Goal: Task Accomplishment & Management: Manage account settings

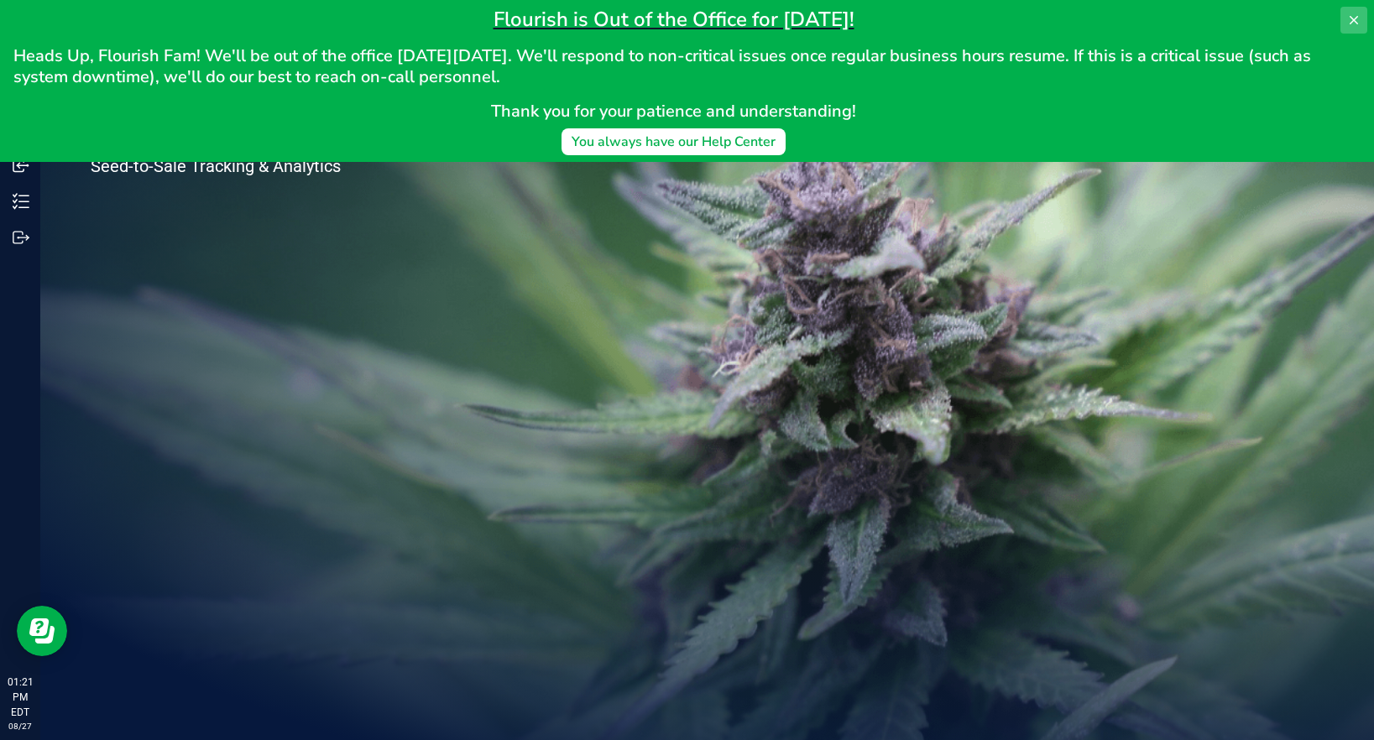
click at [1354, 18] on icon at bounding box center [1353, 20] width 8 height 8
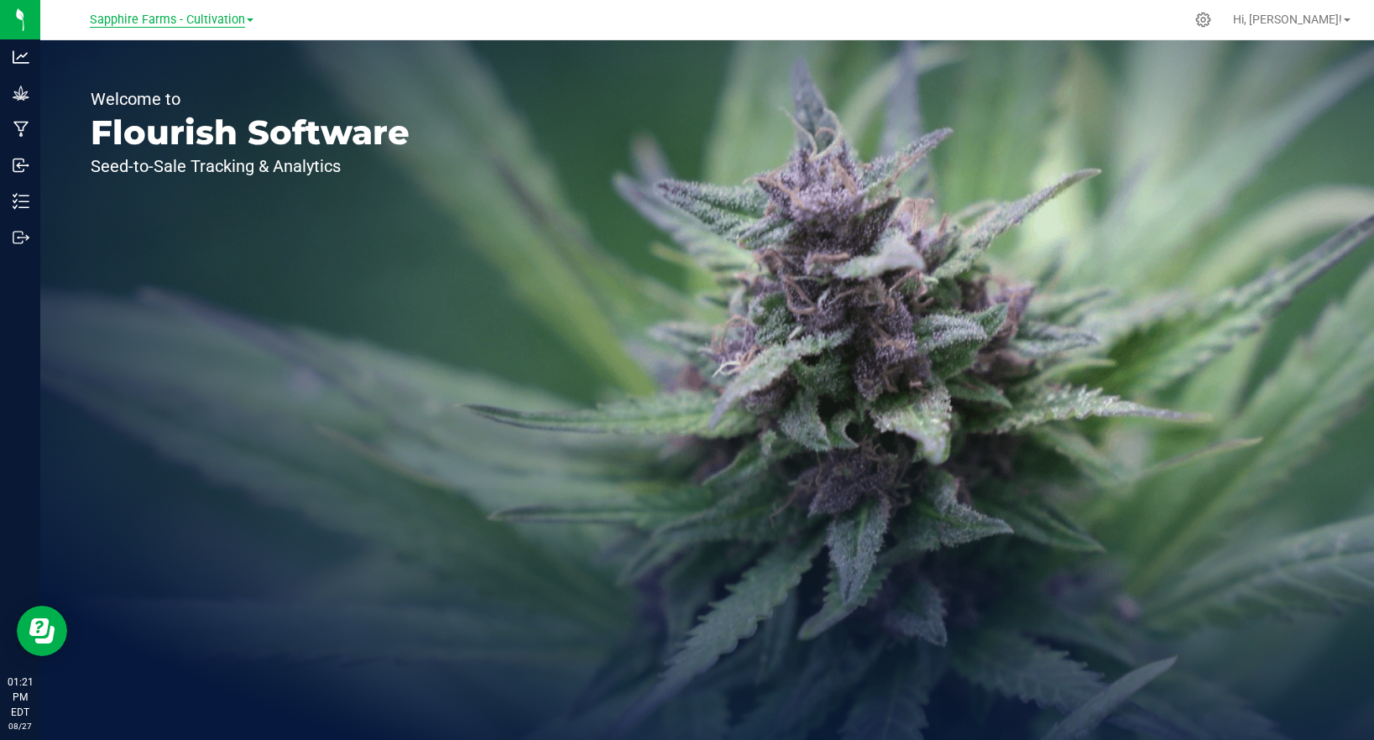
click at [227, 23] on span "Sapphire Farms - Cultivation" at bounding box center [167, 20] width 155 height 15
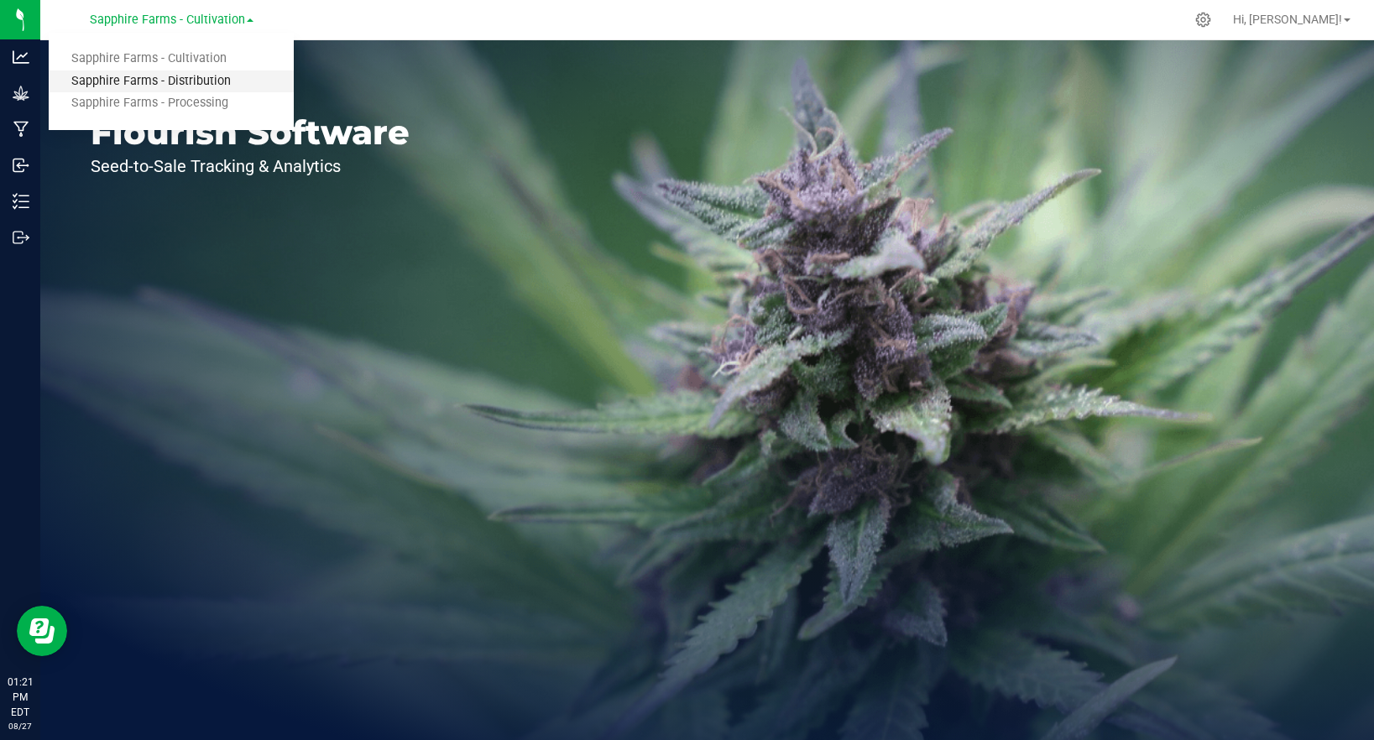
click at [189, 83] on link "Sapphire Farms - Distribution" at bounding box center [171, 81] width 245 height 23
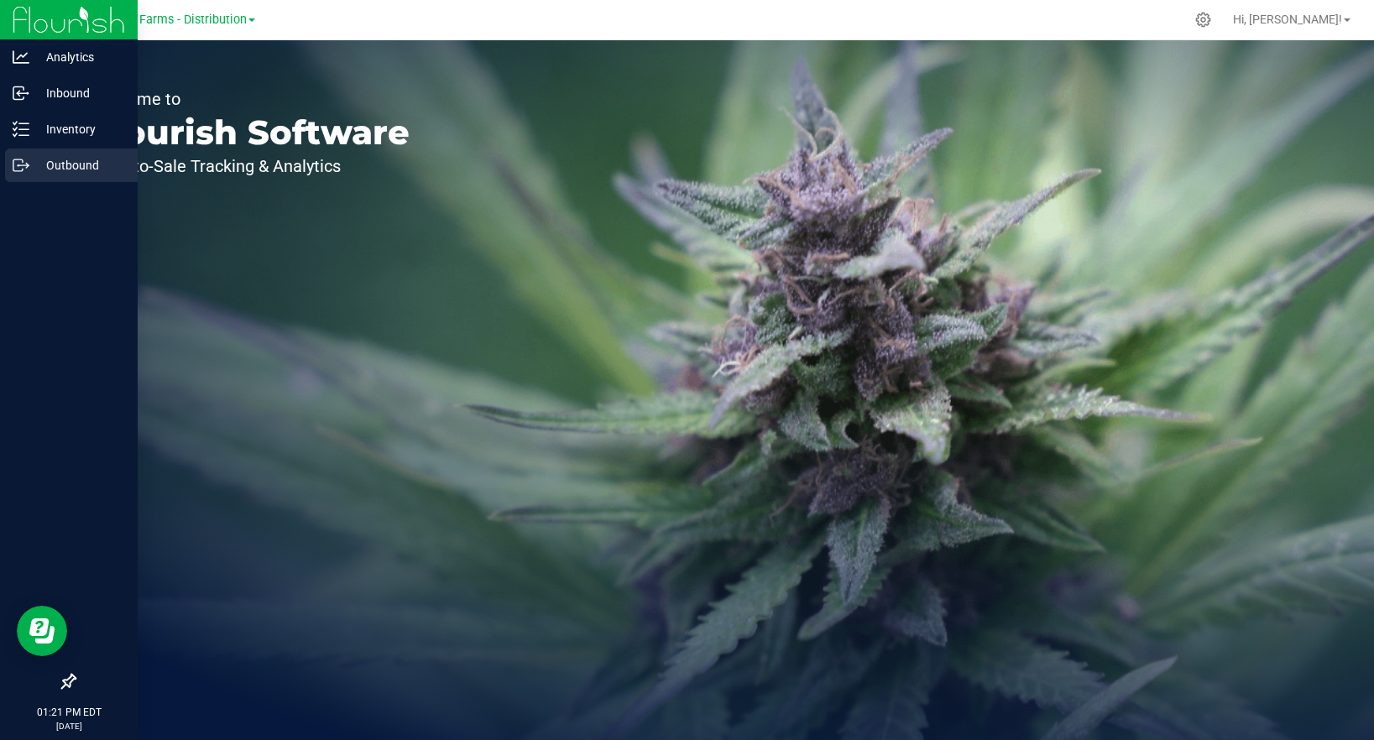
click at [65, 165] on p "Outbound" at bounding box center [79, 165] width 101 height 20
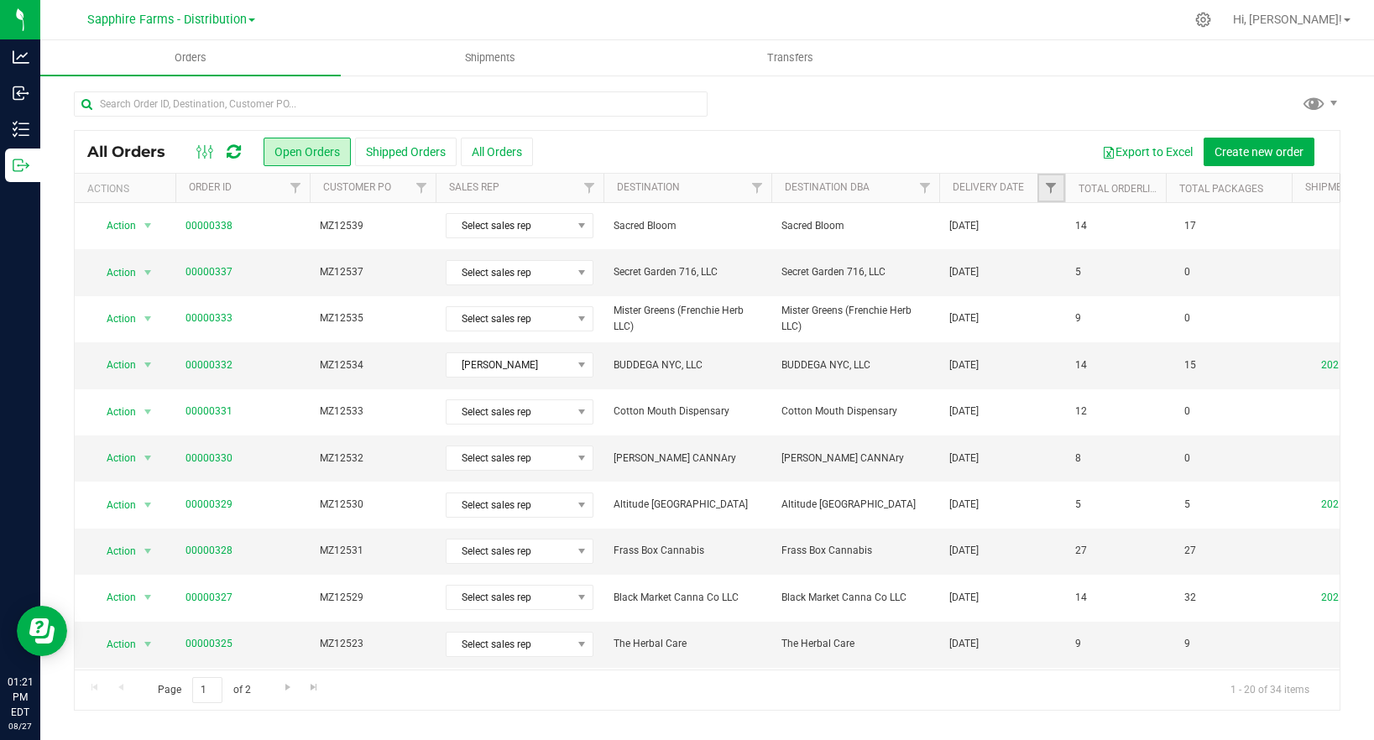
click at [1043, 190] on link "Filter" at bounding box center [1051, 188] width 28 height 29
click at [992, 191] on link "Delivery Date" at bounding box center [987, 187] width 71 height 12
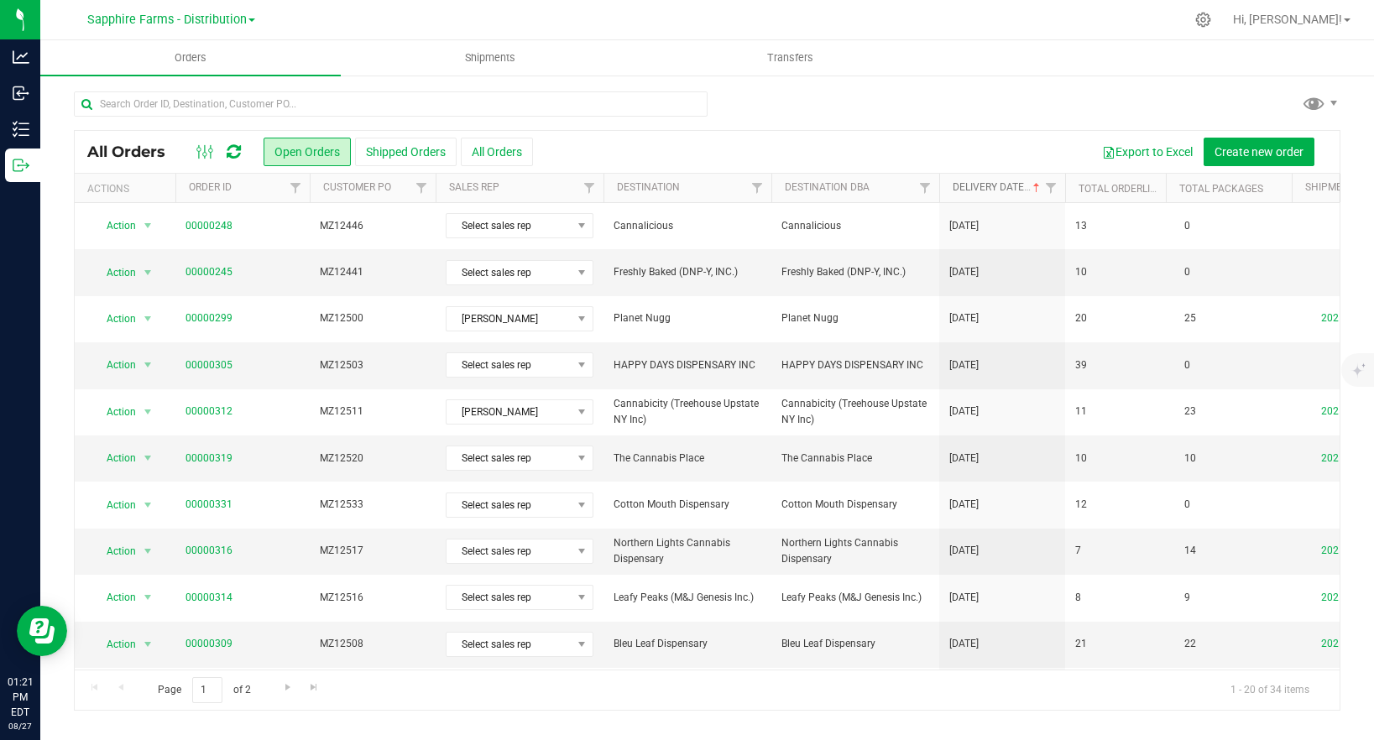
click at [993, 192] on link "Delivery Date" at bounding box center [997, 187] width 91 height 12
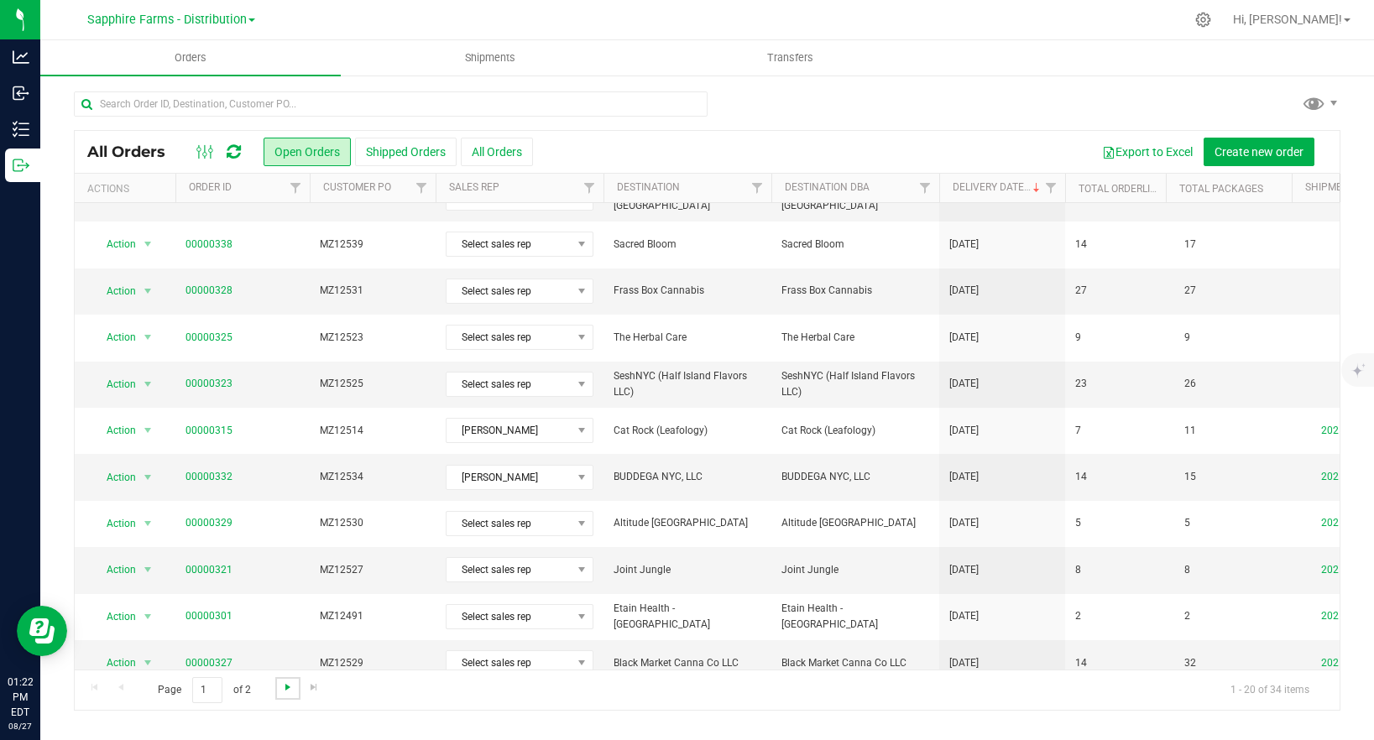
click at [284, 688] on span "Go to the next page" at bounding box center [287, 687] width 13 height 13
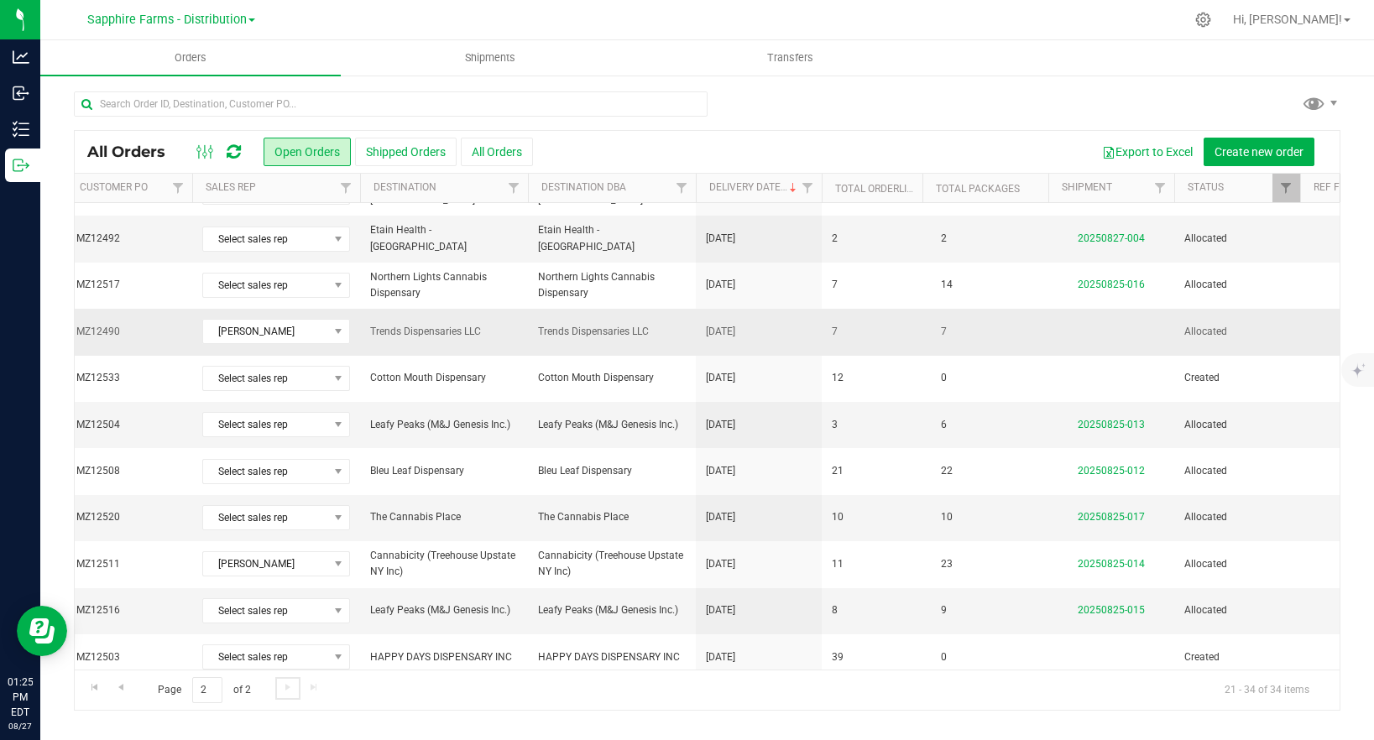
scroll to position [0, 240]
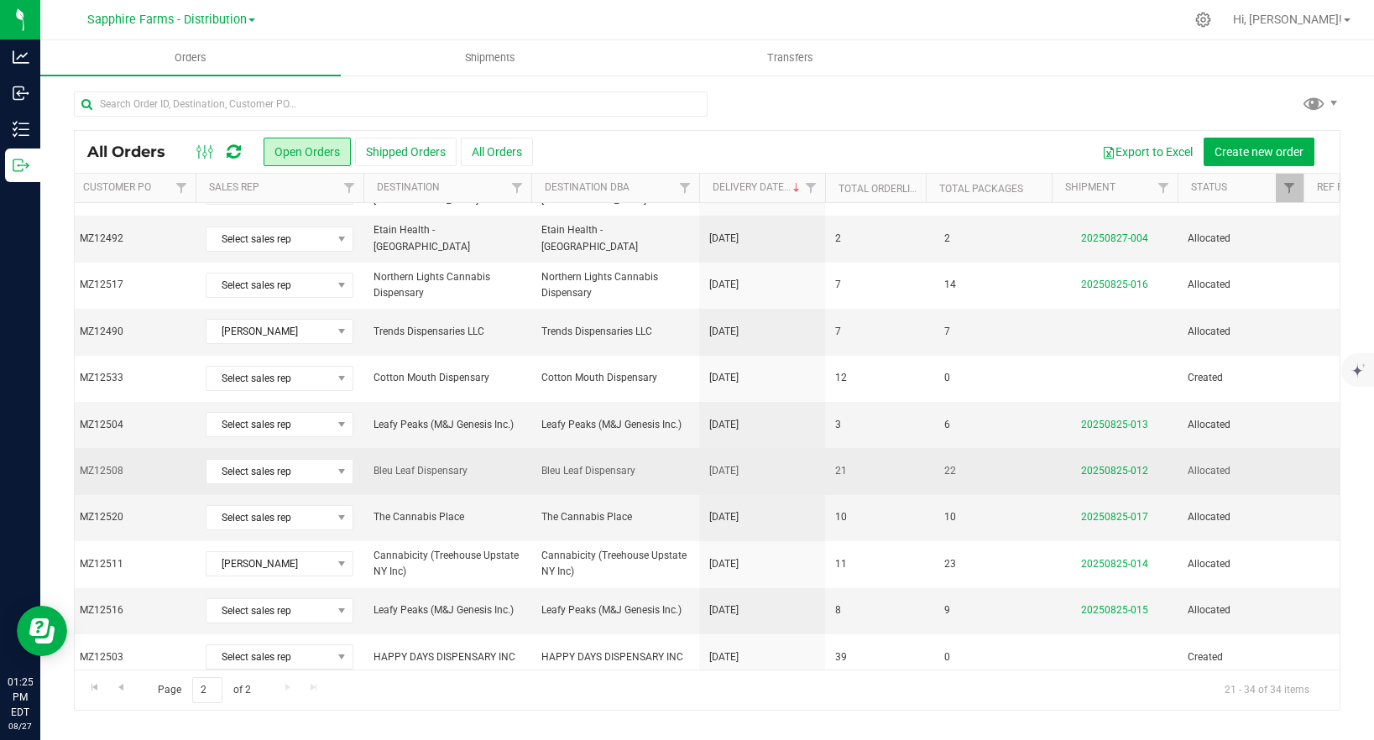
click at [1029, 471] on td "22" at bounding box center [989, 471] width 126 height 46
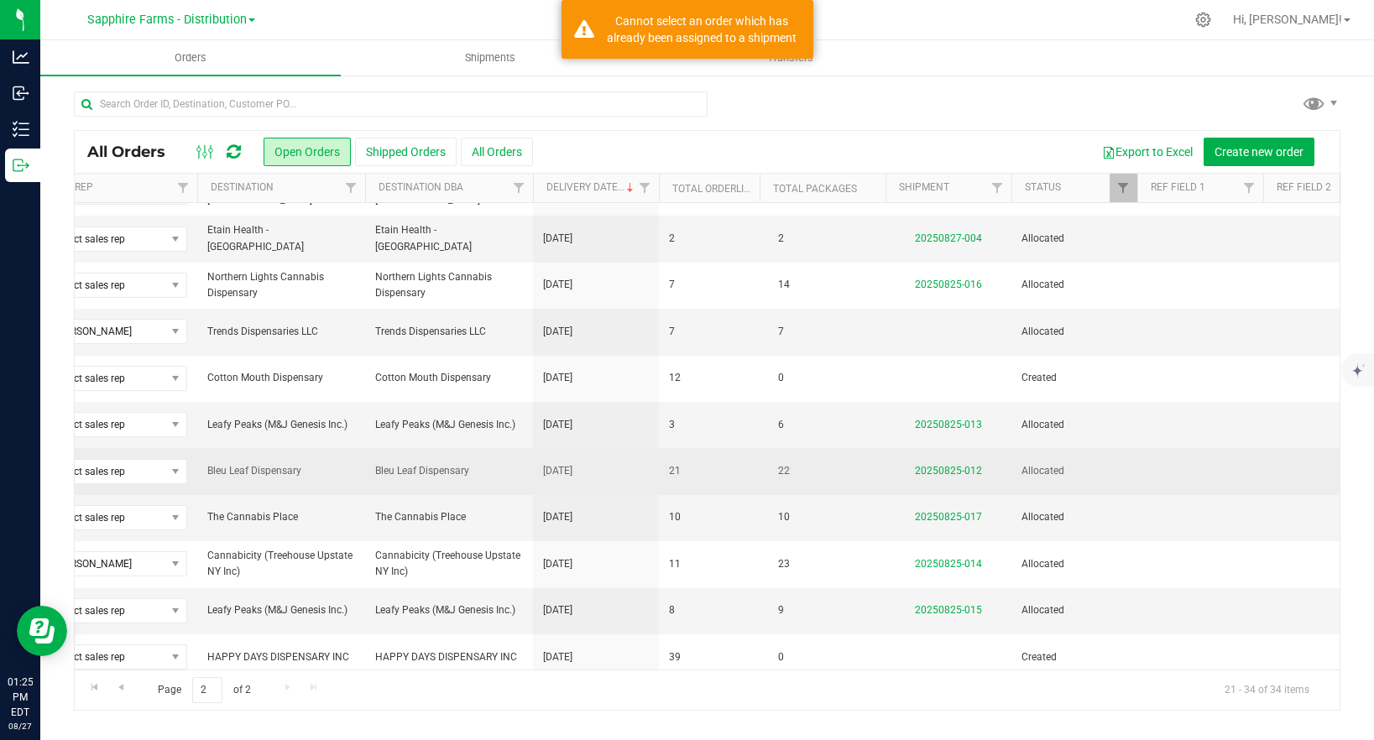
scroll to position [0, 462]
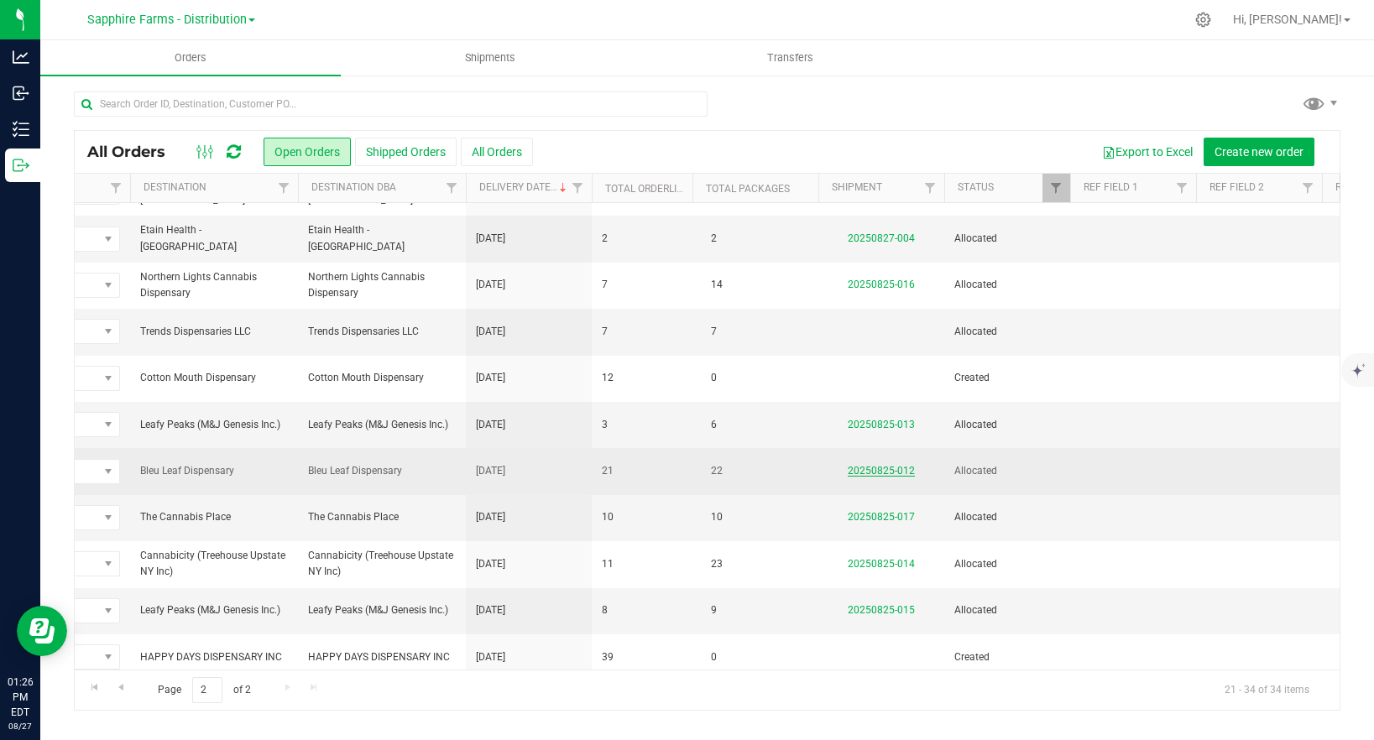
click at [893, 469] on link "20250825-012" at bounding box center [881, 471] width 67 height 12
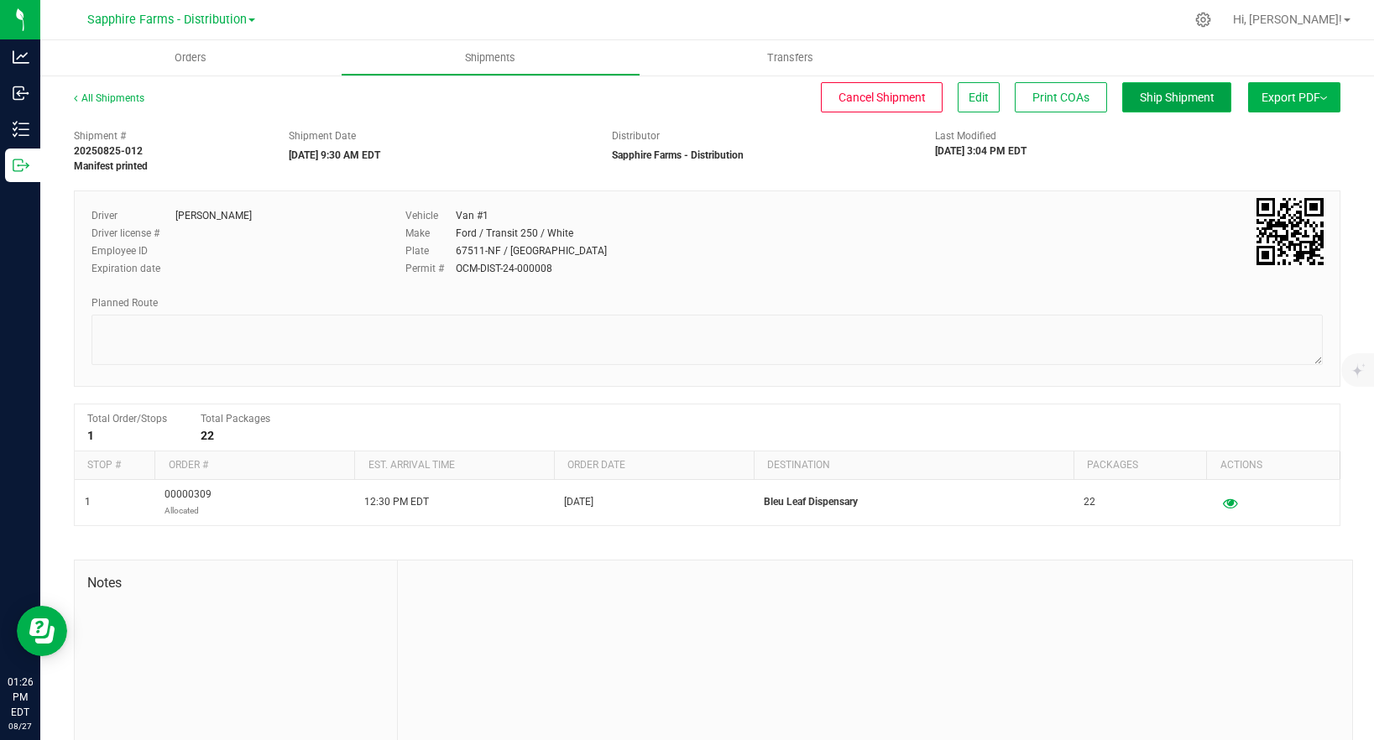
click at [1177, 97] on span "Ship Shipment" at bounding box center [1177, 97] width 75 height 13
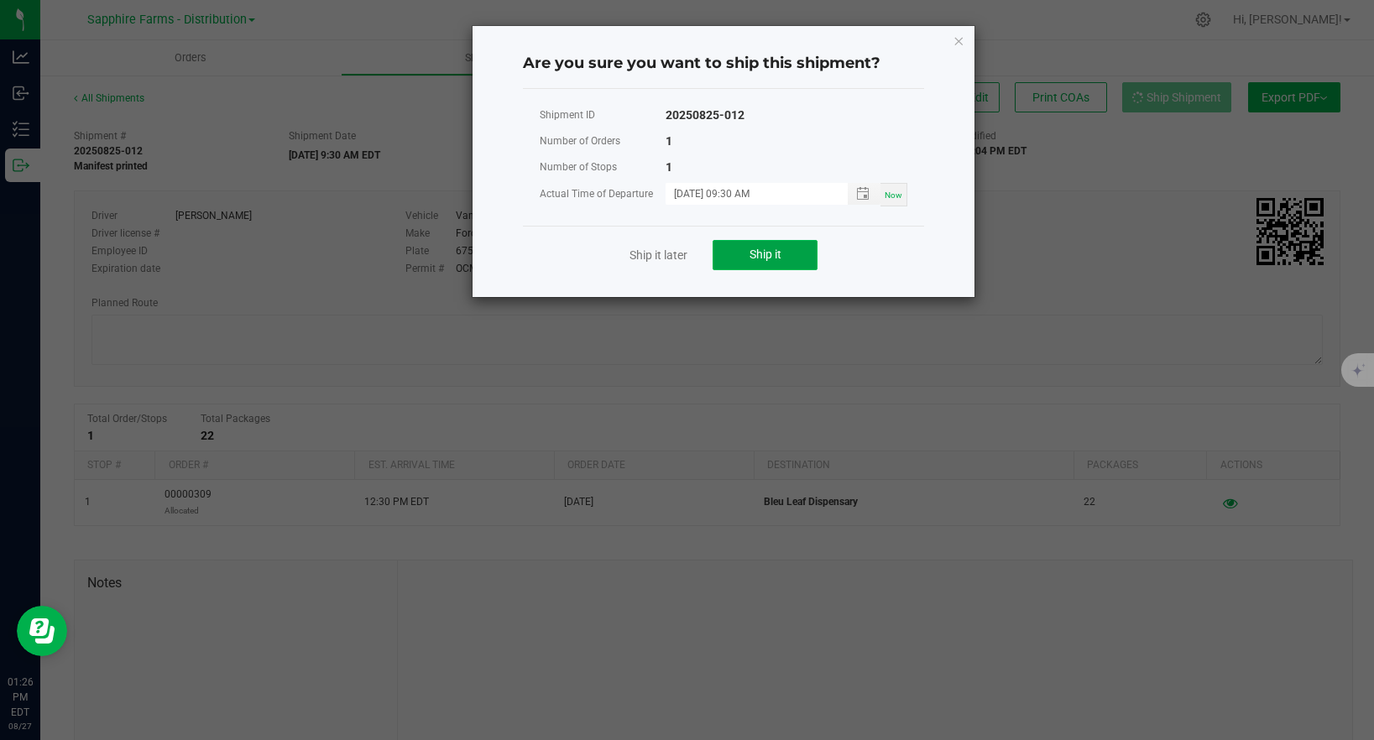
click at [770, 262] on button "Ship it" at bounding box center [764, 255] width 105 height 30
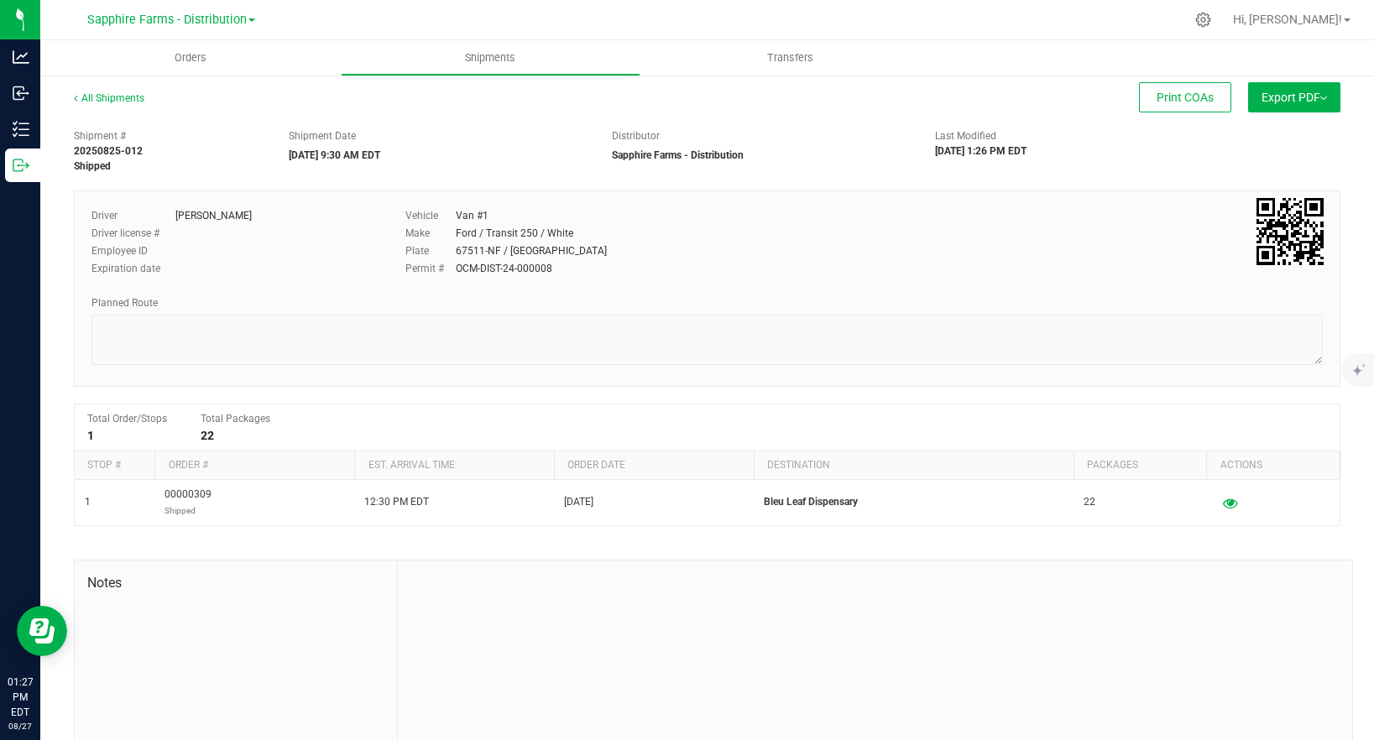
click at [956, 139] on label "Last Modified" at bounding box center [965, 135] width 61 height 15
click at [967, 262] on div "Driver Diego Estrada Driver license # Employee ID Expiration date Vehicle Van #…" at bounding box center [707, 247] width 1256 height 79
click at [184, 55] on span "Orders" at bounding box center [190, 57] width 77 height 15
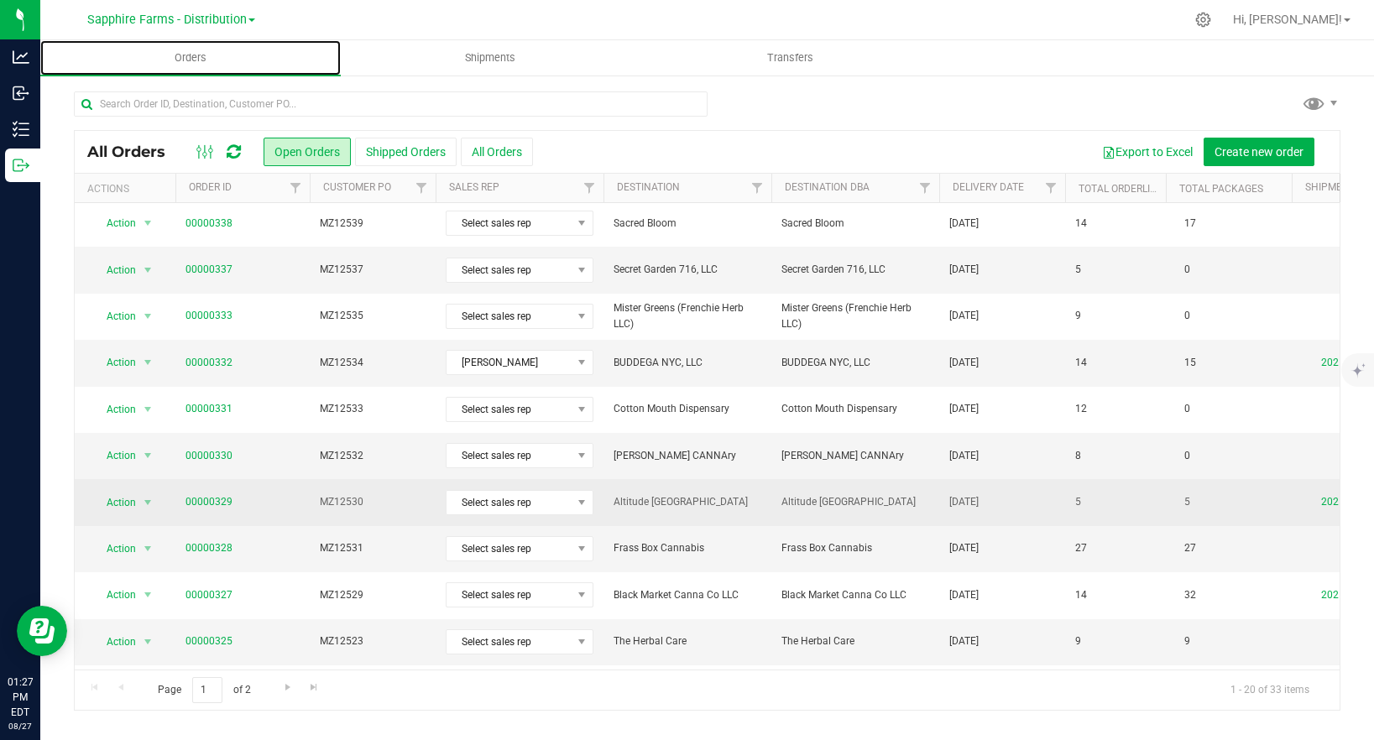
scroll to position [2, 0]
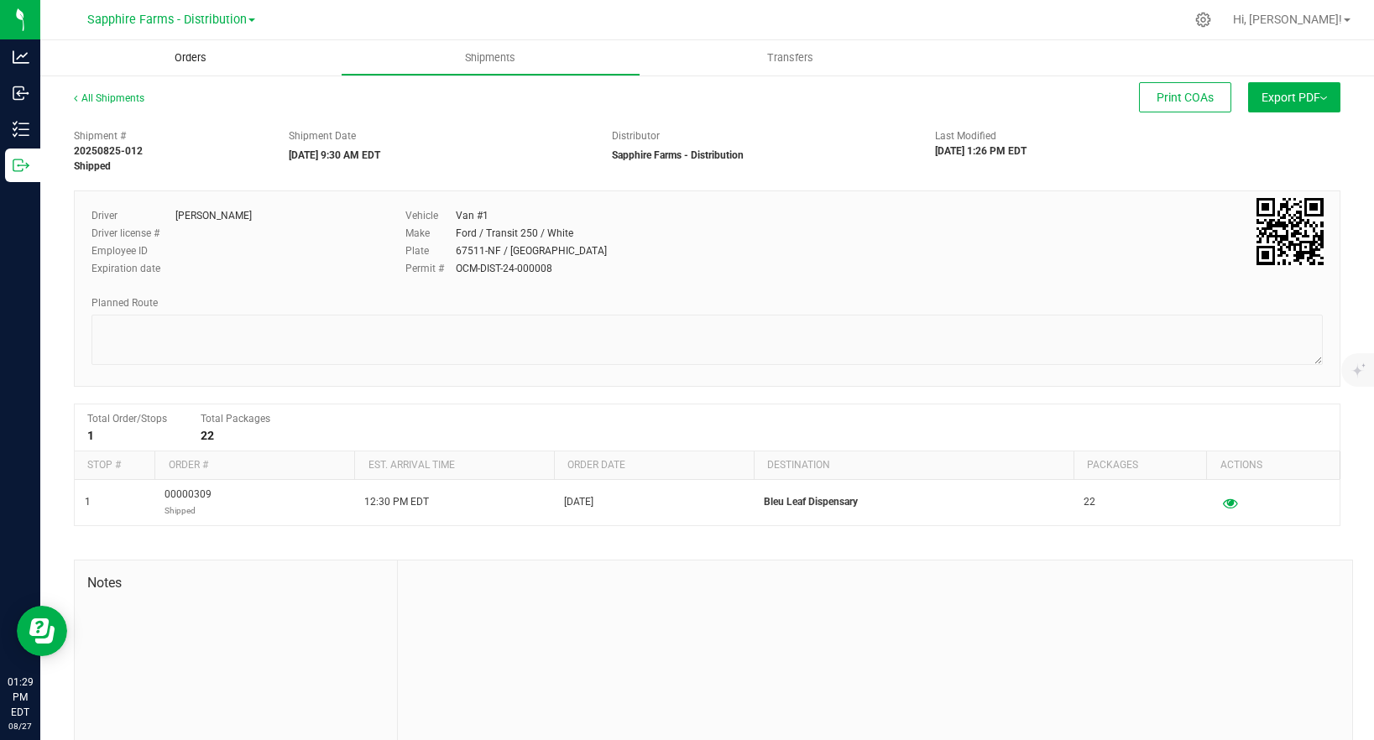
click at [190, 52] on span "Orders" at bounding box center [190, 57] width 77 height 15
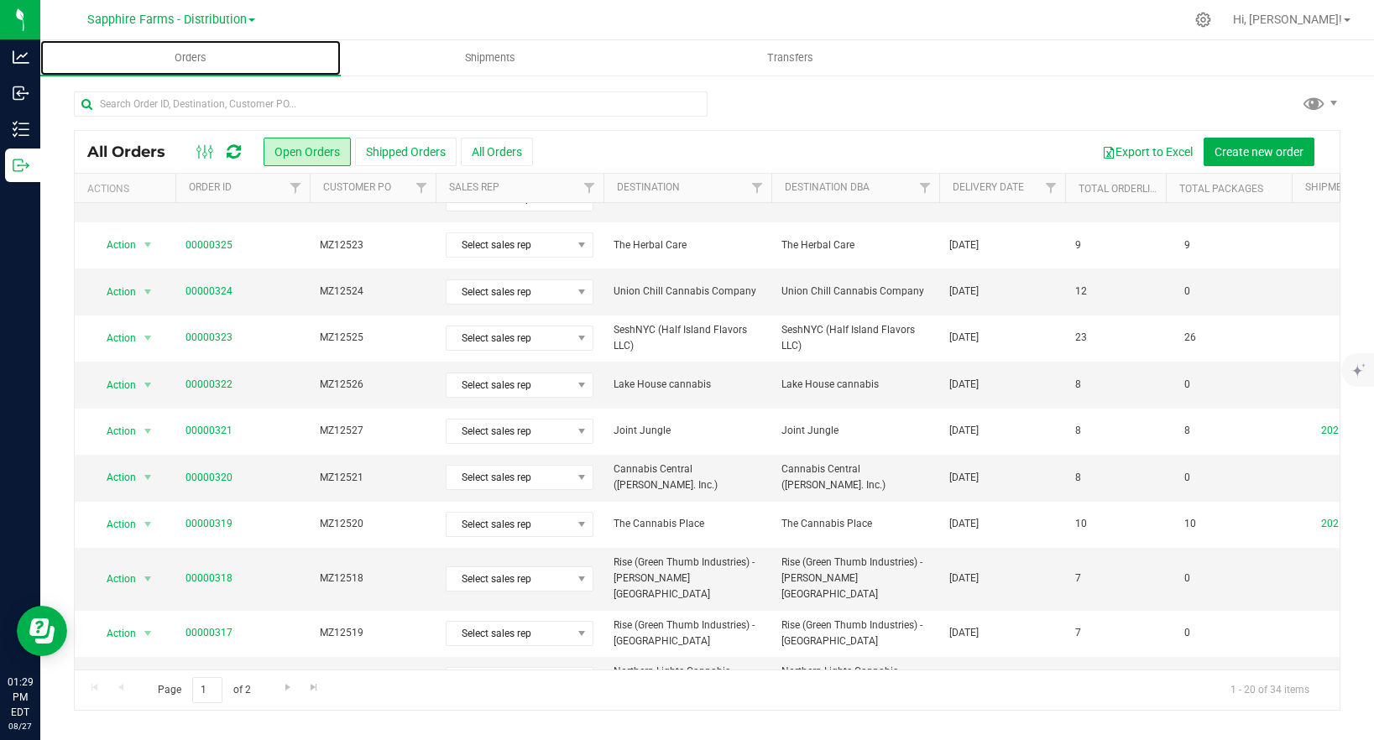
scroll to position [462, 0]
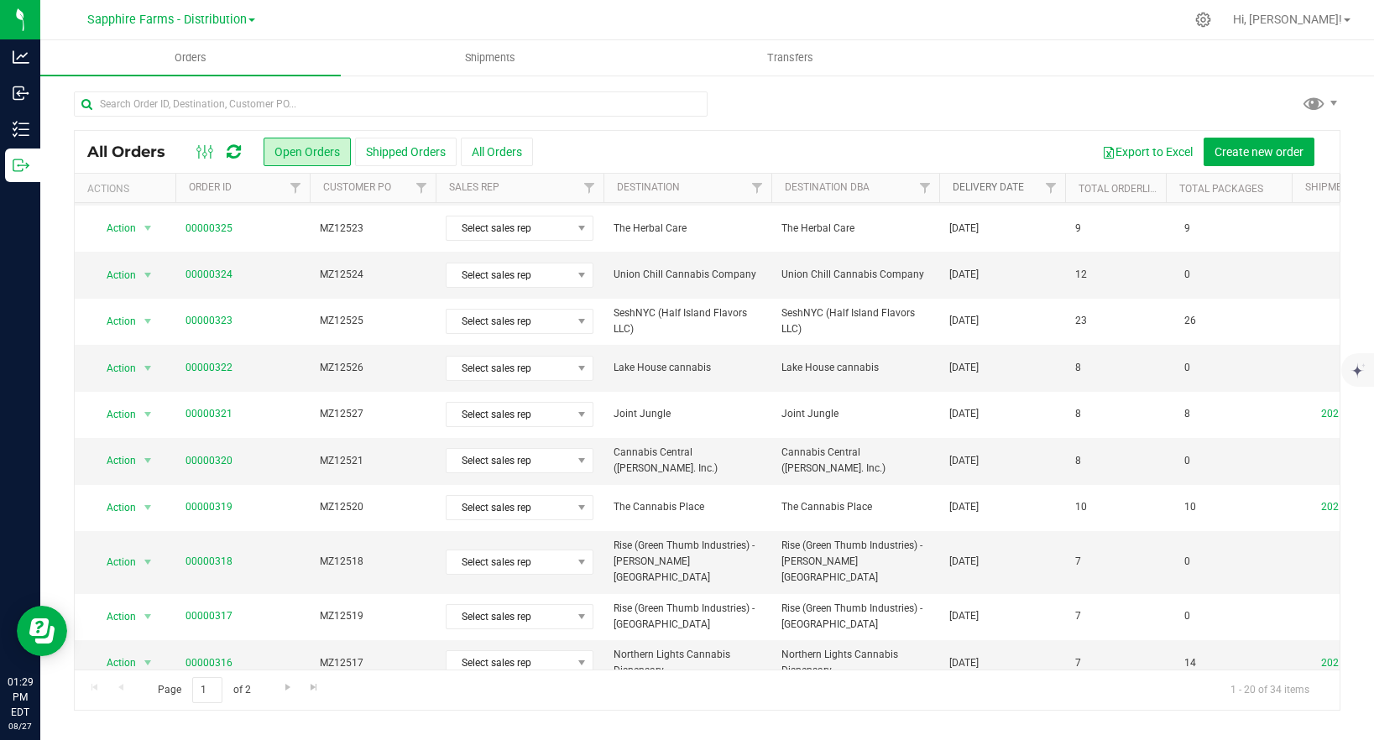
click at [991, 190] on link "Delivery Date" at bounding box center [987, 187] width 71 height 12
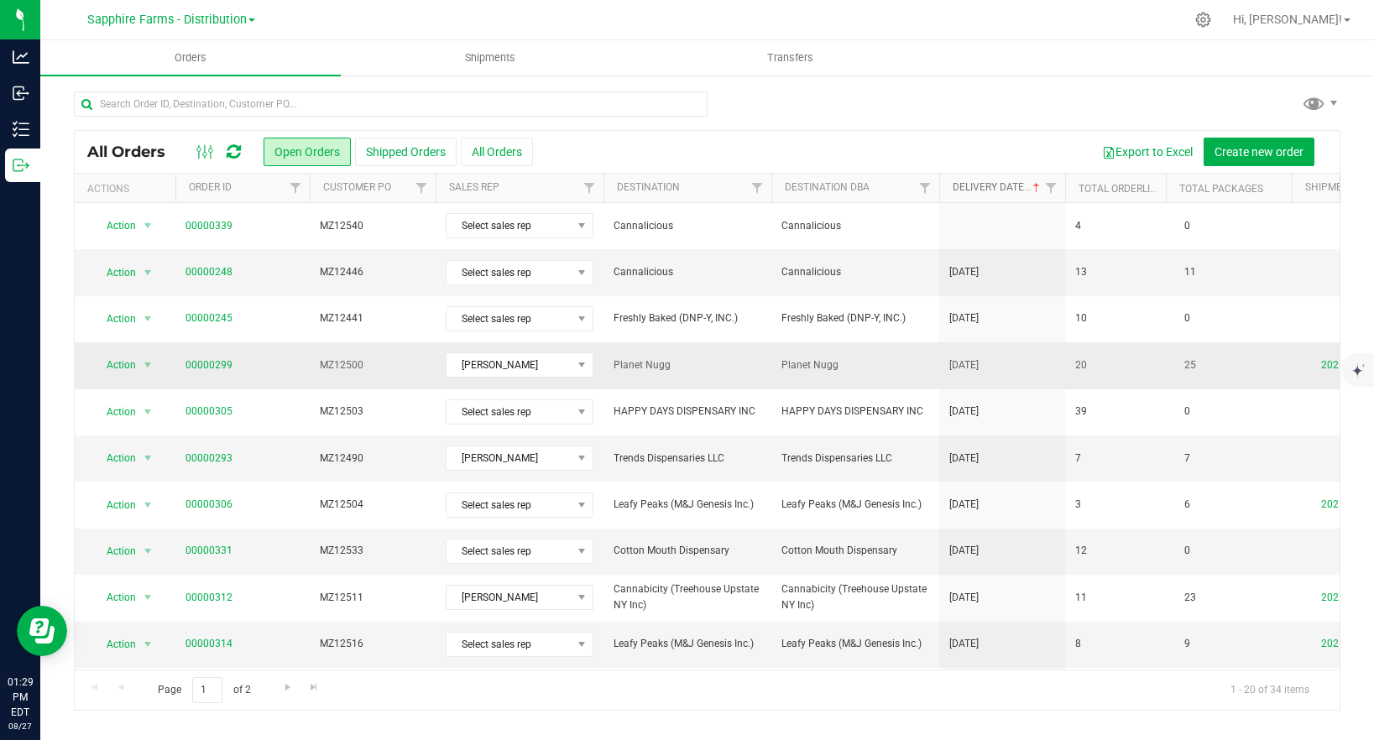
scroll to position [3, 0]
drag, startPoint x: 611, startPoint y: 362, endPoint x: 729, endPoint y: 357, distance: 118.4
click at [729, 357] on td "Planet Nugg" at bounding box center [687, 363] width 168 height 46
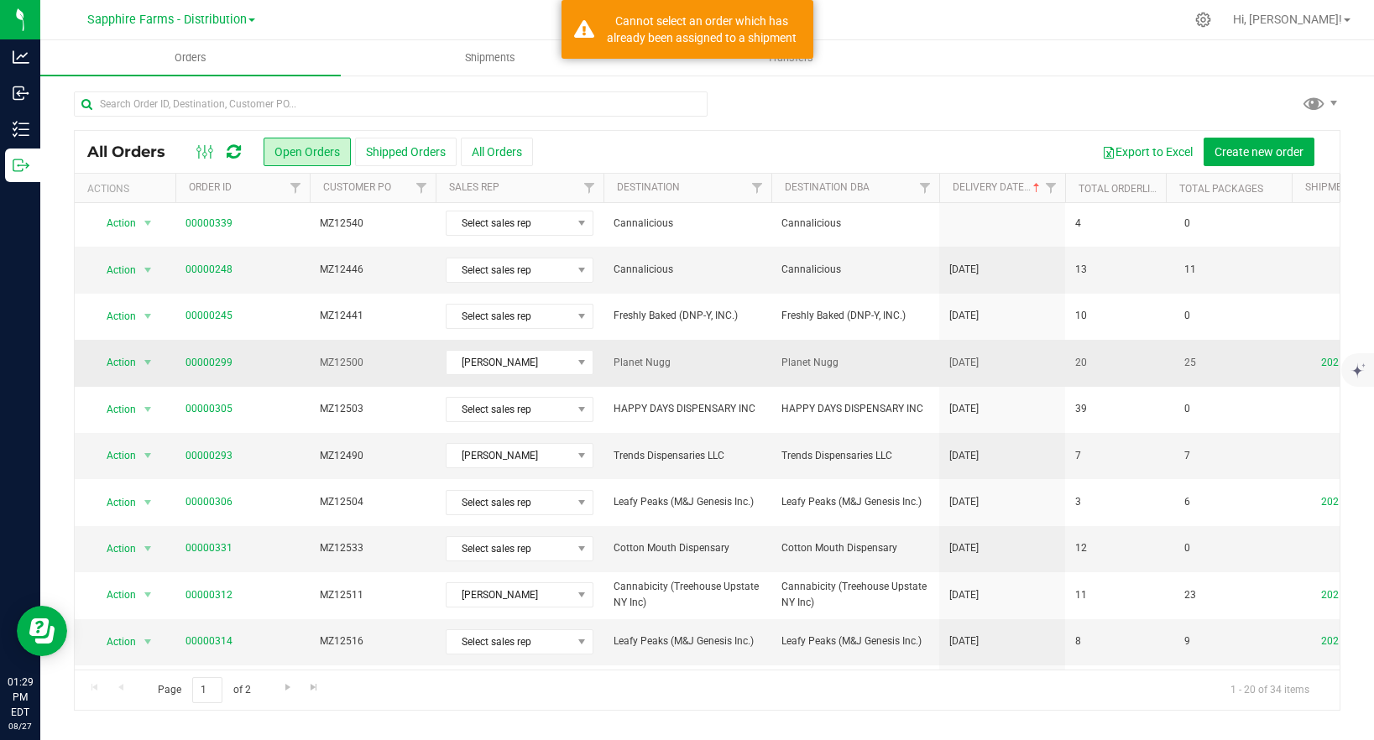
click at [845, 361] on span "Planet Nugg" at bounding box center [855, 363] width 148 height 16
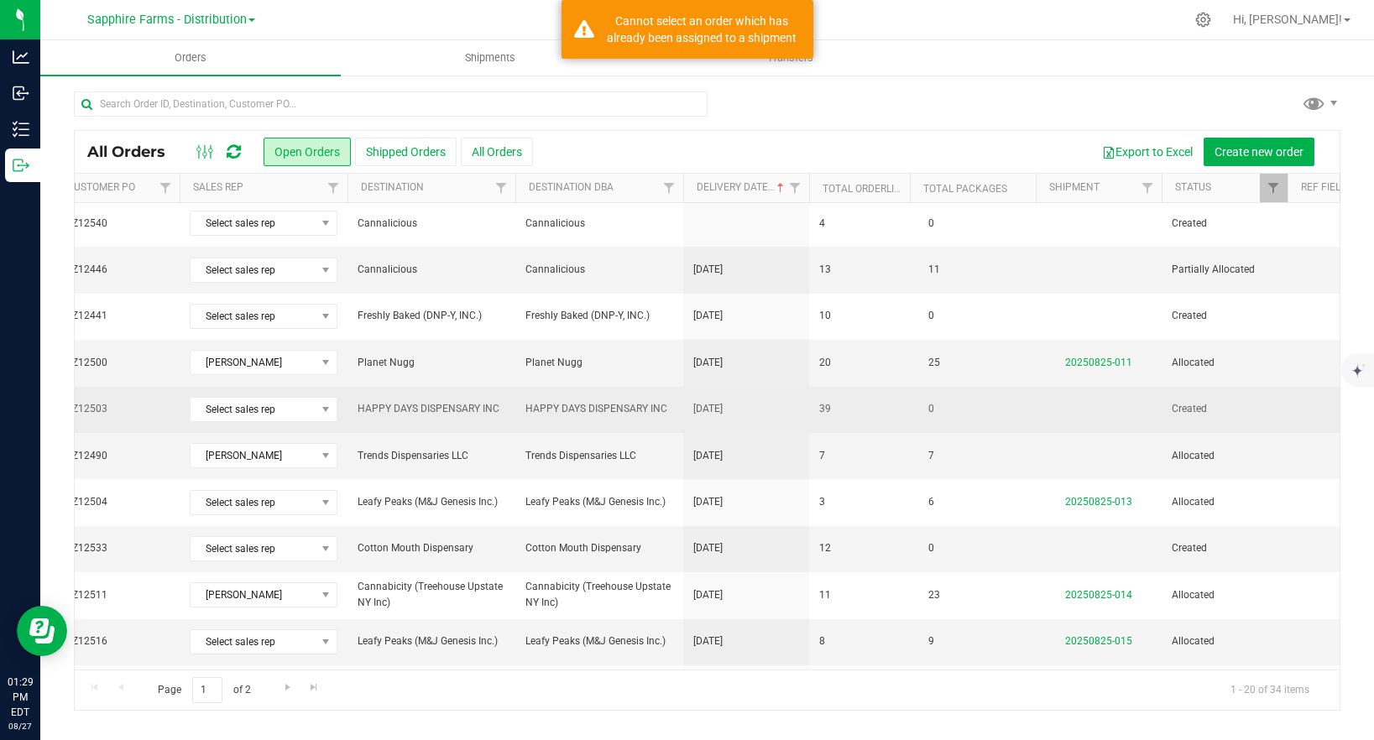
scroll to position [0, 253]
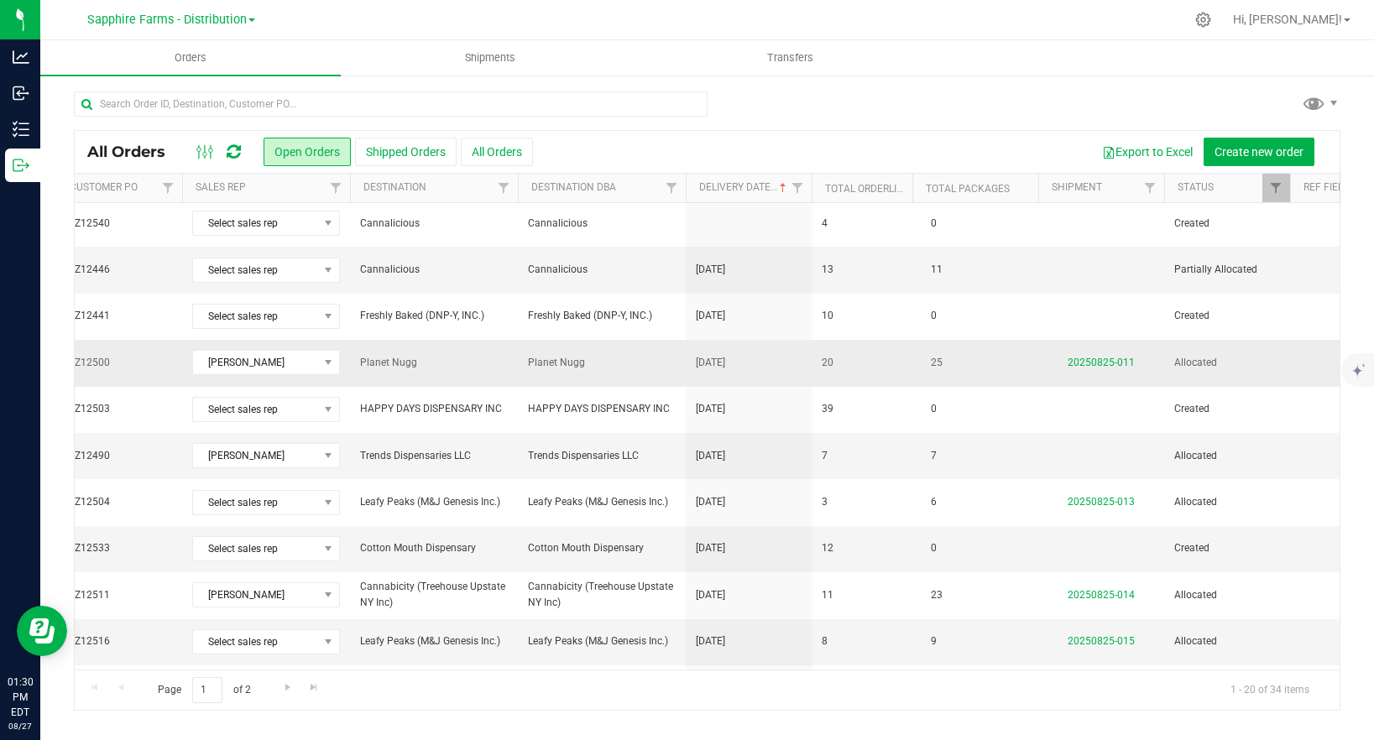
click at [1022, 362] on td "25" at bounding box center [975, 363] width 126 height 46
click at [1121, 357] on link "20250825-011" at bounding box center [1100, 363] width 67 height 12
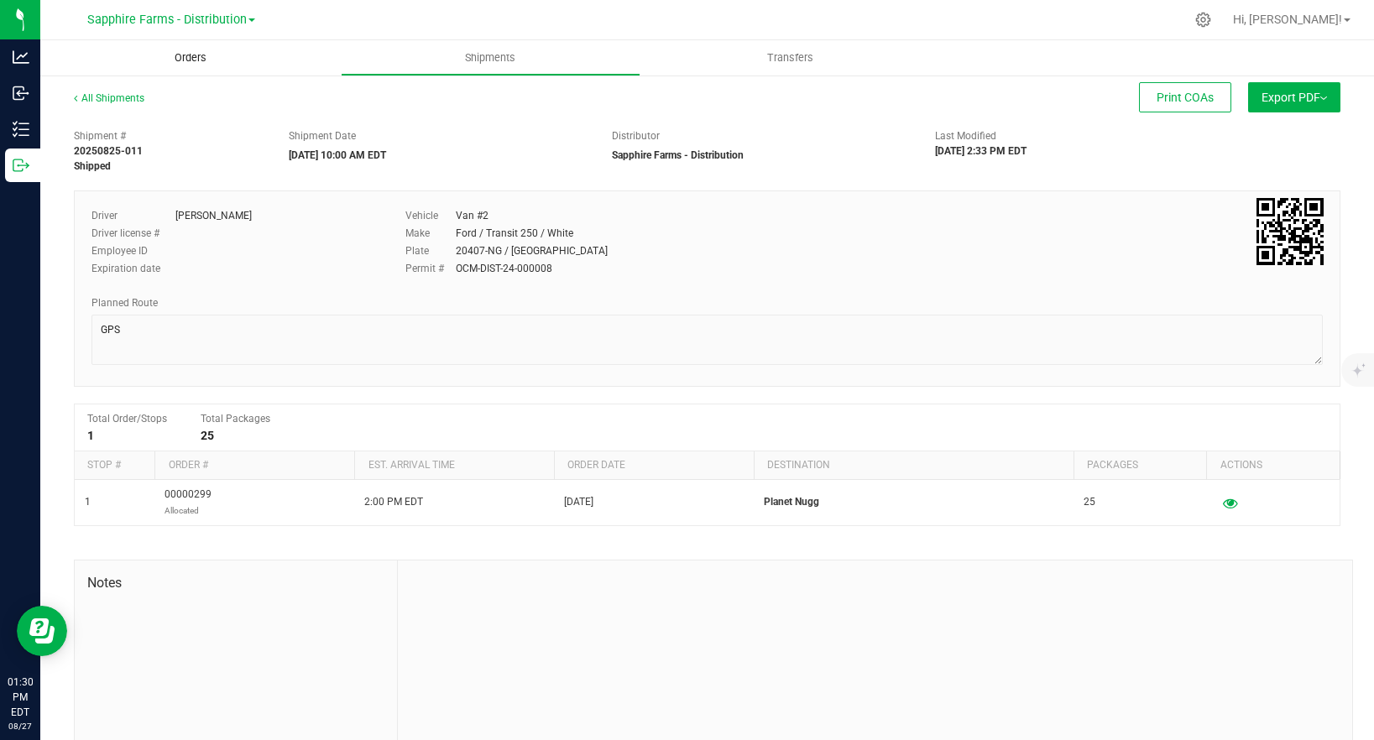
click at [200, 61] on span "Orders" at bounding box center [190, 57] width 77 height 15
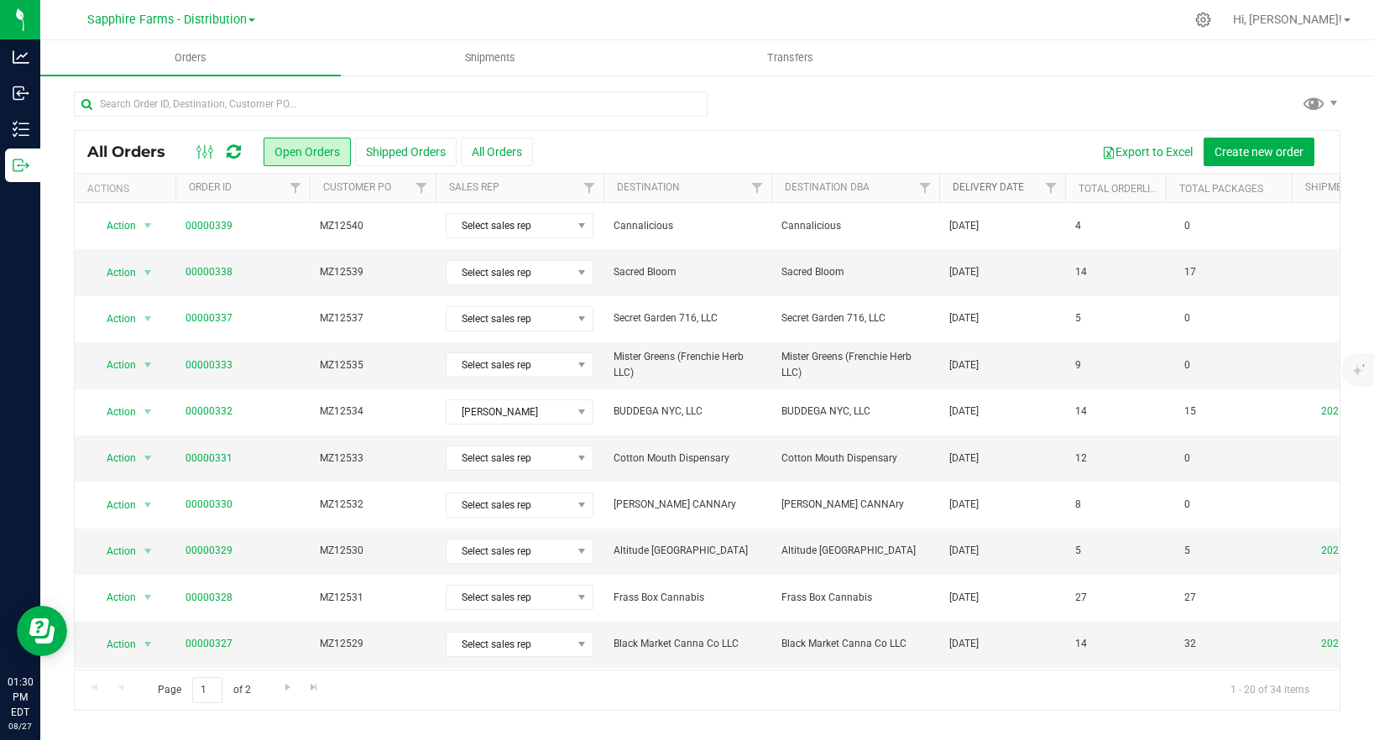
click at [999, 185] on link "Delivery Date" at bounding box center [987, 187] width 71 height 12
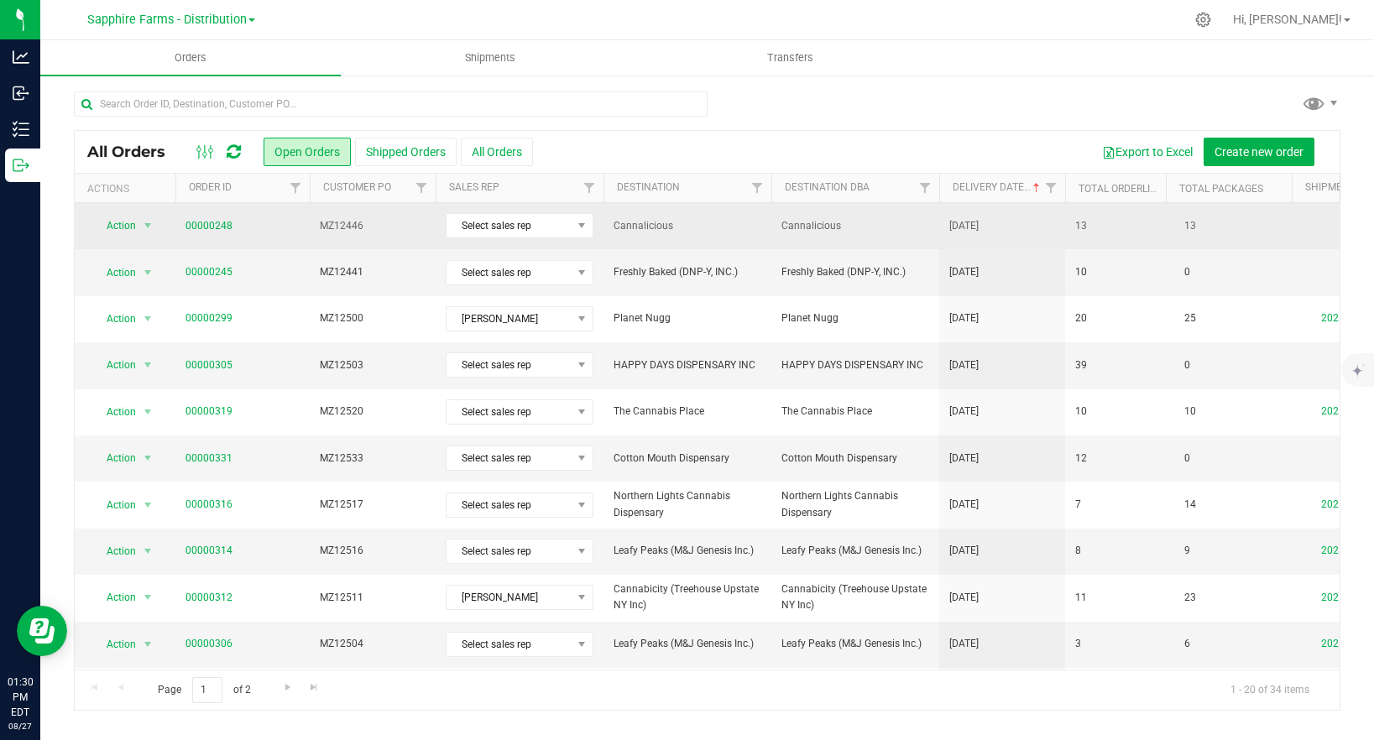
drag, startPoint x: 798, startPoint y: 227, endPoint x: 860, endPoint y: 228, distance: 62.1
click at [857, 227] on span "Cannalicious" at bounding box center [855, 226] width 148 height 16
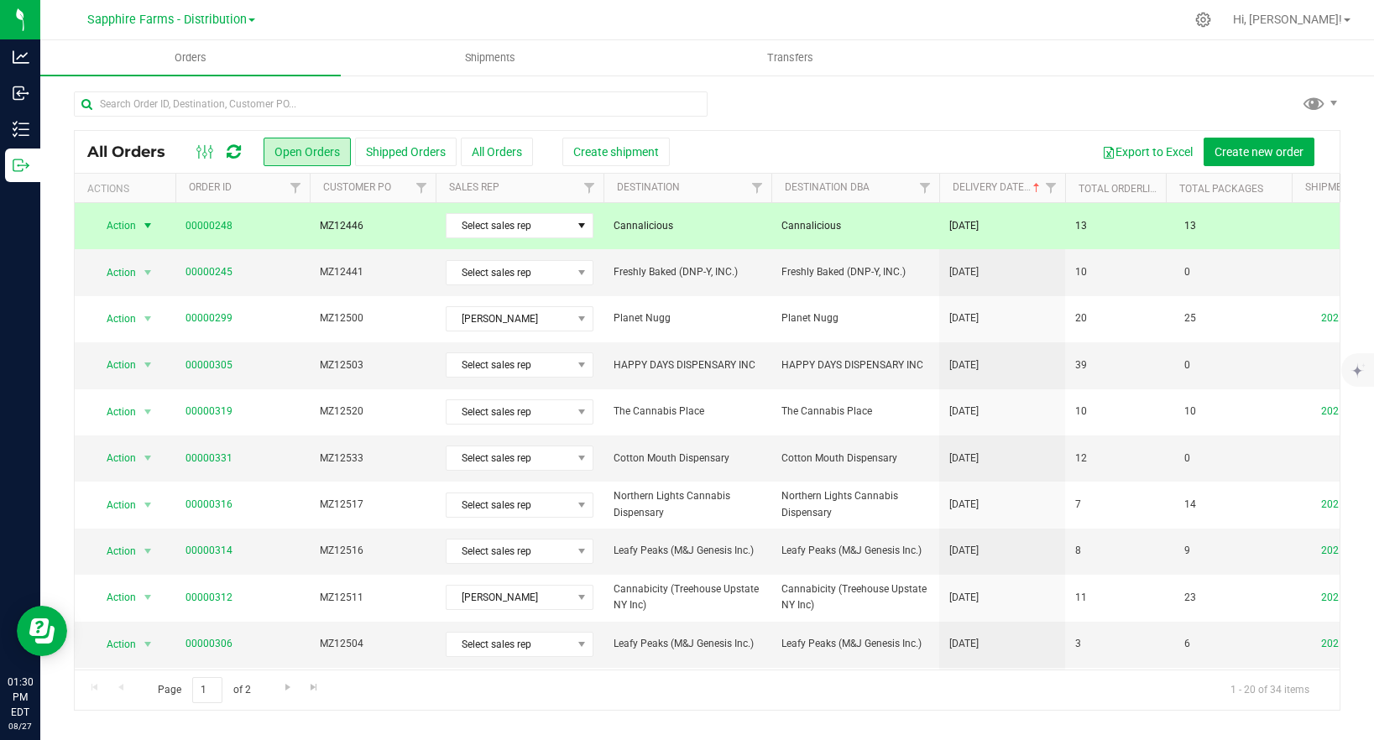
click at [978, 227] on span "[DATE]" at bounding box center [963, 226] width 29 height 16
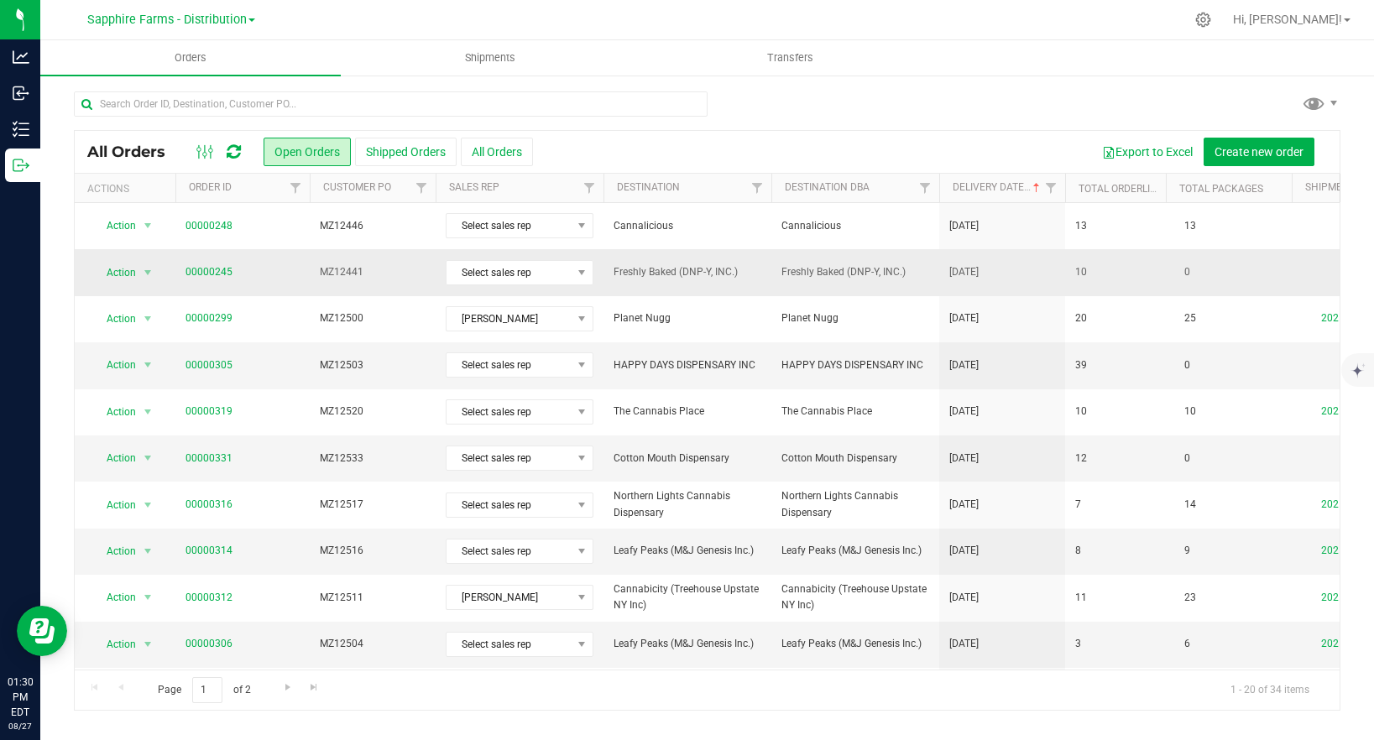
drag, startPoint x: 1010, startPoint y: 271, endPoint x: 613, endPoint y: 272, distance: 396.1
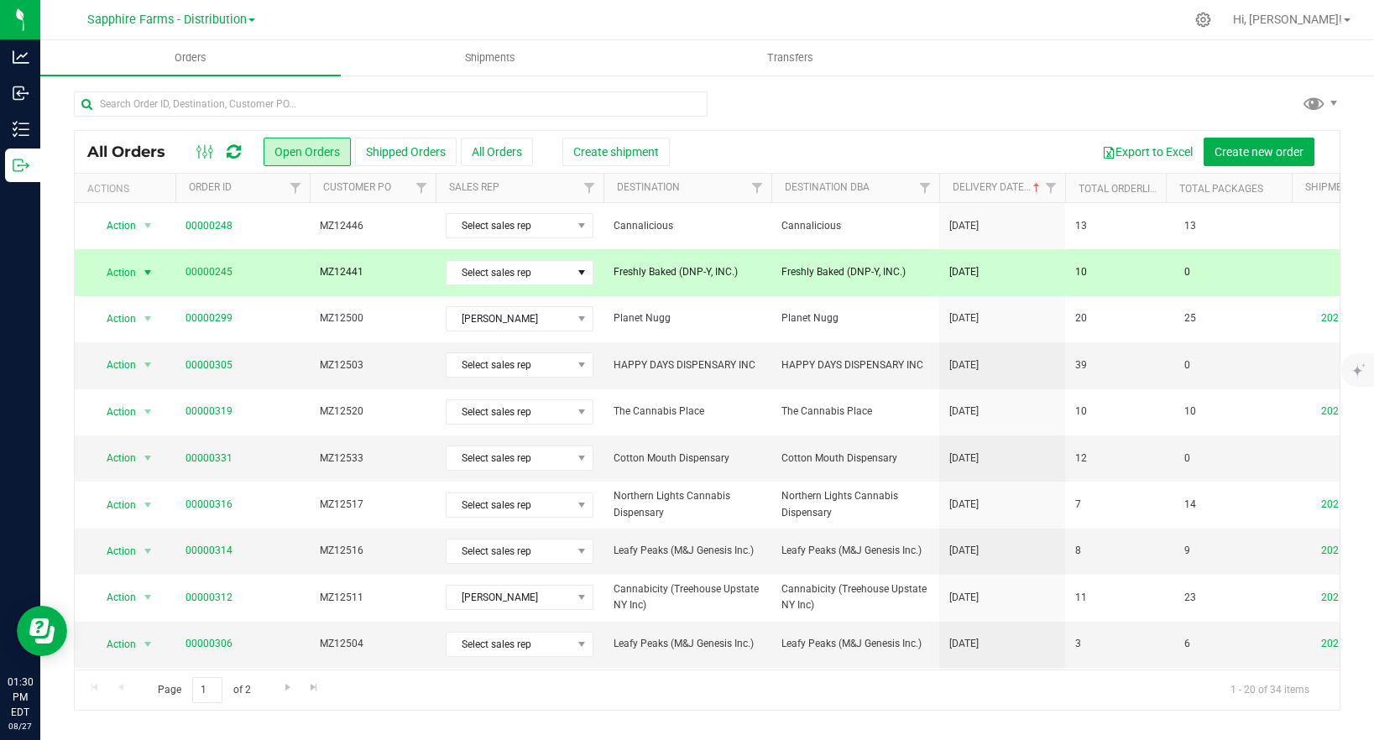
click at [663, 267] on span "Freshly Baked (DNP-Y, INC.)" at bounding box center [687, 272] width 148 height 16
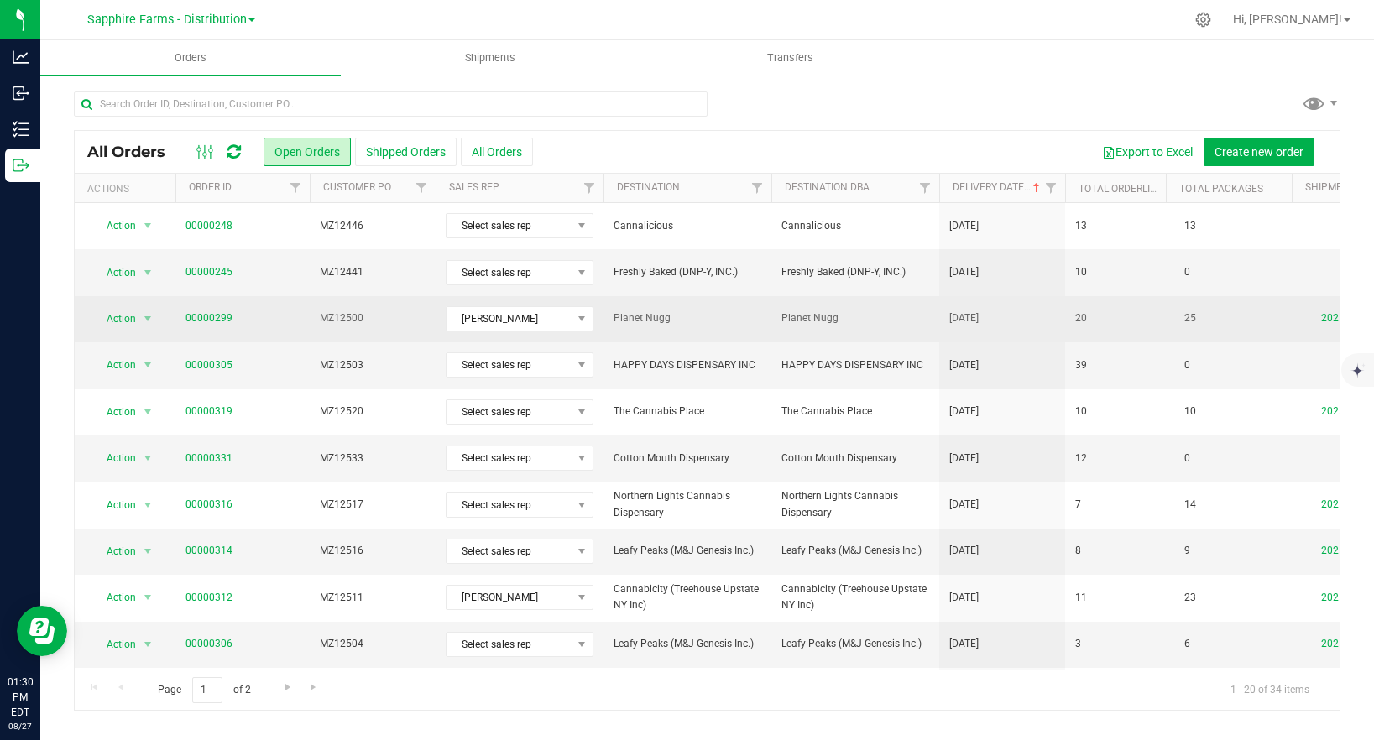
drag, startPoint x: 939, startPoint y: 321, endPoint x: 671, endPoint y: 329, distance: 267.8
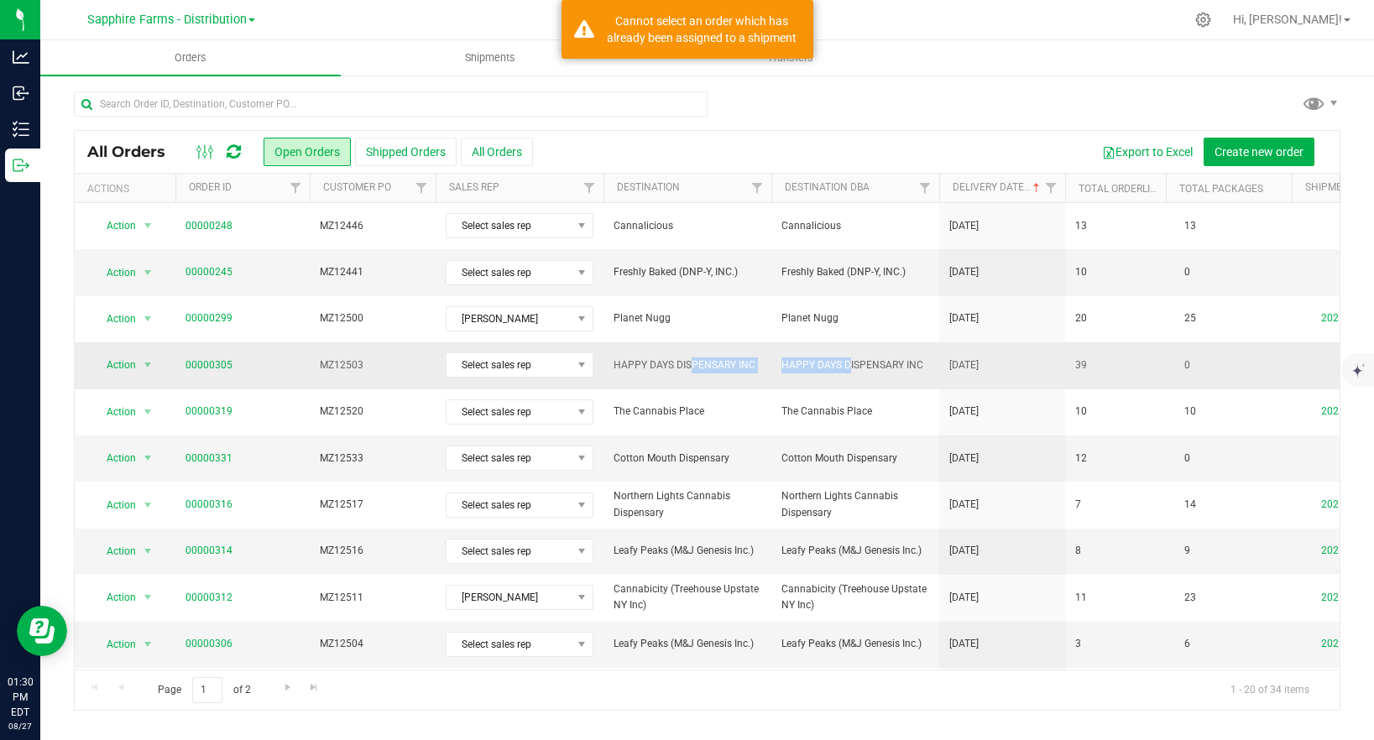
drag, startPoint x: 646, startPoint y: 367, endPoint x: 805, endPoint y: 359, distance: 158.8
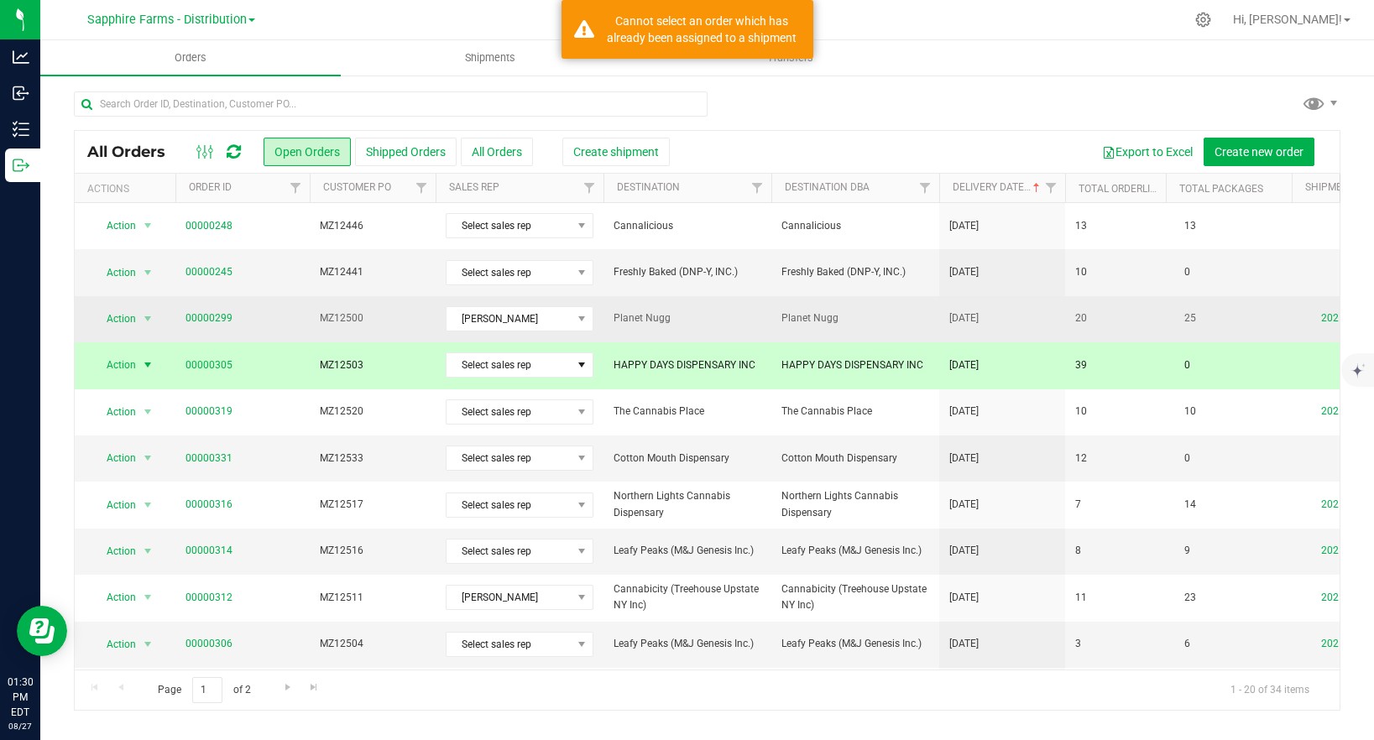
click at [978, 325] on span "[DATE]" at bounding box center [963, 318] width 29 height 16
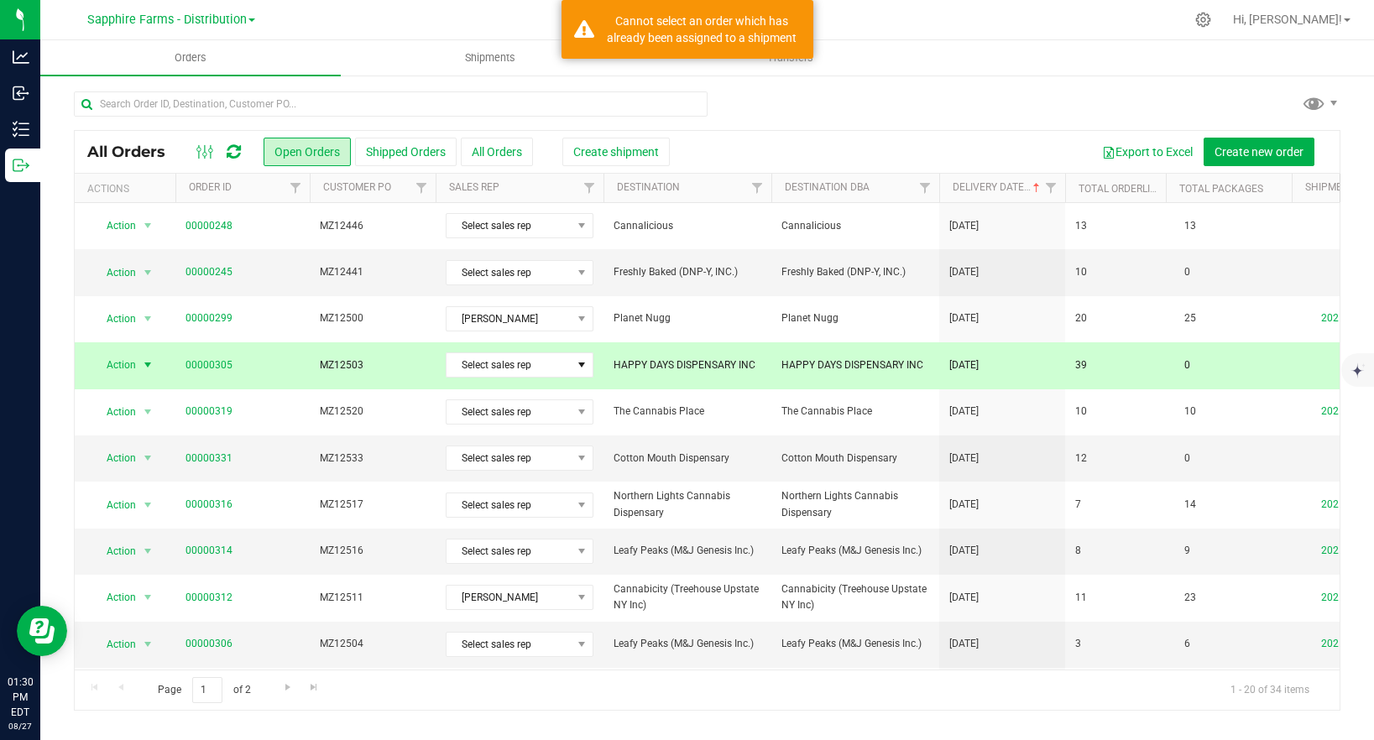
drag, startPoint x: 670, startPoint y: 368, endPoint x: 909, endPoint y: 382, distance: 239.6
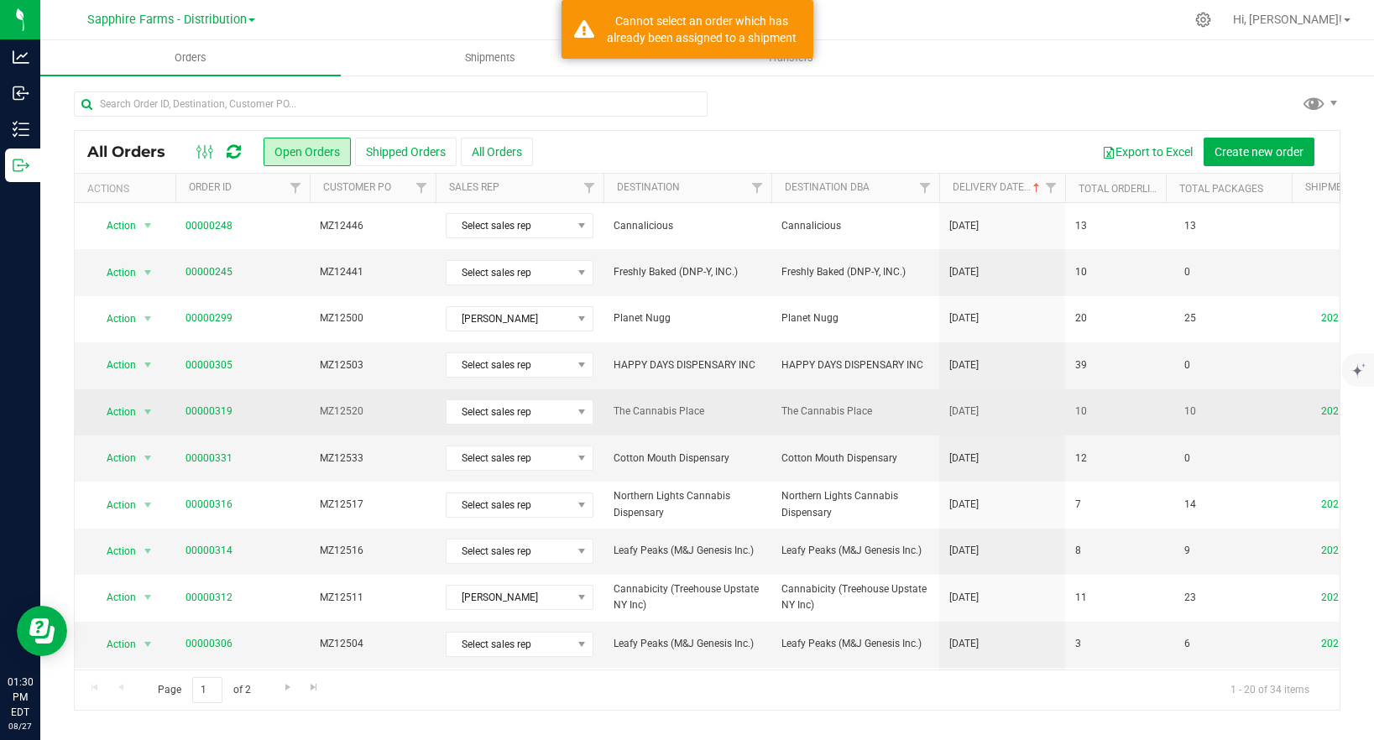
drag, startPoint x: 699, startPoint y: 406, endPoint x: 1087, endPoint y: 415, distance: 387.8
click at [1020, 418] on td "[DATE]" at bounding box center [1002, 412] width 126 height 46
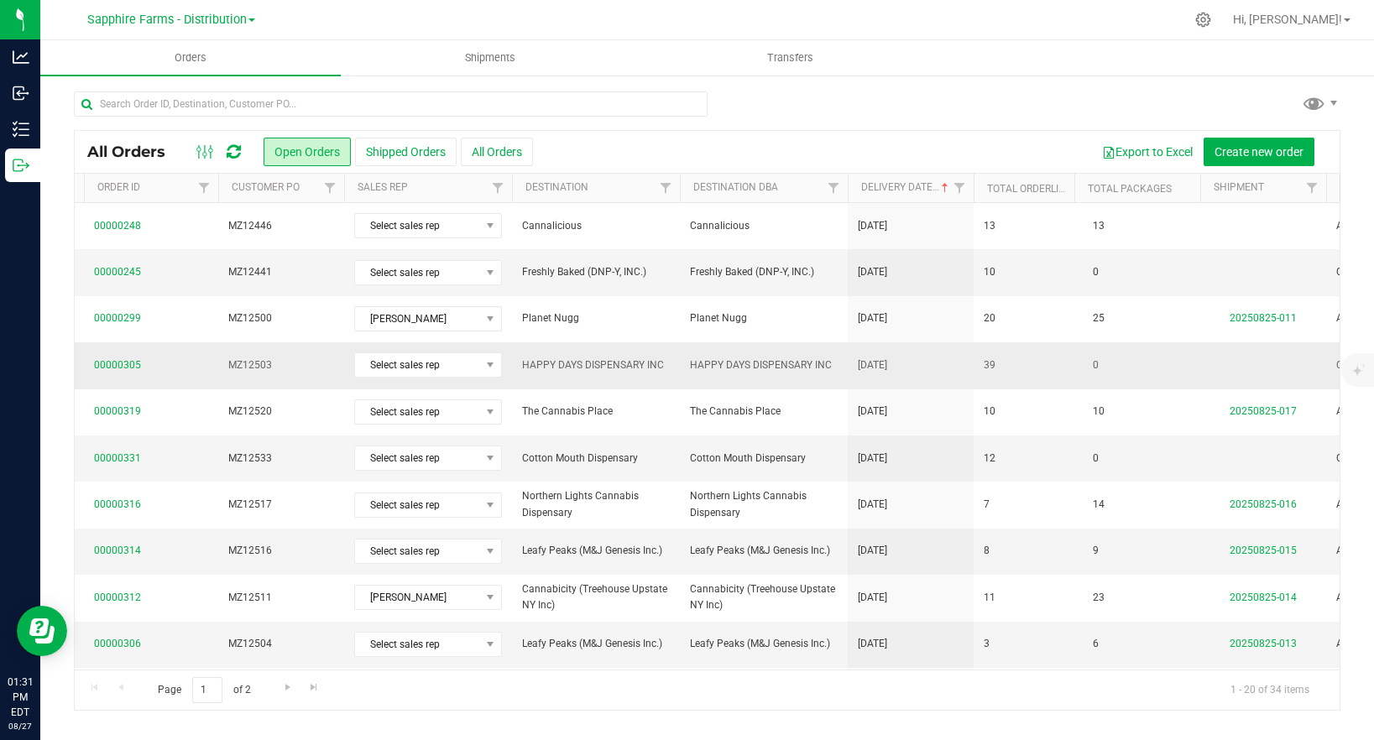
scroll to position [0, 103]
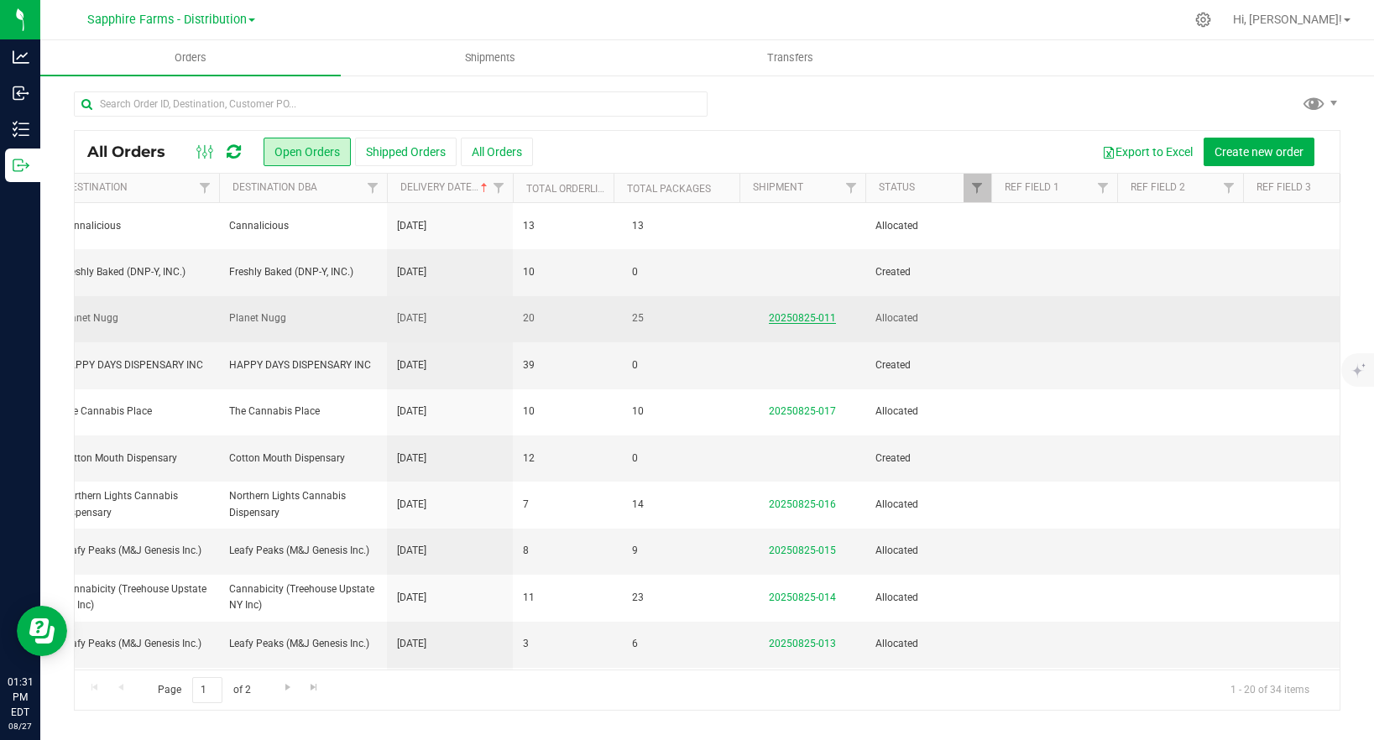
click at [817, 319] on link "20250825-011" at bounding box center [802, 318] width 67 height 12
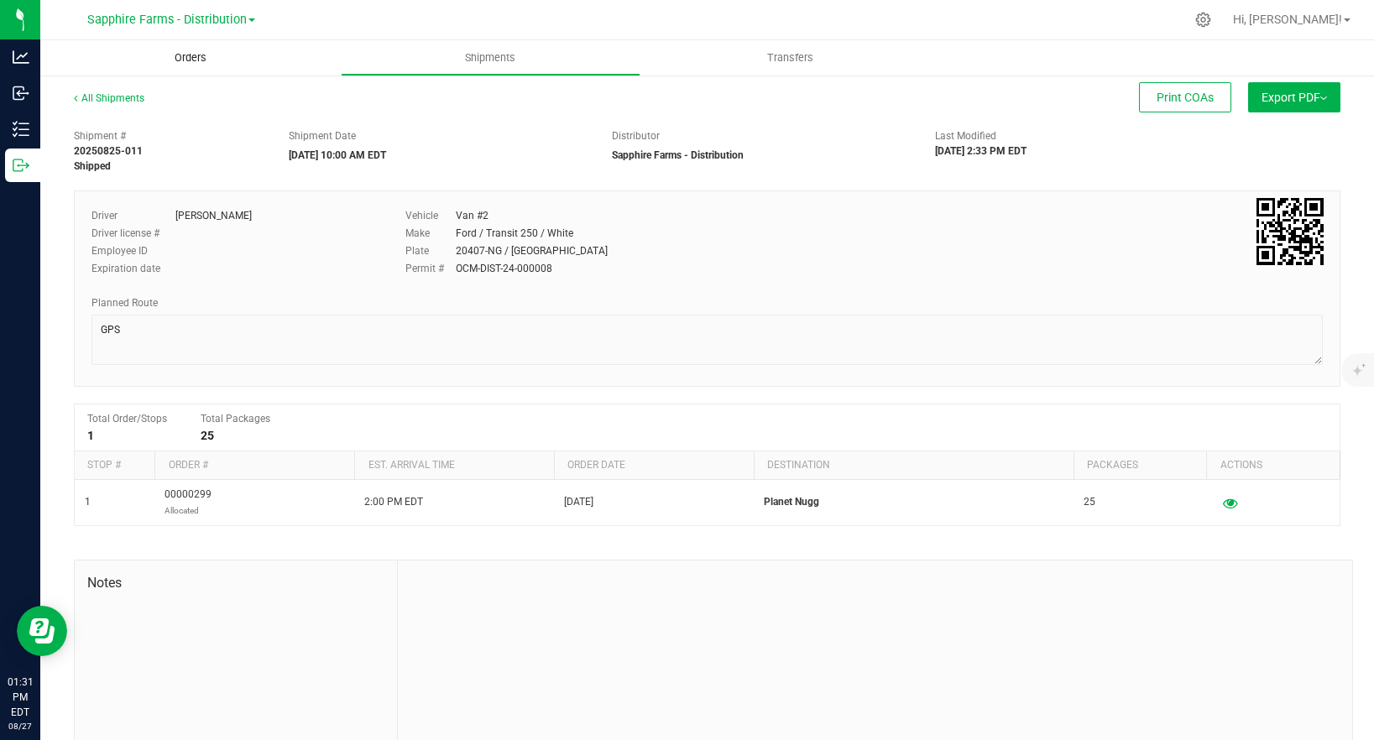
click at [187, 56] on span "Orders" at bounding box center [190, 57] width 77 height 15
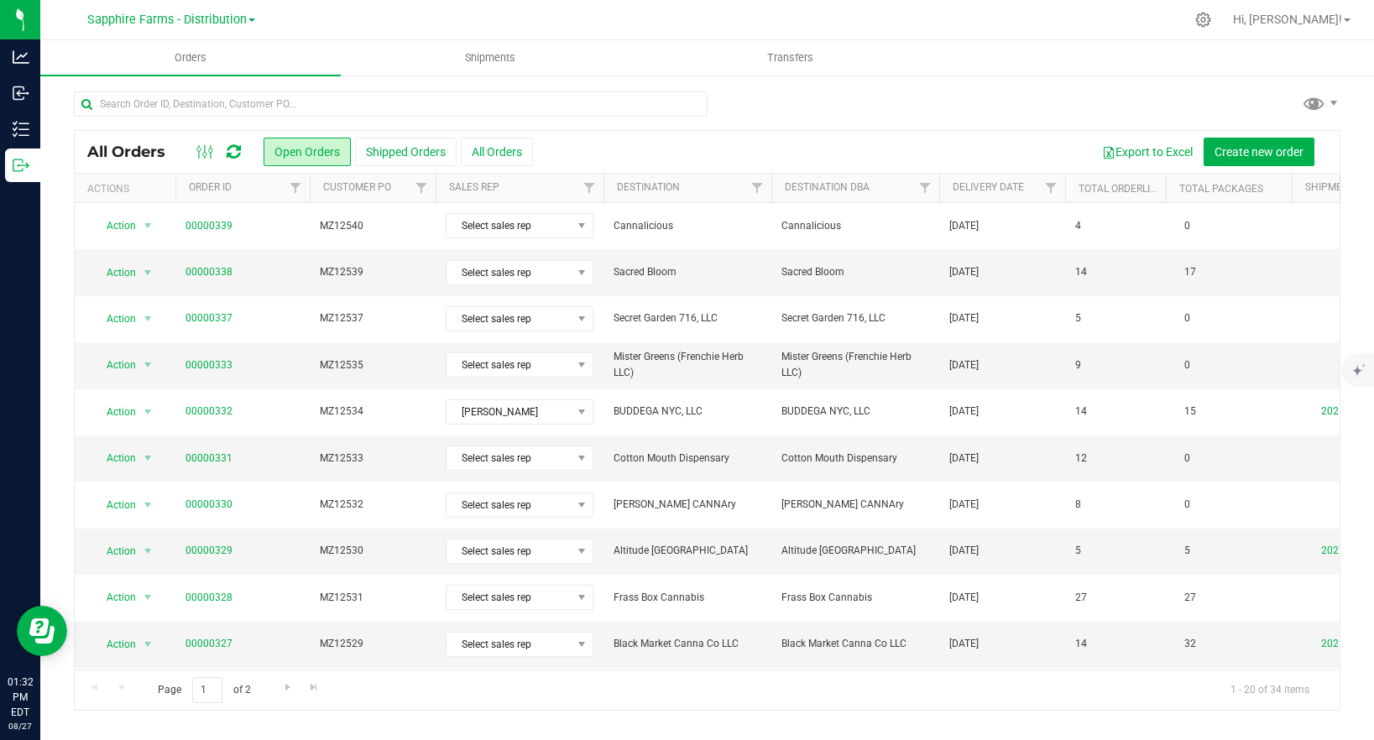
click at [997, 193] on th "Delivery Date" at bounding box center [1002, 188] width 126 height 29
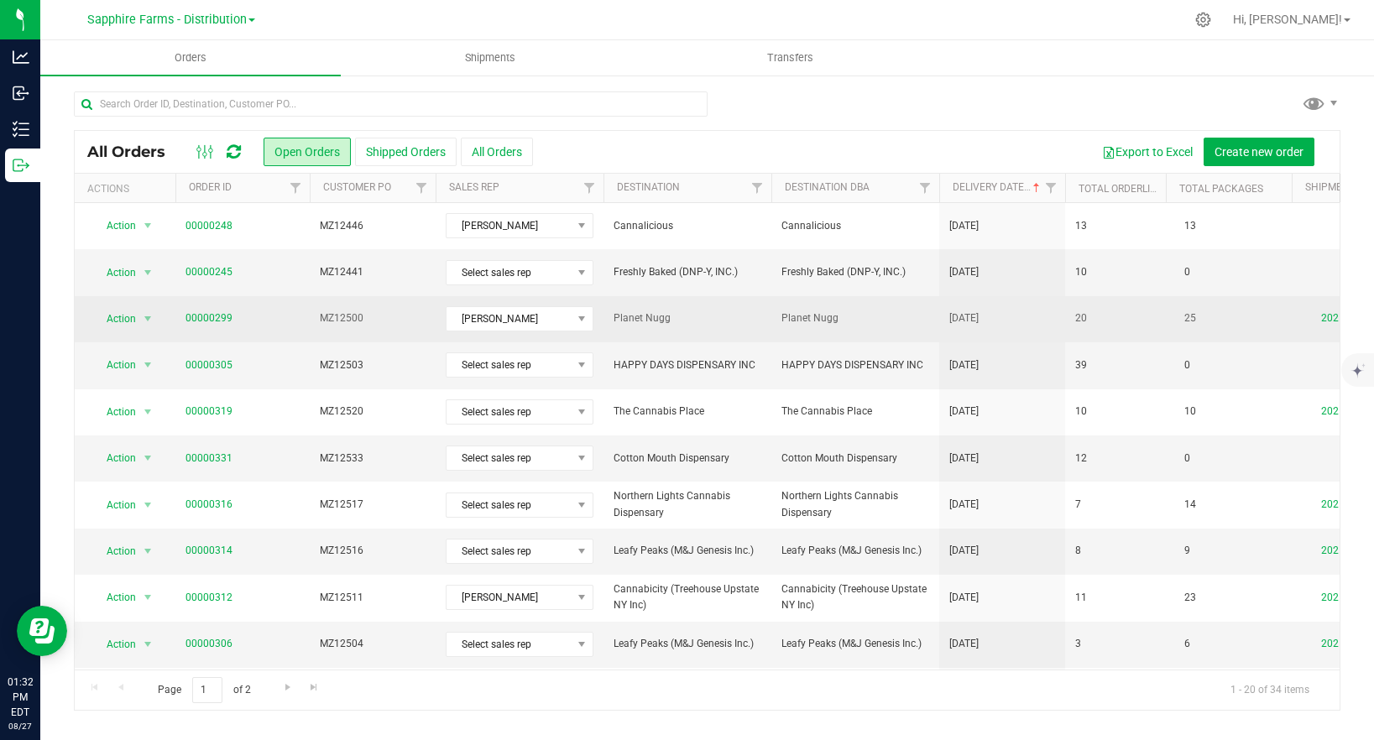
click at [707, 334] on td "Planet Nugg" at bounding box center [687, 319] width 168 height 46
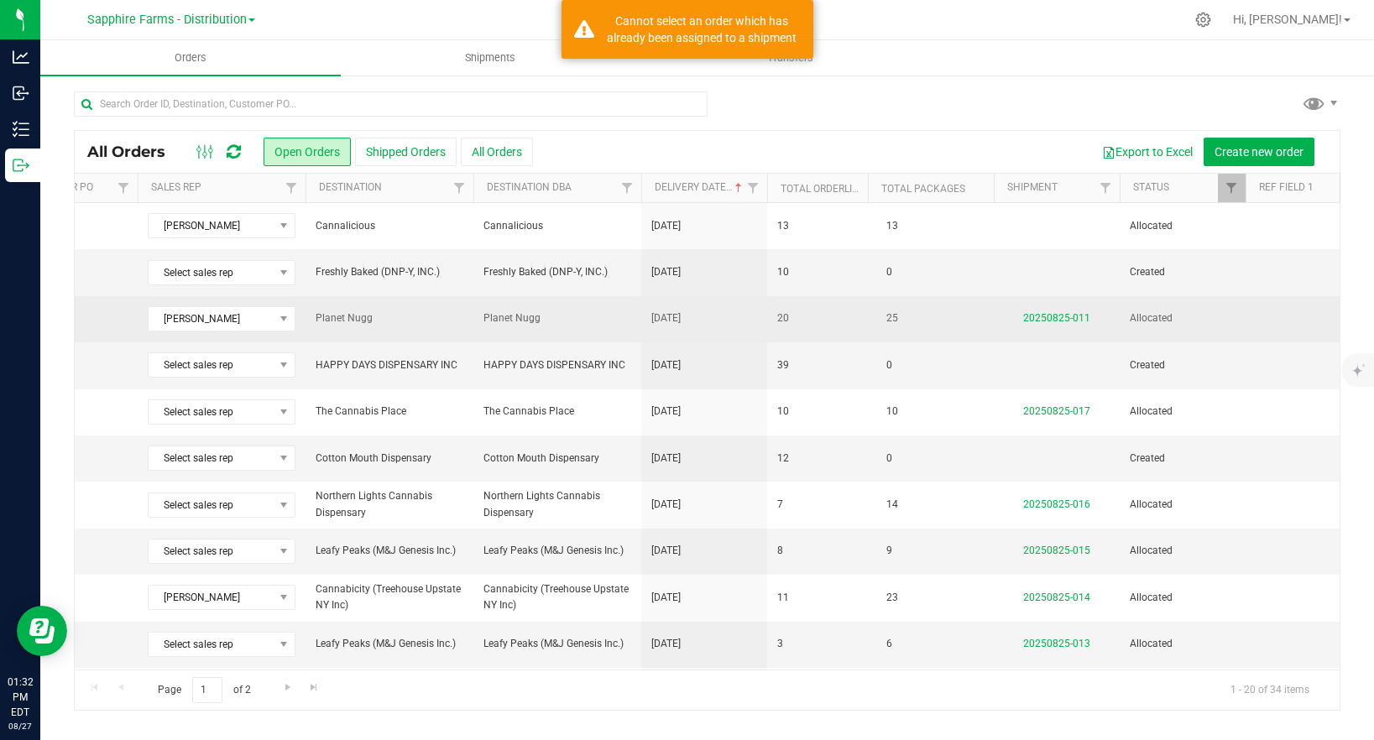
scroll to position [0, 453]
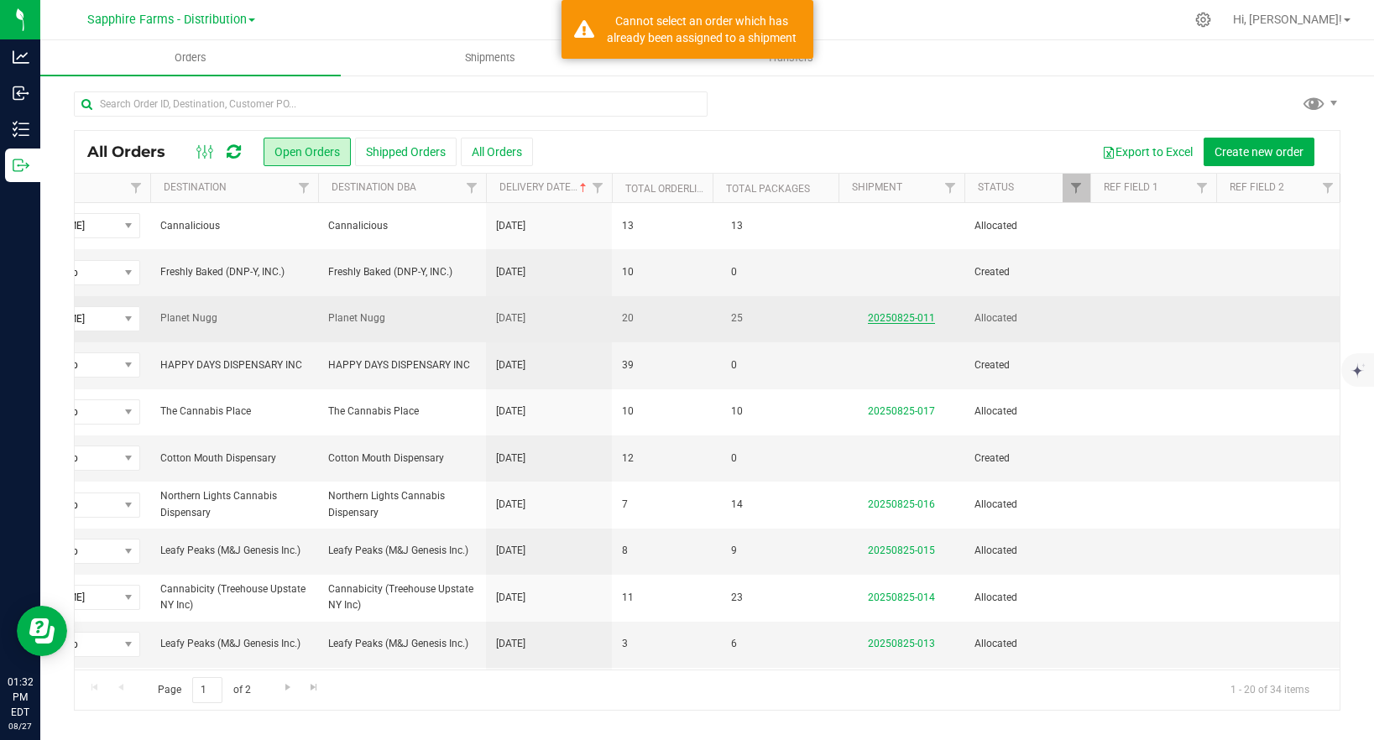
click at [912, 316] on link "20250825-011" at bounding box center [901, 318] width 67 height 12
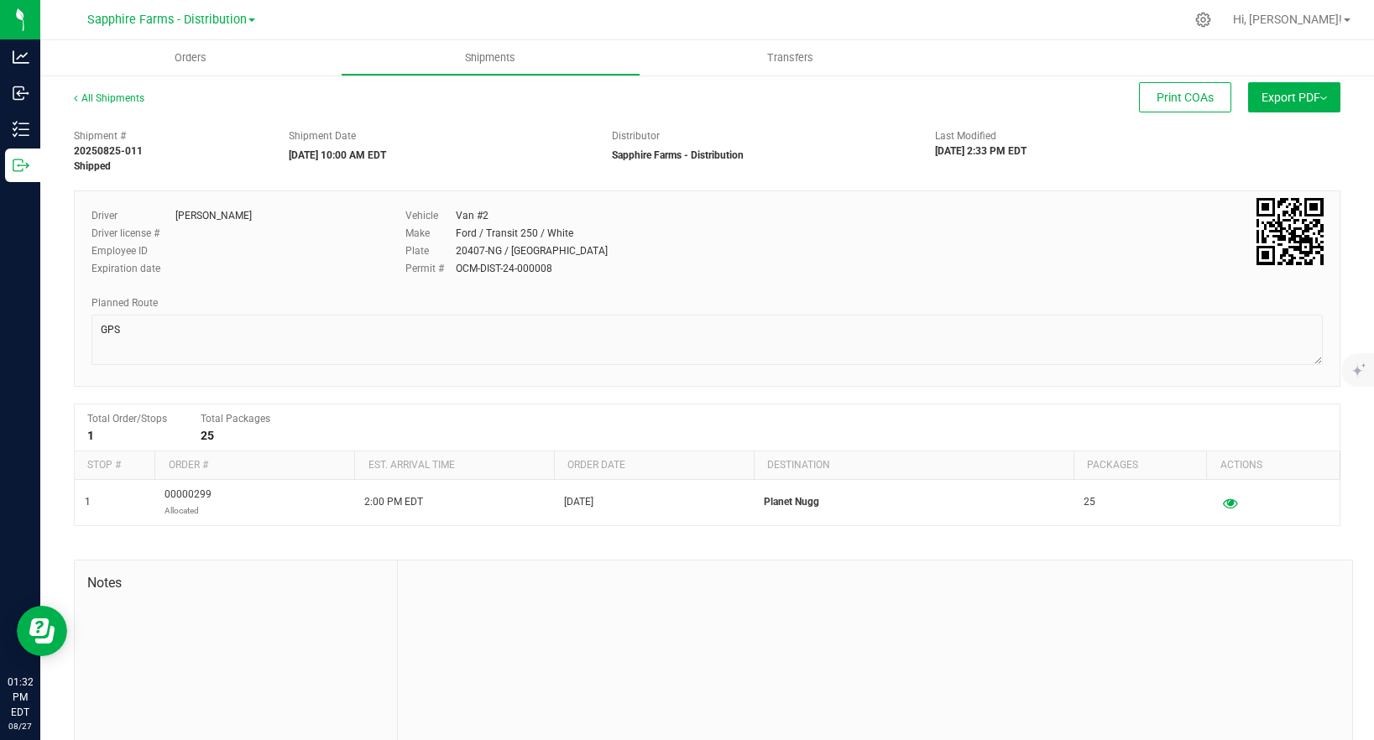
click at [1041, 389] on div "Shipment # 20250825-011 Shipped Shipment Date 08/25/2025 10:00 AM EDT Distribut…" at bounding box center [707, 453] width 1266 height 665
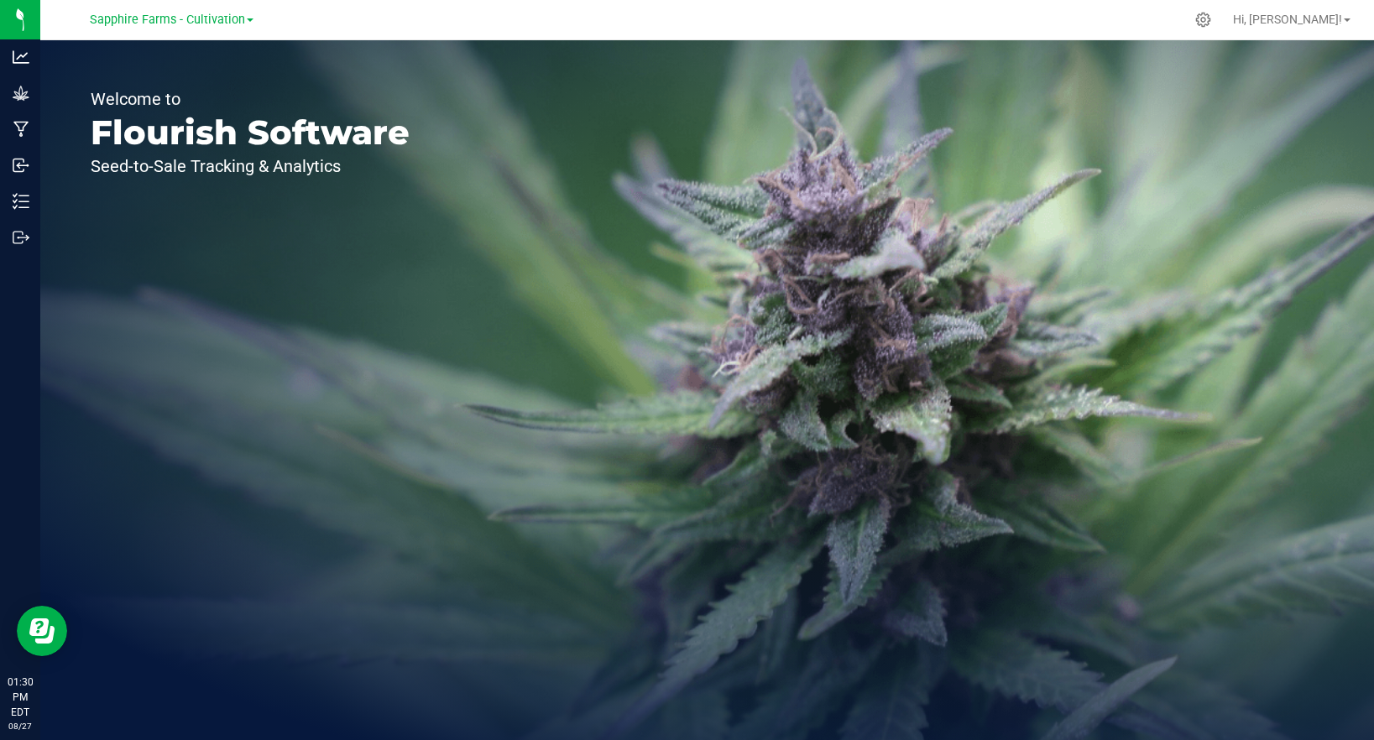
click at [239, 8] on div "Sapphire Farms - Cultivation" at bounding box center [171, 20] width 245 height 26
click at [237, 13] on span "Sapphire Farms - Cultivation" at bounding box center [167, 20] width 155 height 15
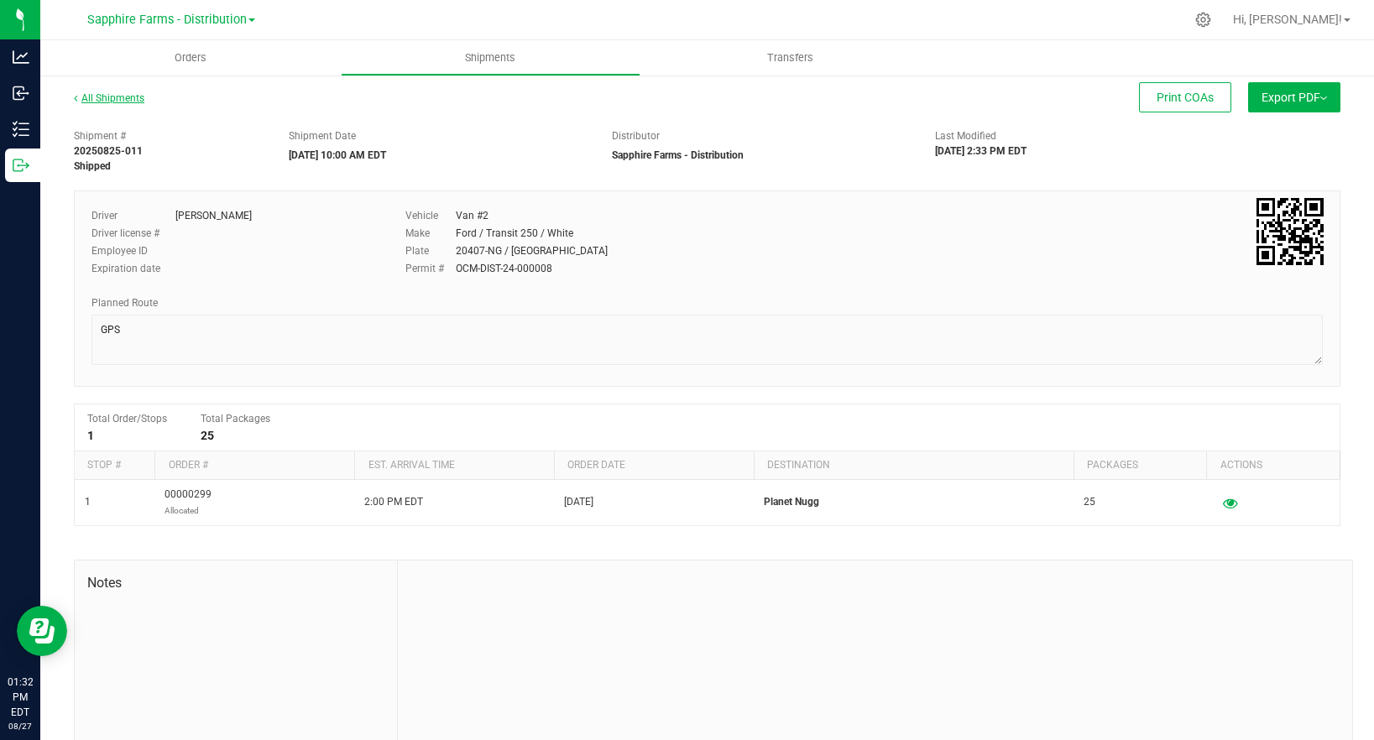
click at [109, 97] on link "All Shipments" at bounding box center [109, 98] width 70 height 12
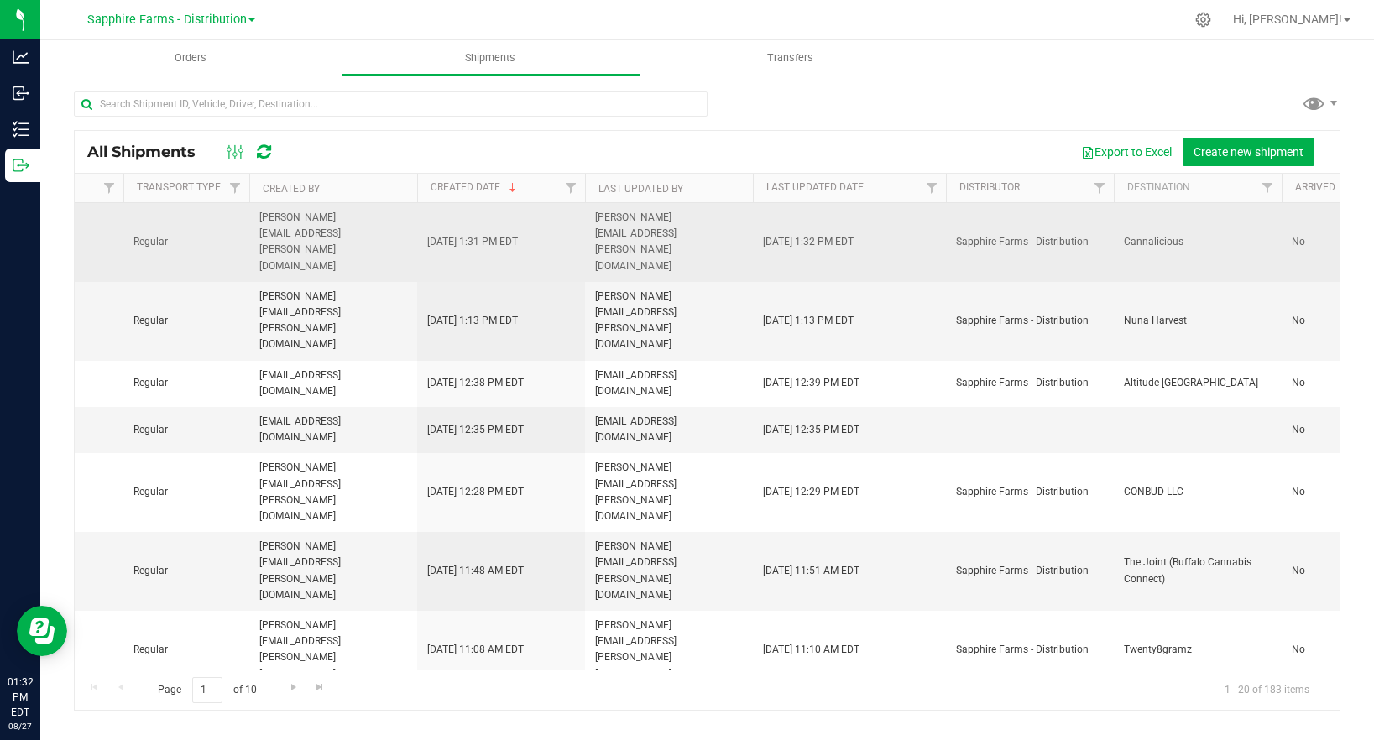
scroll to position [0, 875]
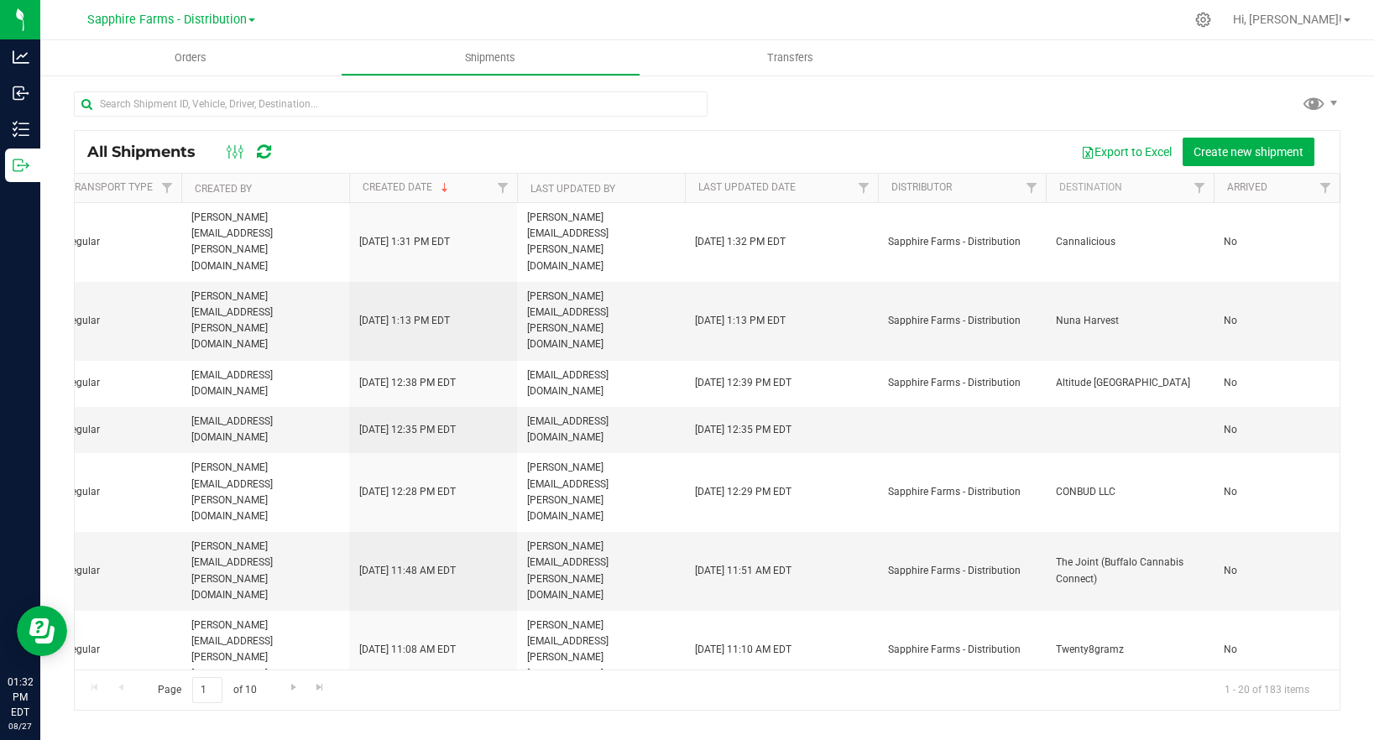
click at [1135, 188] on th "Destination" at bounding box center [1130, 188] width 168 height 29
click at [1151, 186] on th "Destination" at bounding box center [1130, 188] width 168 height 29
click at [1107, 185] on th "Destination" at bounding box center [1130, 188] width 168 height 29
click at [1202, 186] on span "Filter" at bounding box center [1198, 187] width 13 height 13
click at [1130, 188] on th "Destination" at bounding box center [1130, 188] width 168 height 29
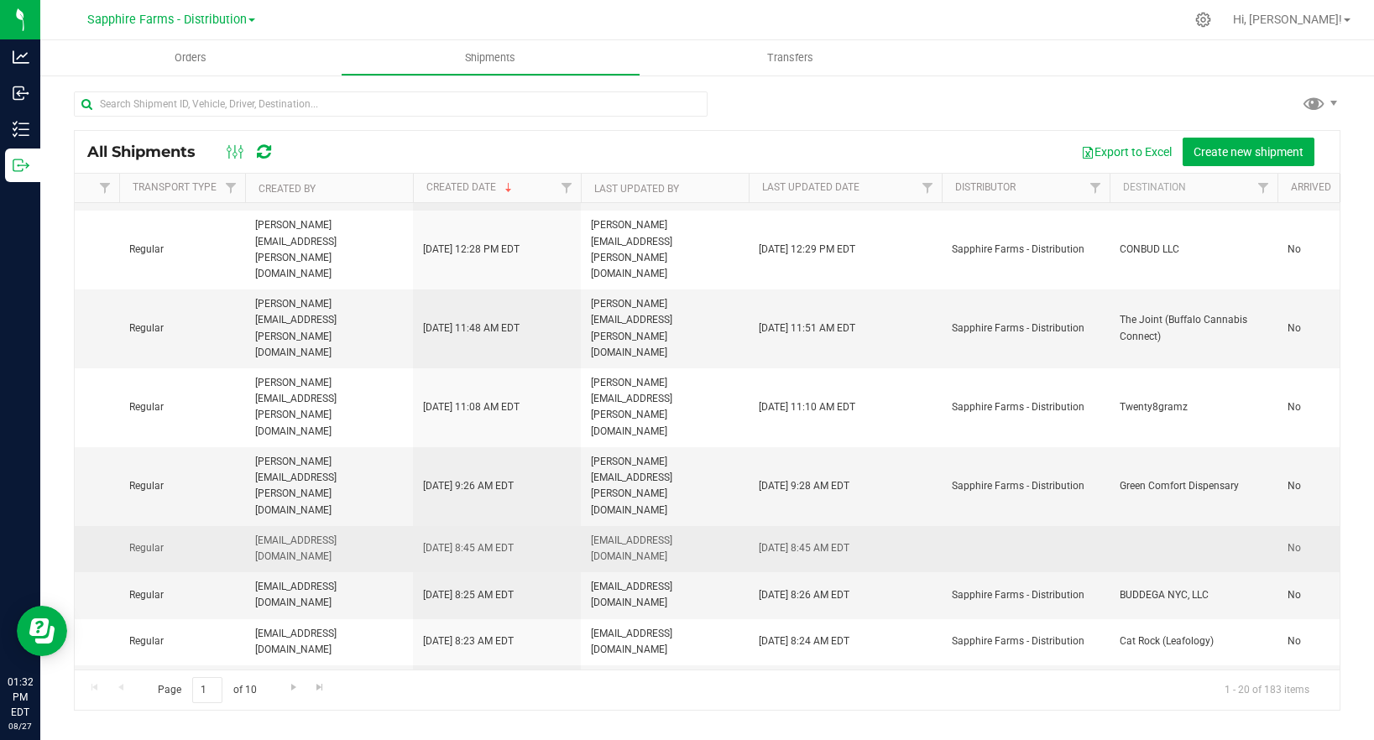
scroll to position [0, 0]
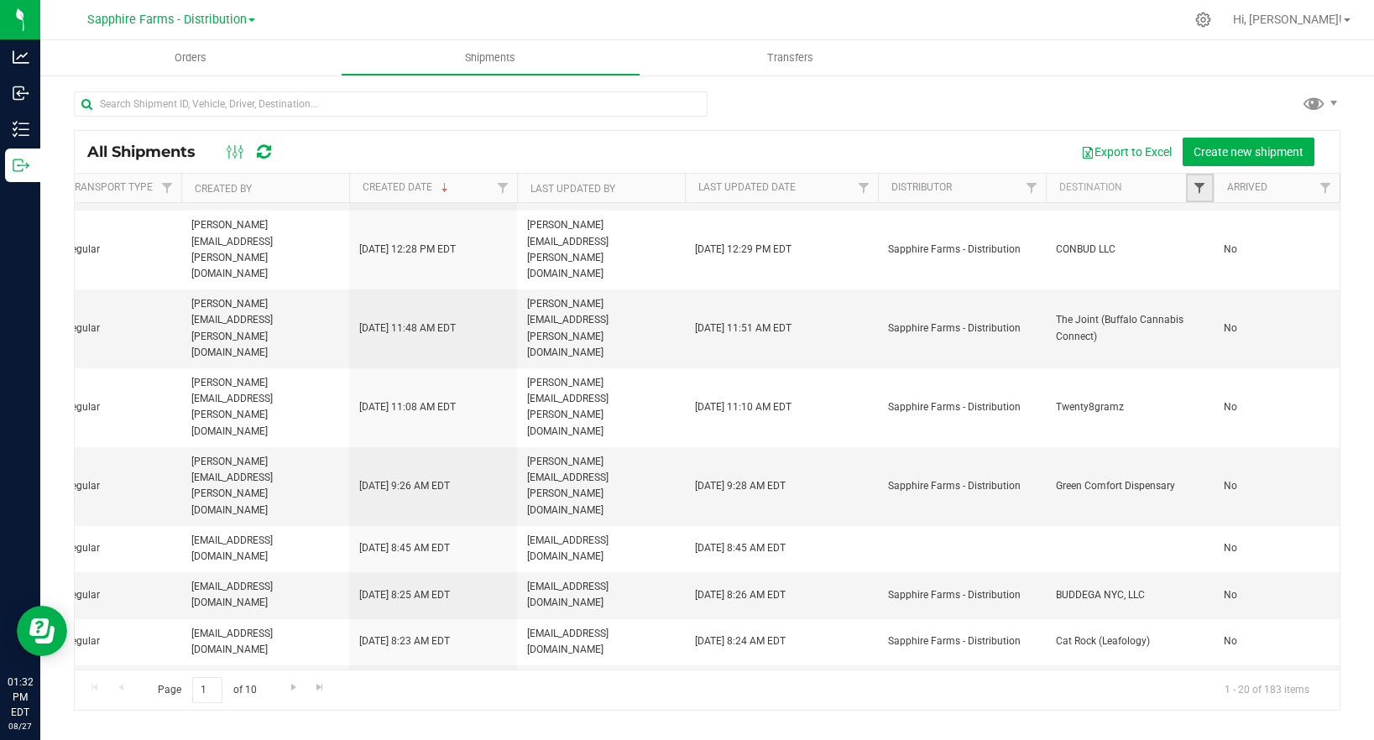
click at [1201, 190] on span "Filter" at bounding box center [1198, 187] width 13 height 13
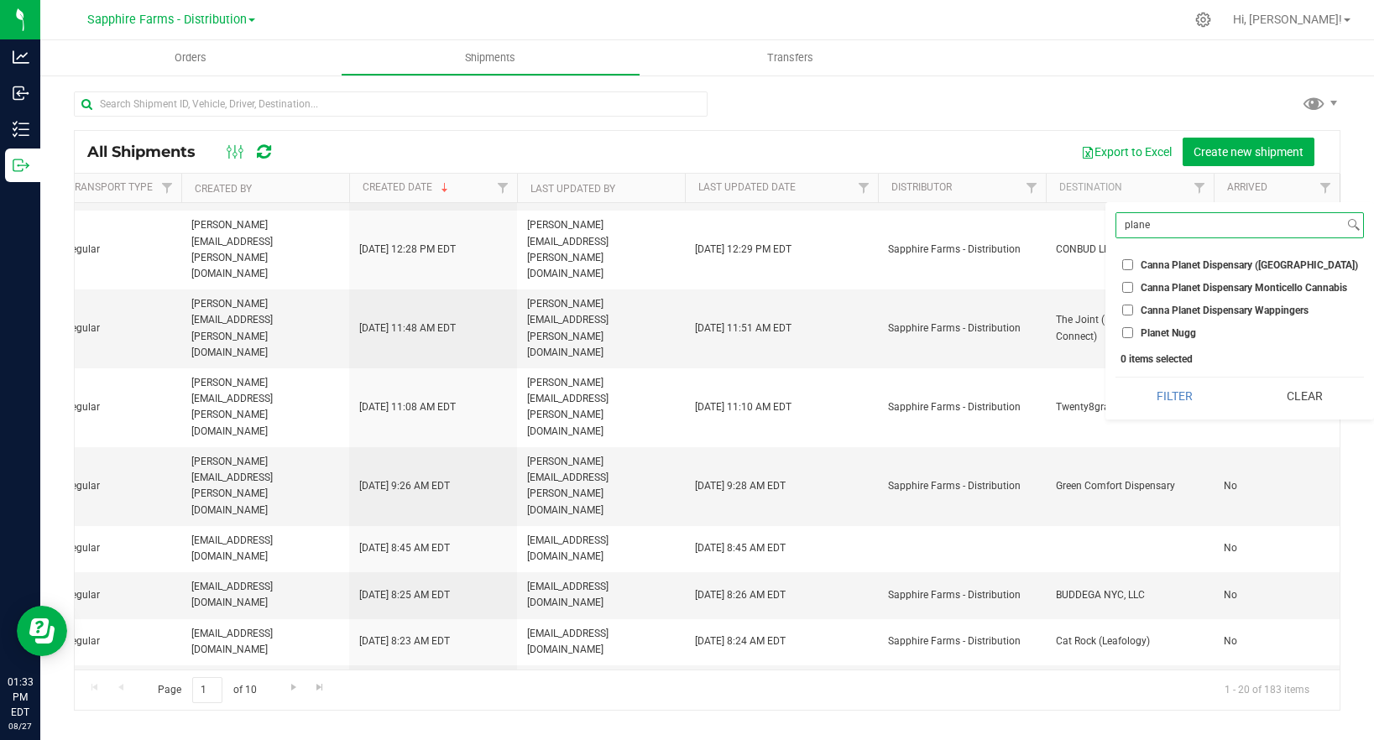
type input "plane"
click at [1134, 330] on label "Planet Nugg" at bounding box center [1159, 332] width 74 height 11
click at [1133, 330] on input "Planet Nugg" at bounding box center [1127, 332] width 11 height 11
checkbox input "true"
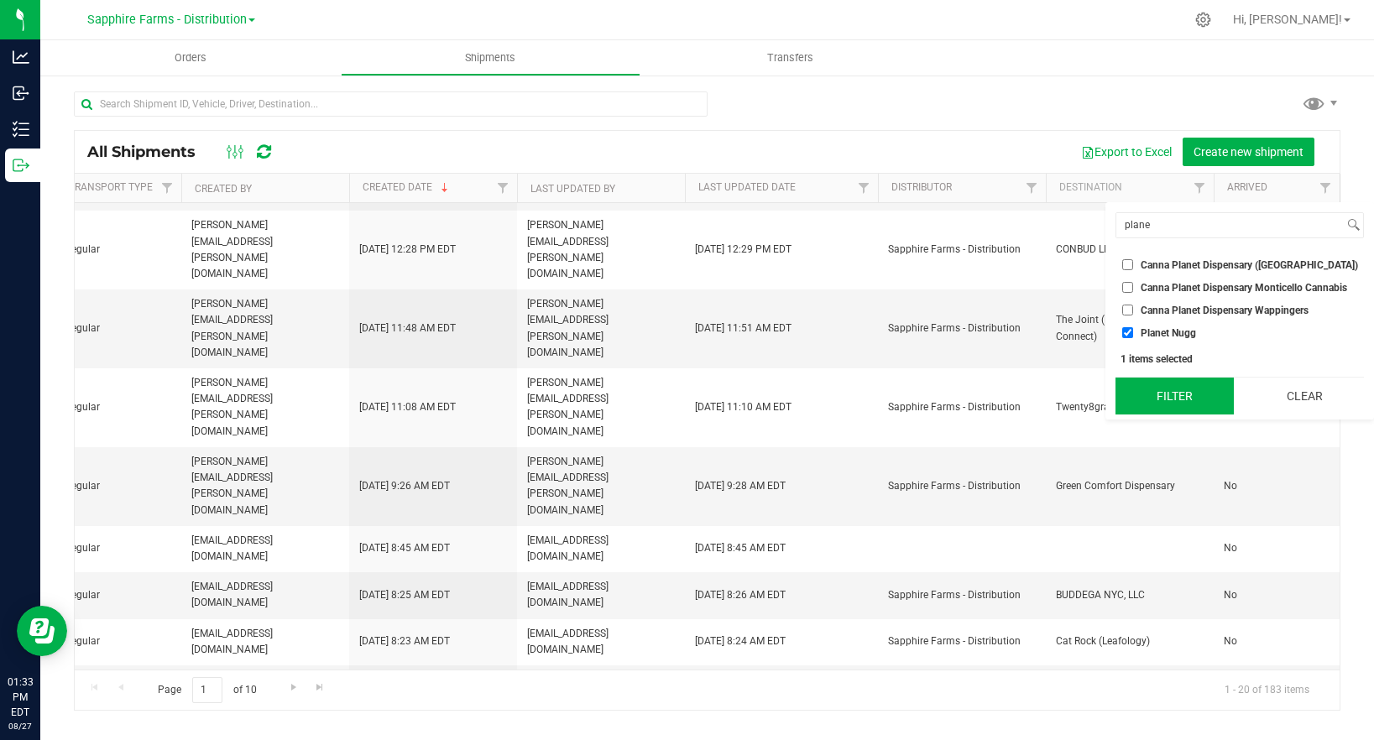
click at [1198, 394] on button "Filter" at bounding box center [1174, 396] width 118 height 37
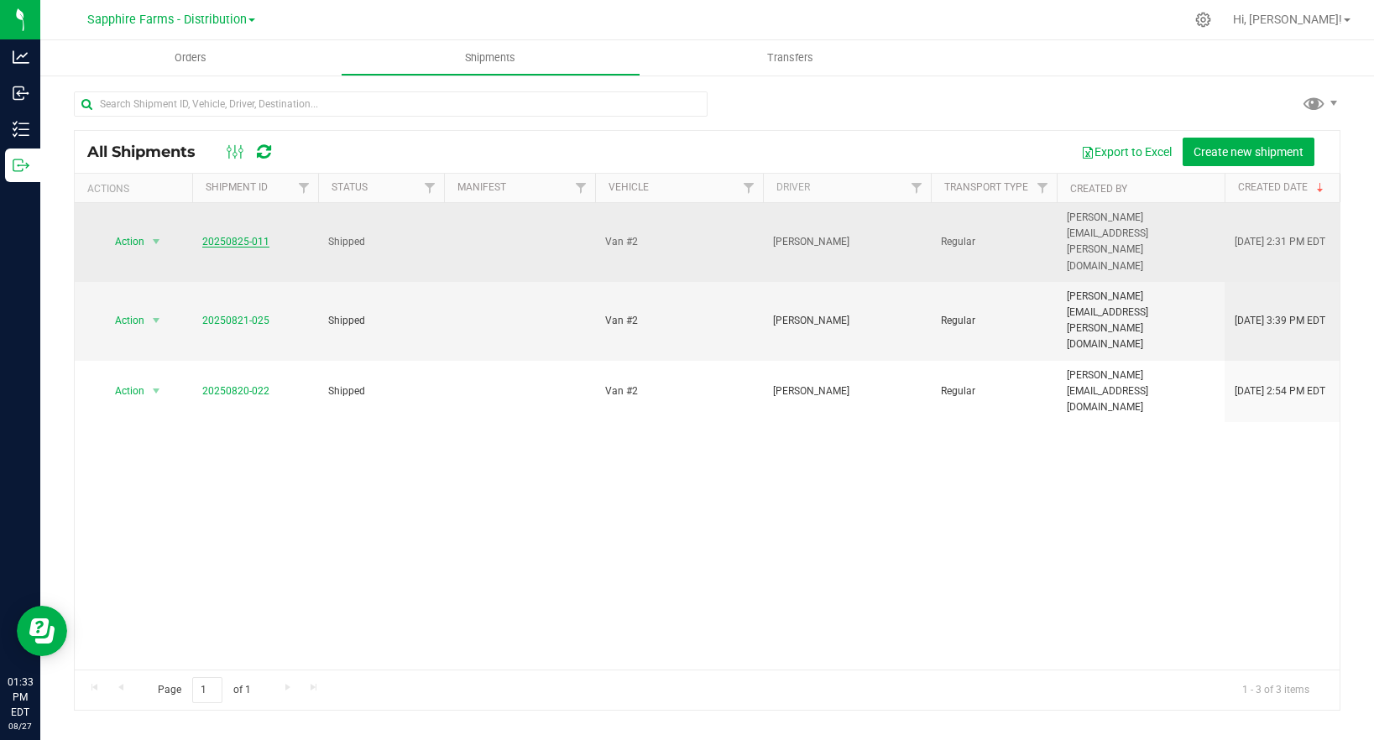
click at [212, 236] on link "20250825-011" at bounding box center [235, 242] width 67 height 12
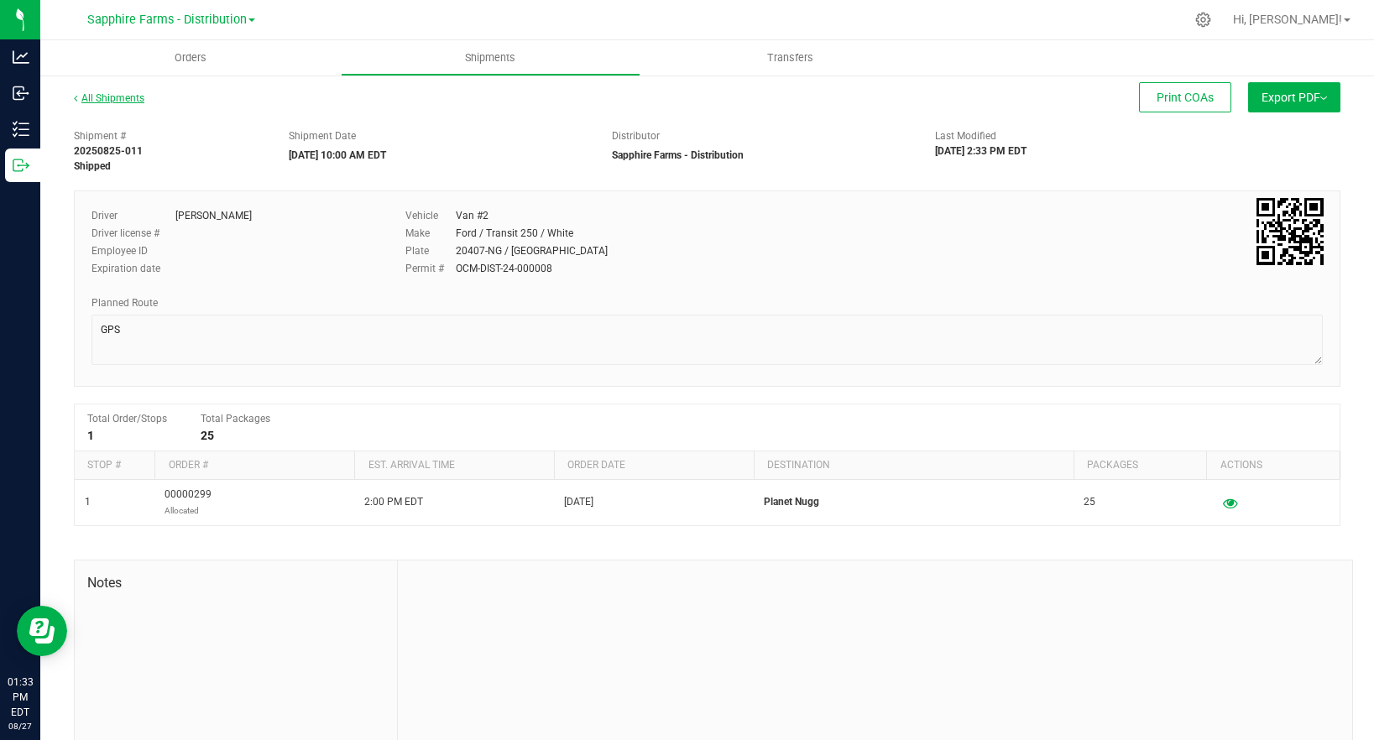
click at [117, 93] on link "All Shipments" at bounding box center [109, 98] width 70 height 12
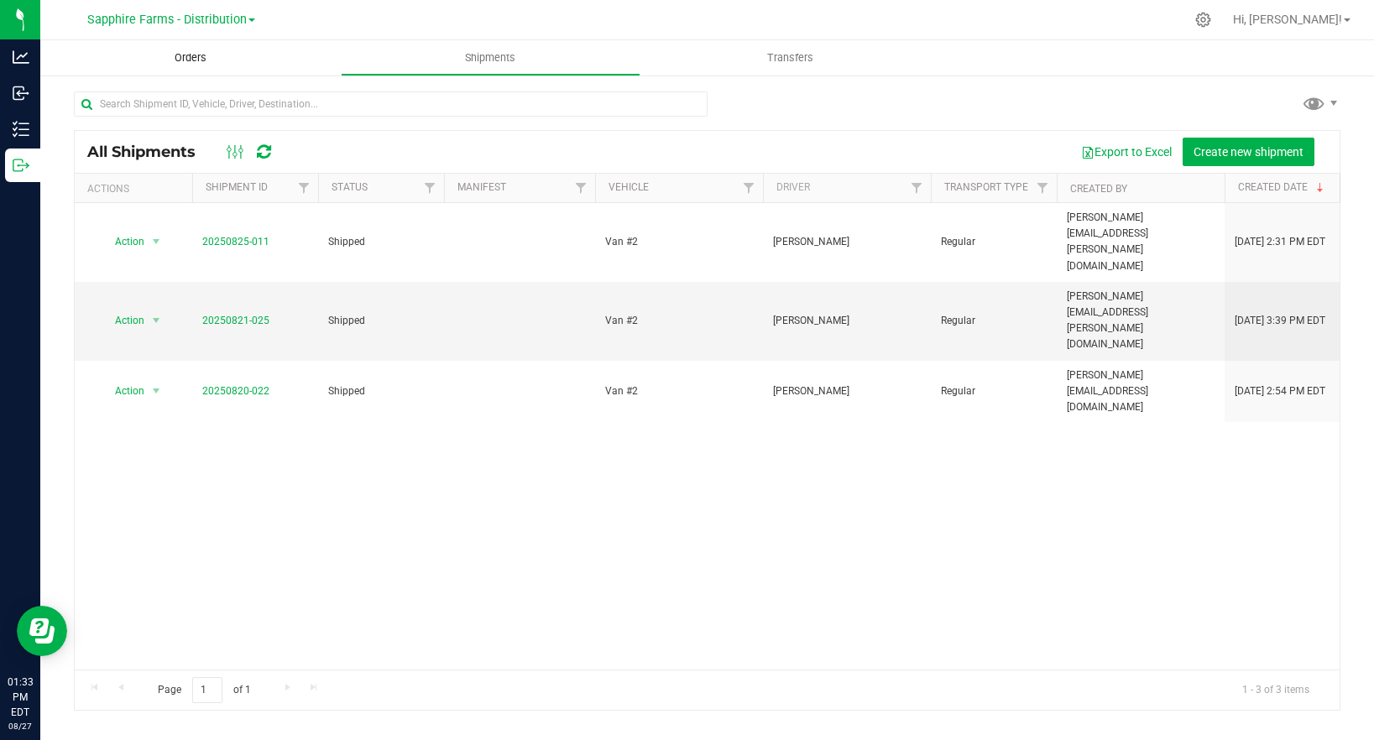
click at [195, 70] on uib-tab-heading "Orders" at bounding box center [190, 57] width 300 height 35
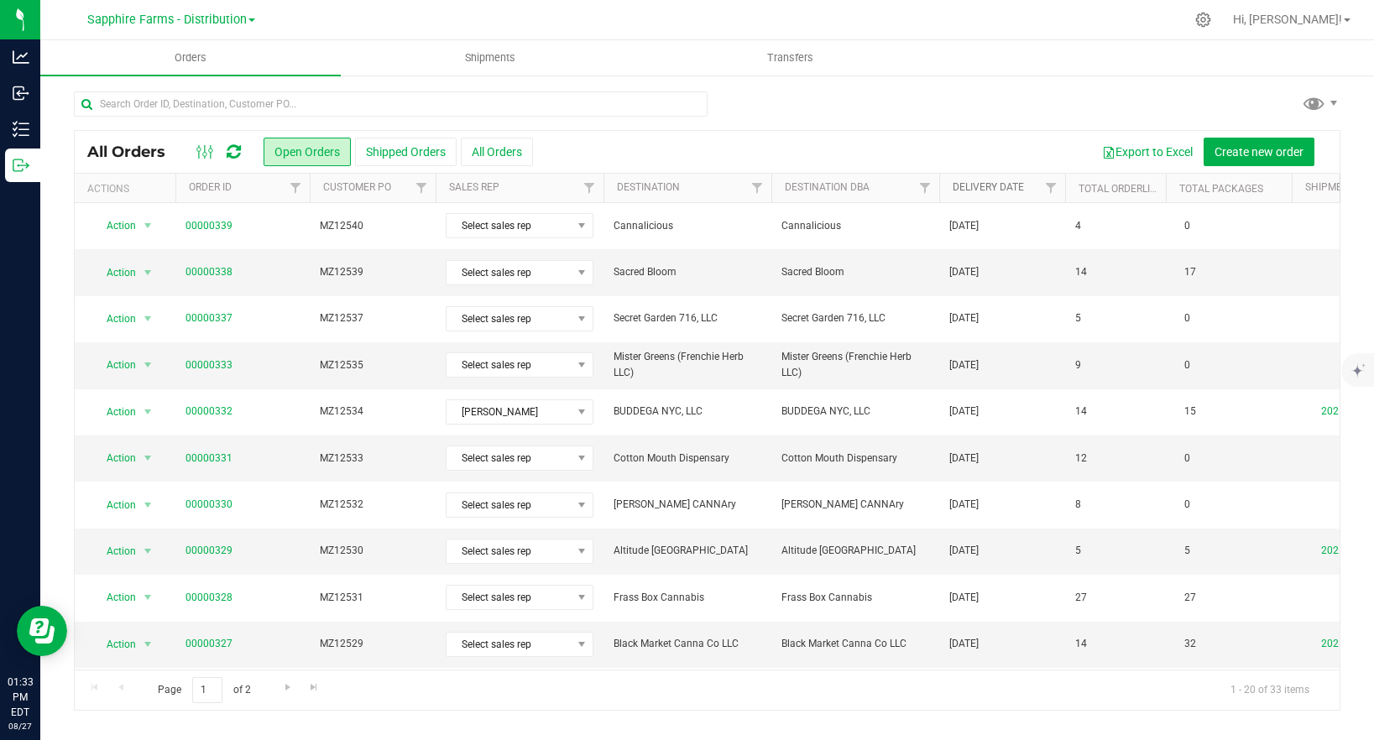
click at [1020, 185] on link "Delivery Date" at bounding box center [987, 187] width 71 height 12
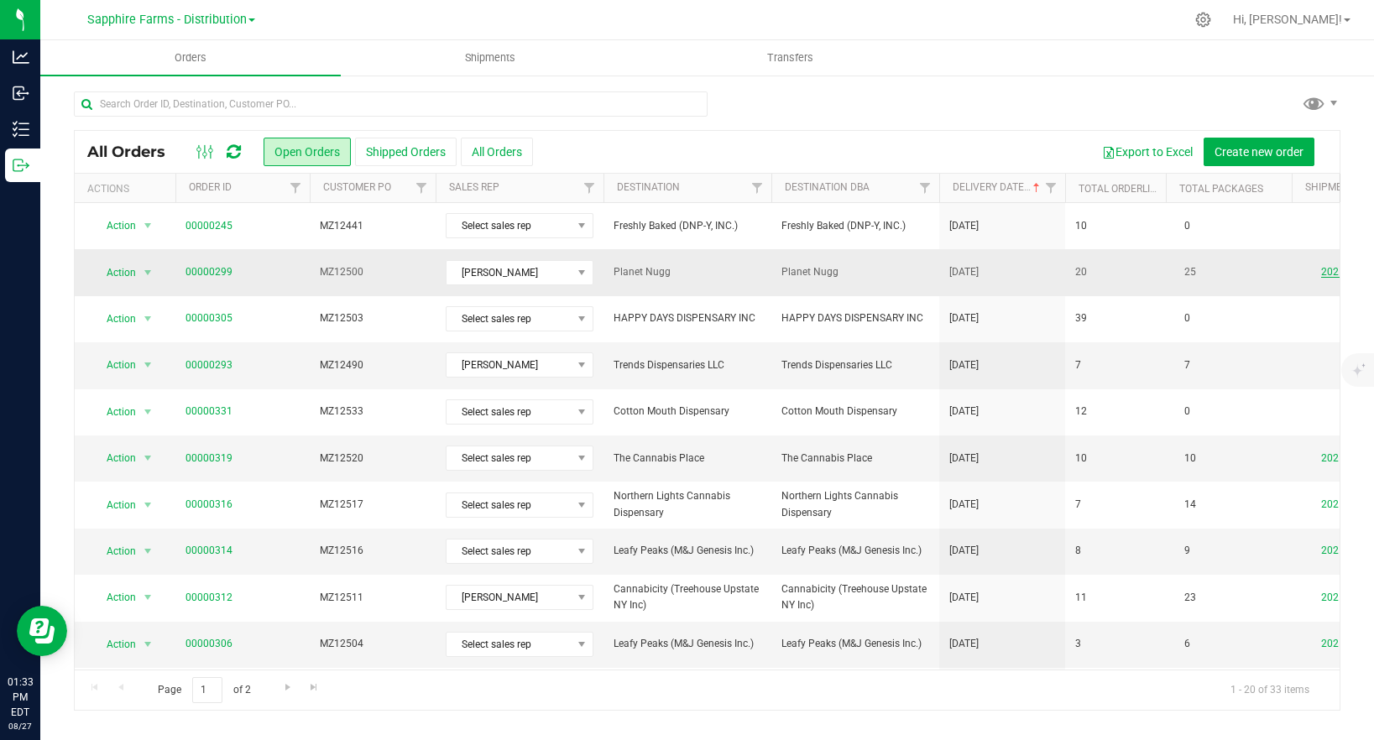
click at [1337, 275] on link "20250825-011" at bounding box center [1354, 272] width 67 height 12
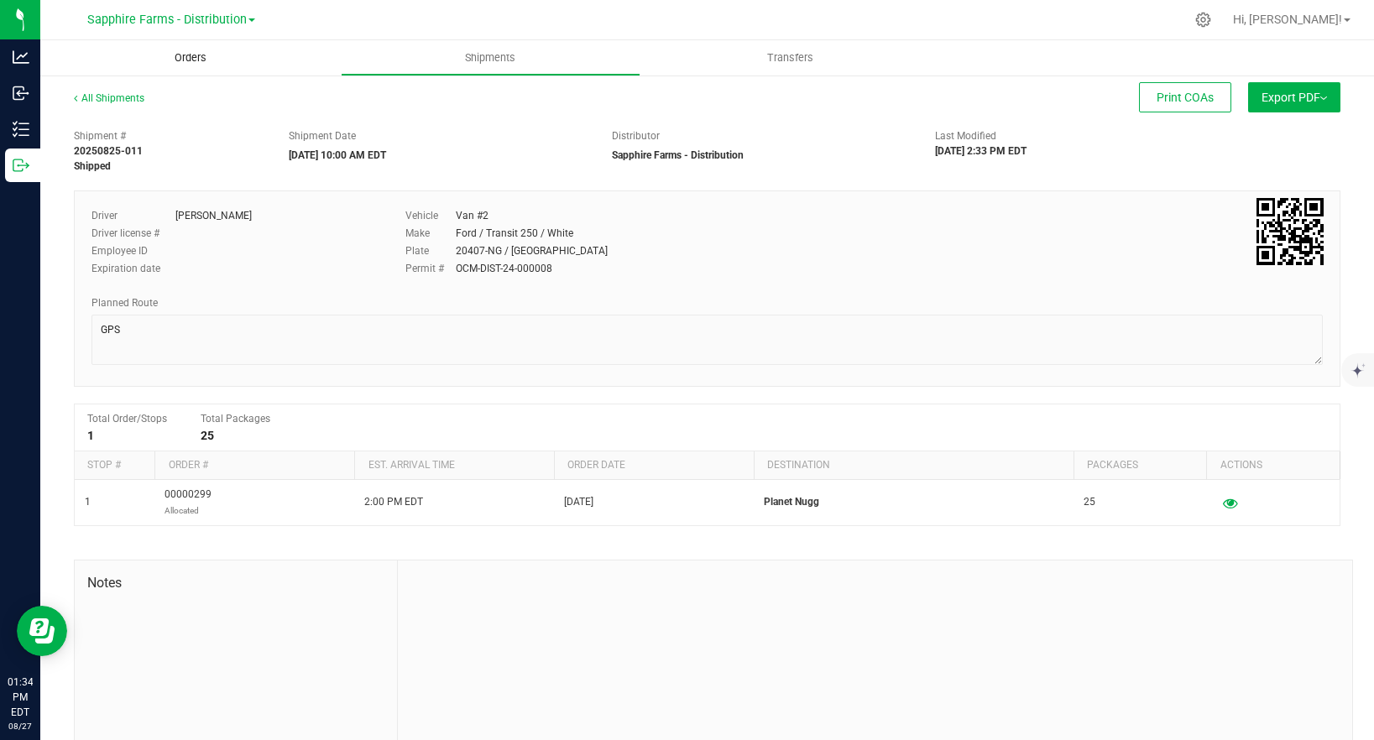
click at [202, 66] on uib-tab-heading "Orders" at bounding box center [190, 57] width 300 height 35
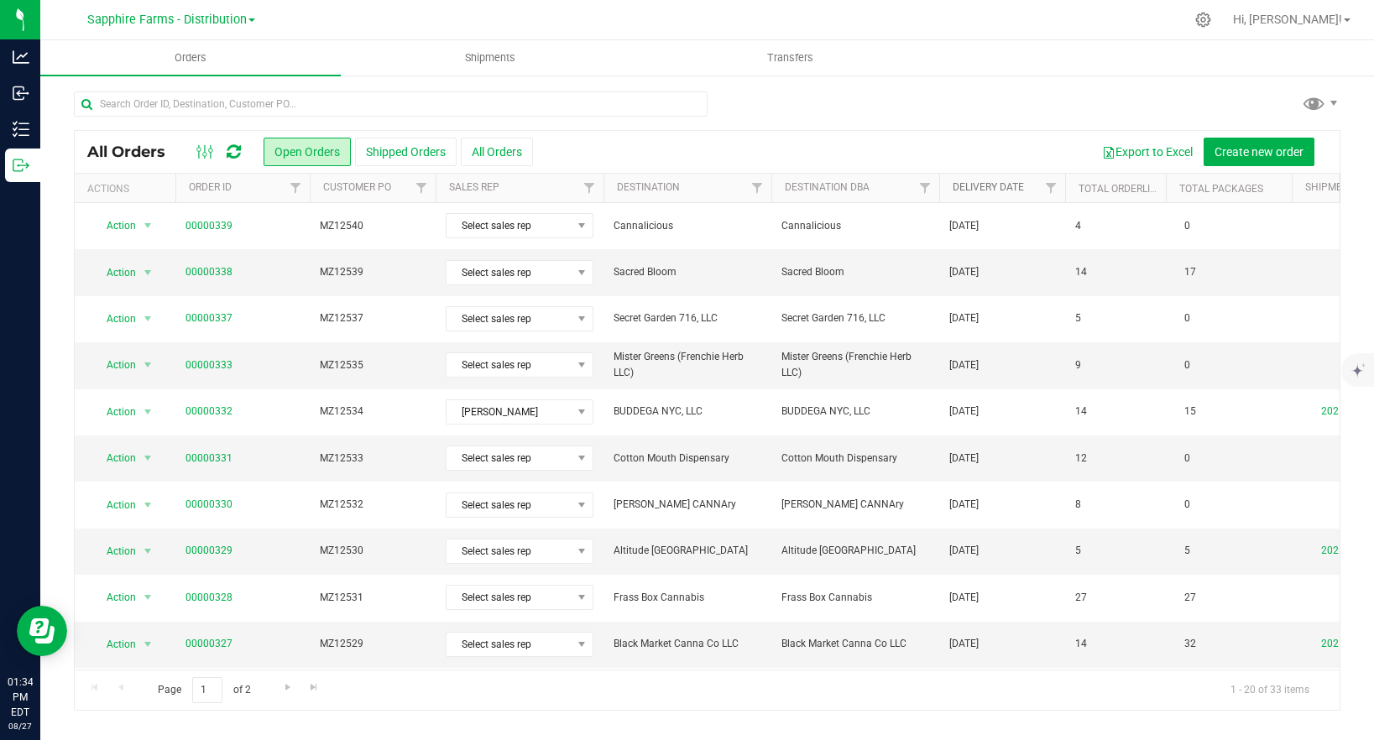
click at [994, 192] on link "Delivery Date" at bounding box center [987, 187] width 71 height 12
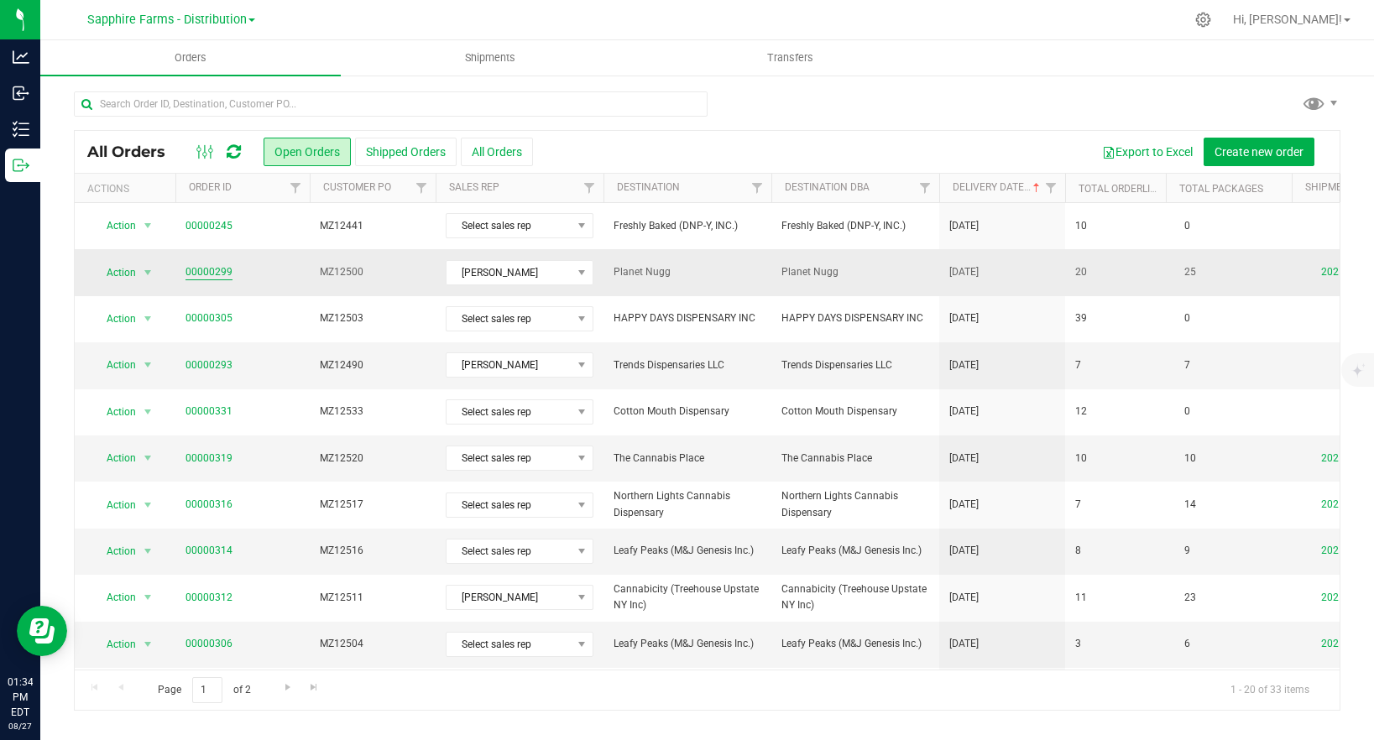
click at [227, 266] on link "00000299" at bounding box center [208, 272] width 47 height 16
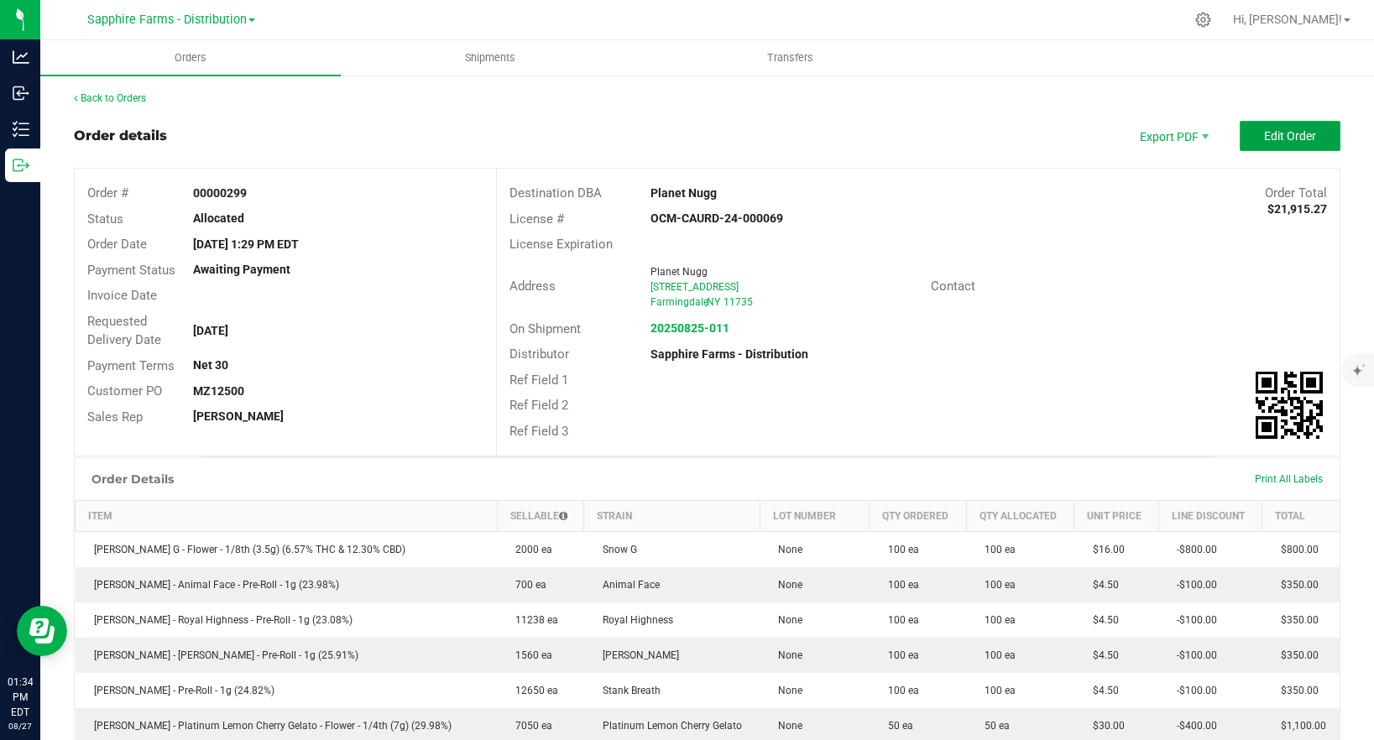
click at [1282, 149] on button "Edit Order" at bounding box center [1289, 136] width 101 height 30
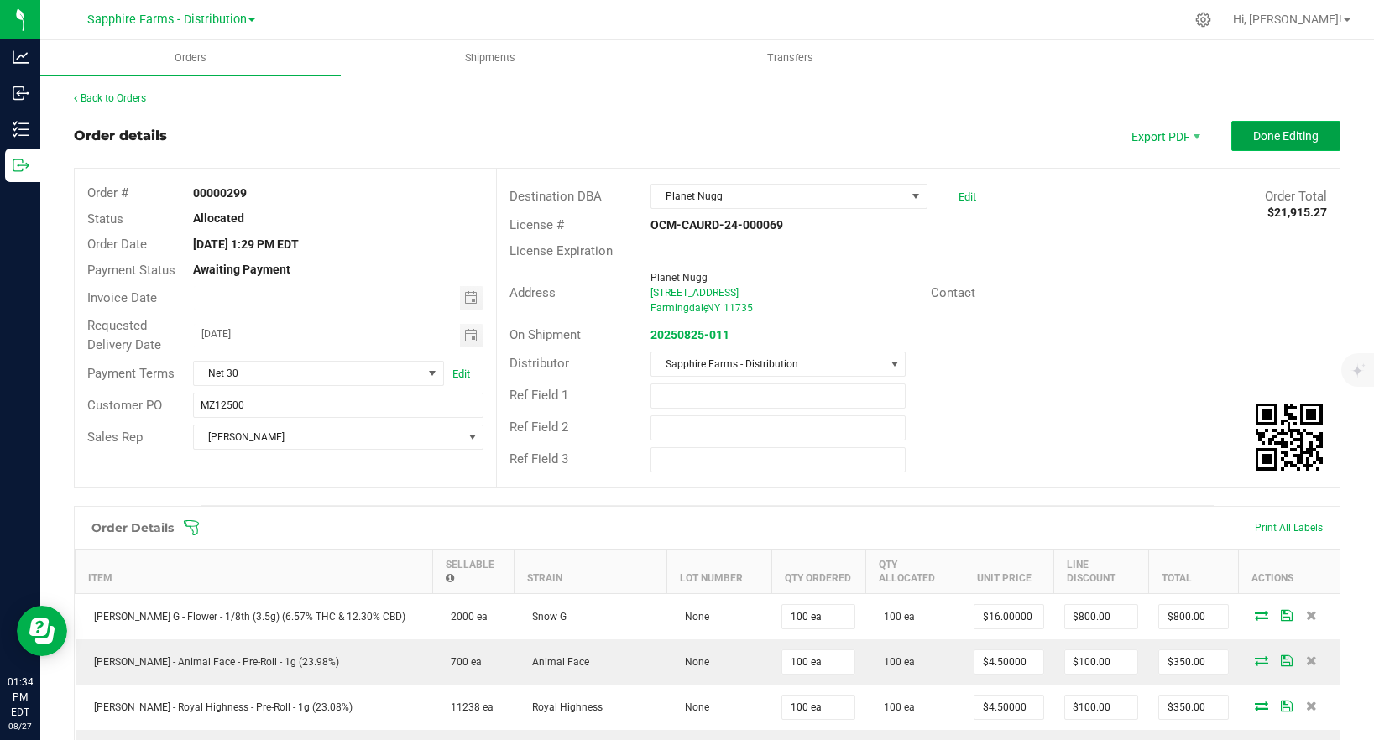
click at [1251, 144] on button "Done Editing" at bounding box center [1285, 136] width 109 height 30
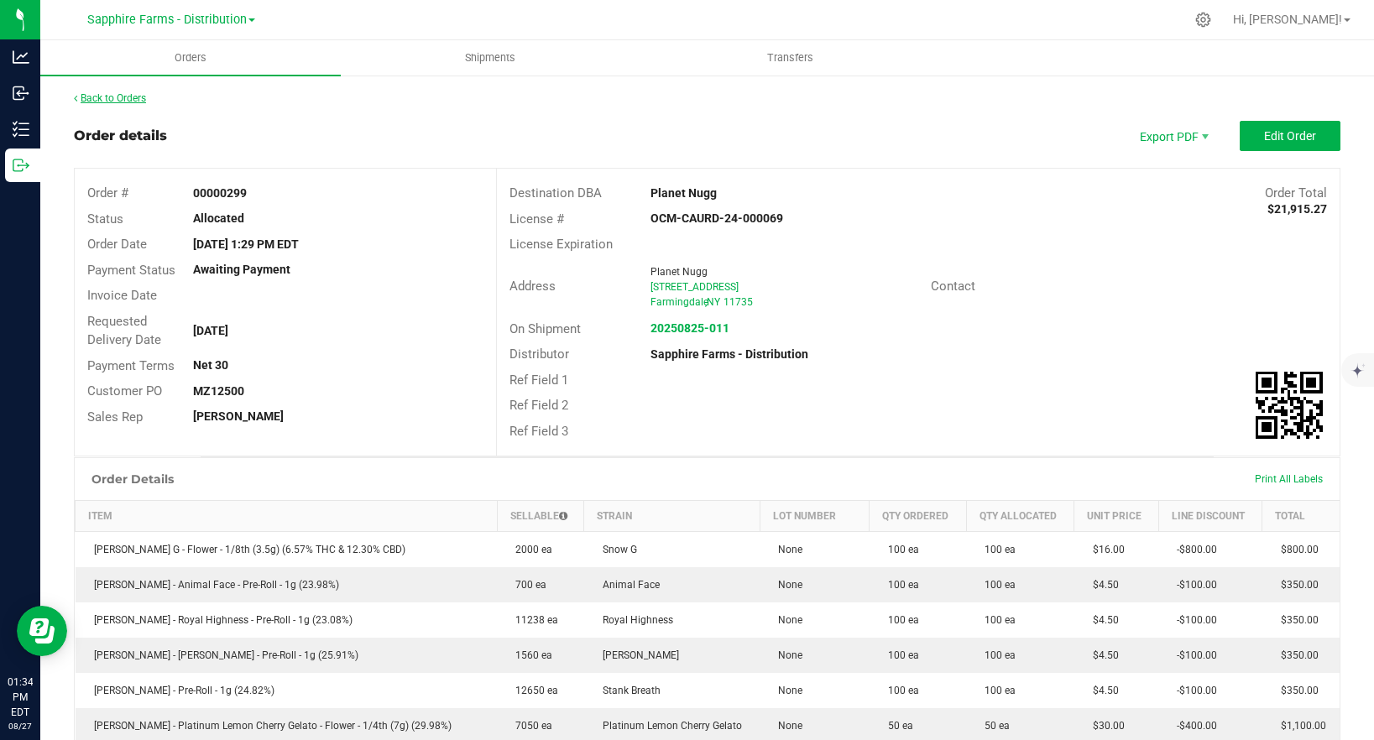
click at [128, 98] on link "Back to Orders" at bounding box center [110, 98] width 72 height 12
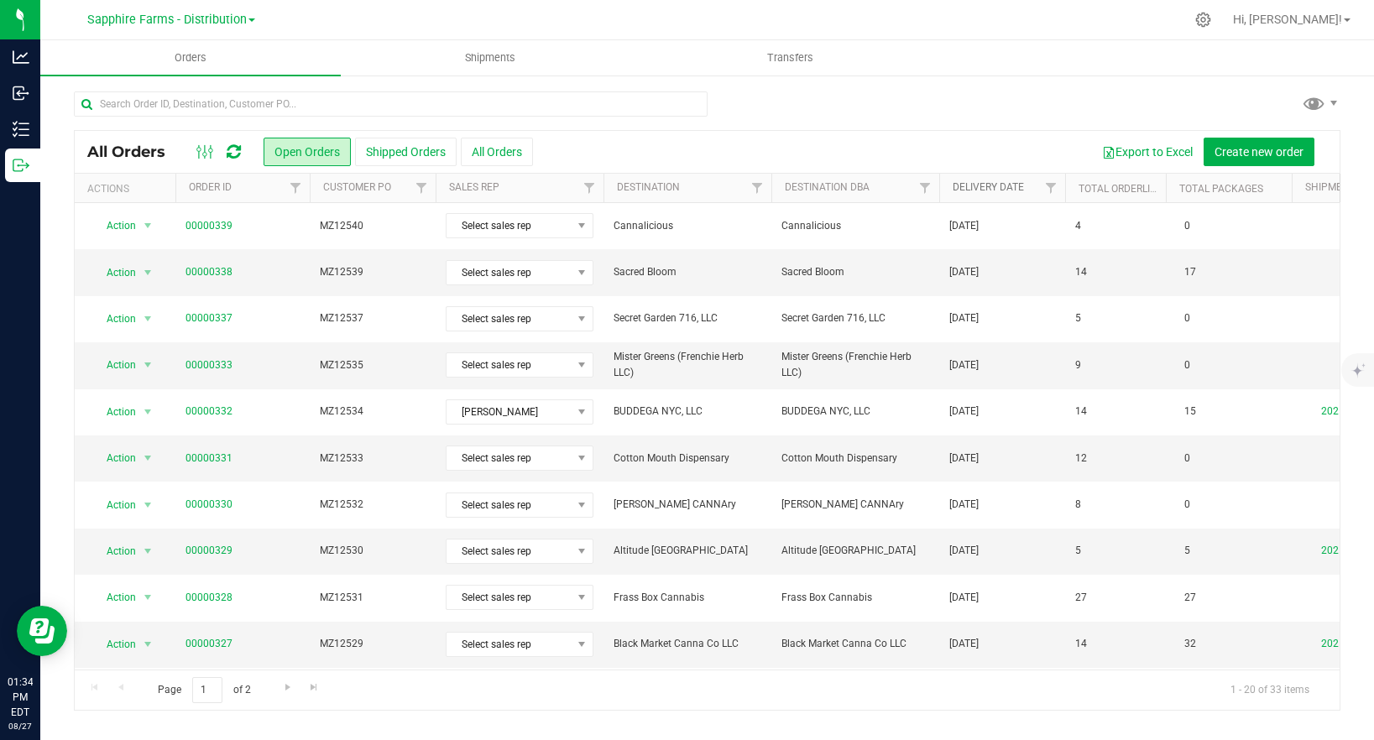
click at [964, 192] on link "Delivery Date" at bounding box center [987, 187] width 71 height 12
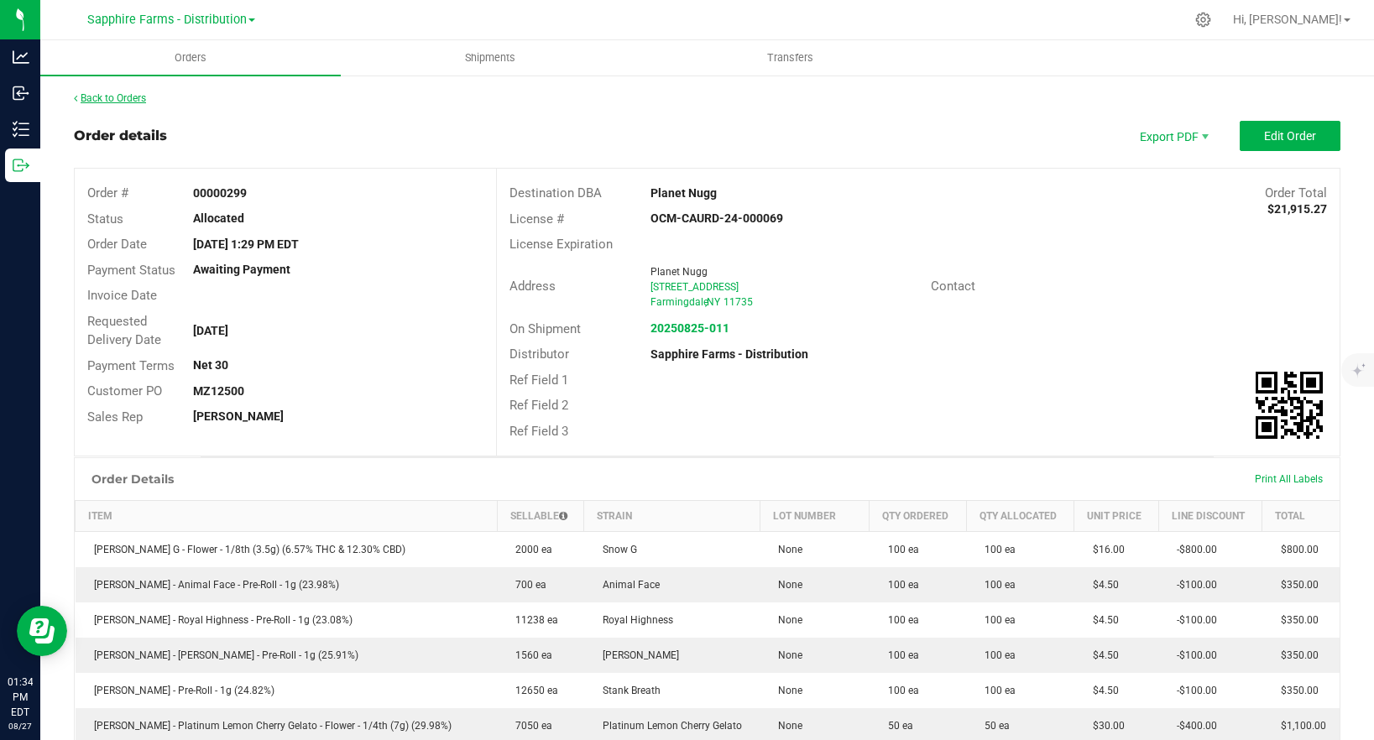
click at [133, 99] on link "Back to Orders" at bounding box center [110, 98] width 72 height 12
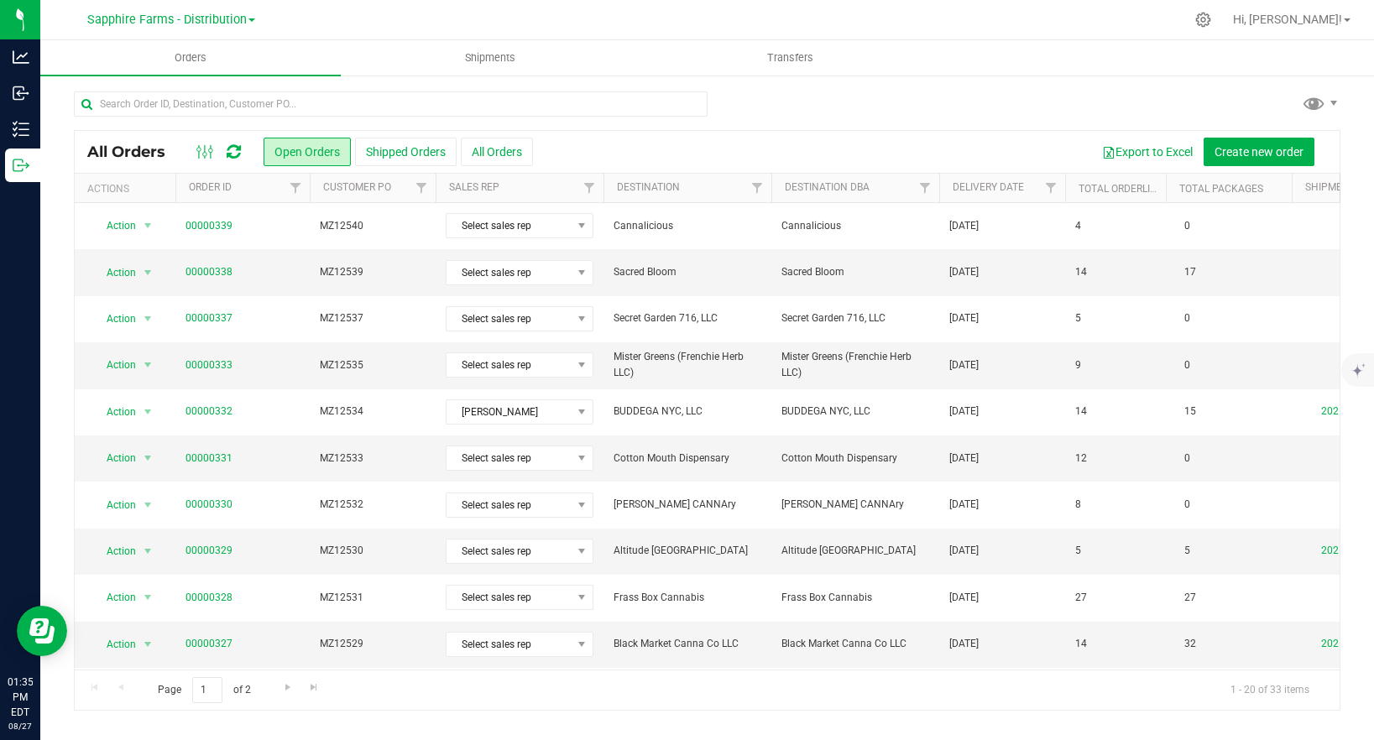
click at [983, 201] on th "Delivery Date" at bounding box center [1002, 188] width 126 height 29
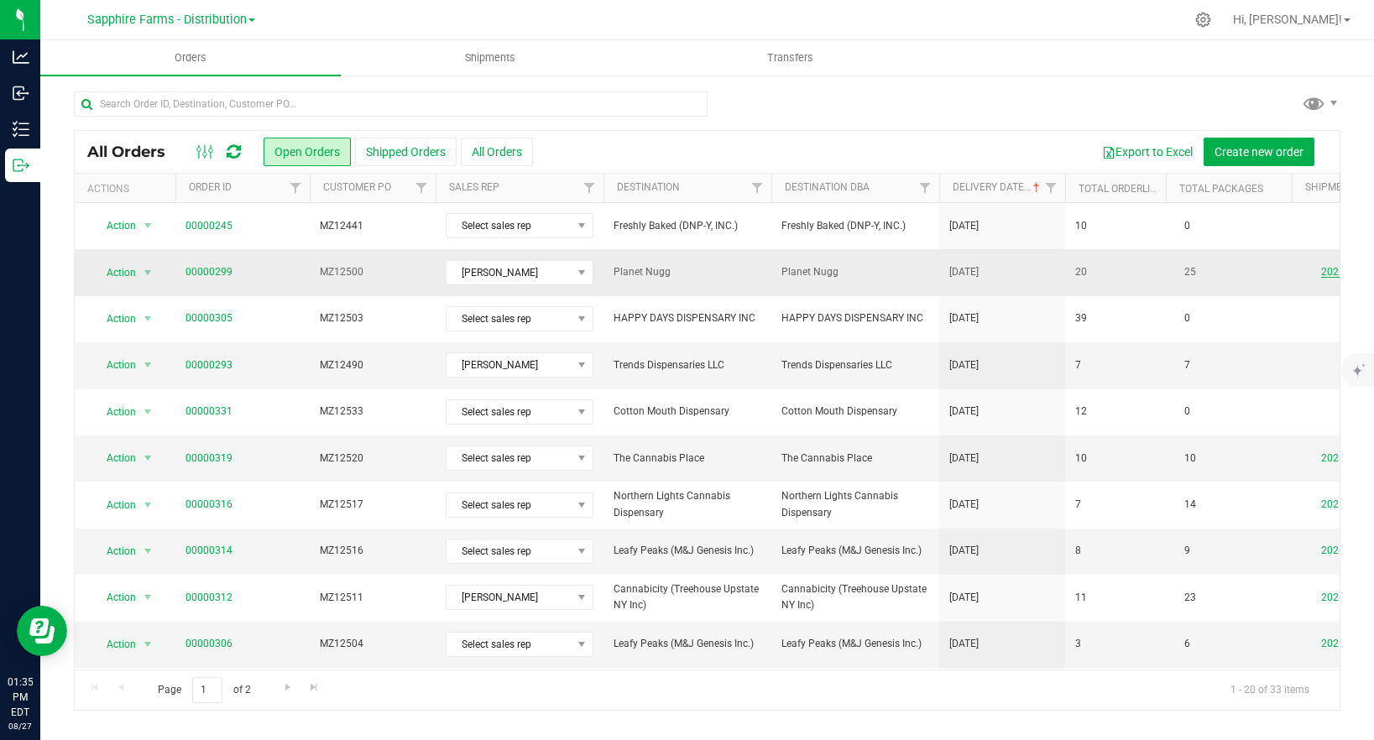
click at [1328, 276] on link "20250825-011" at bounding box center [1354, 272] width 67 height 12
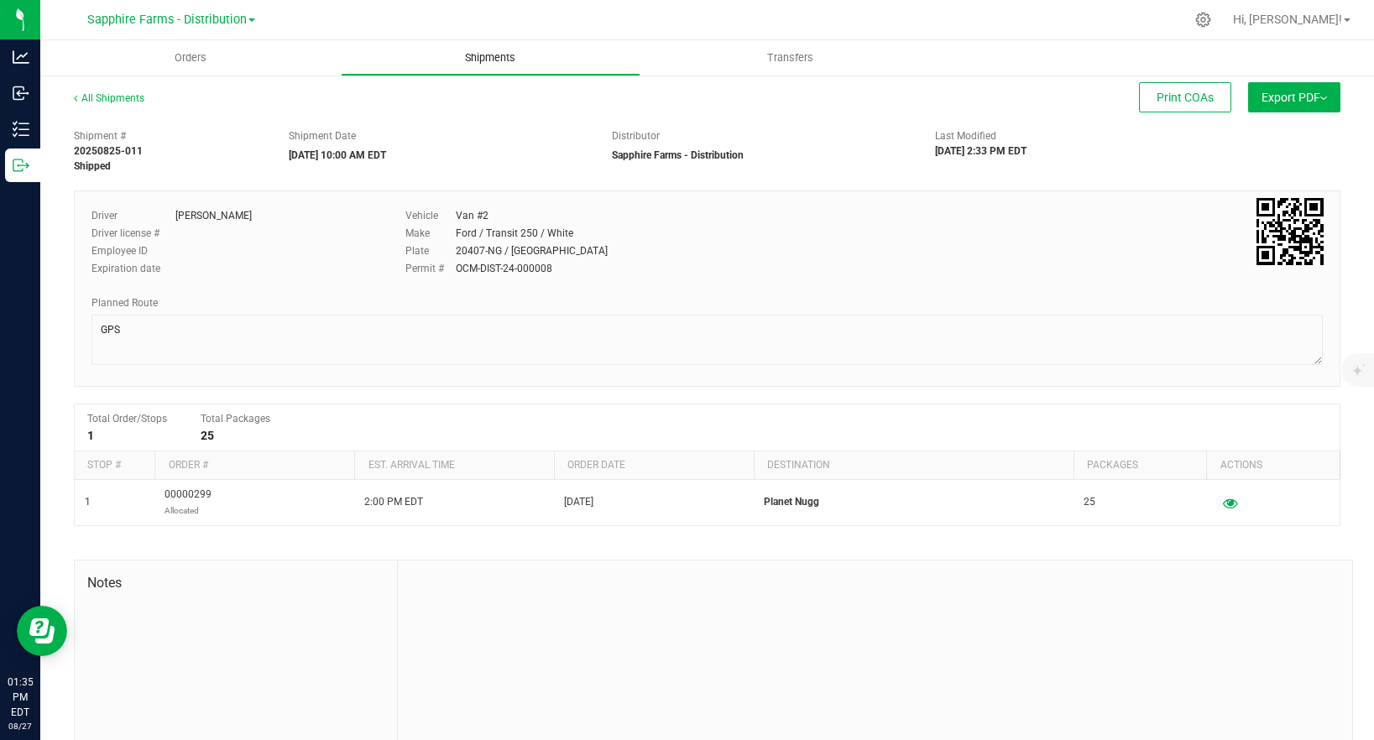
click at [491, 55] on span "Shipments" at bounding box center [490, 57] width 96 height 15
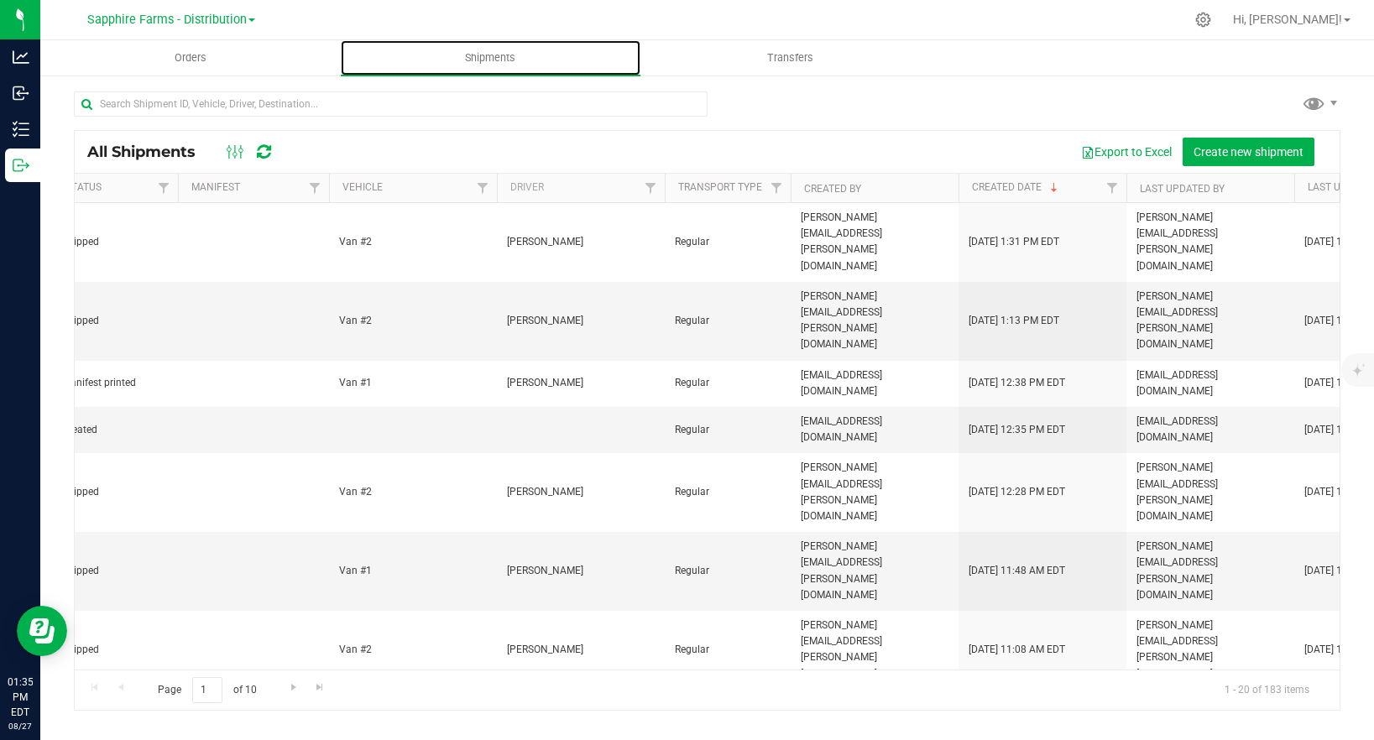
scroll to position [0, 292]
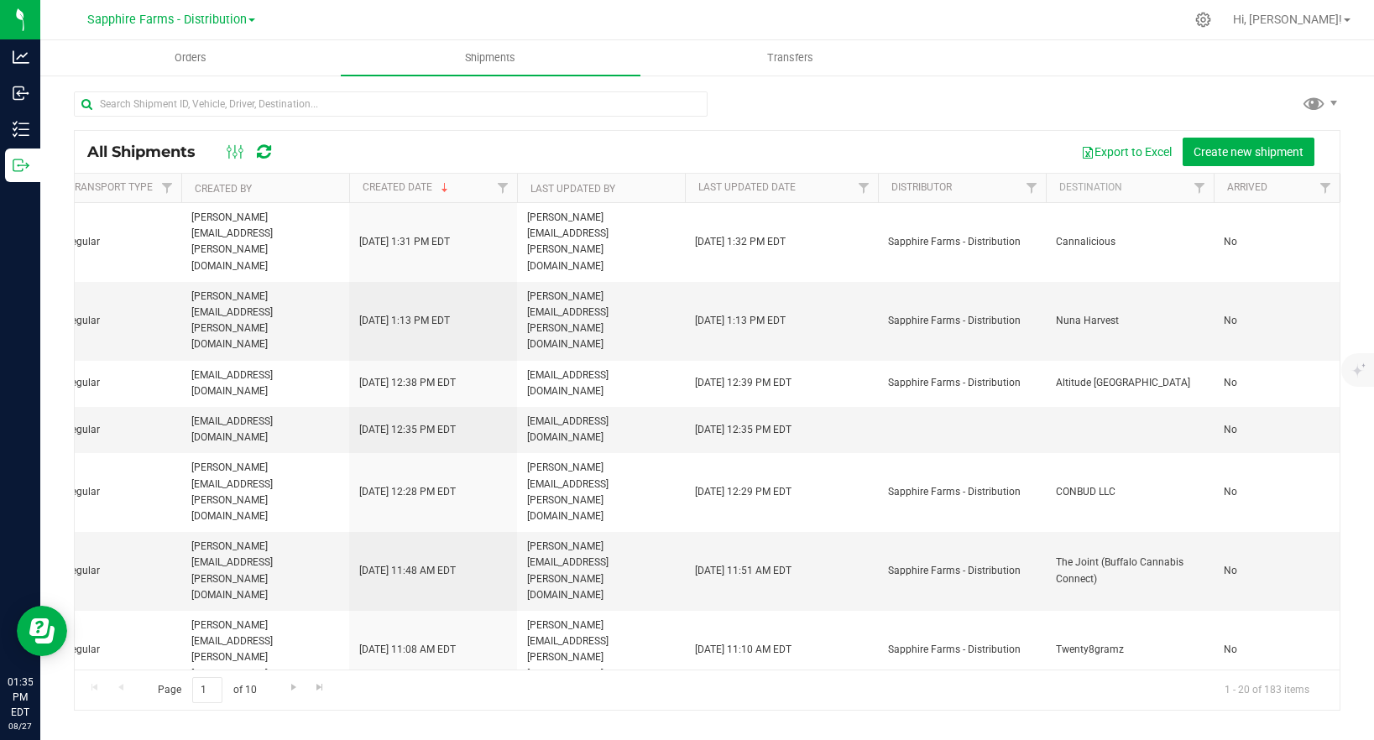
click at [1094, 185] on th "Destination" at bounding box center [1130, 188] width 168 height 29
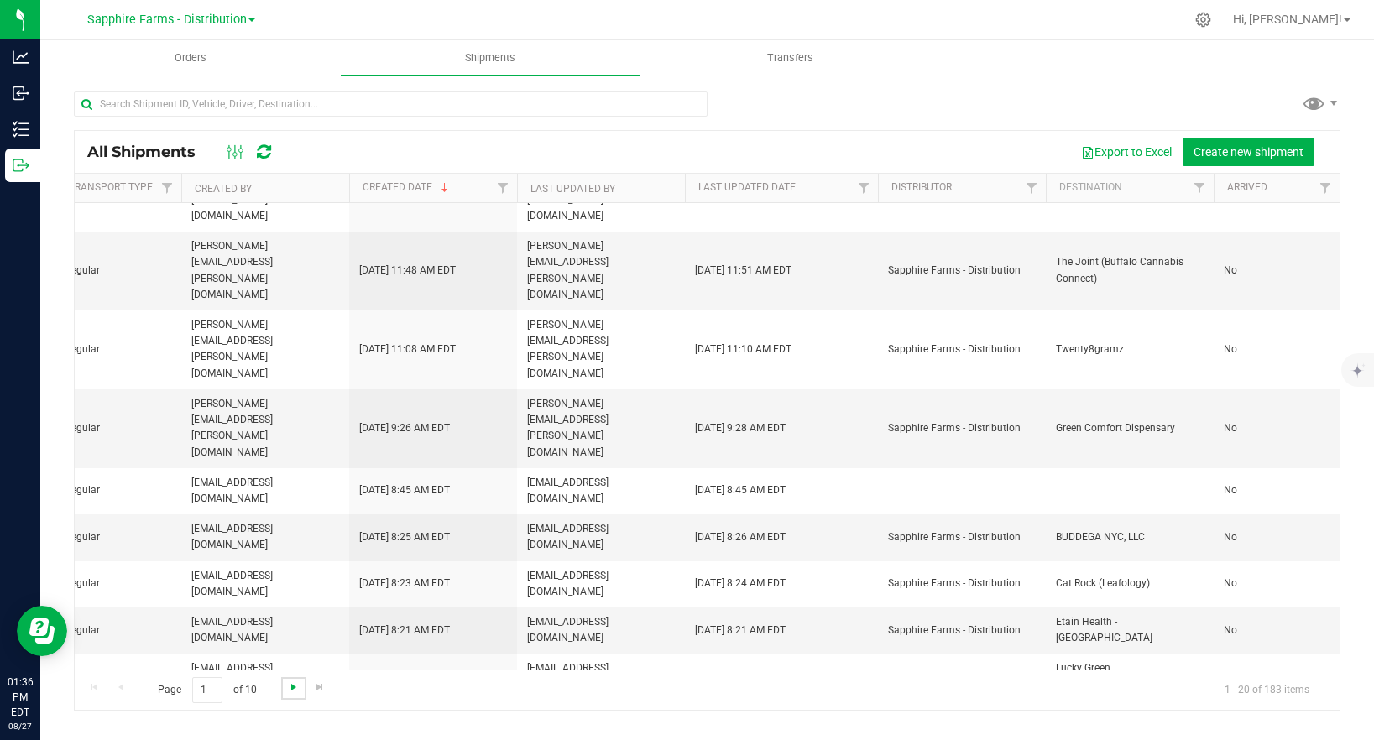
click at [290, 683] on span "Go to the next page" at bounding box center [293, 687] width 13 height 13
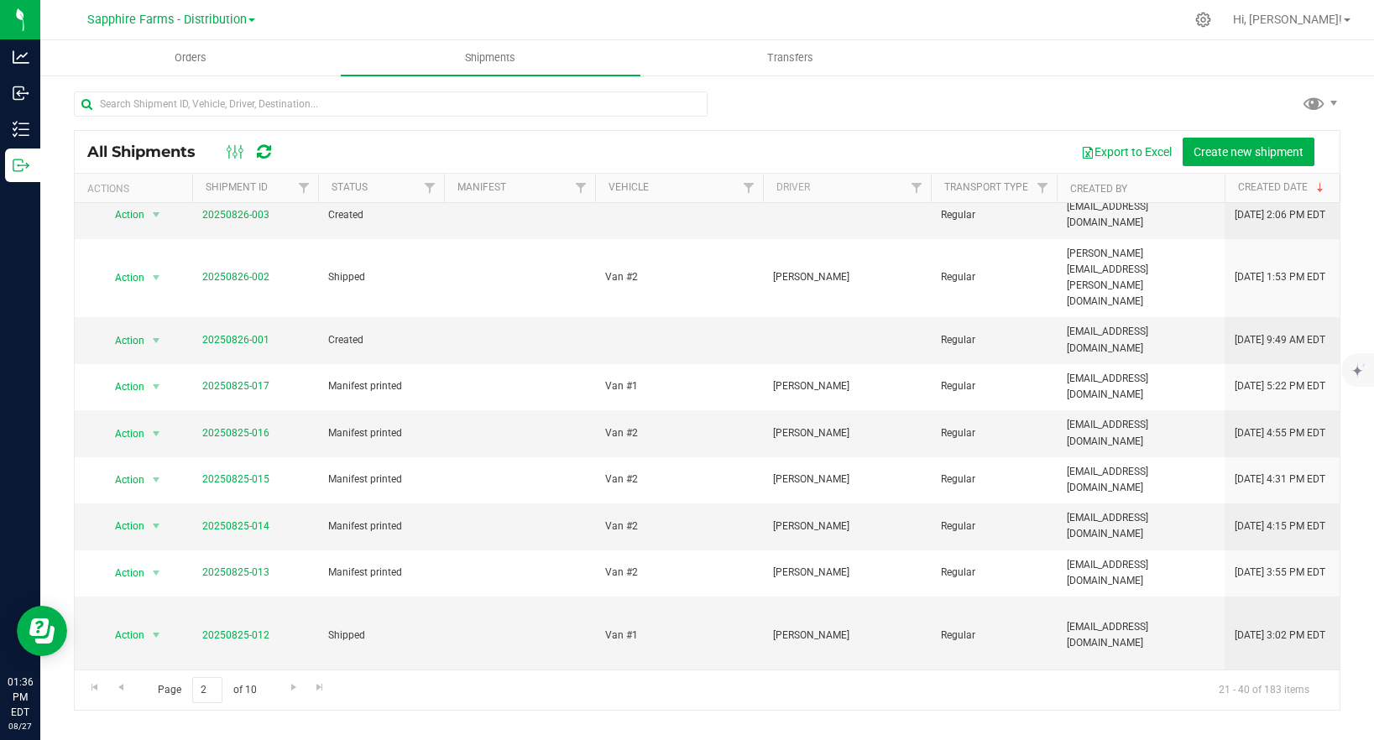
click at [146, 702] on span "select" at bounding box center [156, 713] width 21 height 23
click at [149, 573] on li "View shipment" at bounding box center [163, 585] width 125 height 25
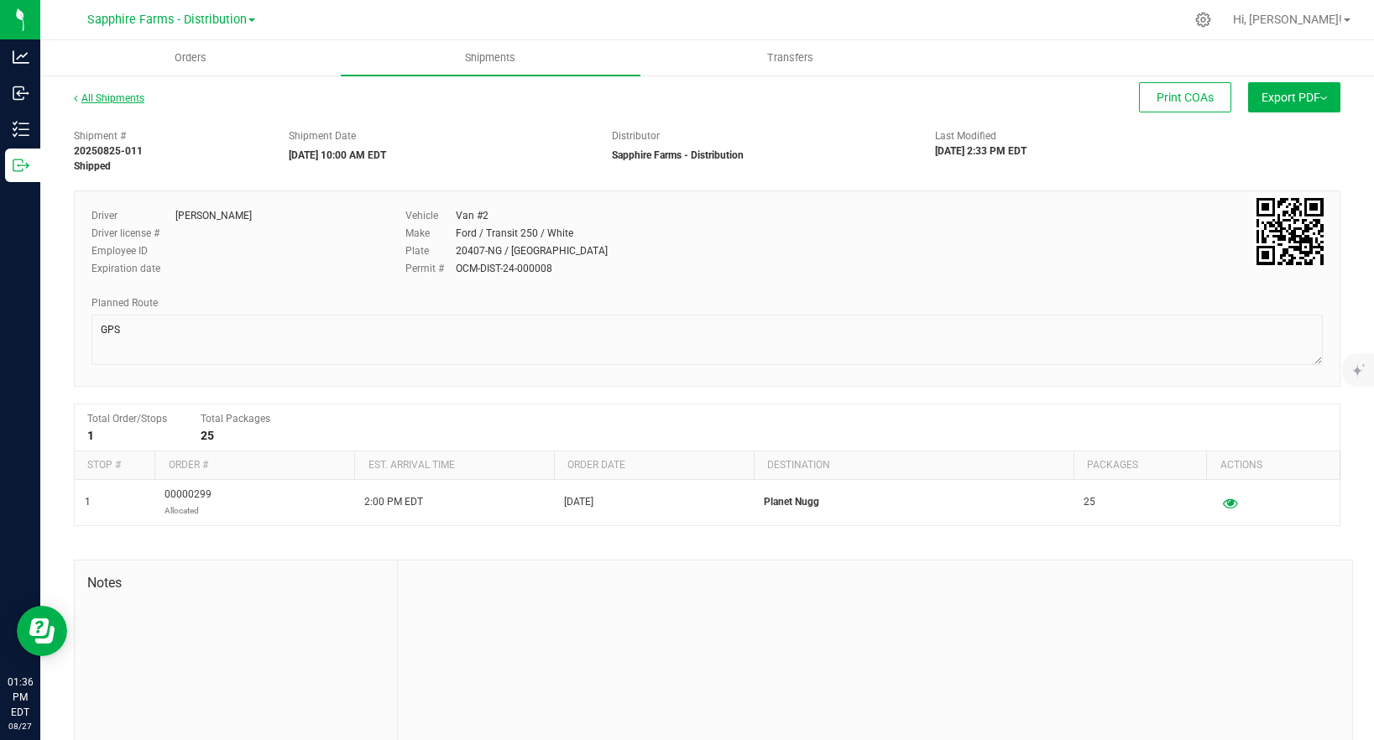
click at [115, 97] on link "All Shipments" at bounding box center [109, 98] width 70 height 12
click at [180, 53] on span "Orders" at bounding box center [190, 57] width 77 height 15
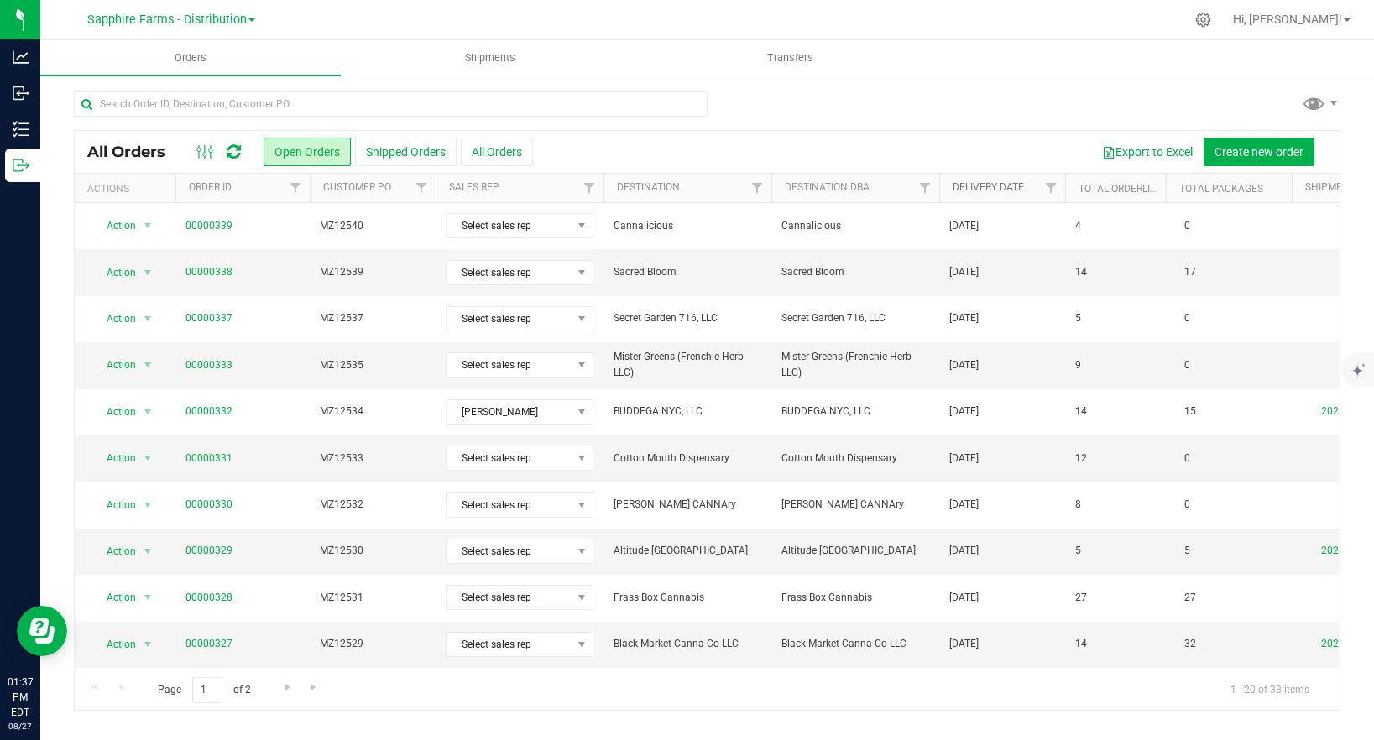
click at [1011, 183] on link "Delivery Date" at bounding box center [987, 187] width 71 height 12
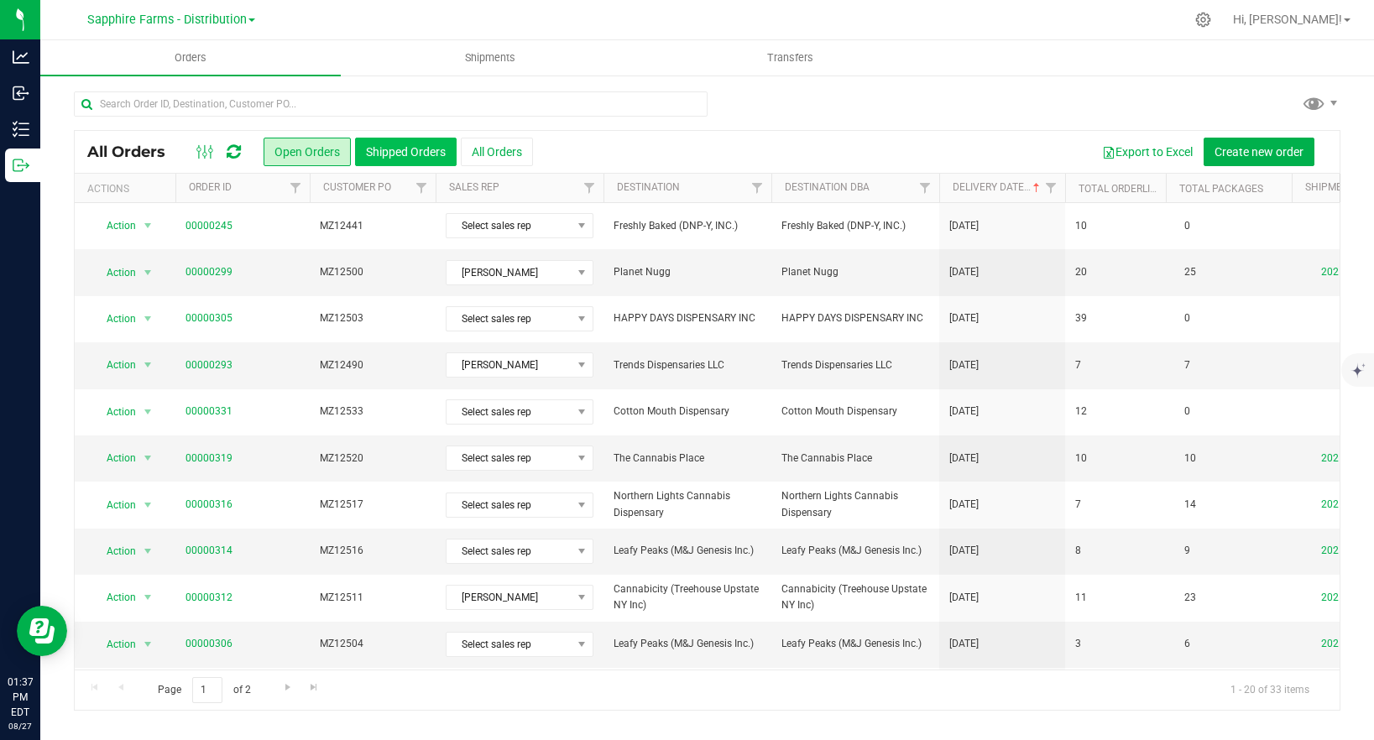
click at [415, 148] on button "Shipped Orders" at bounding box center [406, 152] width 102 height 29
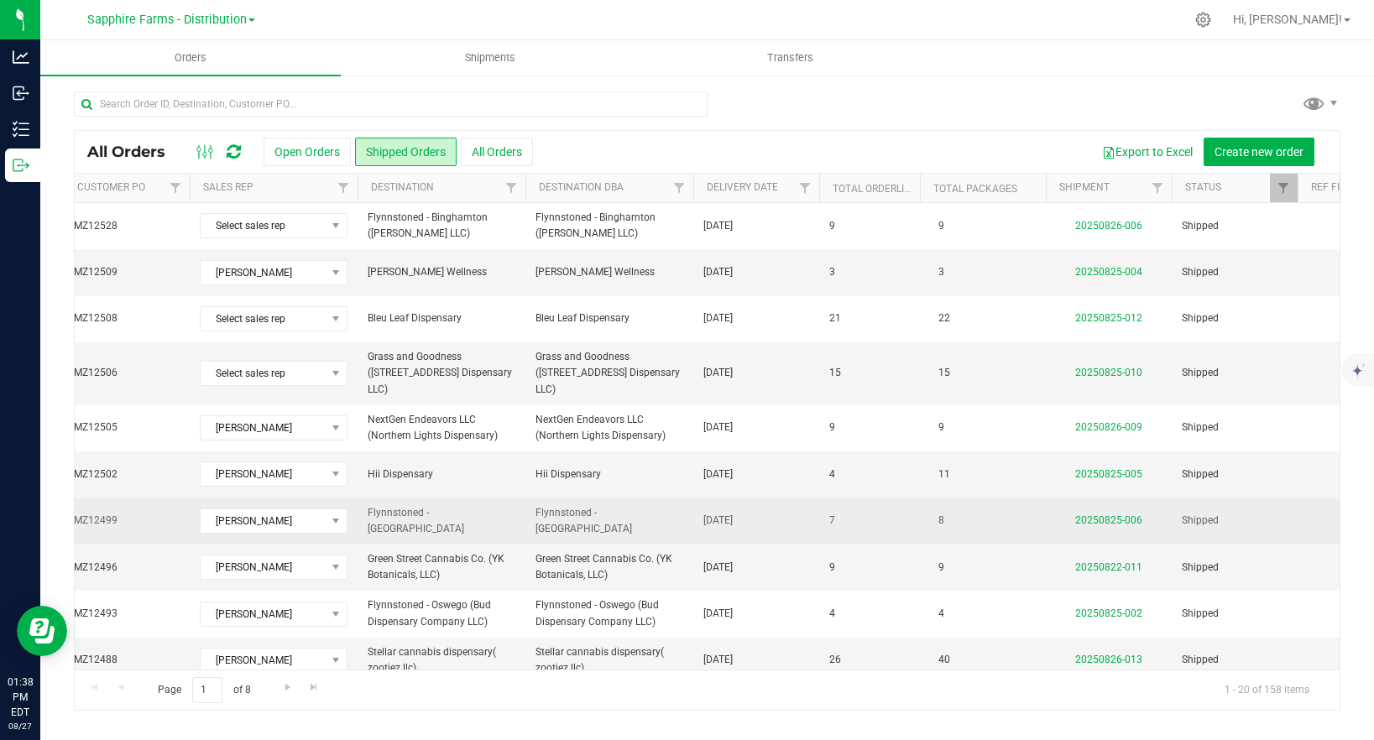
scroll to position [0, 248]
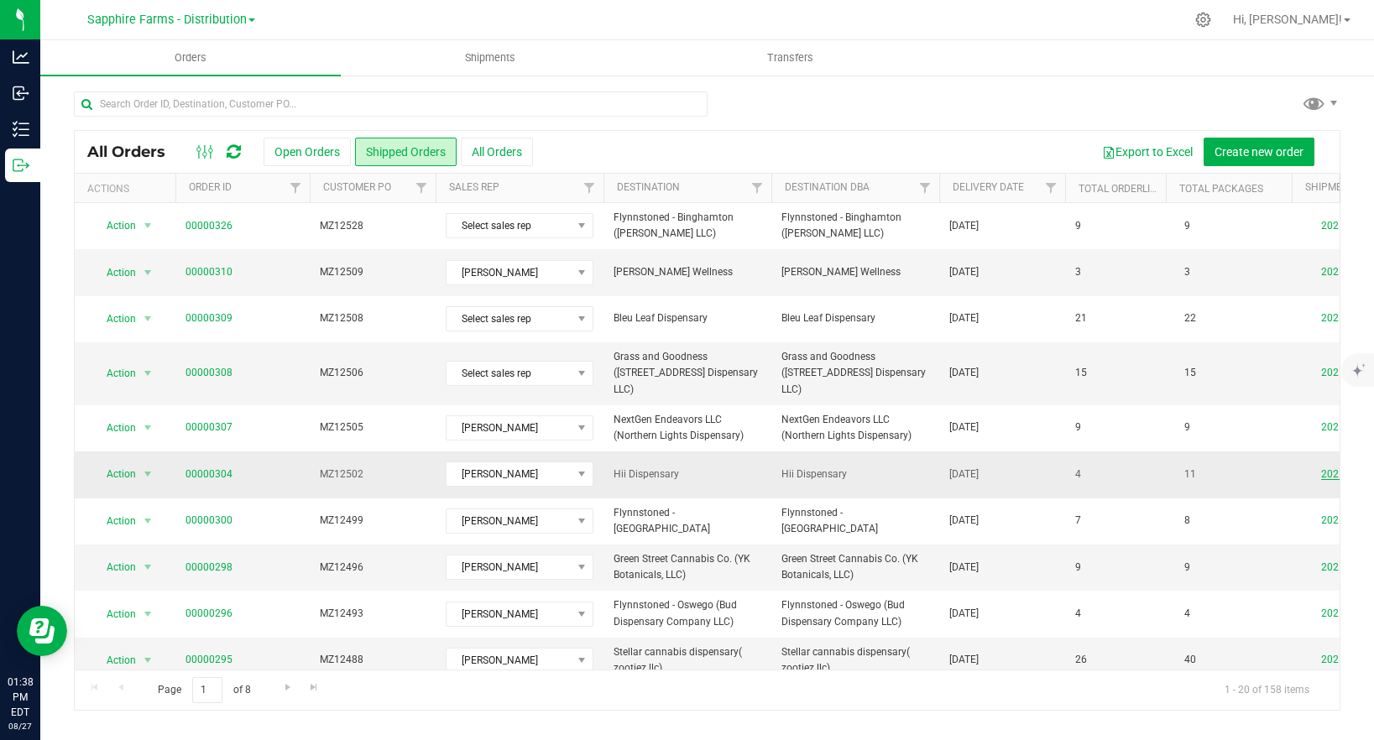
click at [1323, 468] on link "20250825-005" at bounding box center [1354, 474] width 67 height 12
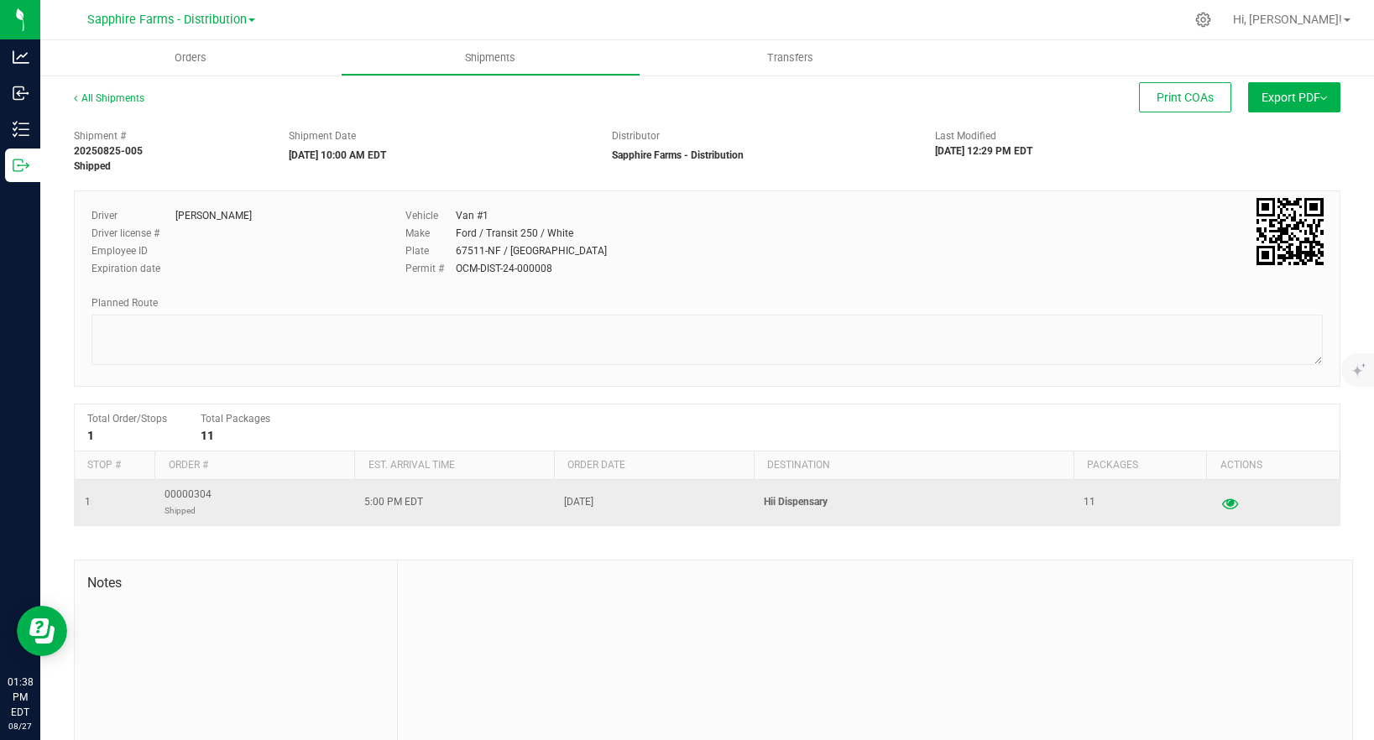
click at [1228, 503] on icon "button" at bounding box center [1230, 503] width 16 height 12
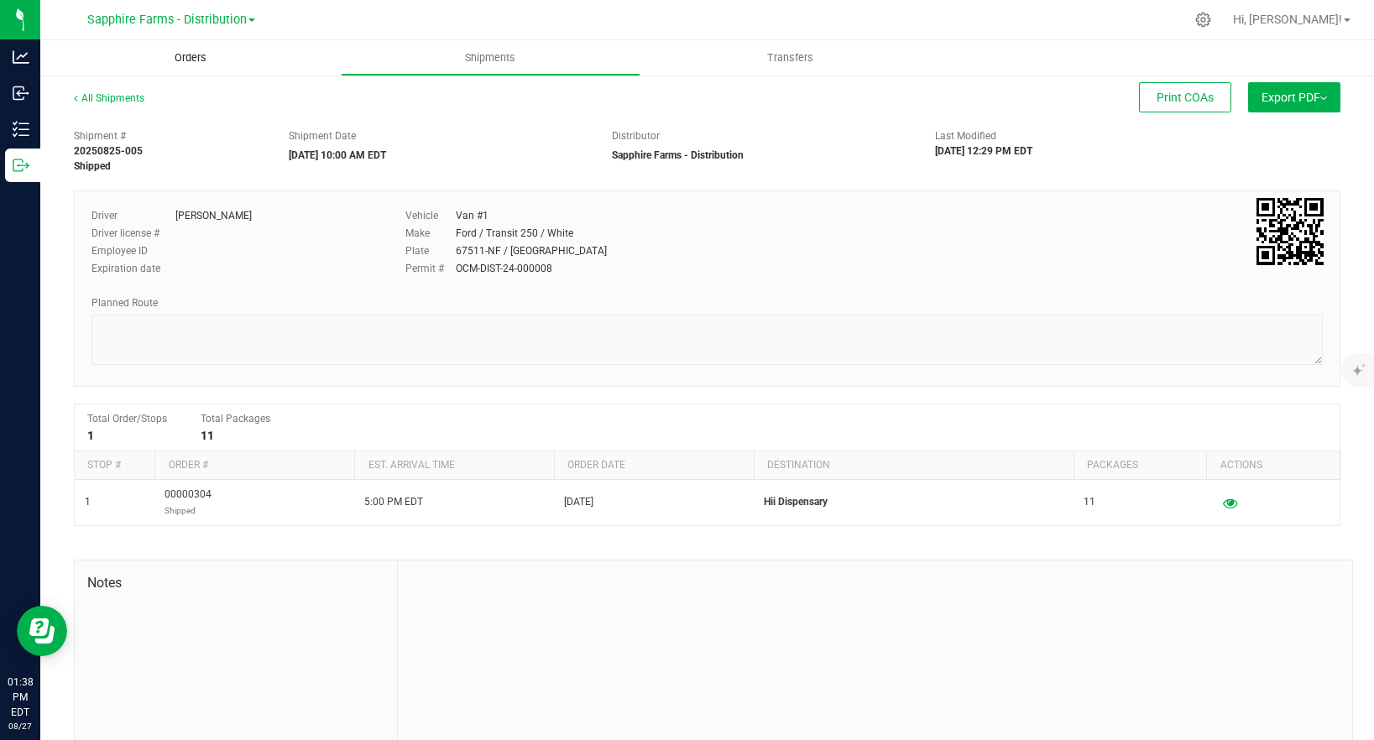
click at [214, 59] on span "Orders" at bounding box center [190, 57] width 77 height 15
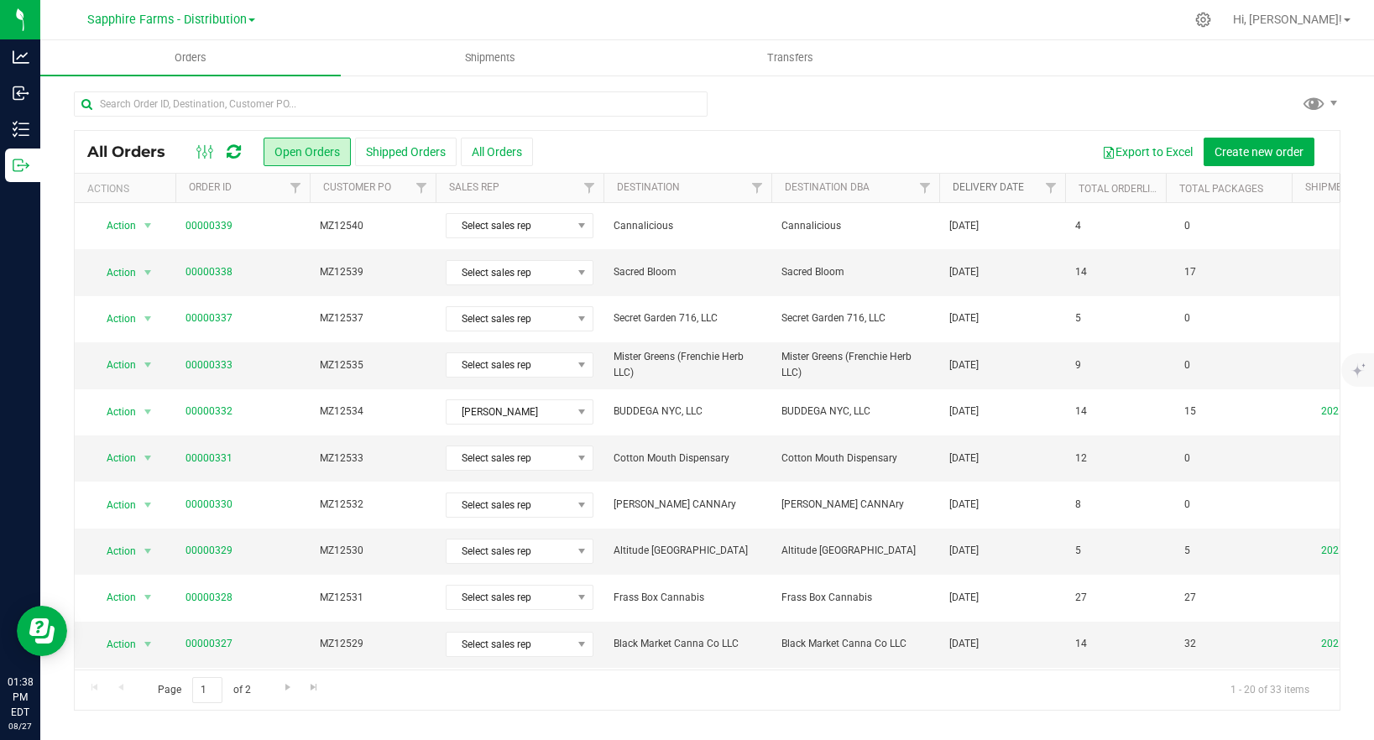
click at [999, 187] on link "Delivery Date" at bounding box center [987, 187] width 71 height 12
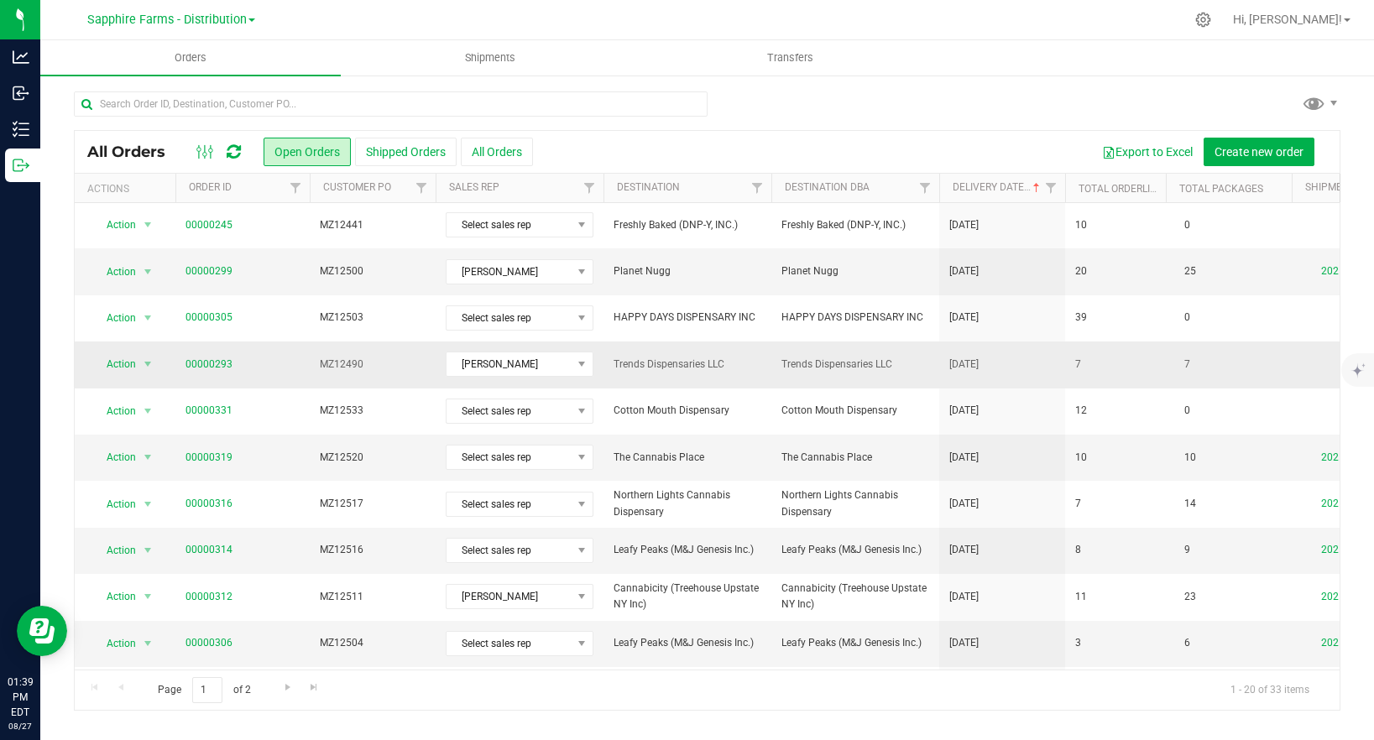
click at [384, 357] on span "MZ12490" at bounding box center [373, 365] width 106 height 16
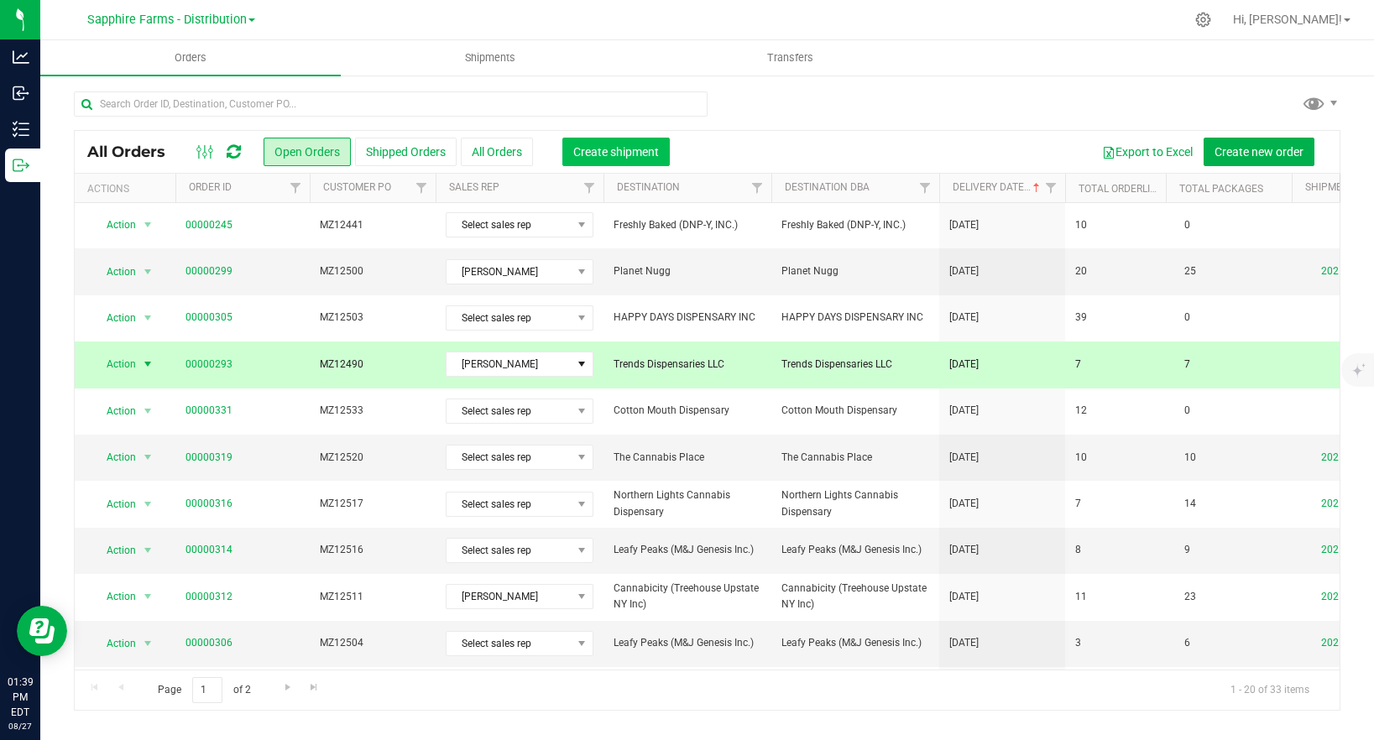
click at [650, 159] on button "Create shipment" at bounding box center [615, 152] width 107 height 29
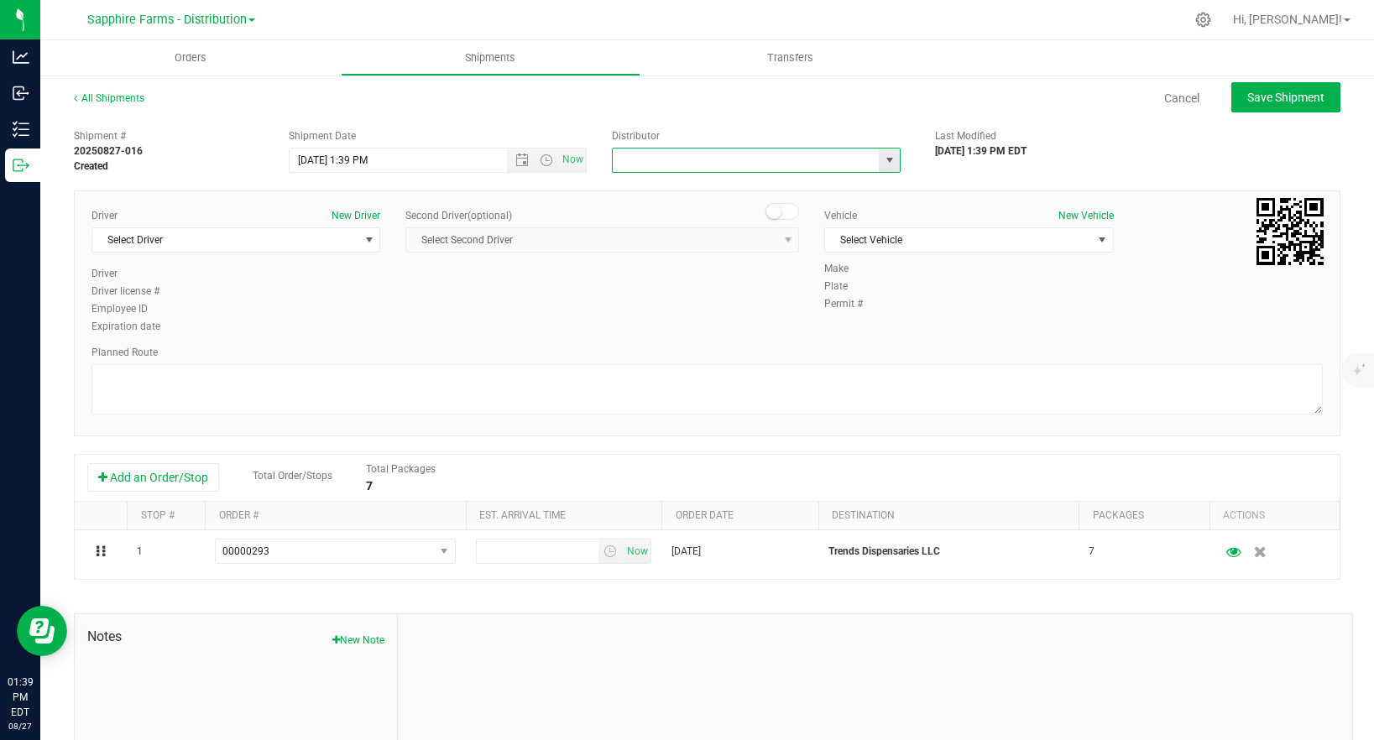
click at [655, 159] on input "text" at bounding box center [742, 160] width 258 height 23
click at [891, 163] on span "select" at bounding box center [889, 160] width 13 height 13
click at [670, 239] on li "Sapphire Farms - Distribution" at bounding box center [756, 239] width 287 height 25
type input "Sapphire Farms - Distribution"
click at [363, 238] on span "select" at bounding box center [369, 239] width 13 height 13
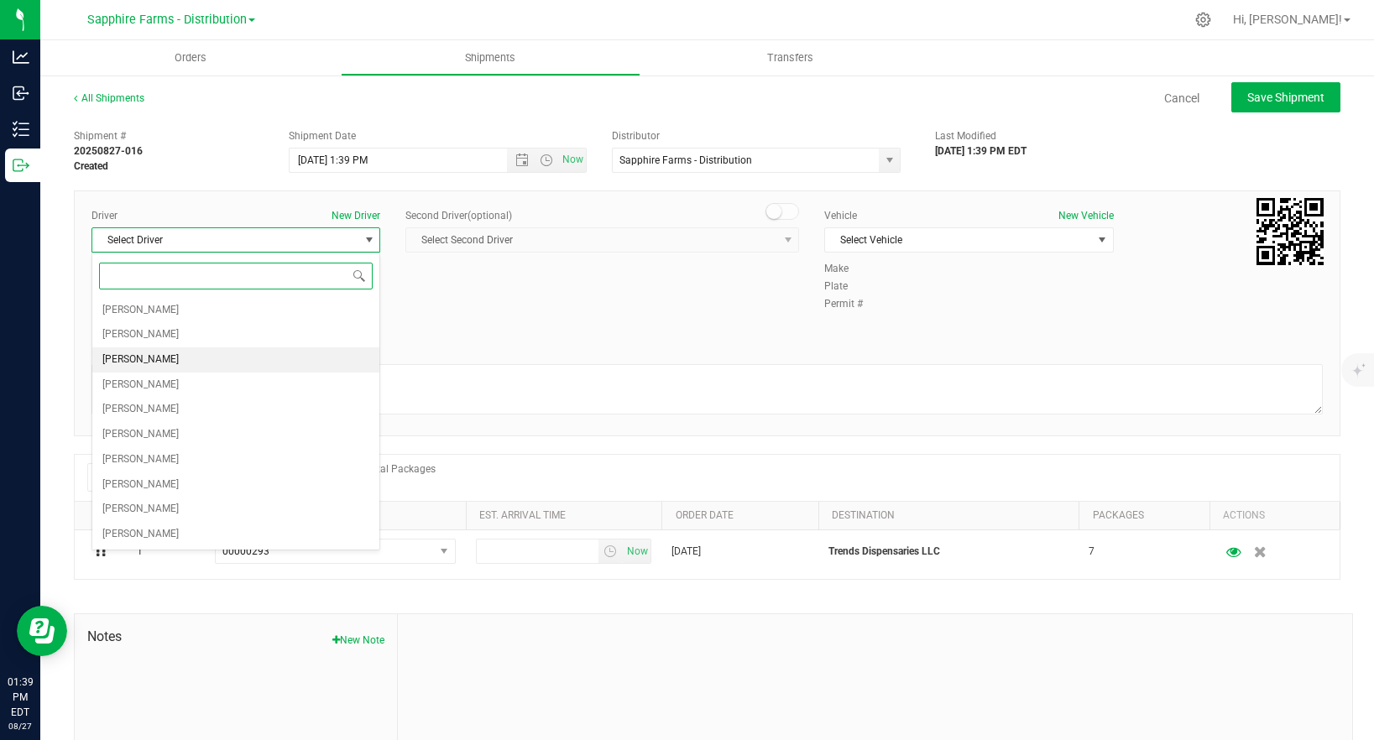
click at [173, 363] on li "Diego Estrada" at bounding box center [235, 359] width 287 height 25
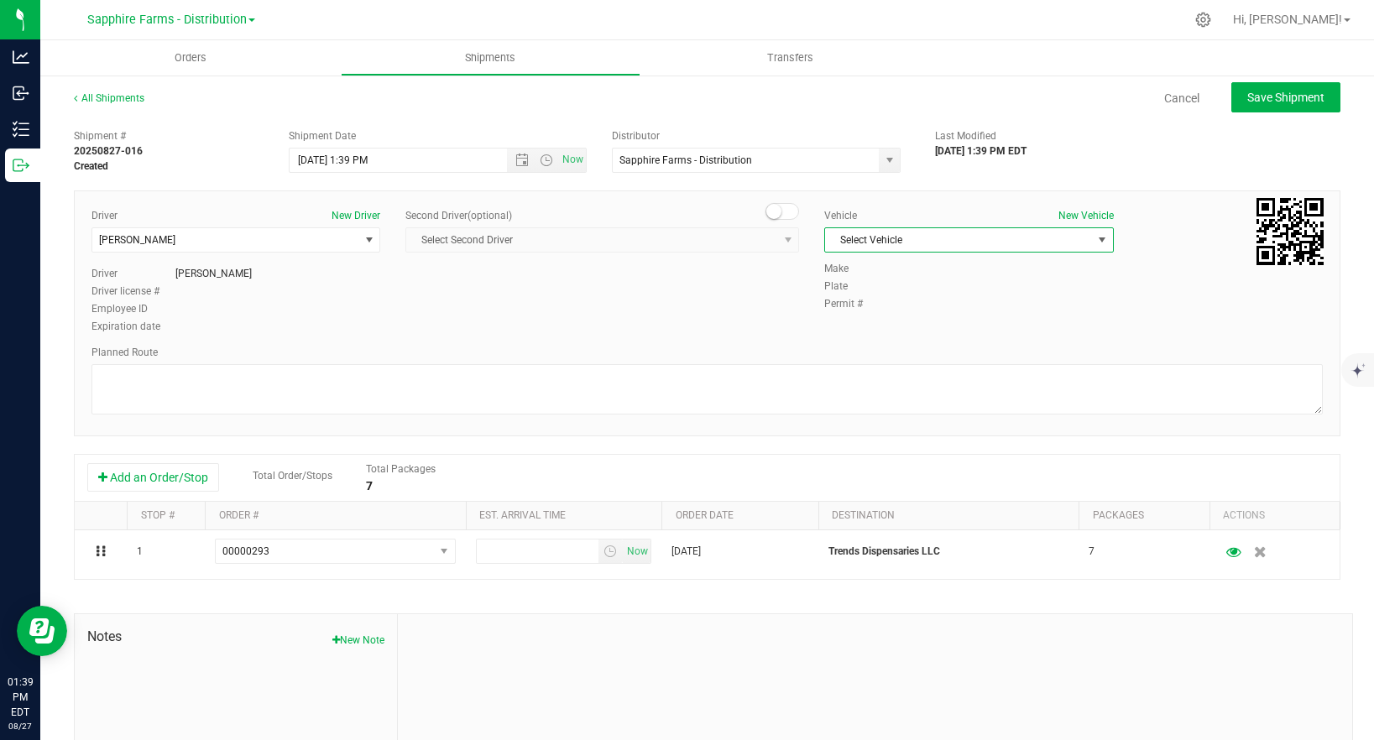
click at [967, 243] on span "Select Vehicle" at bounding box center [958, 239] width 266 height 23
click at [874, 324] on li "Van #1" at bounding box center [968, 318] width 287 height 25
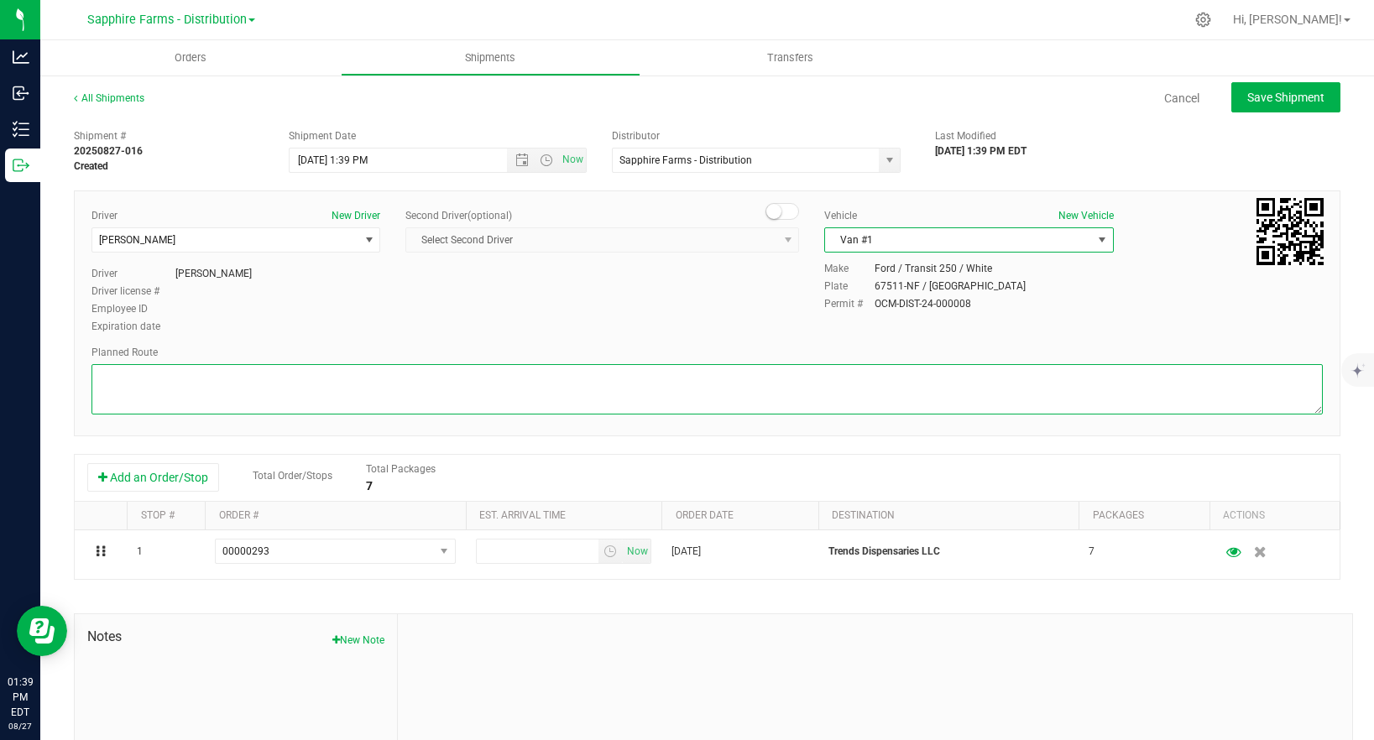
click at [290, 393] on textarea at bounding box center [706, 389] width 1231 height 50
click at [524, 160] on span "Open the date view" at bounding box center [521, 160] width 13 height 13
type textarea "gps"
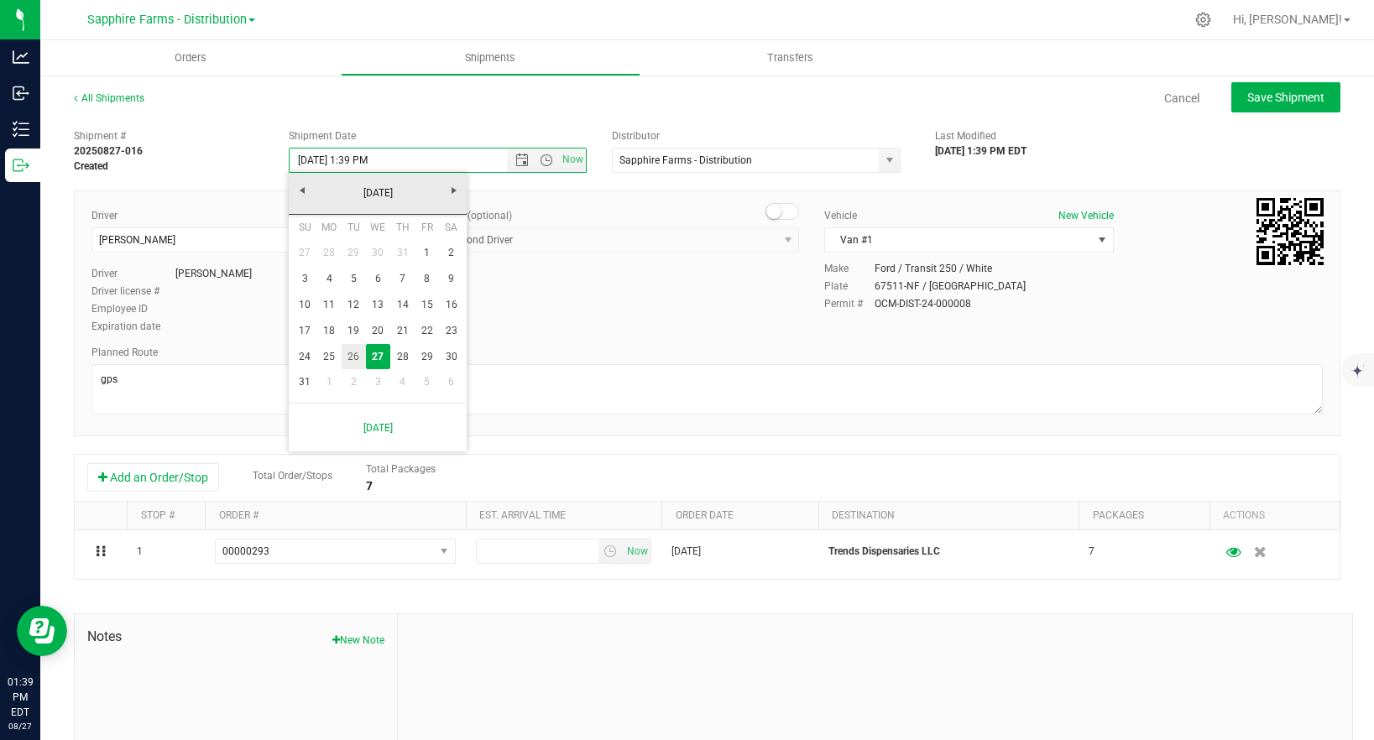
click at [363, 352] on link "26" at bounding box center [354, 357] width 24 height 26
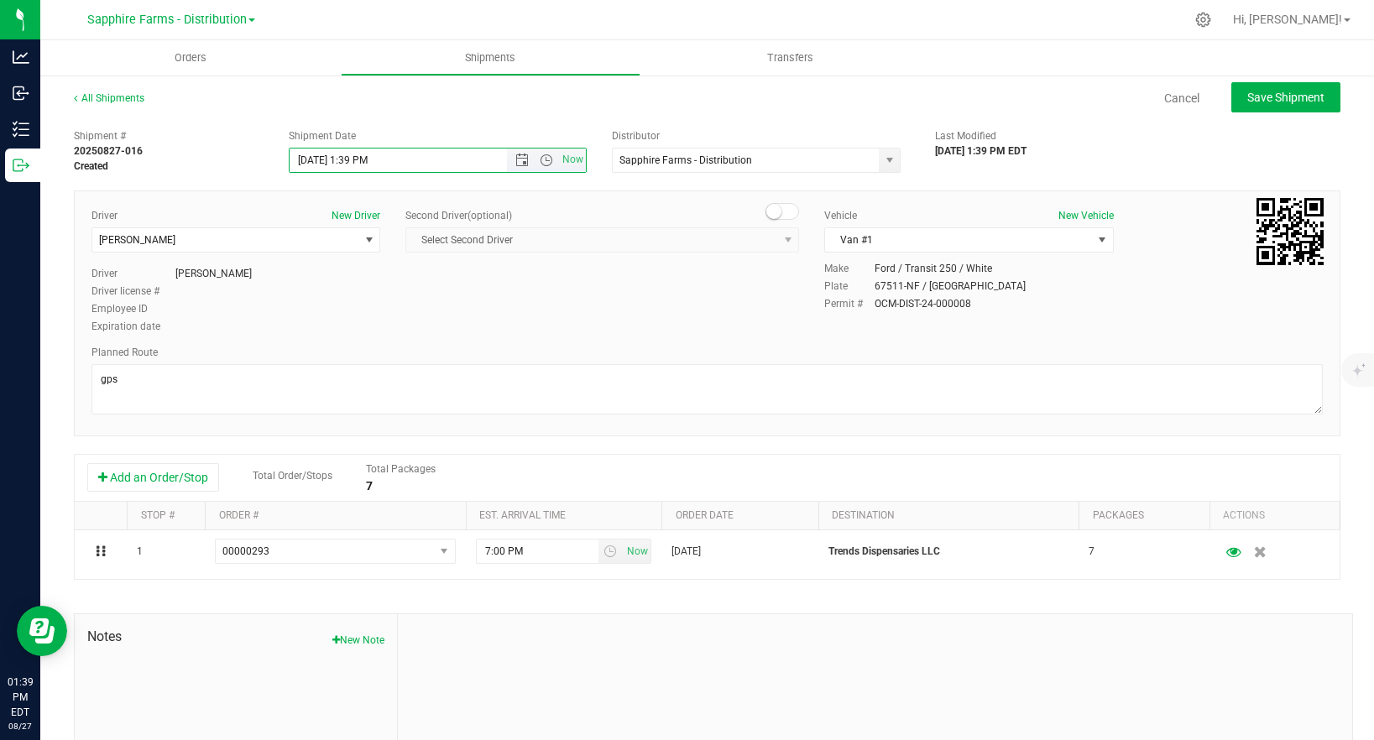
drag, startPoint x: 369, startPoint y: 160, endPoint x: 356, endPoint y: 162, distance: 13.5
click at [352, 162] on input "8/26/2025 1:39 PM" at bounding box center [413, 160] width 246 height 23
click at [549, 159] on span "Open the time view" at bounding box center [546, 160] width 13 height 13
click at [359, 231] on li "9:00 AM" at bounding box center [437, 228] width 295 height 22
click at [1280, 104] on button "Save Shipment" at bounding box center [1285, 97] width 109 height 30
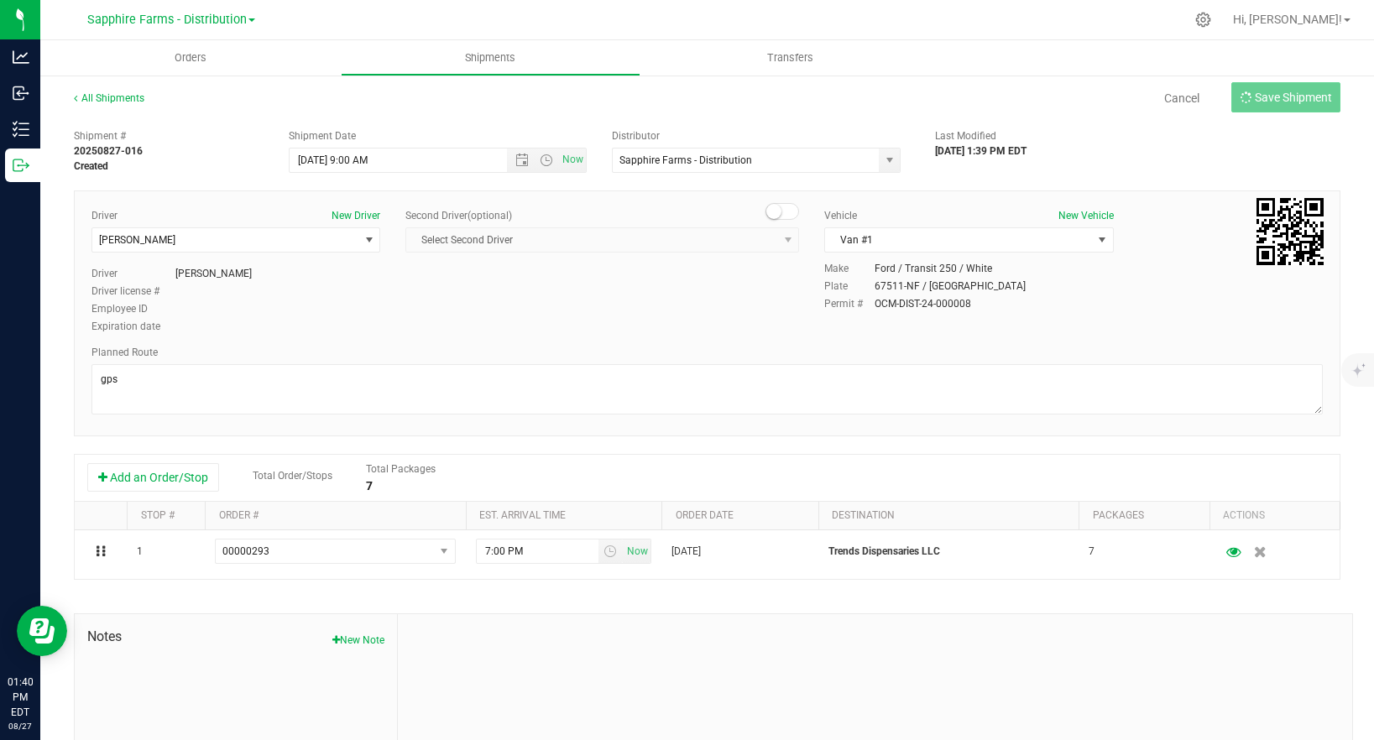
type input "8/26/2025 1:00 PM"
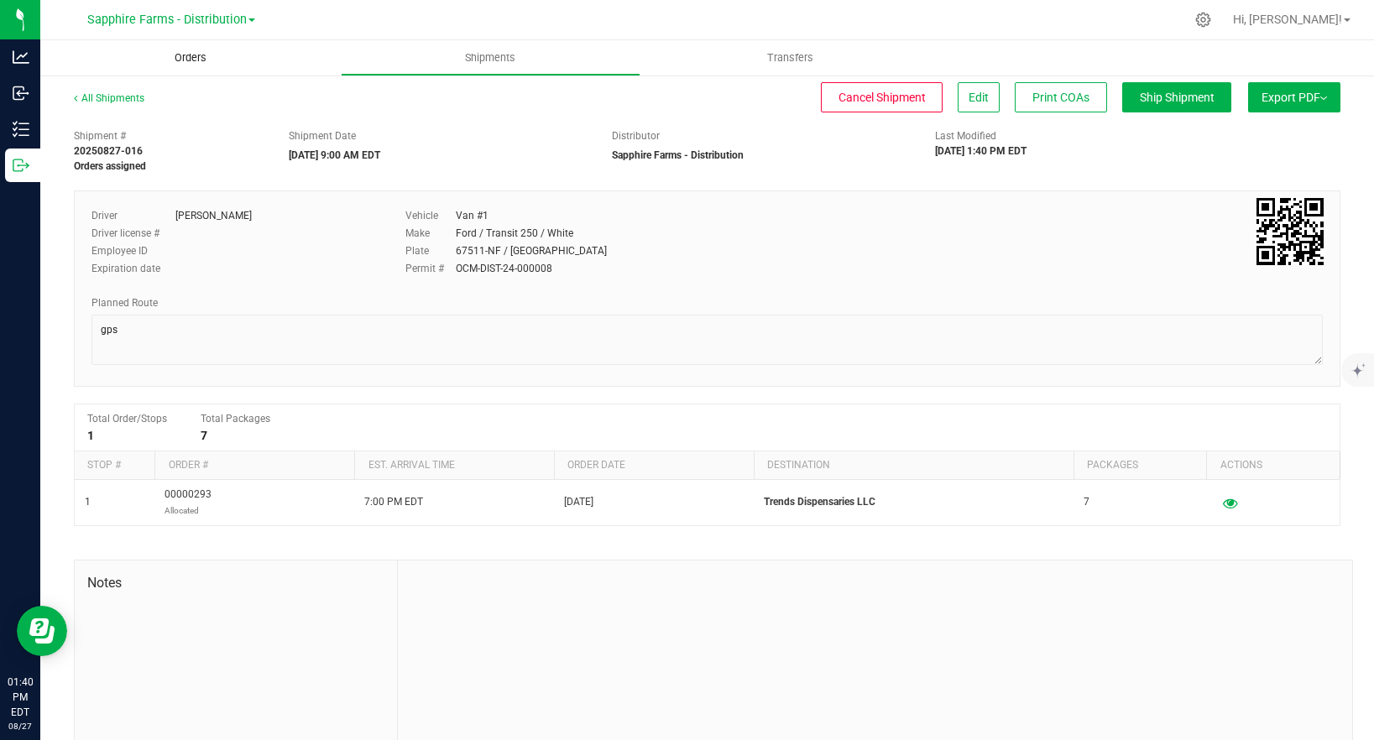
click at [201, 53] on span "Orders" at bounding box center [190, 57] width 77 height 15
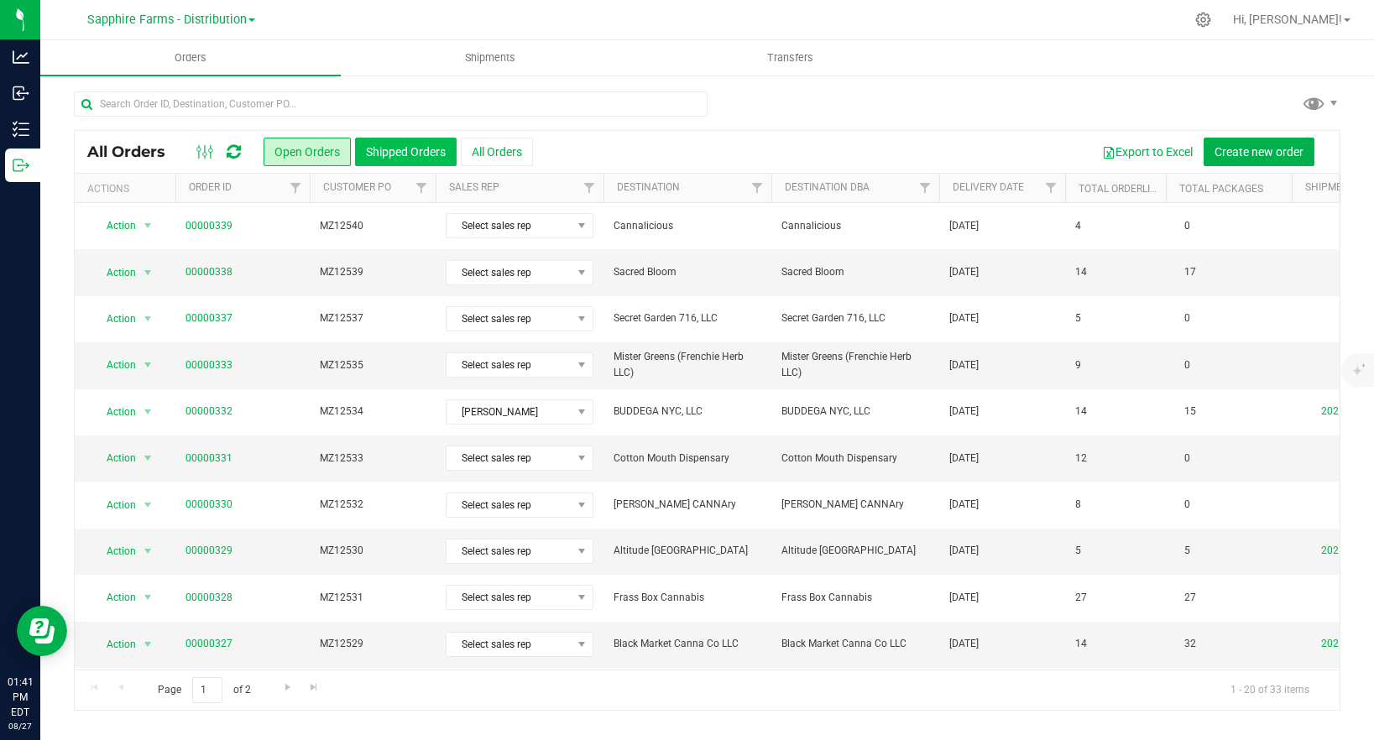
click at [410, 144] on button "Shipped Orders" at bounding box center [406, 152] width 102 height 29
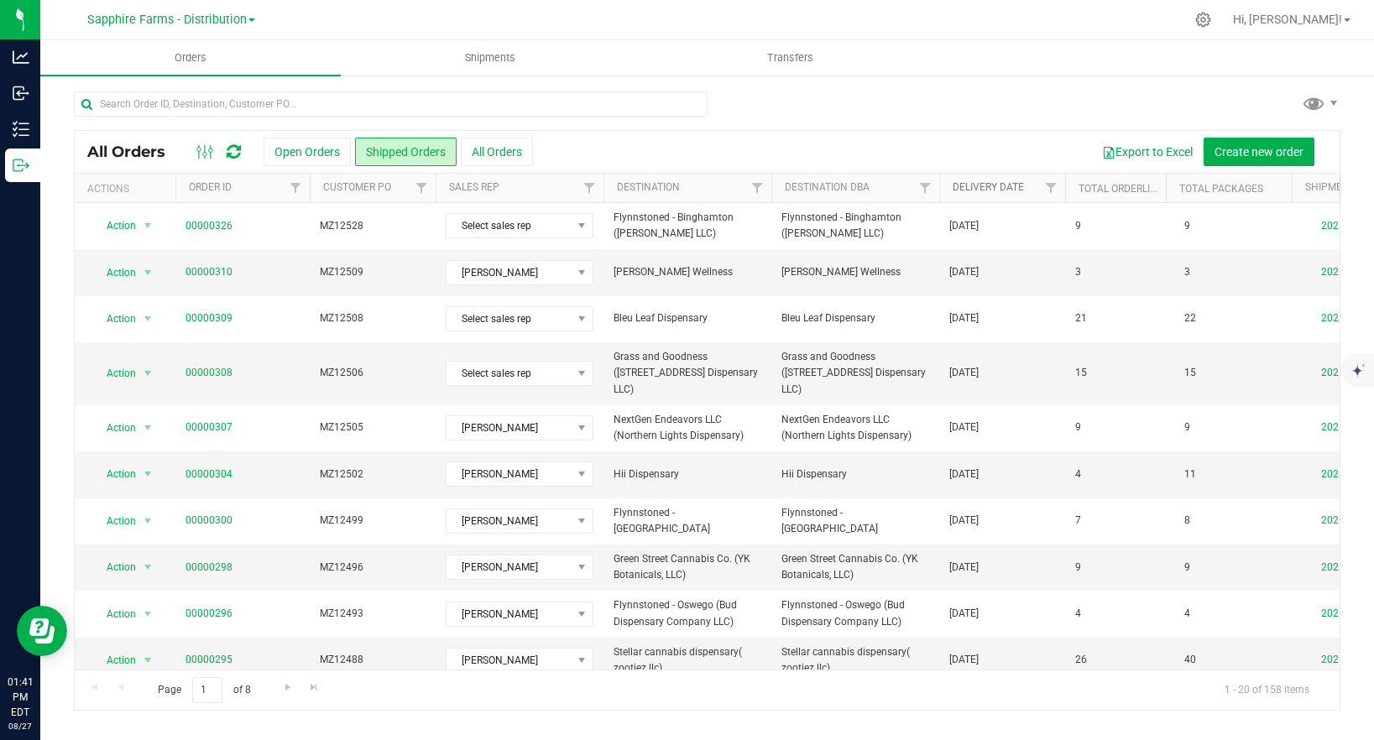
click at [996, 185] on link "Delivery Date" at bounding box center [987, 187] width 71 height 12
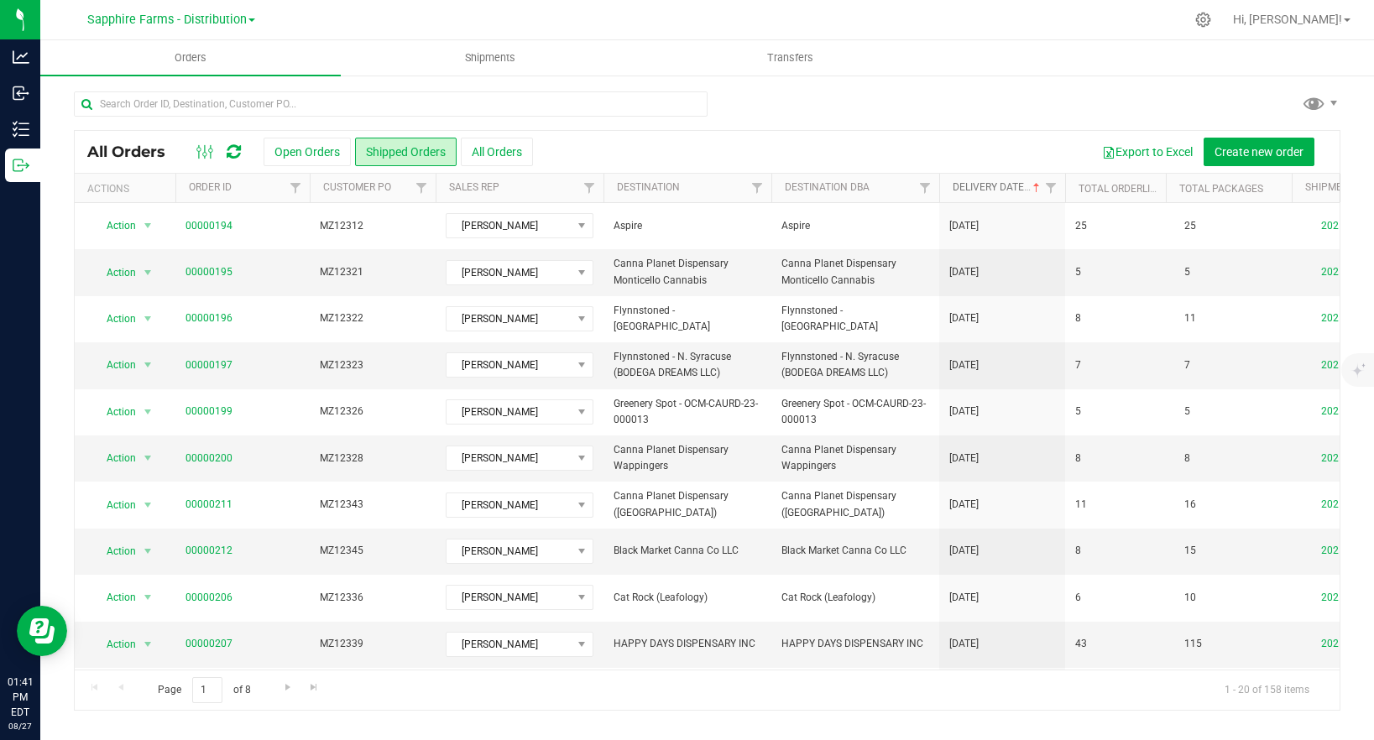
click at [980, 184] on link "Delivery Date" at bounding box center [997, 187] width 91 height 12
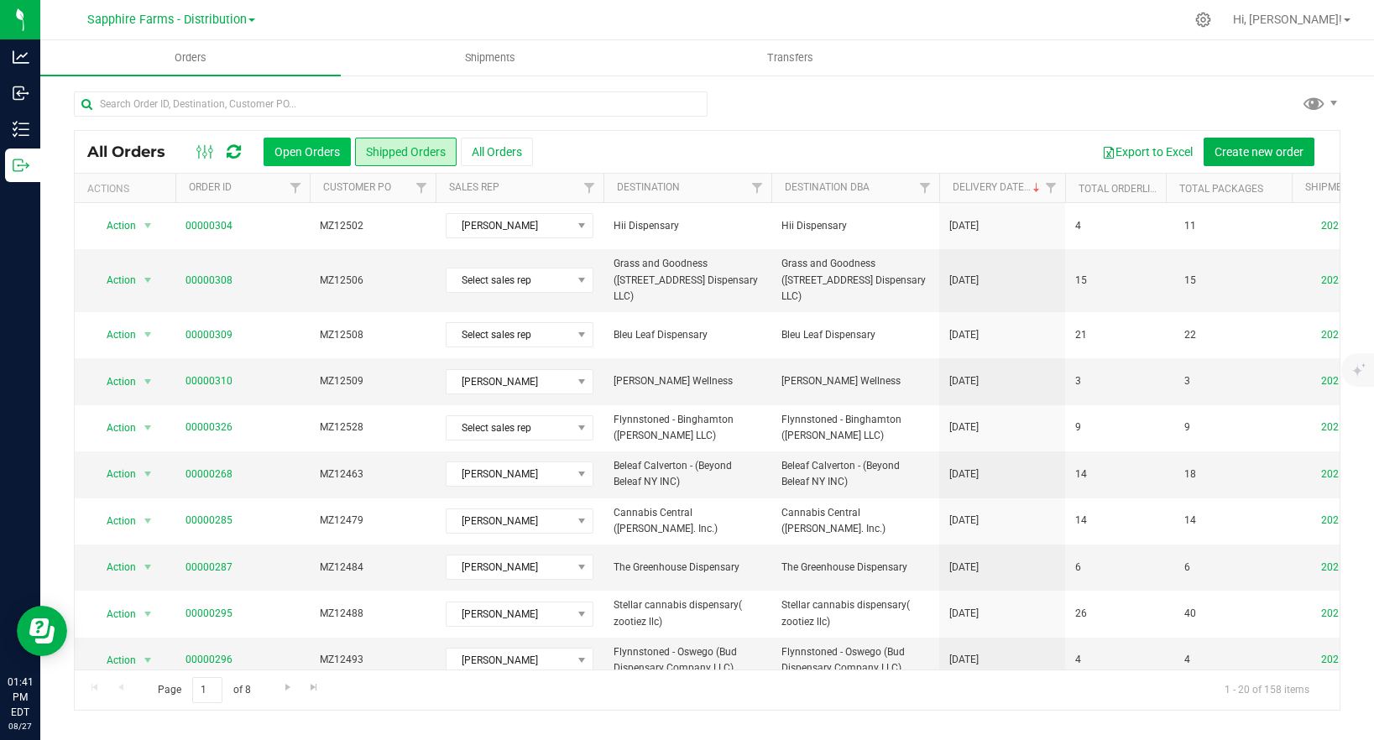
click at [302, 157] on button "Open Orders" at bounding box center [306, 152] width 87 height 29
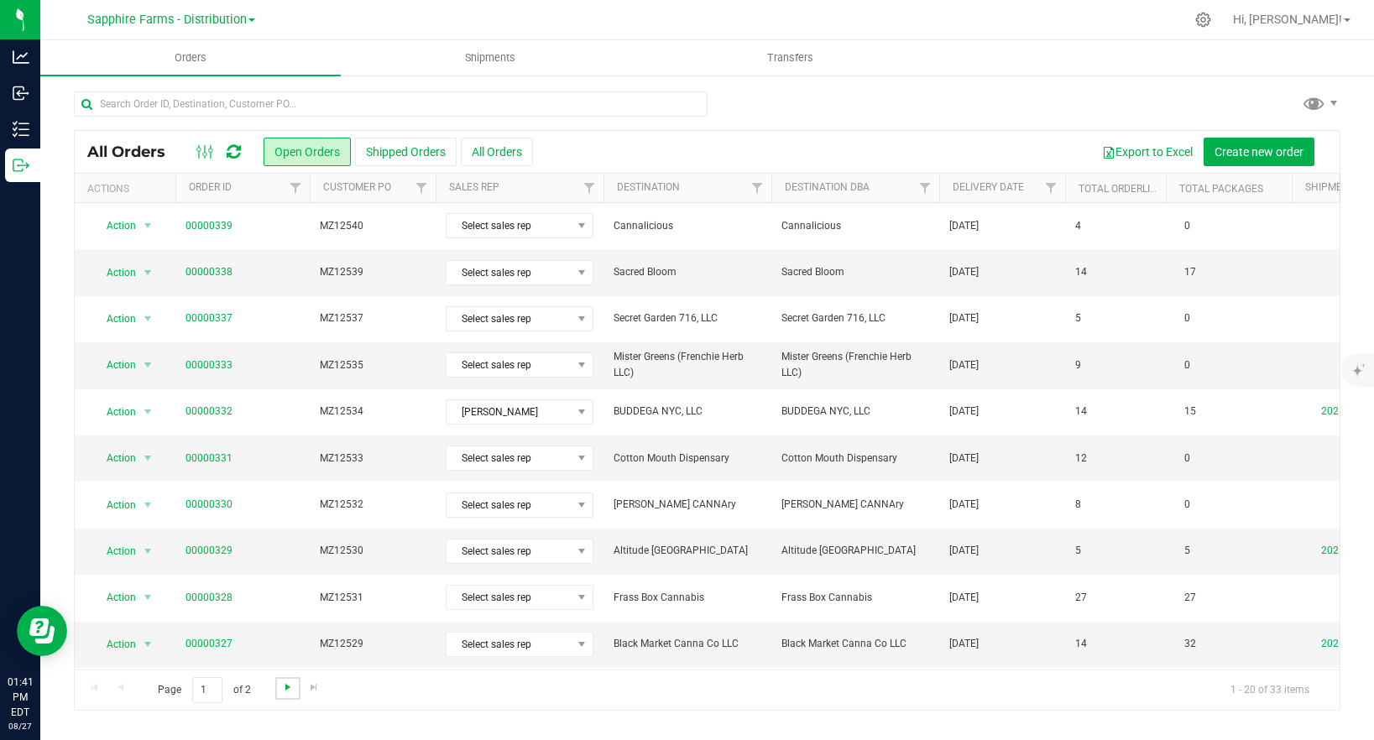
click at [289, 687] on span "Go to the next page" at bounding box center [287, 687] width 13 height 13
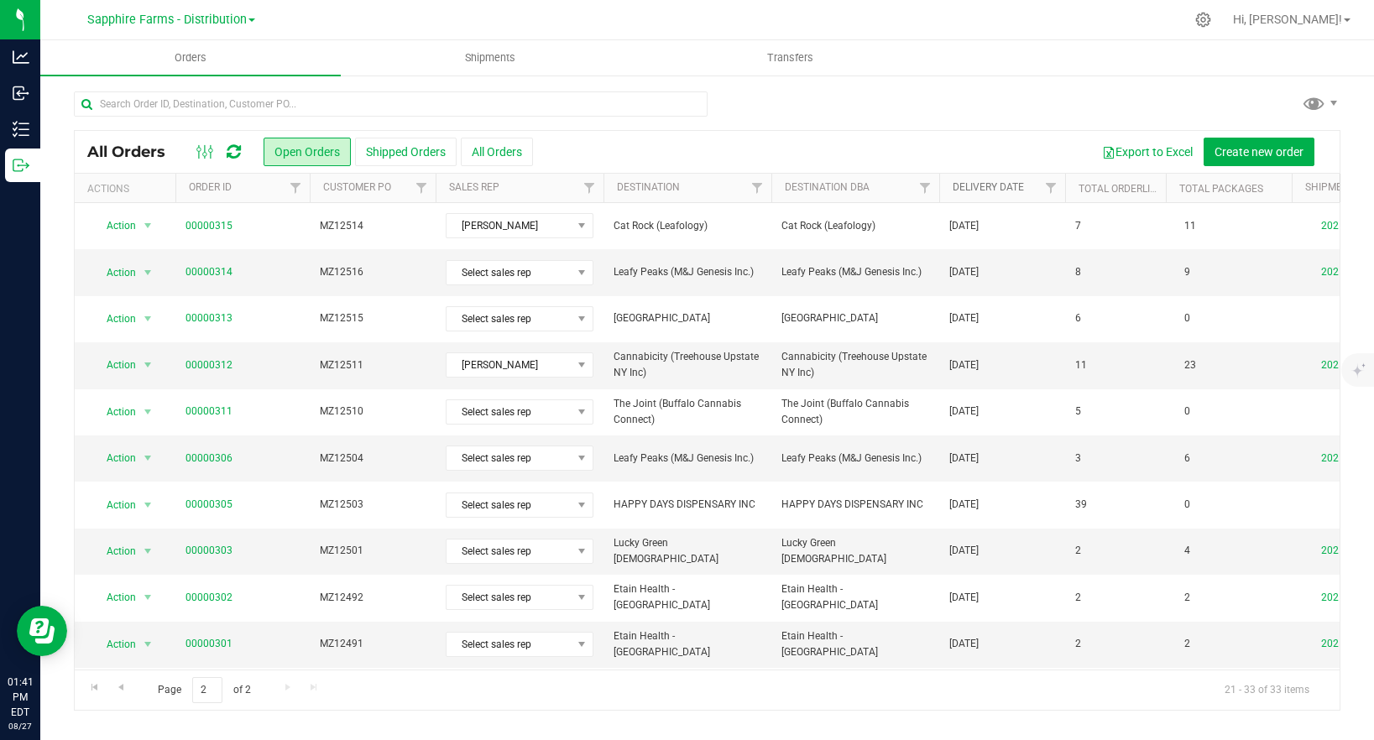
click at [991, 186] on link "Delivery Date" at bounding box center [987, 187] width 71 height 12
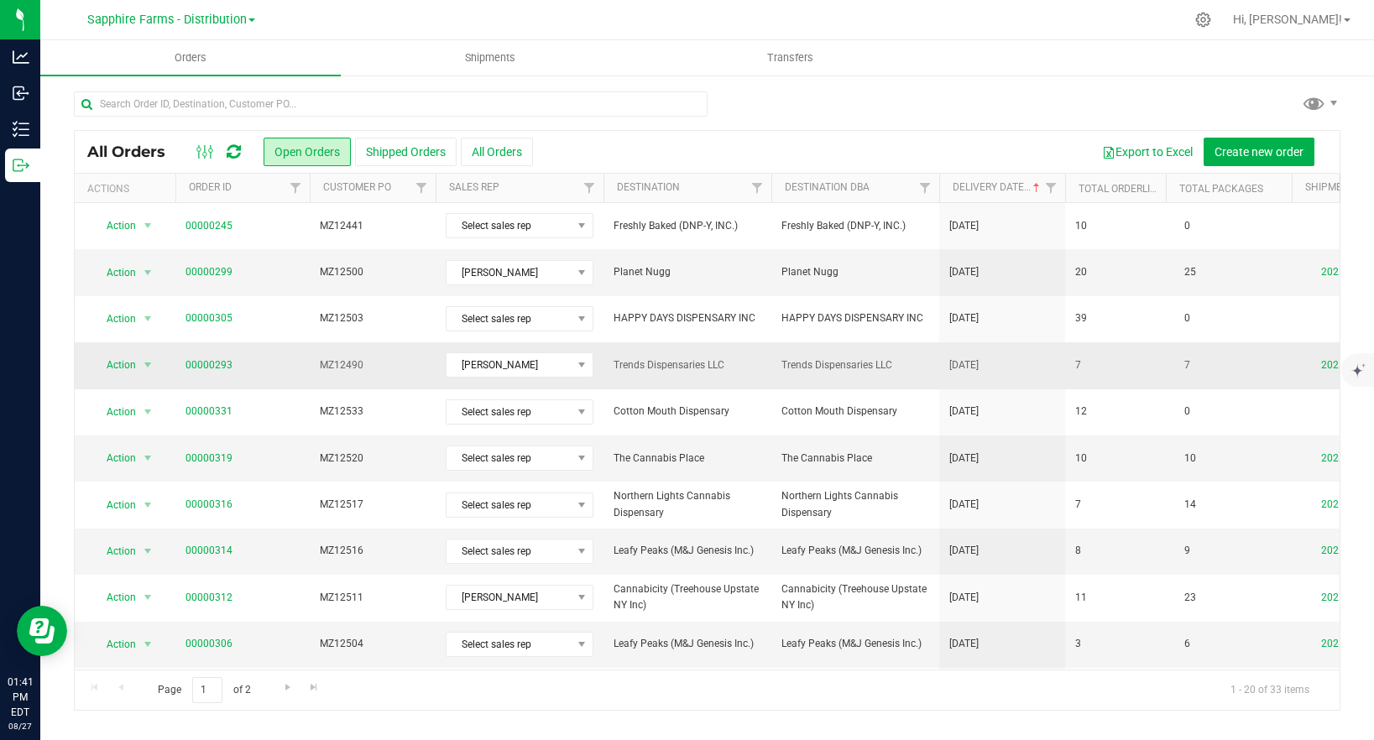
click at [865, 373] on span "Trends Dispensaries LLC" at bounding box center [855, 365] width 148 height 16
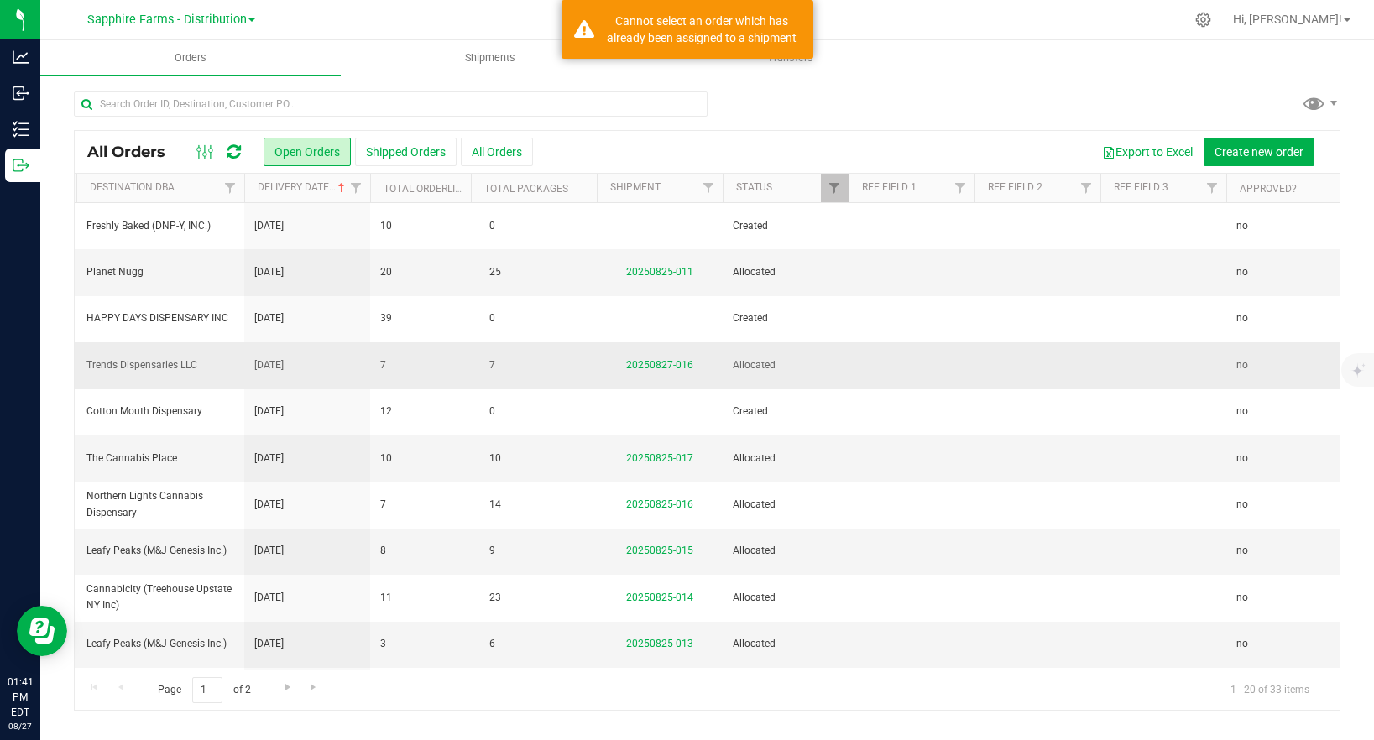
scroll to position [0, 720]
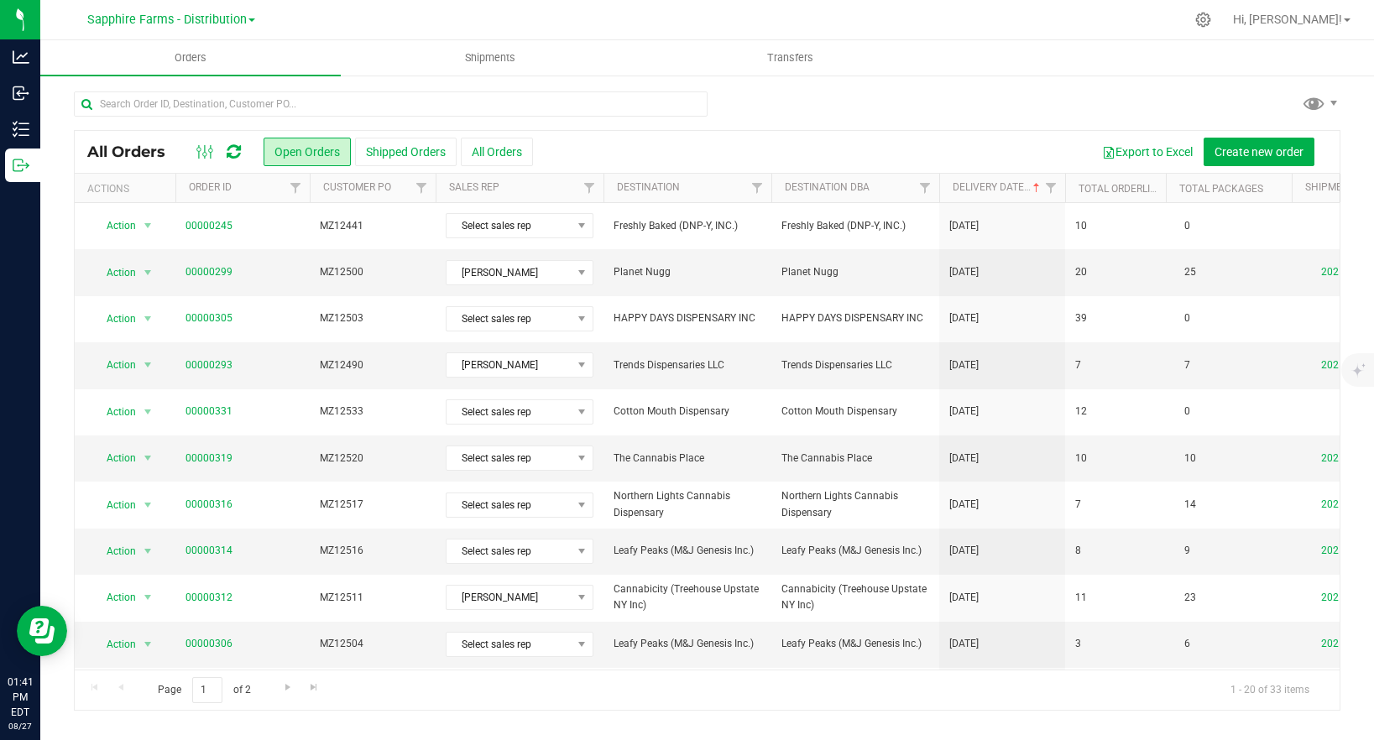
click at [147, 156] on span "All Orders" at bounding box center [134, 152] width 95 height 18
click at [798, 109] on div at bounding box center [707, 110] width 1266 height 39
click at [237, 151] on icon at bounding box center [234, 151] width 14 height 17
click at [968, 375] on td "[DATE]" at bounding box center [1002, 365] width 126 height 46
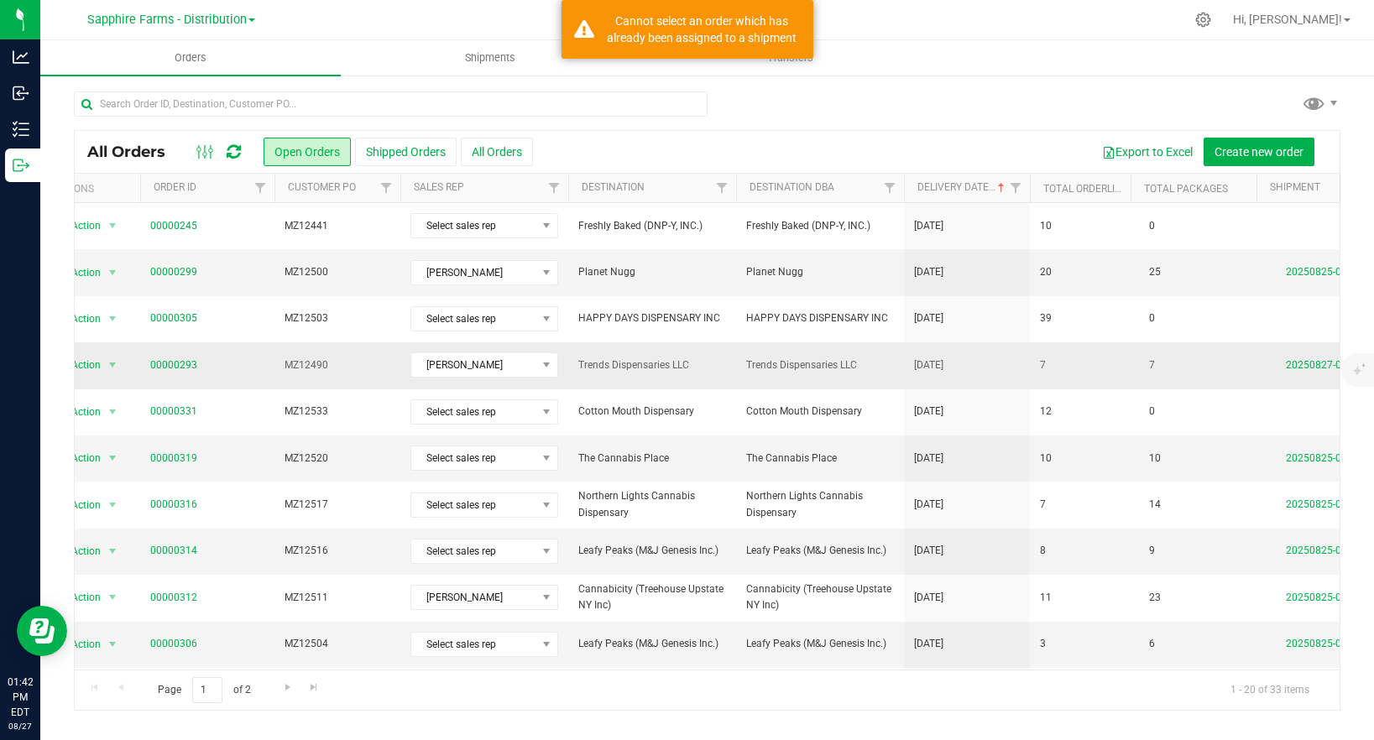
scroll to position [0, 39]
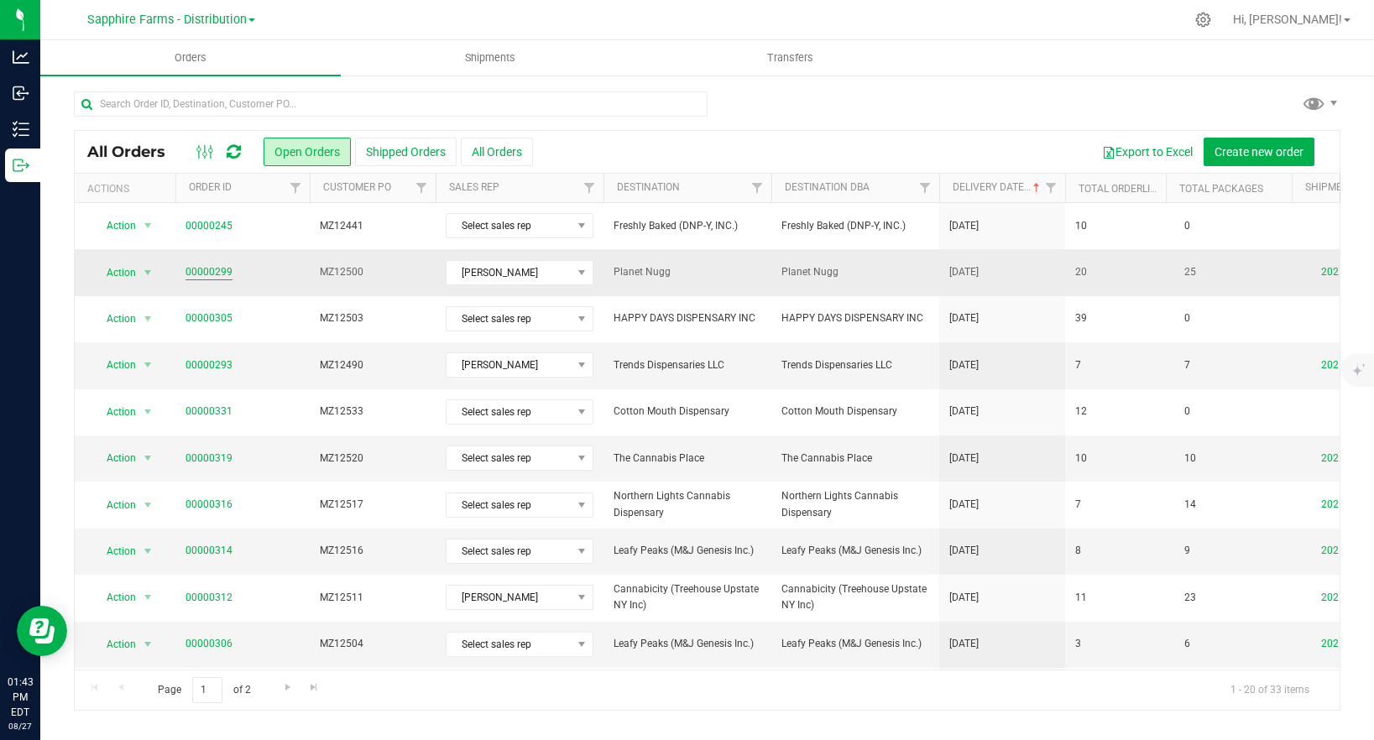
click at [201, 270] on link "00000299" at bounding box center [208, 272] width 47 height 16
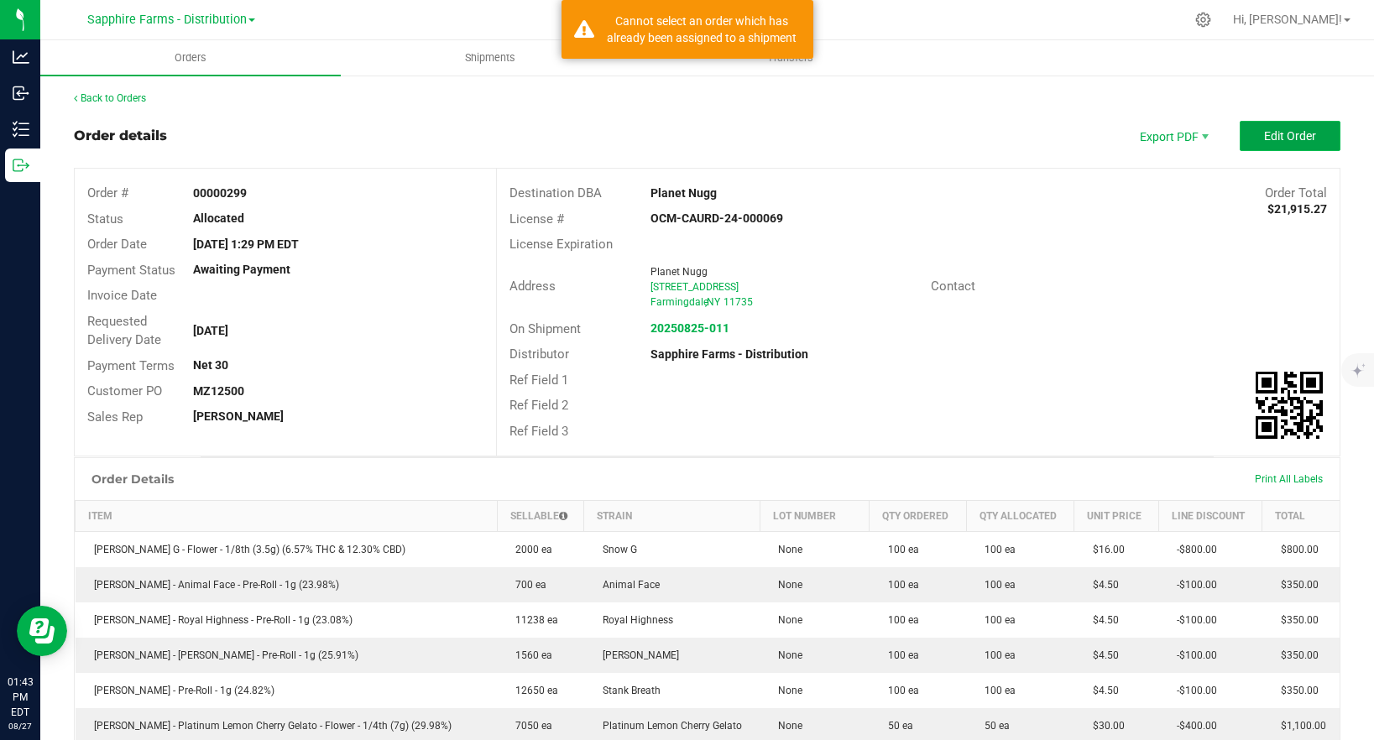
click at [1261, 137] on button "Edit Order" at bounding box center [1289, 136] width 101 height 30
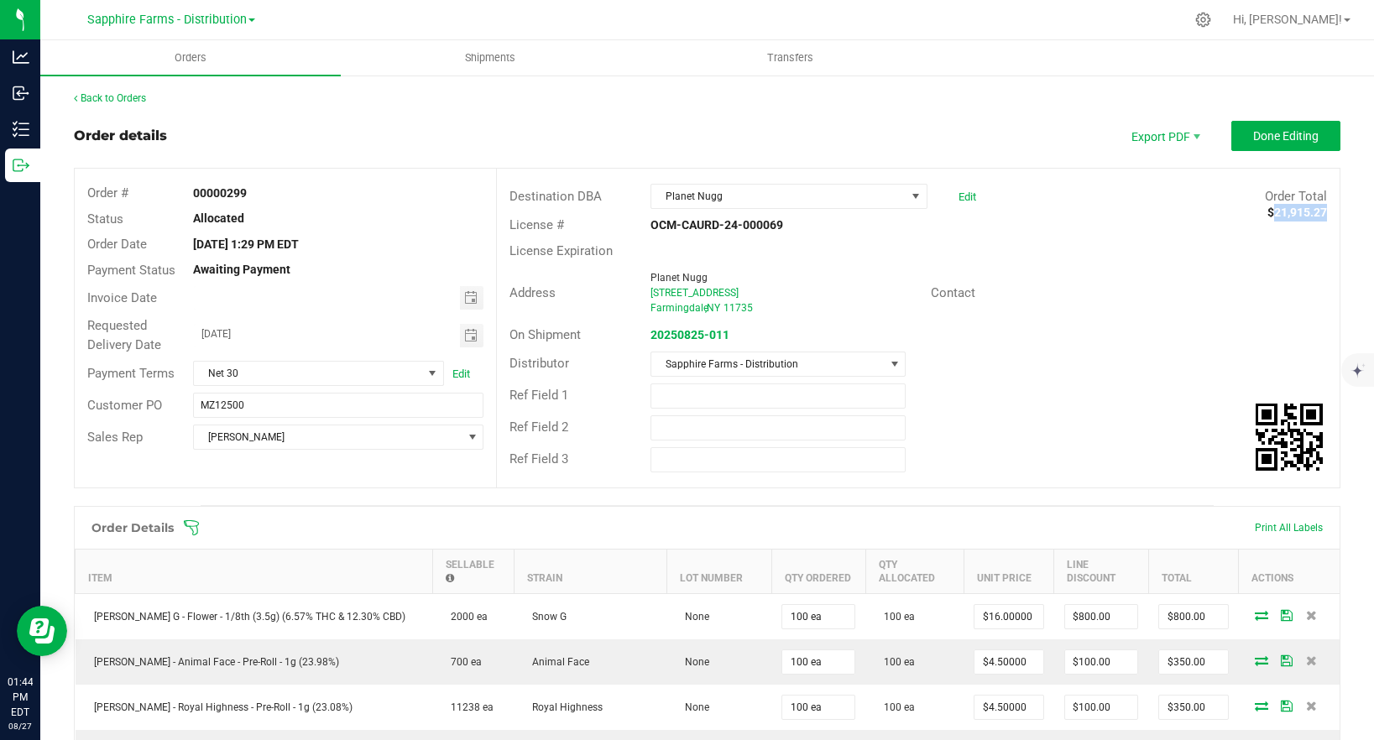
drag, startPoint x: 1266, startPoint y: 213, endPoint x: 1322, endPoint y: 211, distance: 55.4
click at [1322, 211] on strong "$21,915.27" at bounding box center [1297, 212] width 60 height 13
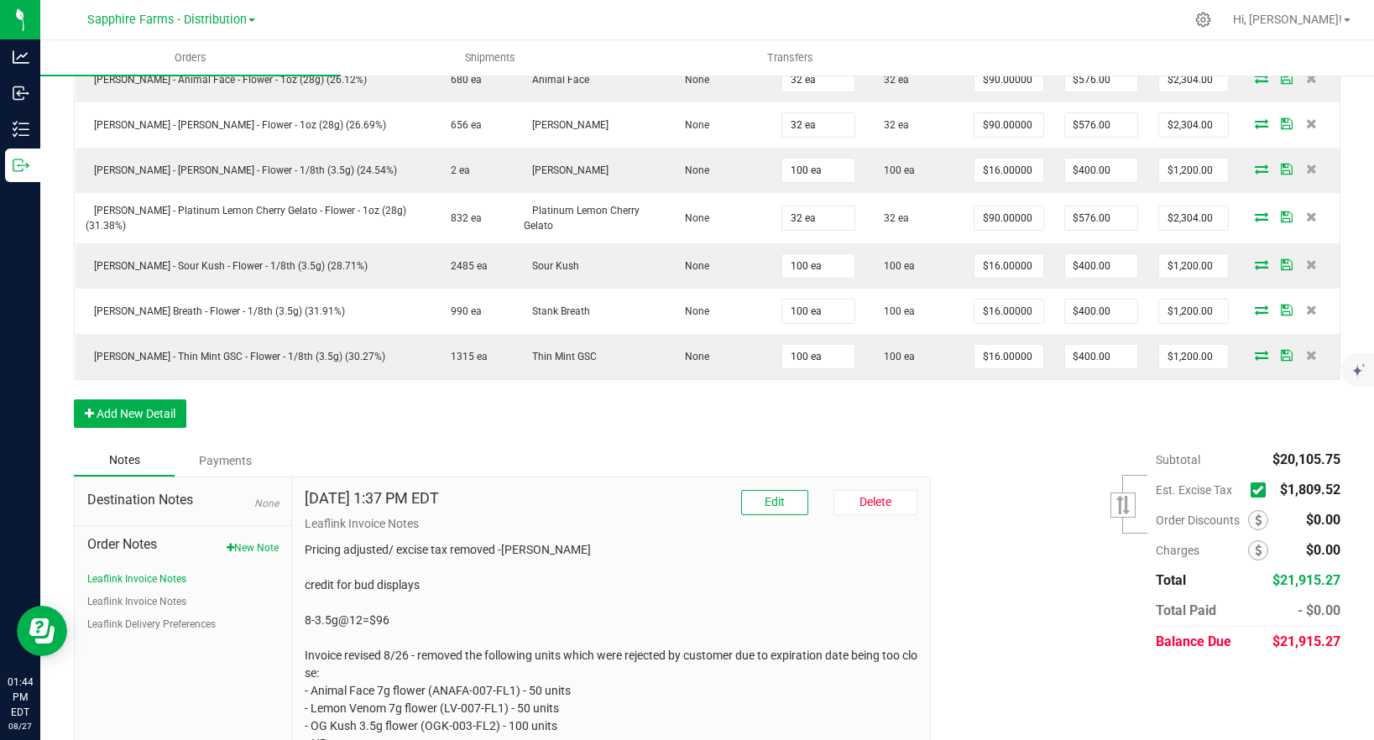
scroll to position [1184, 0]
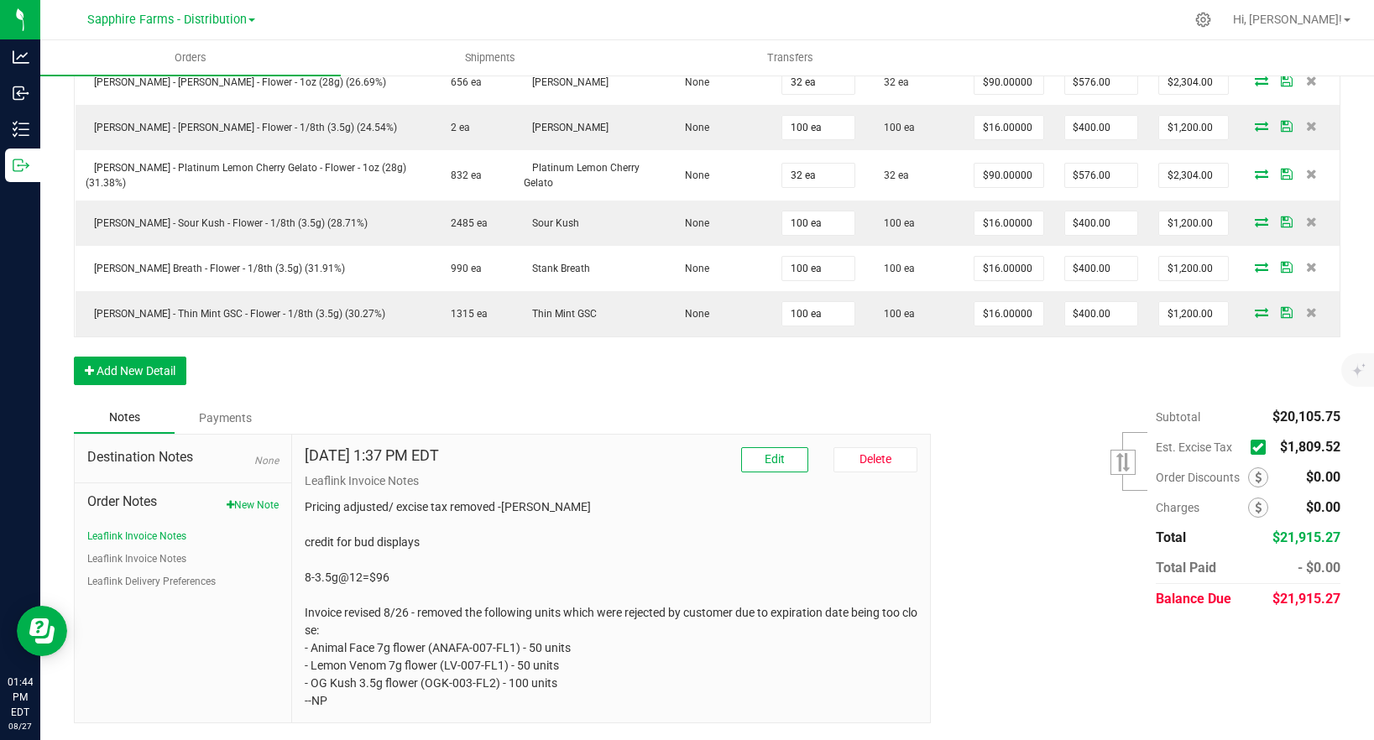
click at [1254, 447] on icon at bounding box center [1257, 447] width 11 height 0
click at [0, 0] on input "checkbox" at bounding box center [0, 0] width 0 height 0
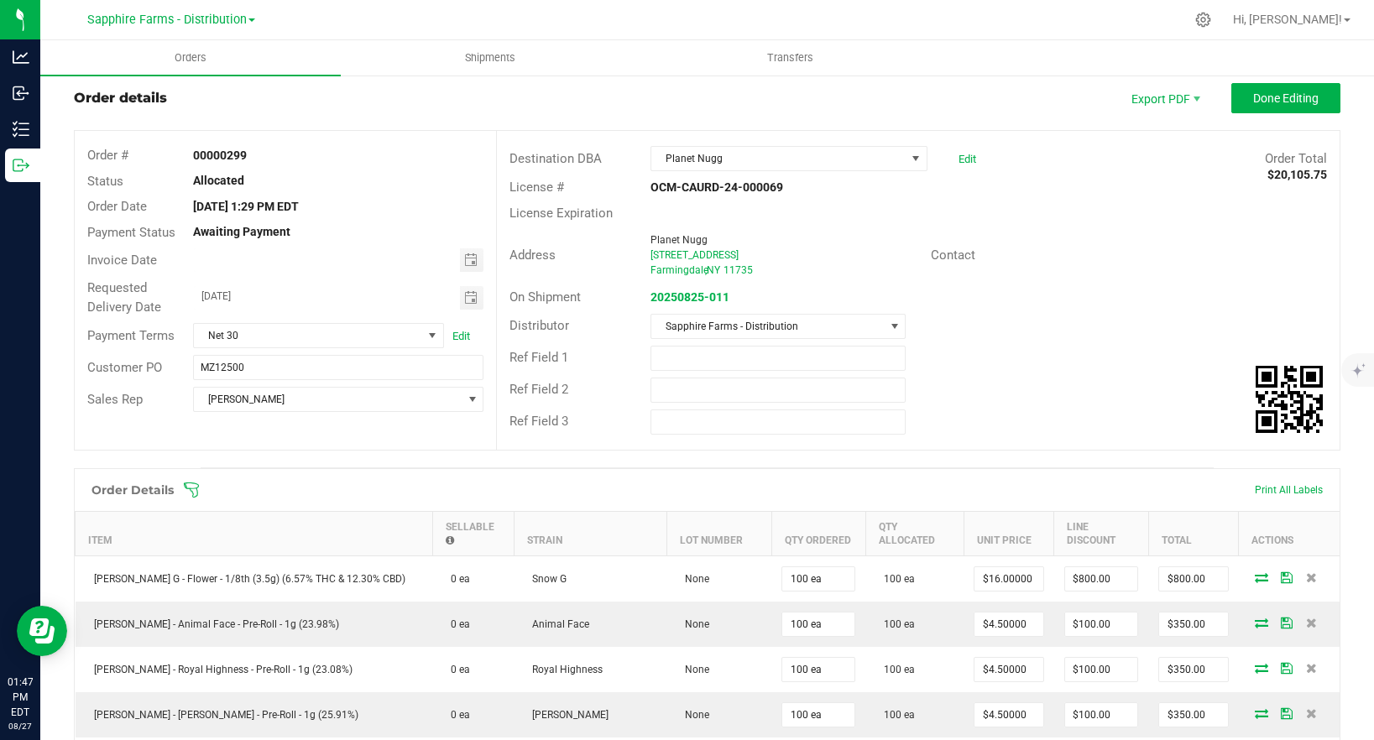
scroll to position [0, 0]
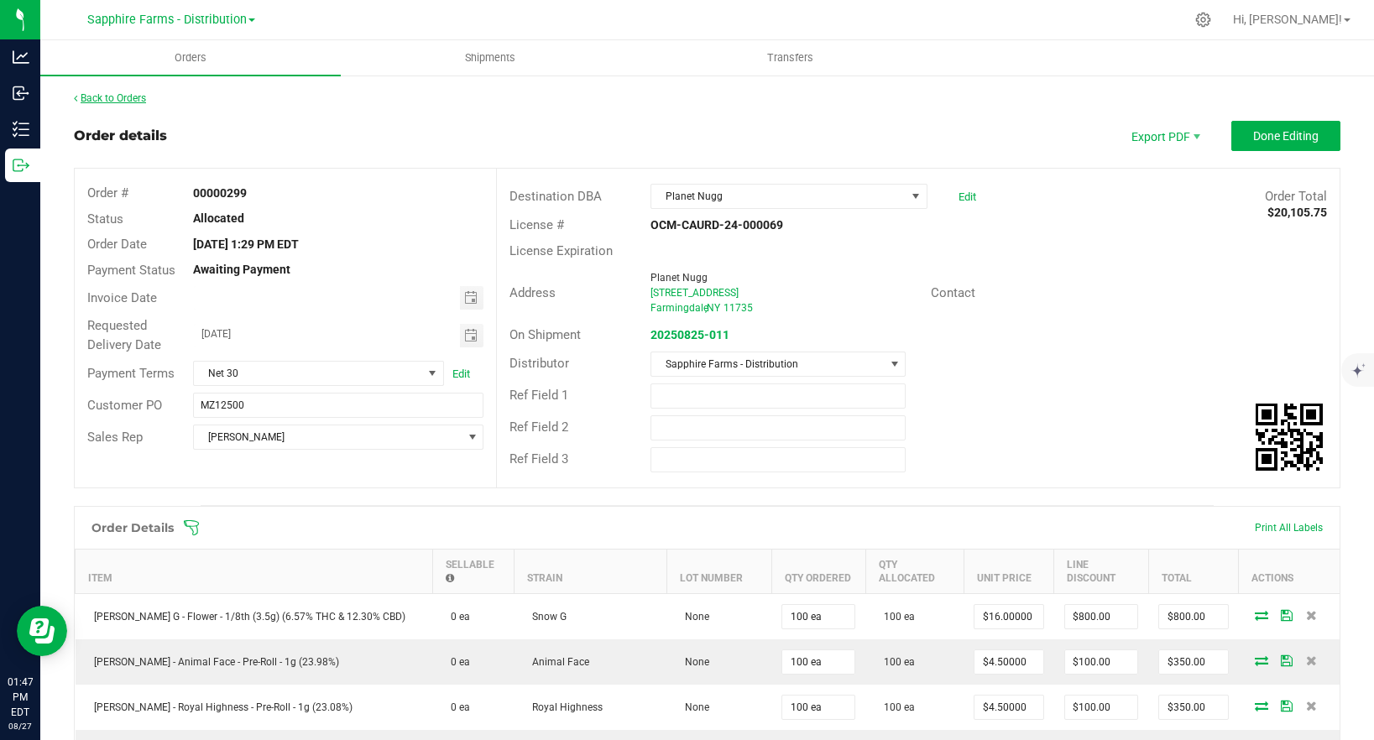
click at [117, 100] on link "Back to Orders" at bounding box center [110, 98] width 72 height 12
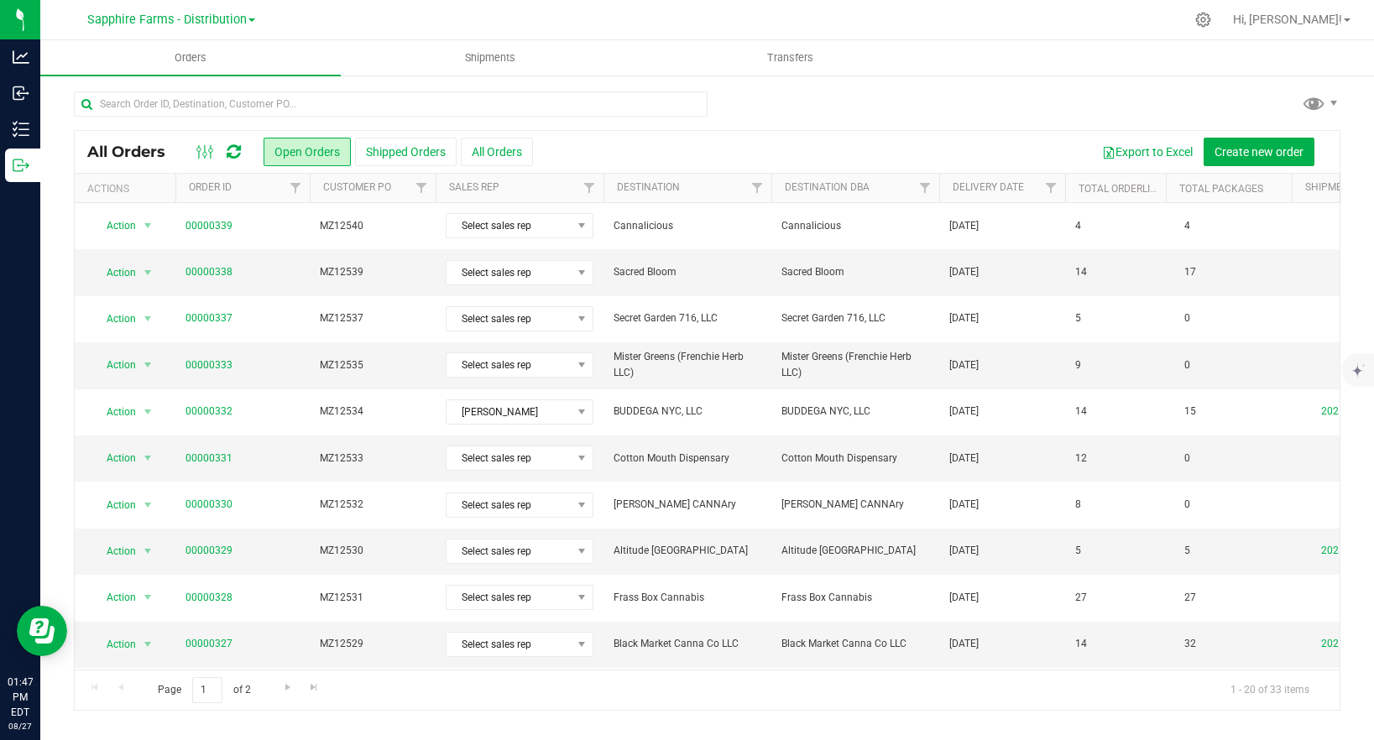
click at [999, 170] on div "All Orders Open Orders Shipped Orders All Orders Export to Excel Create new ord…" at bounding box center [707, 152] width 1265 height 42
click at [972, 190] on link "Delivery Date" at bounding box center [987, 187] width 71 height 12
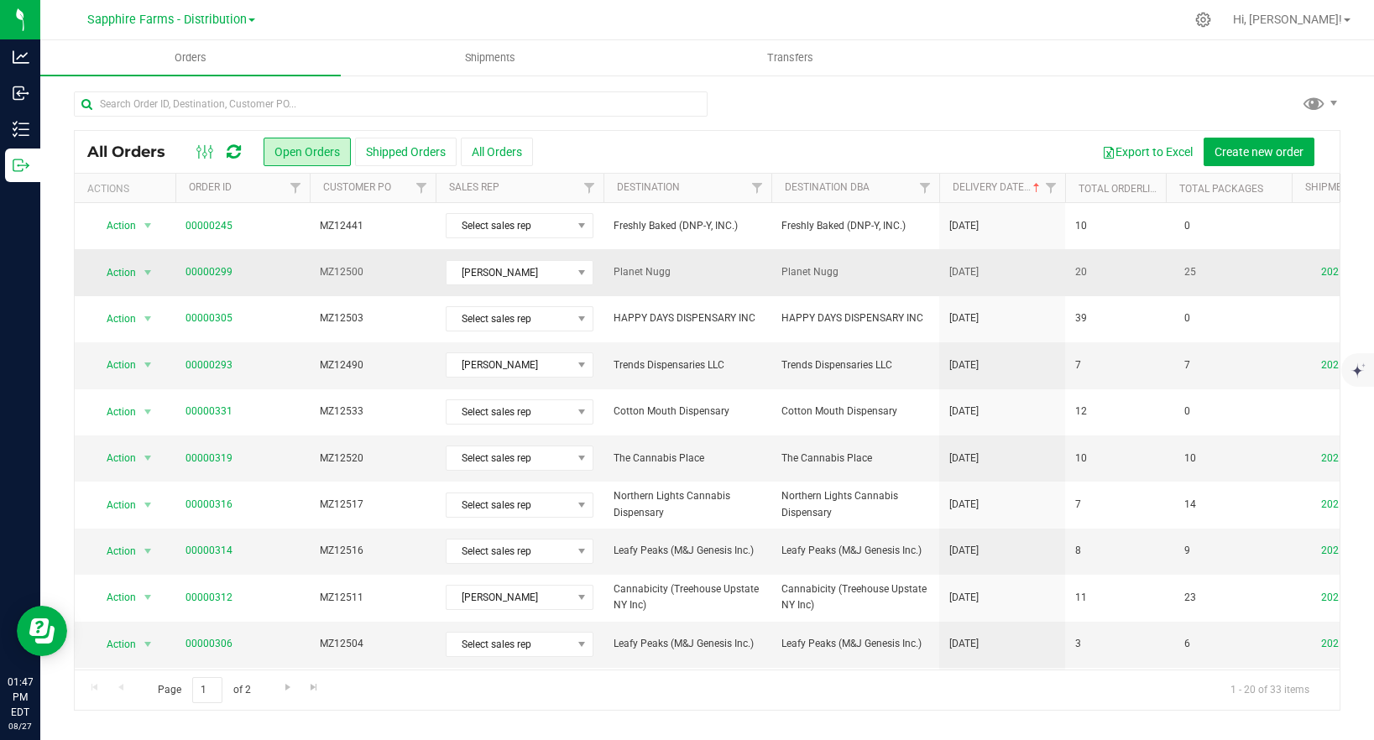
click at [1027, 274] on td "[DATE]" at bounding box center [1002, 272] width 126 height 46
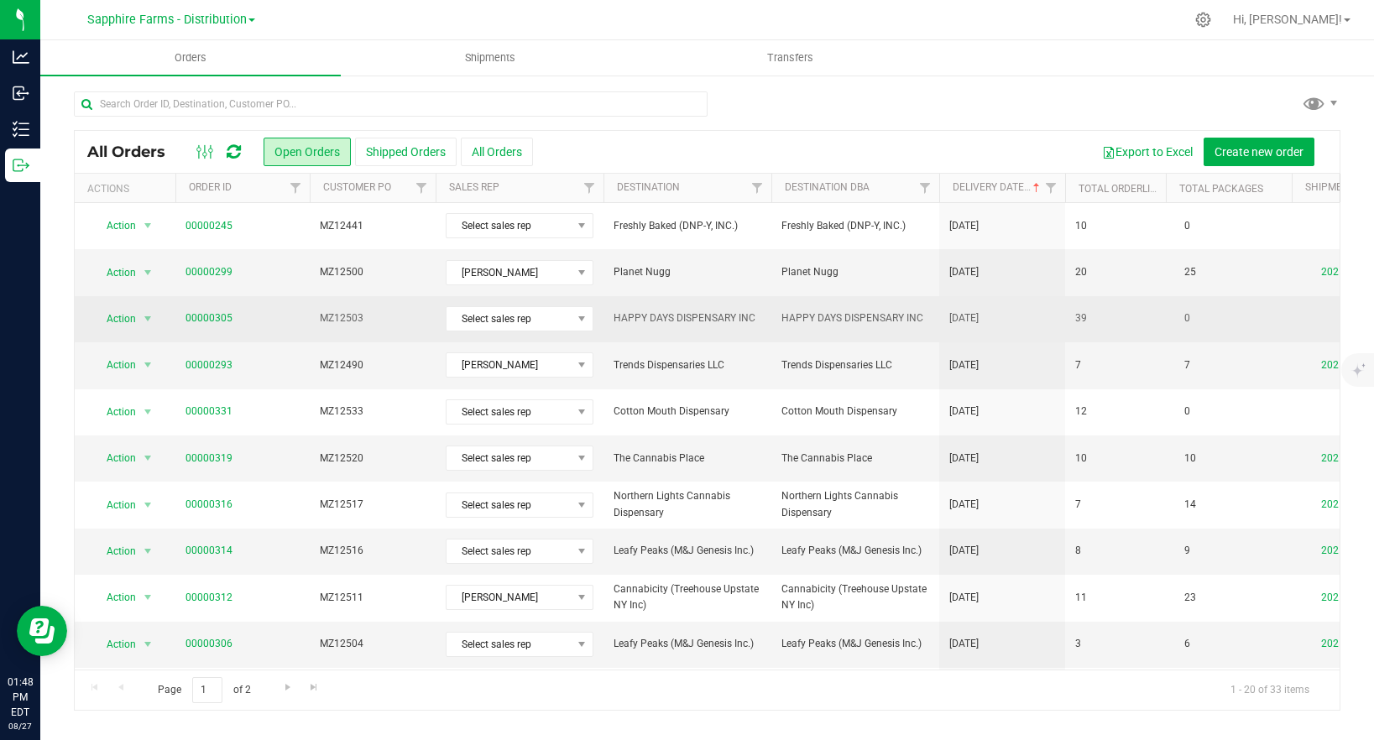
click at [812, 313] on span "HAPPY DAYS DISPENSARY INC" at bounding box center [855, 318] width 148 height 16
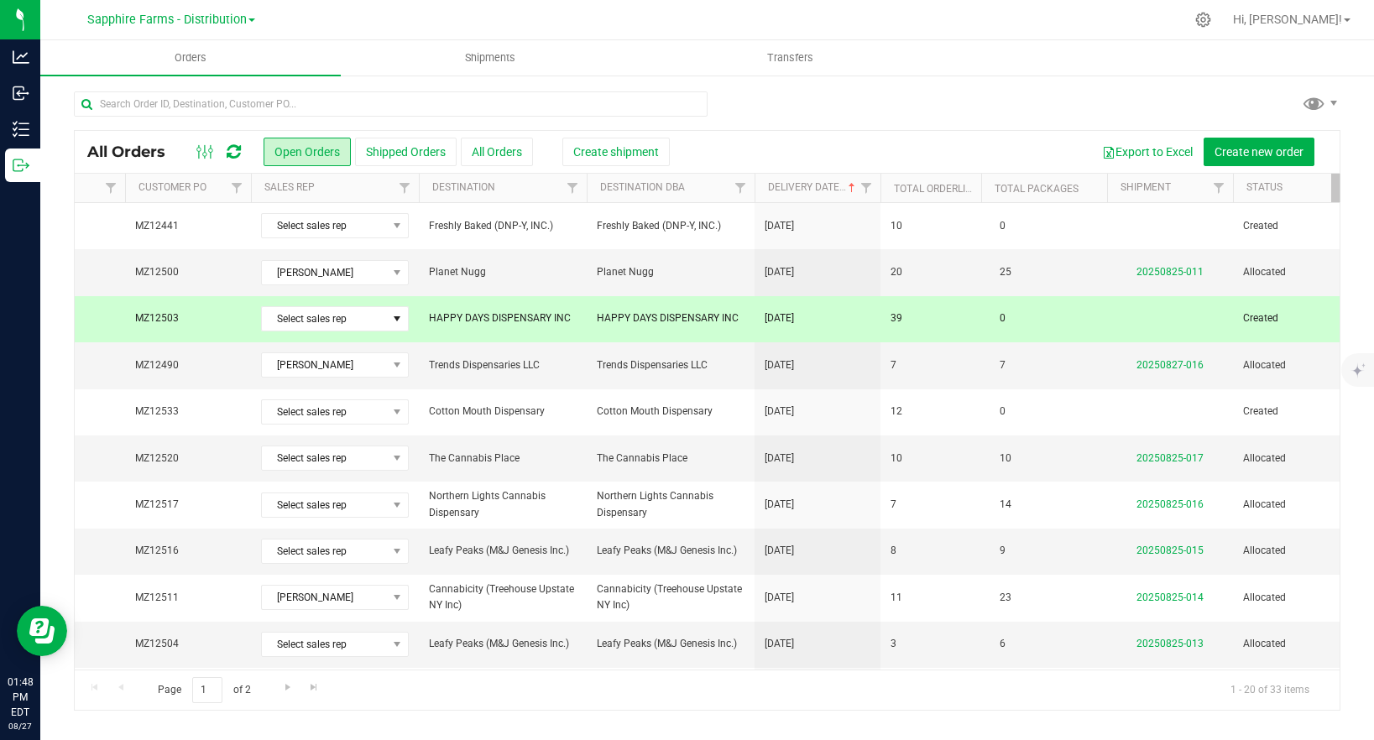
scroll to position [0, 190]
click at [1171, 316] on td at bounding box center [1165, 319] width 126 height 46
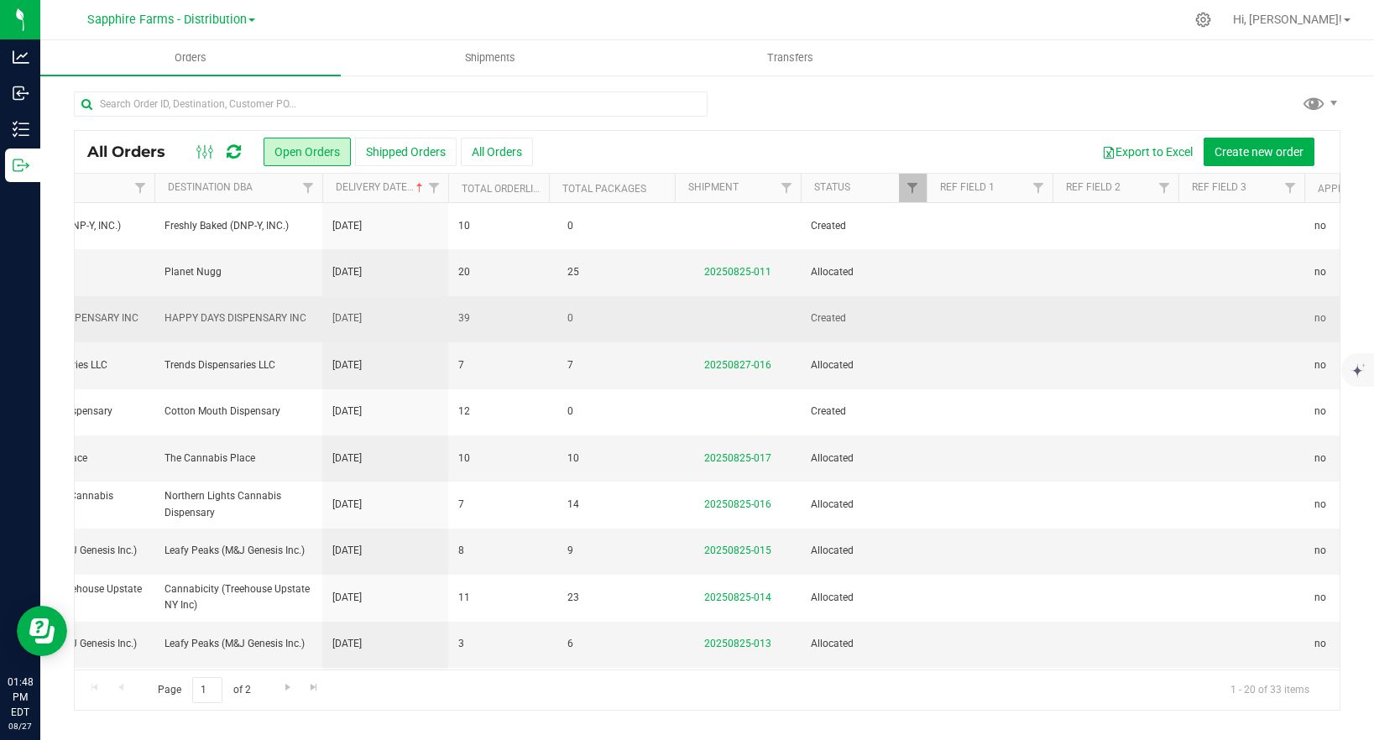
scroll to position [0, 702]
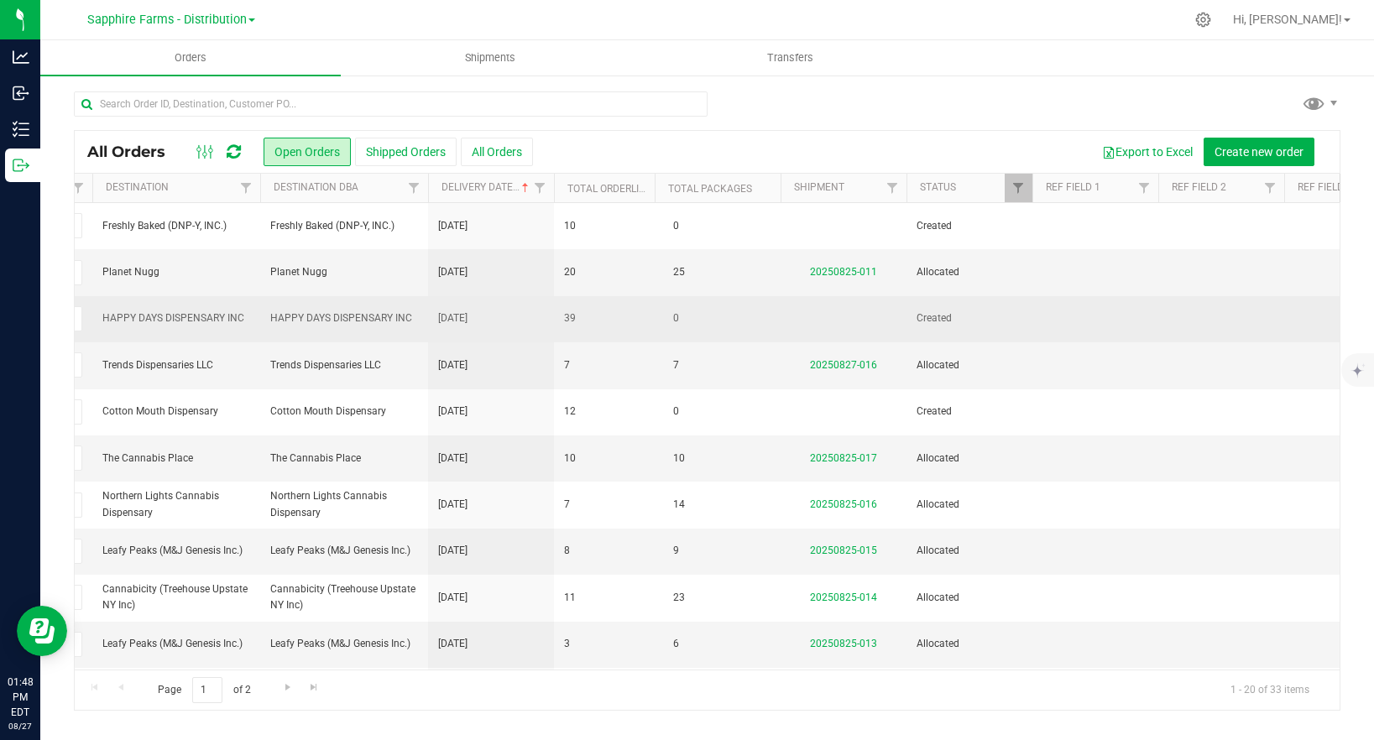
click at [937, 319] on span "Created" at bounding box center [969, 318] width 106 height 16
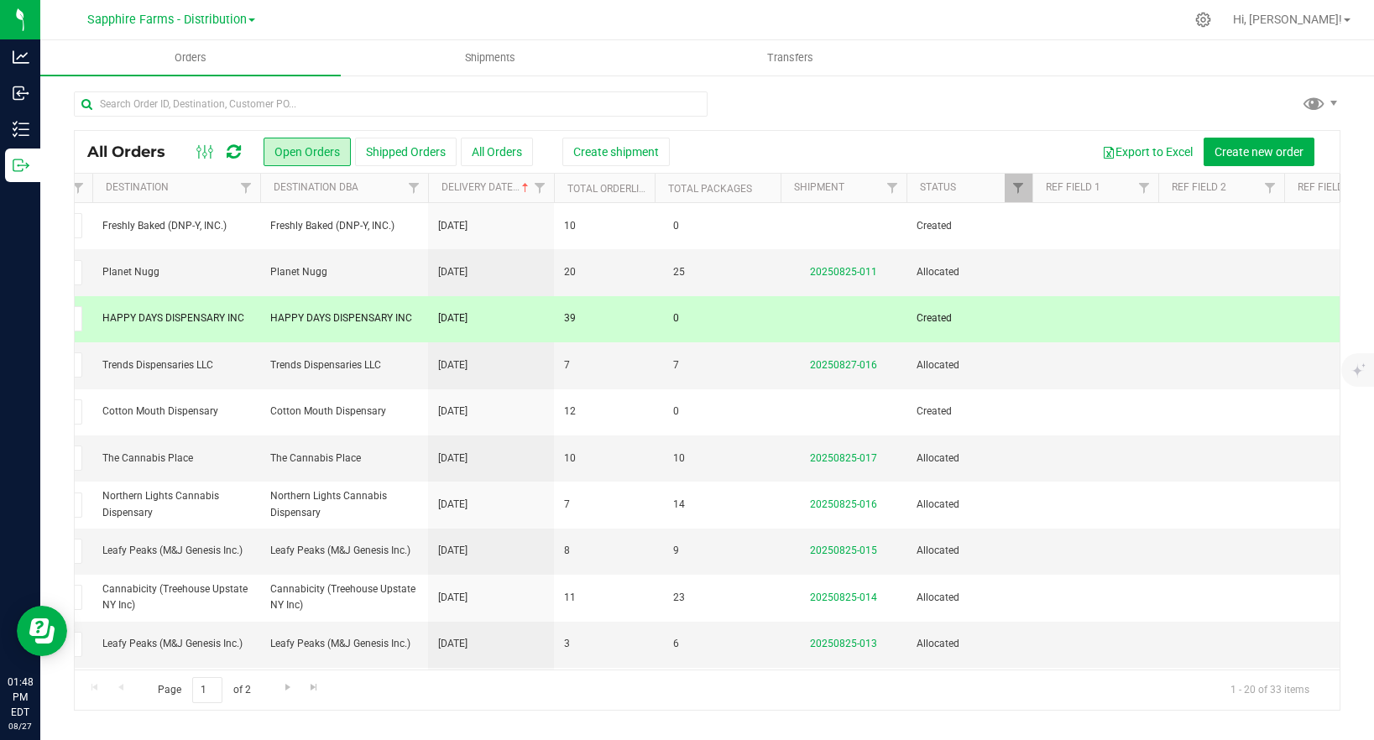
click at [576, 321] on td "39" at bounding box center [604, 319] width 101 height 46
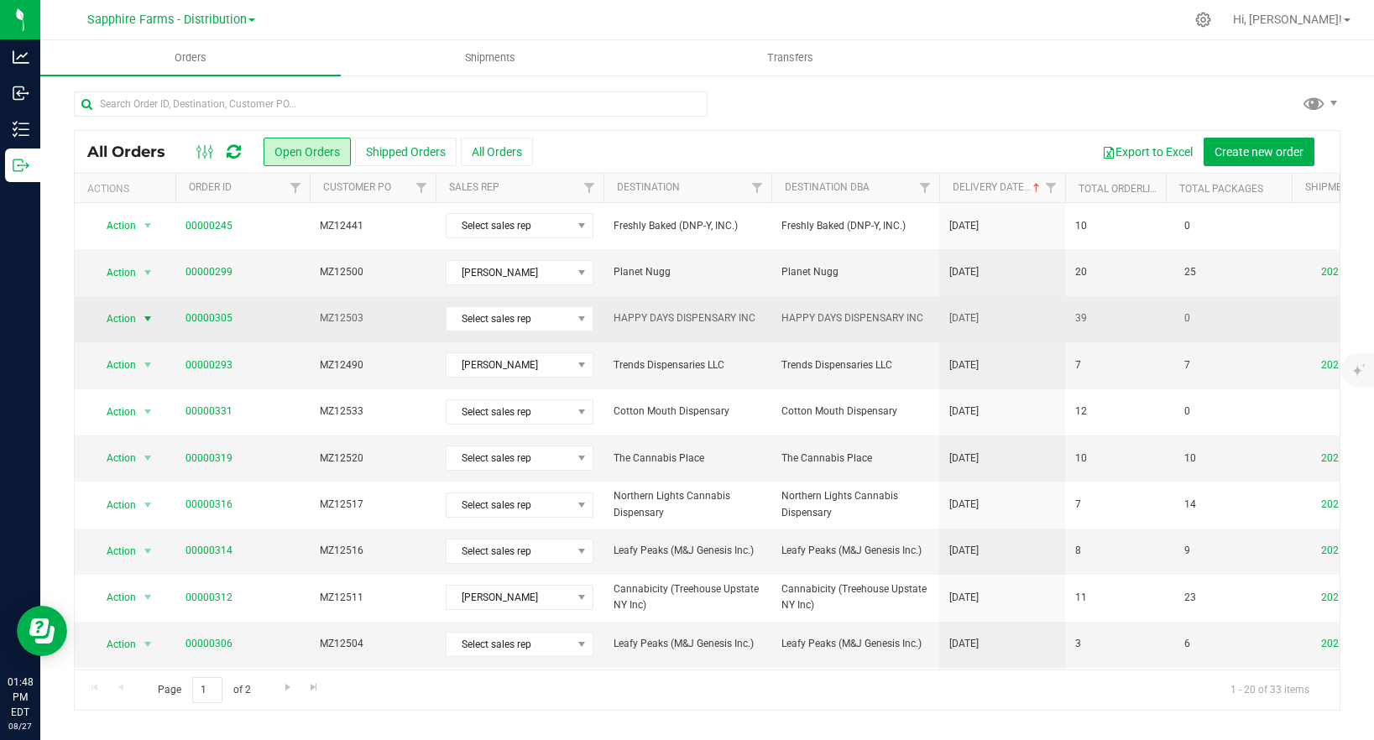
click at [145, 321] on span "select" at bounding box center [147, 318] width 13 height 13
click at [290, 318] on span "00000305" at bounding box center [242, 318] width 114 height 16
click at [316, 318] on td "MZ12503" at bounding box center [373, 319] width 126 height 46
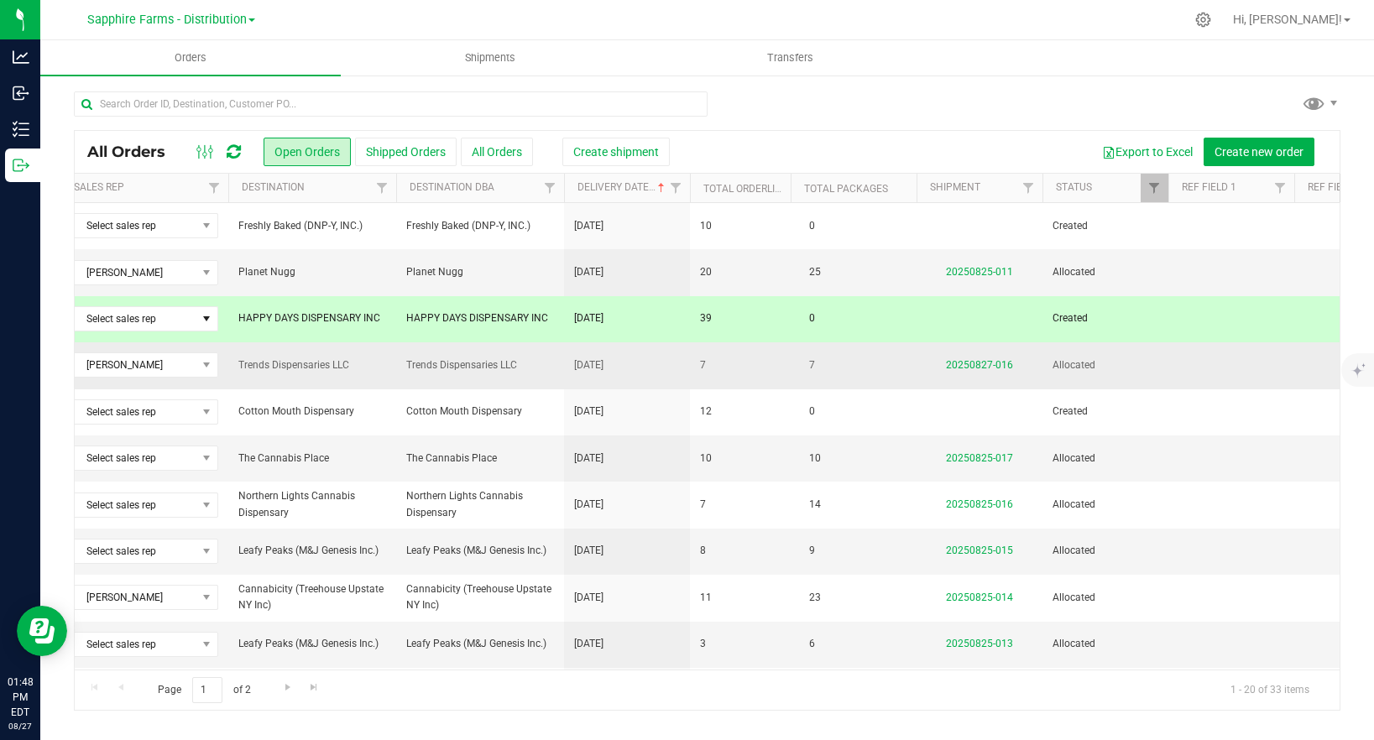
click at [483, 367] on span "Trends Dispensaries LLC" at bounding box center [480, 365] width 148 height 16
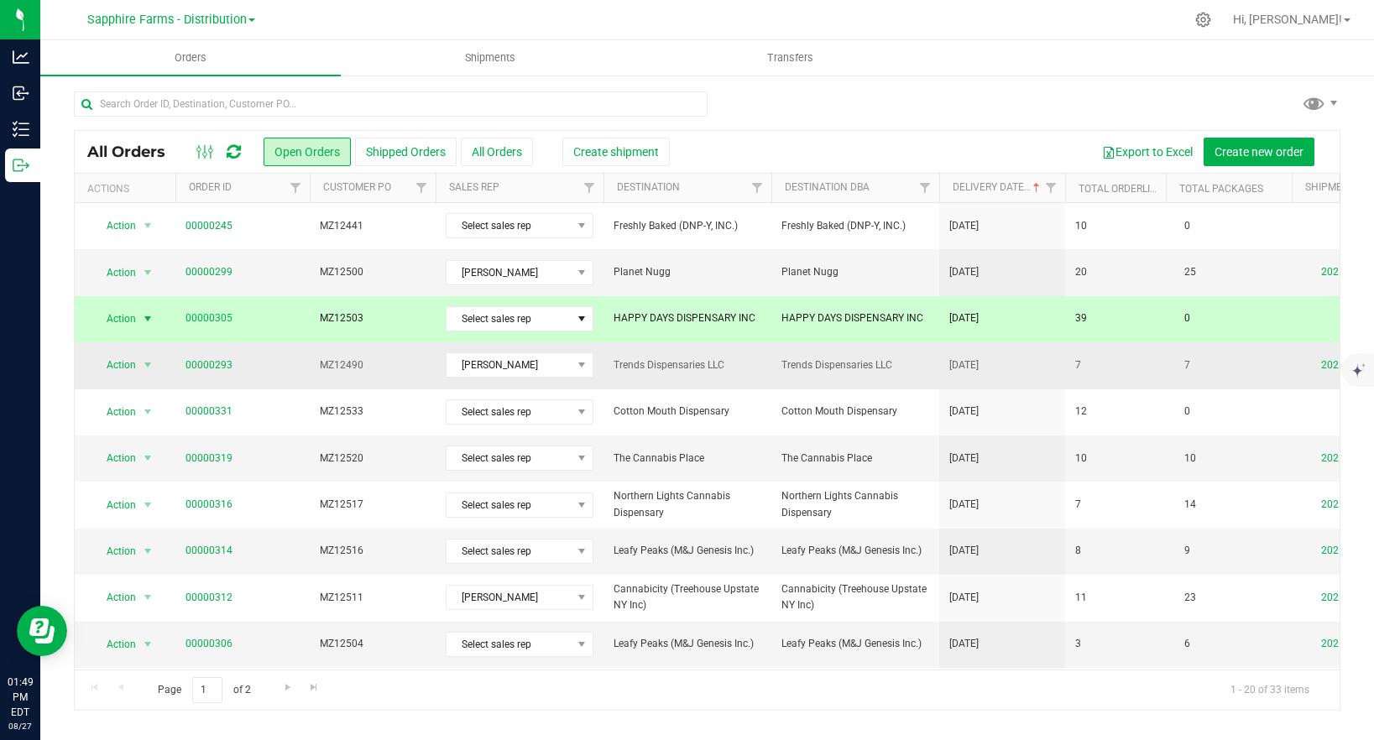
click at [699, 372] on span "Trends Dispensaries LLC" at bounding box center [687, 365] width 148 height 16
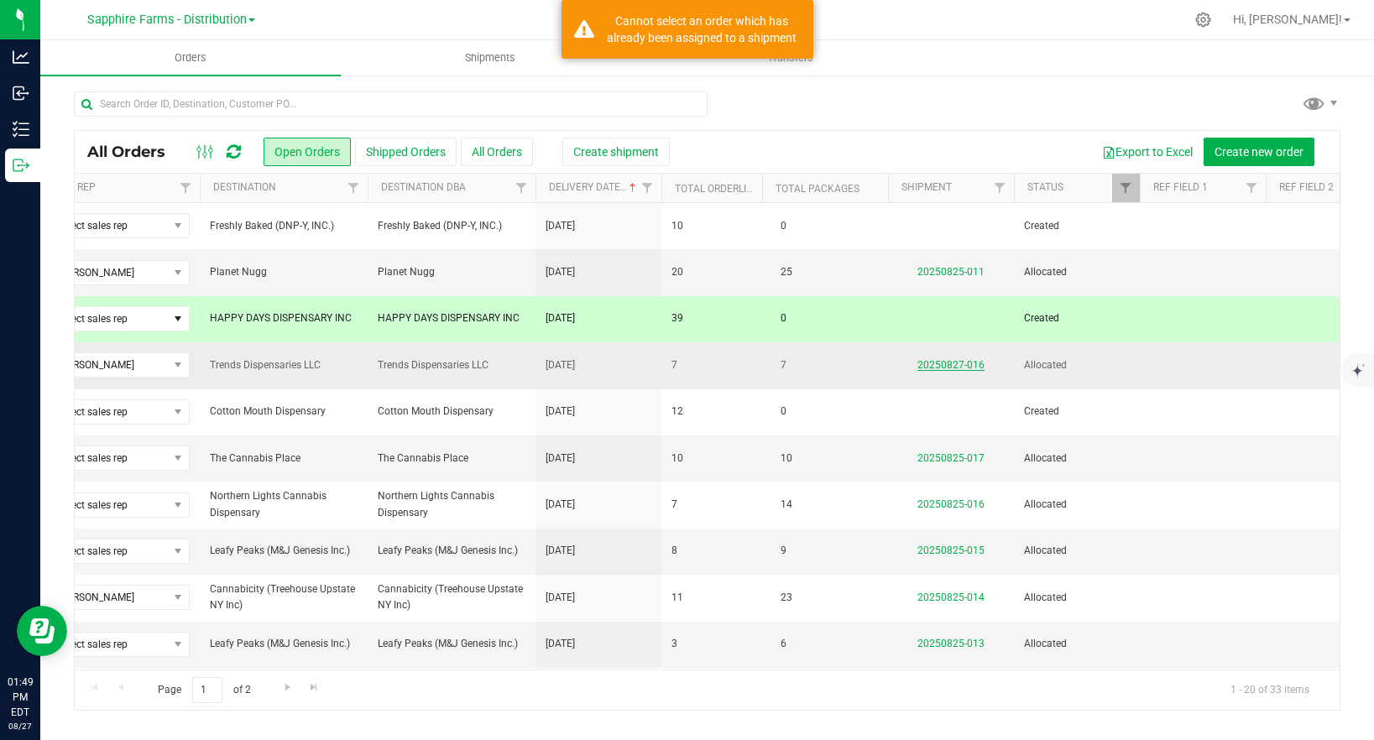
click at [944, 363] on link "20250827-016" at bounding box center [950, 365] width 67 height 12
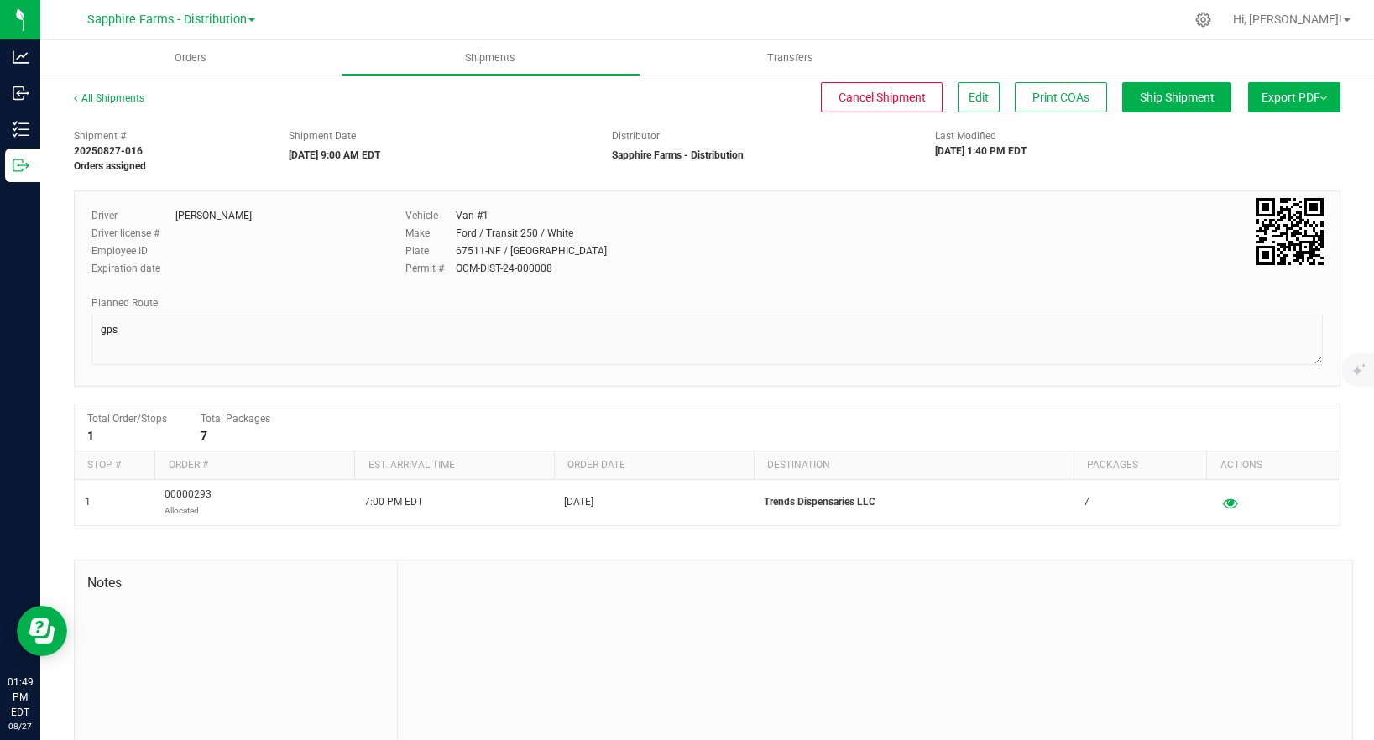
click at [1178, 81] on div "All Shipments Cancel Shipment Edit Print COAs Ship Shipment Export PDF Manifest…" at bounding box center [706, 438] width 1333 height 729
click at [1172, 88] on button "Ship Shipment" at bounding box center [1176, 97] width 109 height 30
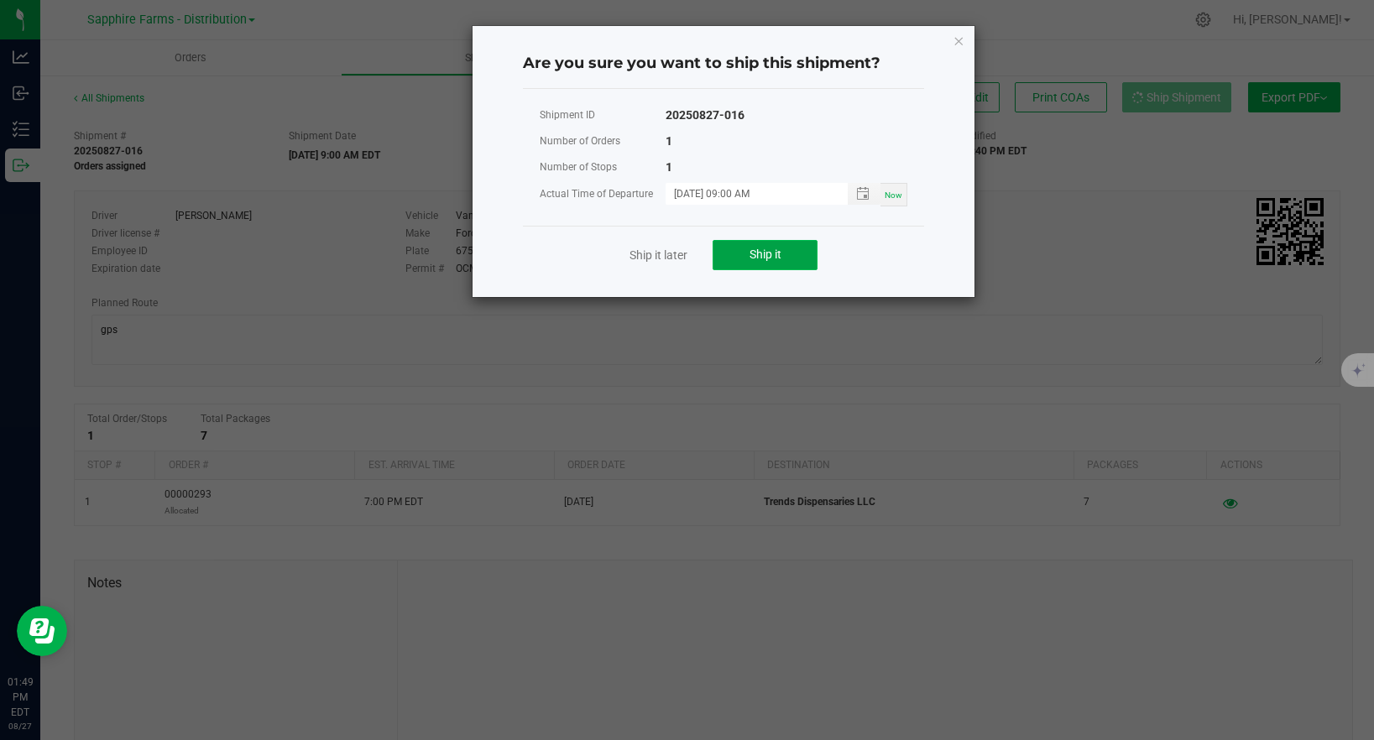
click at [765, 258] on span "Ship it" at bounding box center [765, 254] width 32 height 13
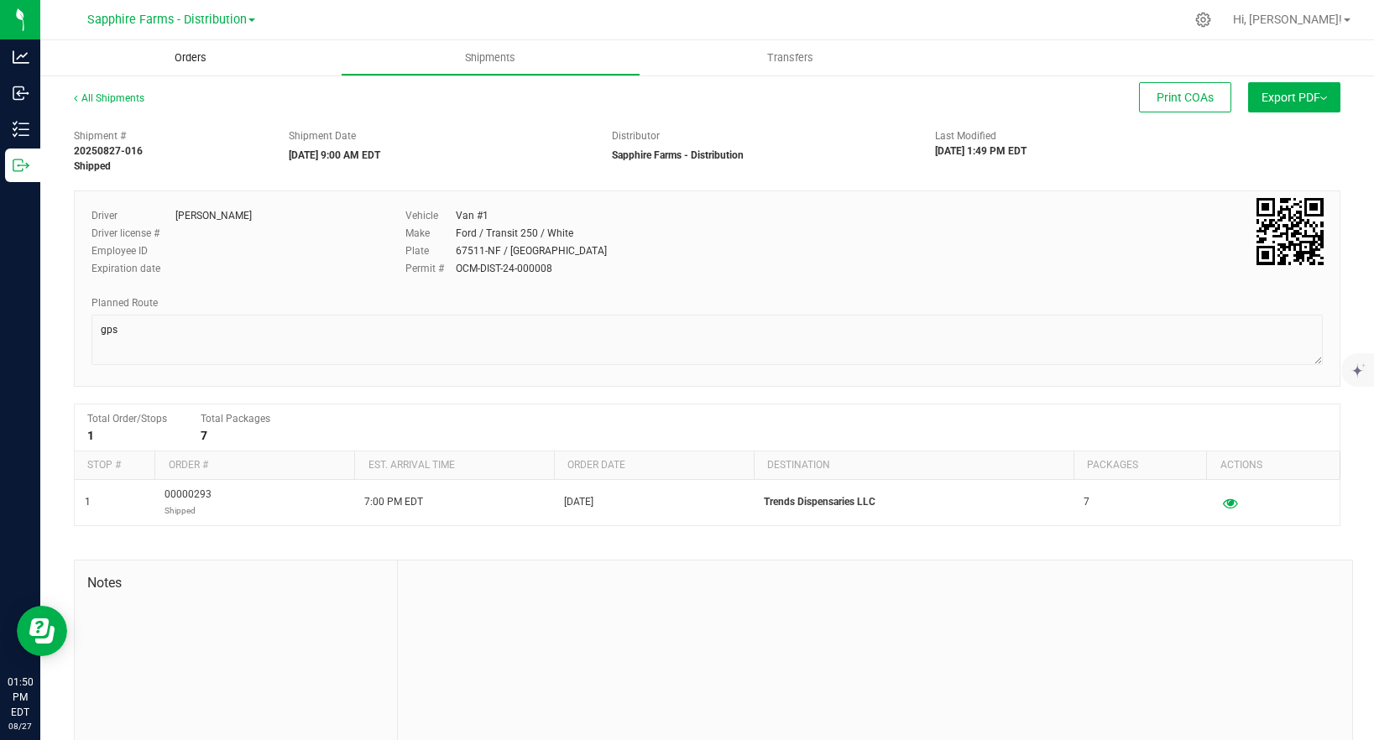
click at [172, 55] on span "Orders" at bounding box center [190, 57] width 77 height 15
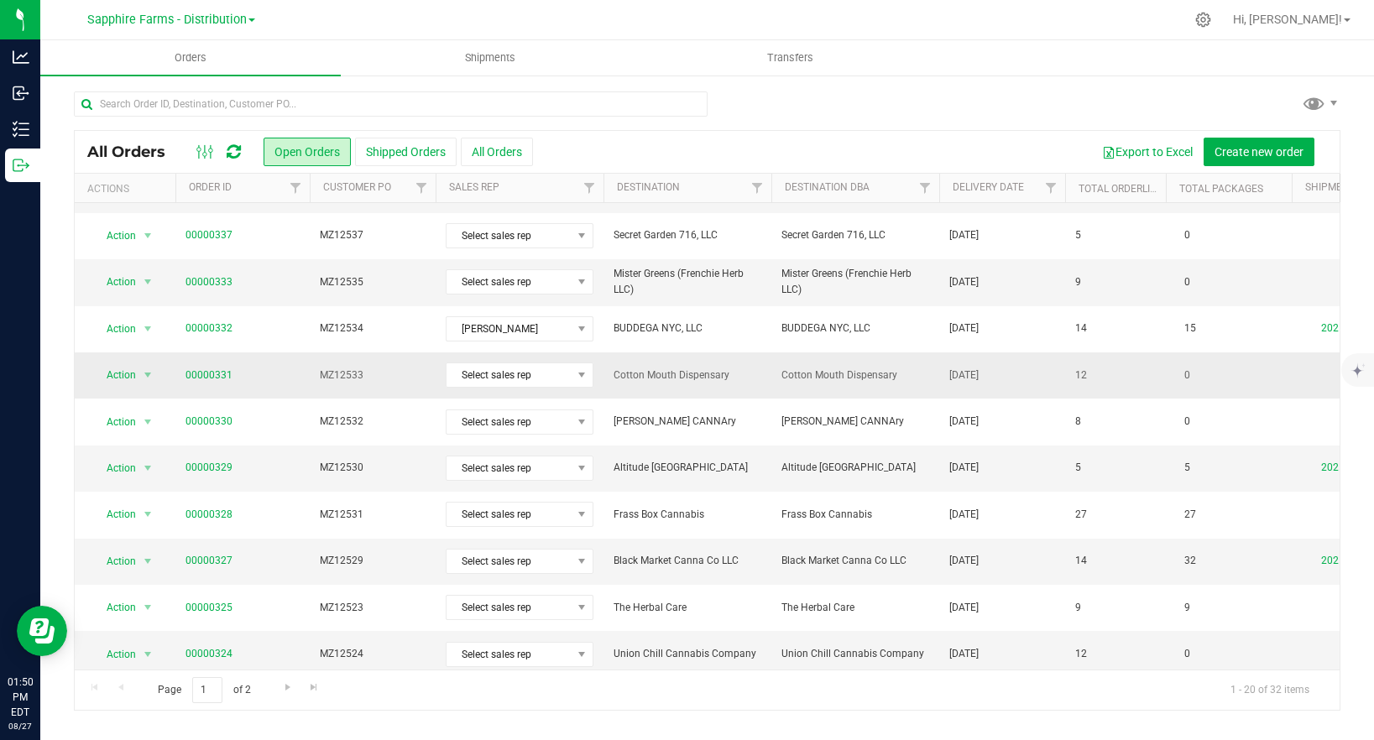
scroll to position [56, 0]
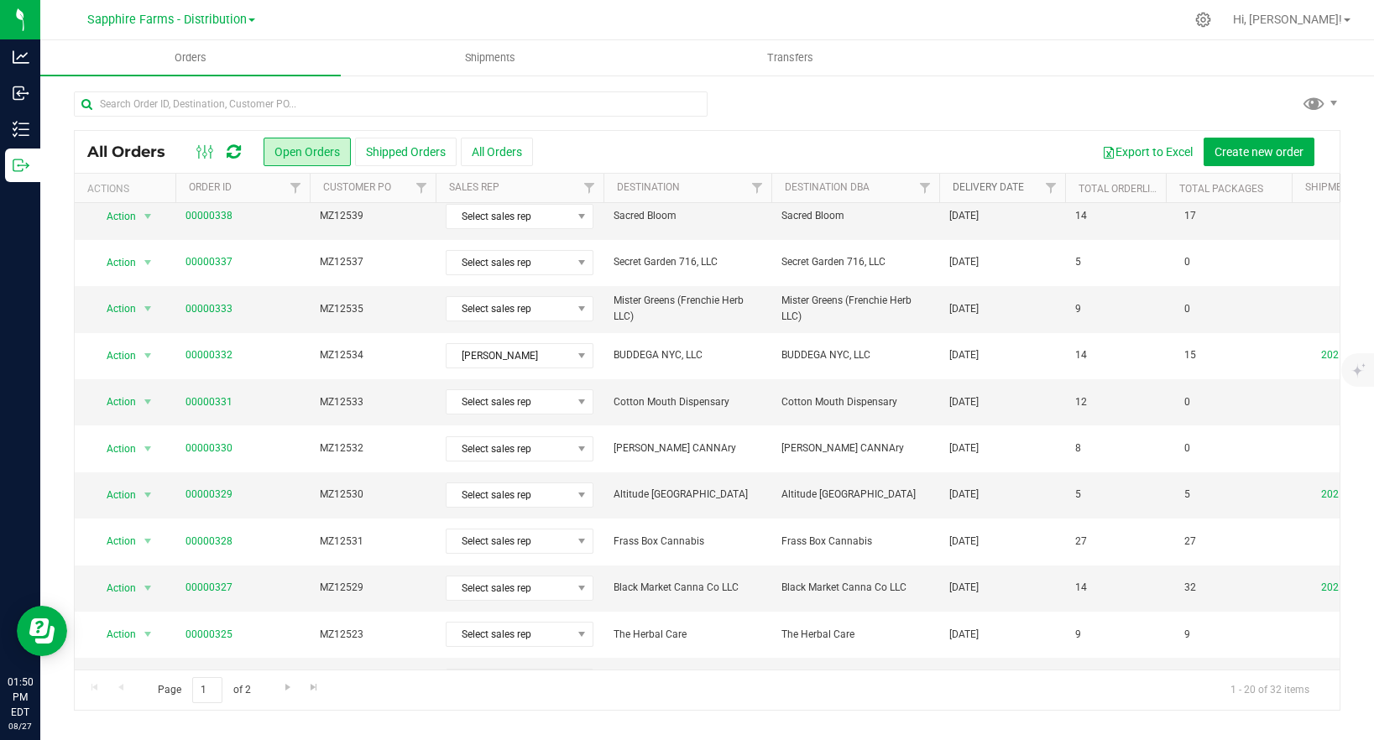
click at [1003, 181] on link "Delivery Date" at bounding box center [987, 187] width 71 height 12
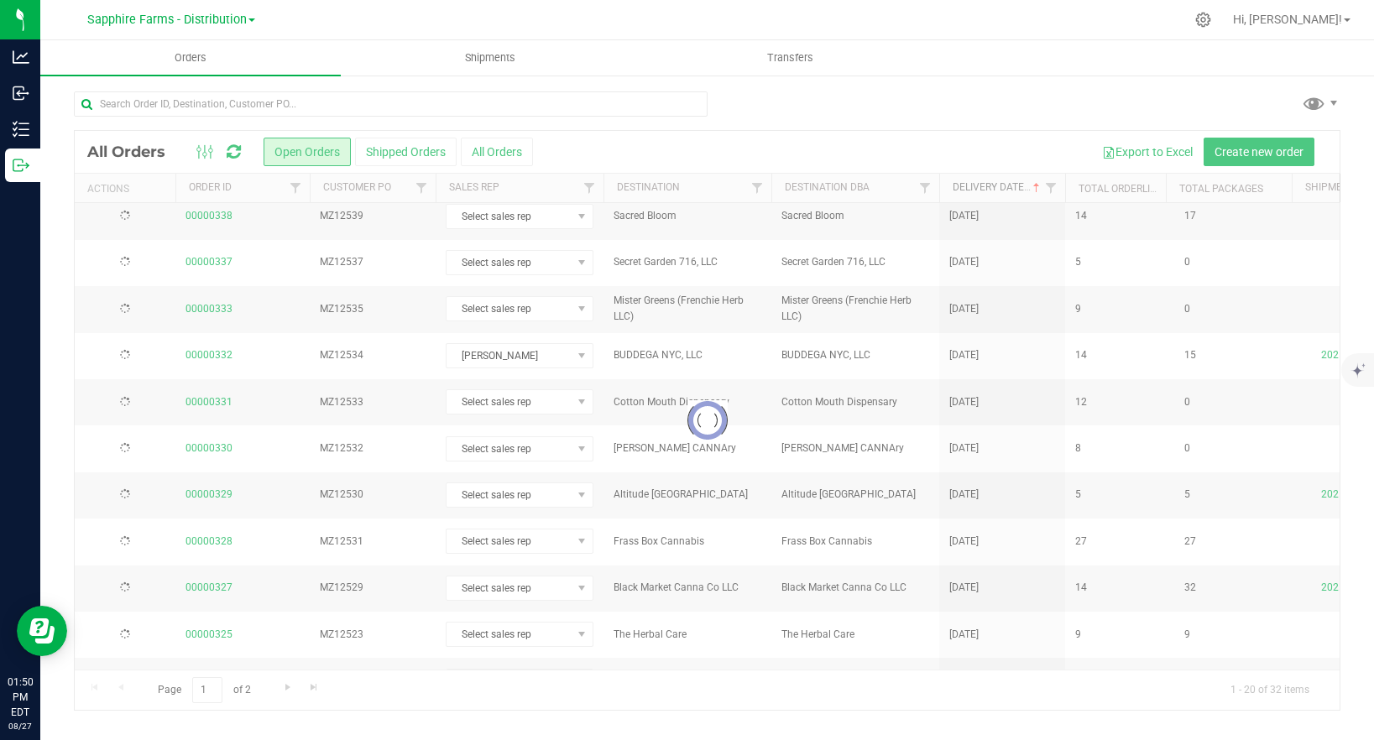
scroll to position [0, 0]
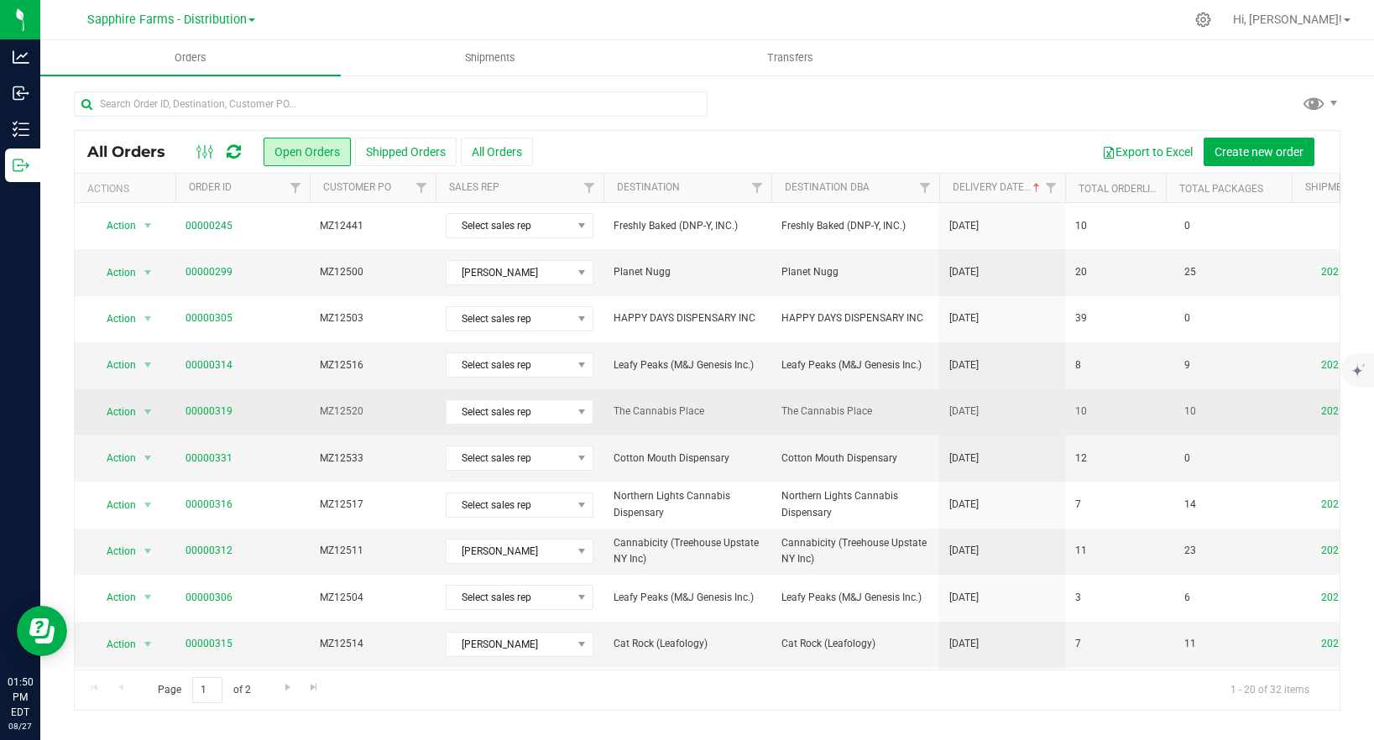
click at [760, 412] on span "The Cannabis Place" at bounding box center [687, 412] width 148 height 16
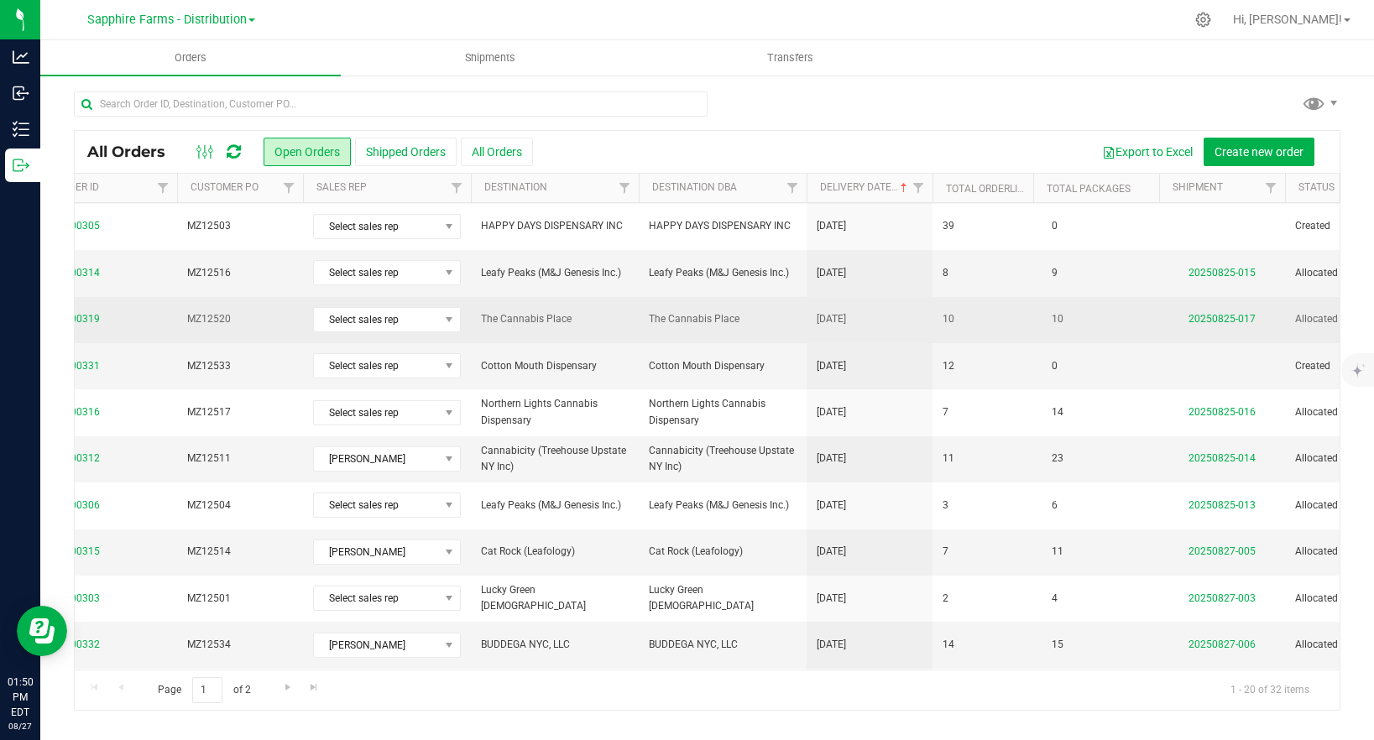
scroll to position [0, 146]
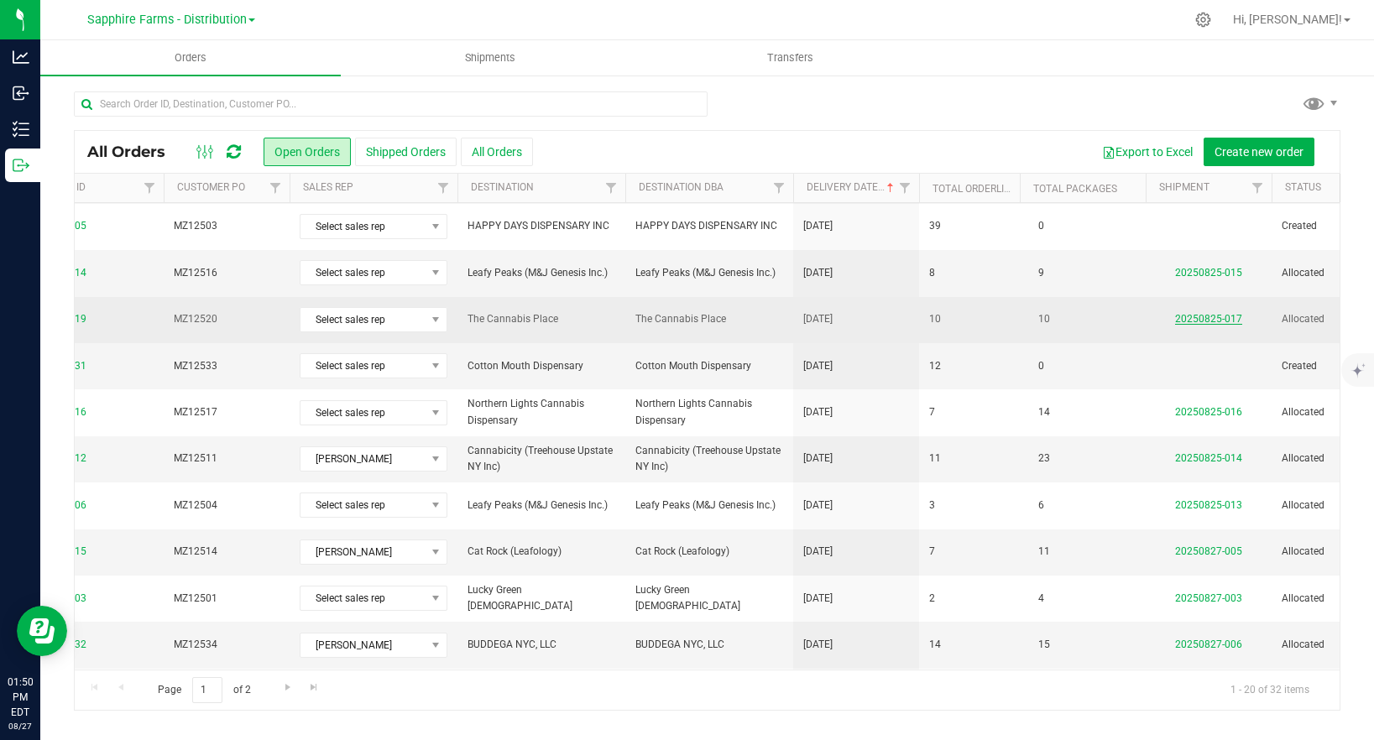
click at [1222, 318] on link "20250825-017" at bounding box center [1208, 319] width 67 height 12
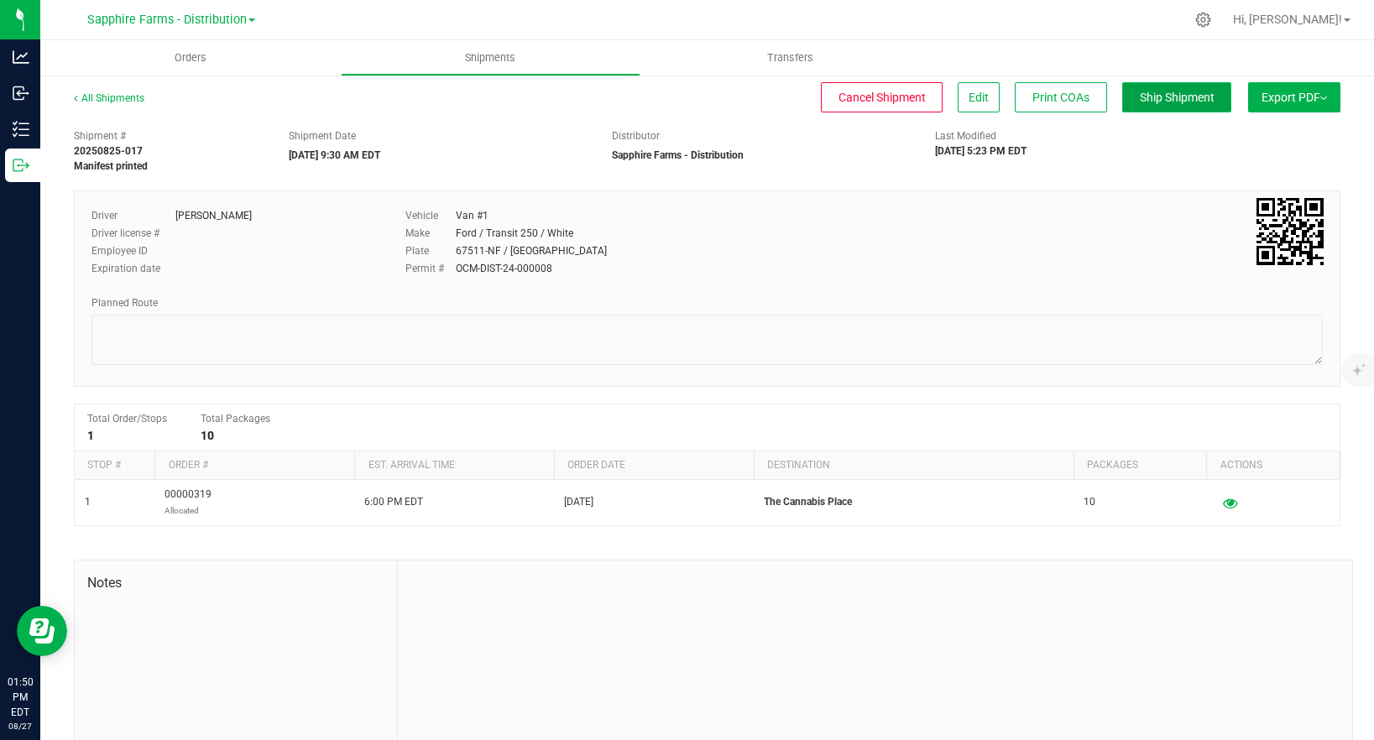
click at [1187, 91] on span "Ship Shipment" at bounding box center [1177, 97] width 75 height 13
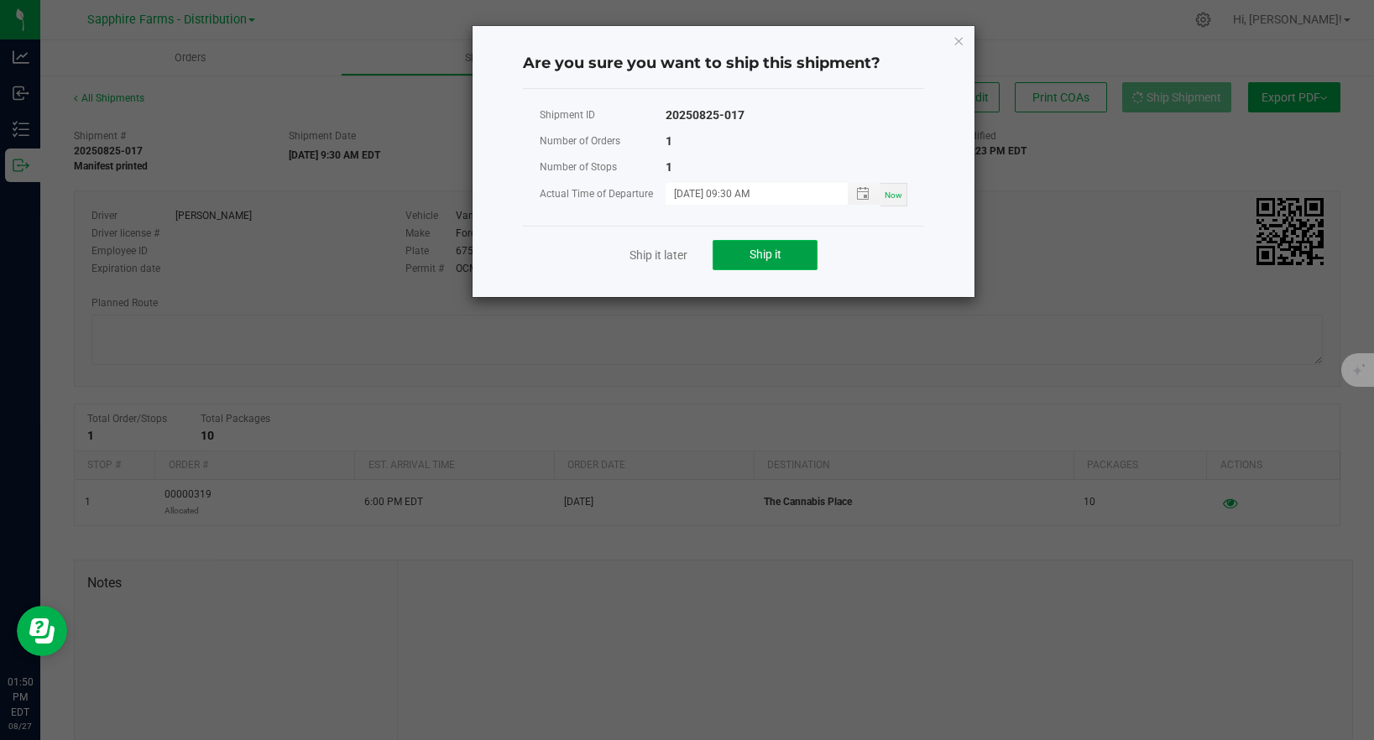
drag, startPoint x: 796, startPoint y: 252, endPoint x: 799, endPoint y: 263, distance: 11.4
click at [796, 252] on button "Ship it" at bounding box center [764, 255] width 105 height 30
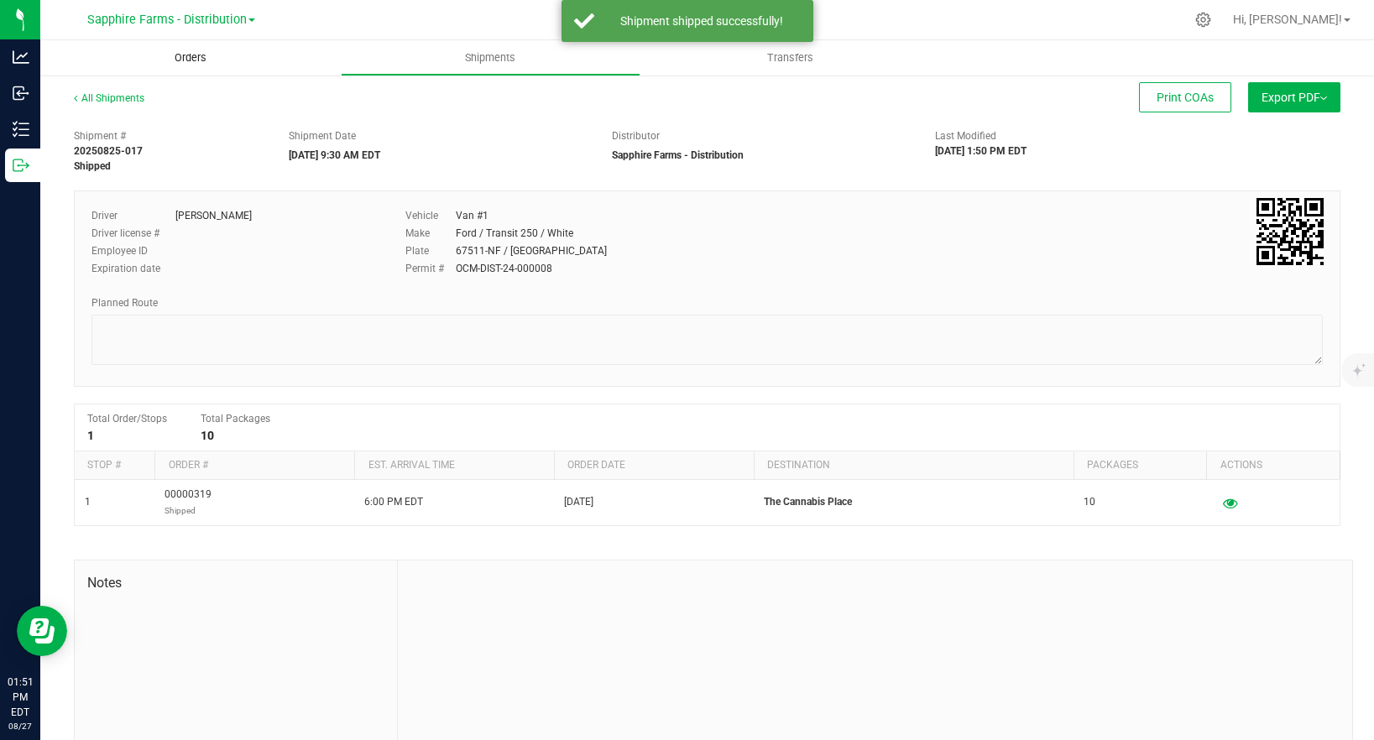
click at [197, 57] on span "Orders" at bounding box center [190, 57] width 77 height 15
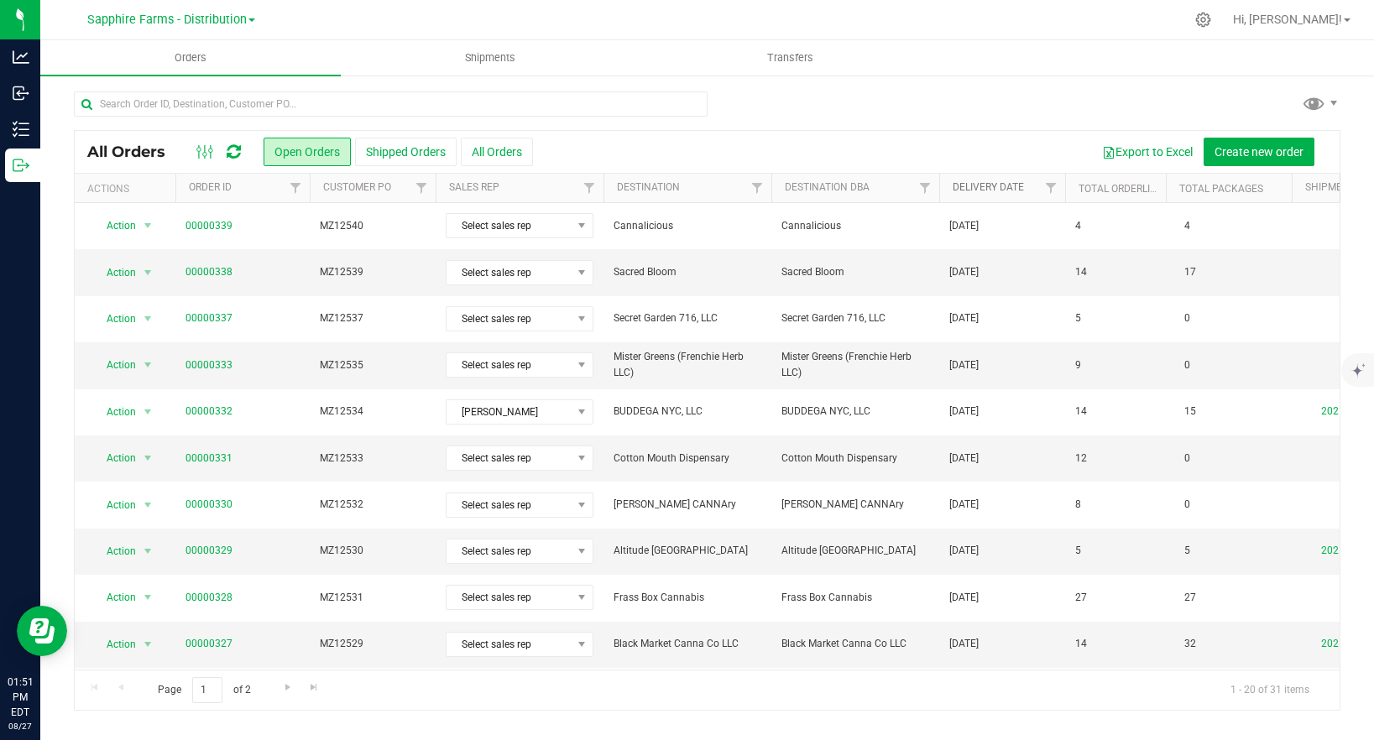
click at [989, 186] on link "Delivery Date" at bounding box center [987, 187] width 71 height 12
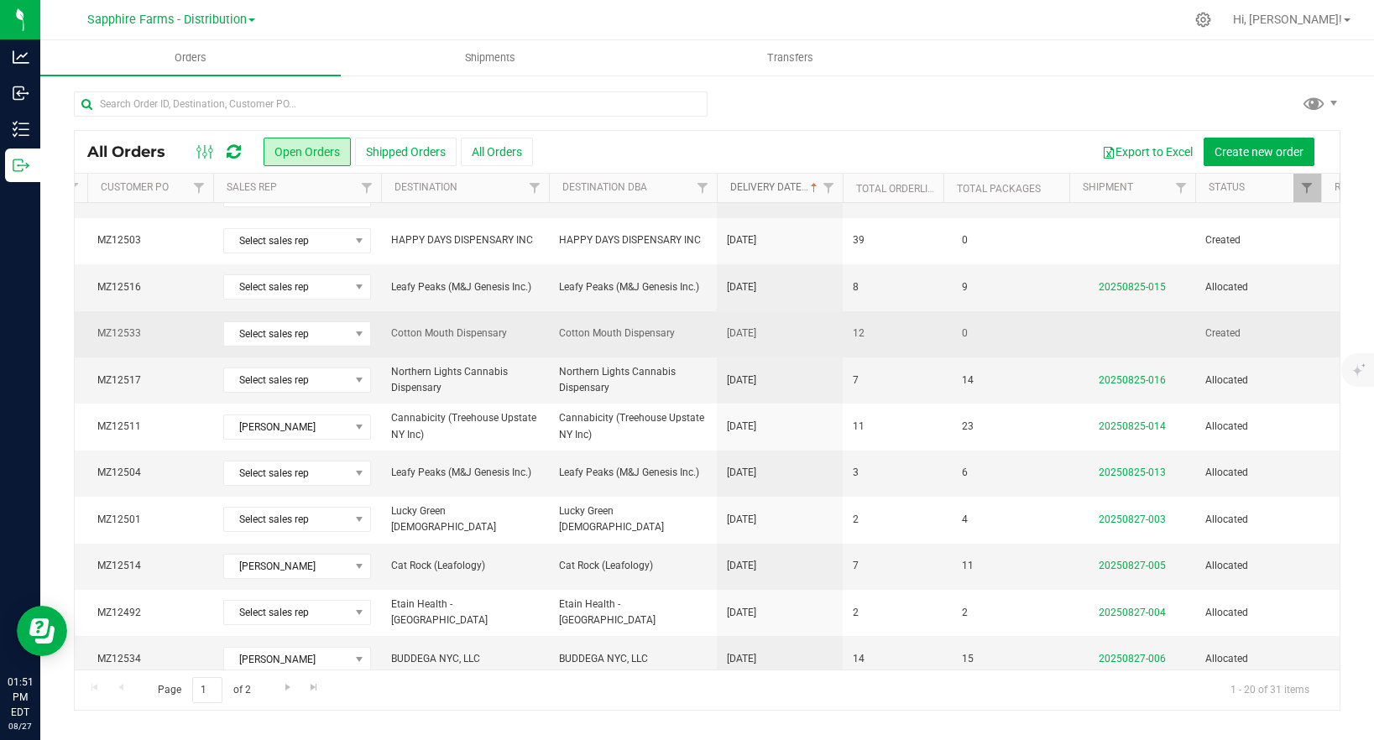
scroll to position [79, 222]
click at [499, 338] on span "Cotton Mouth Dispensary" at bounding box center [465, 333] width 148 height 16
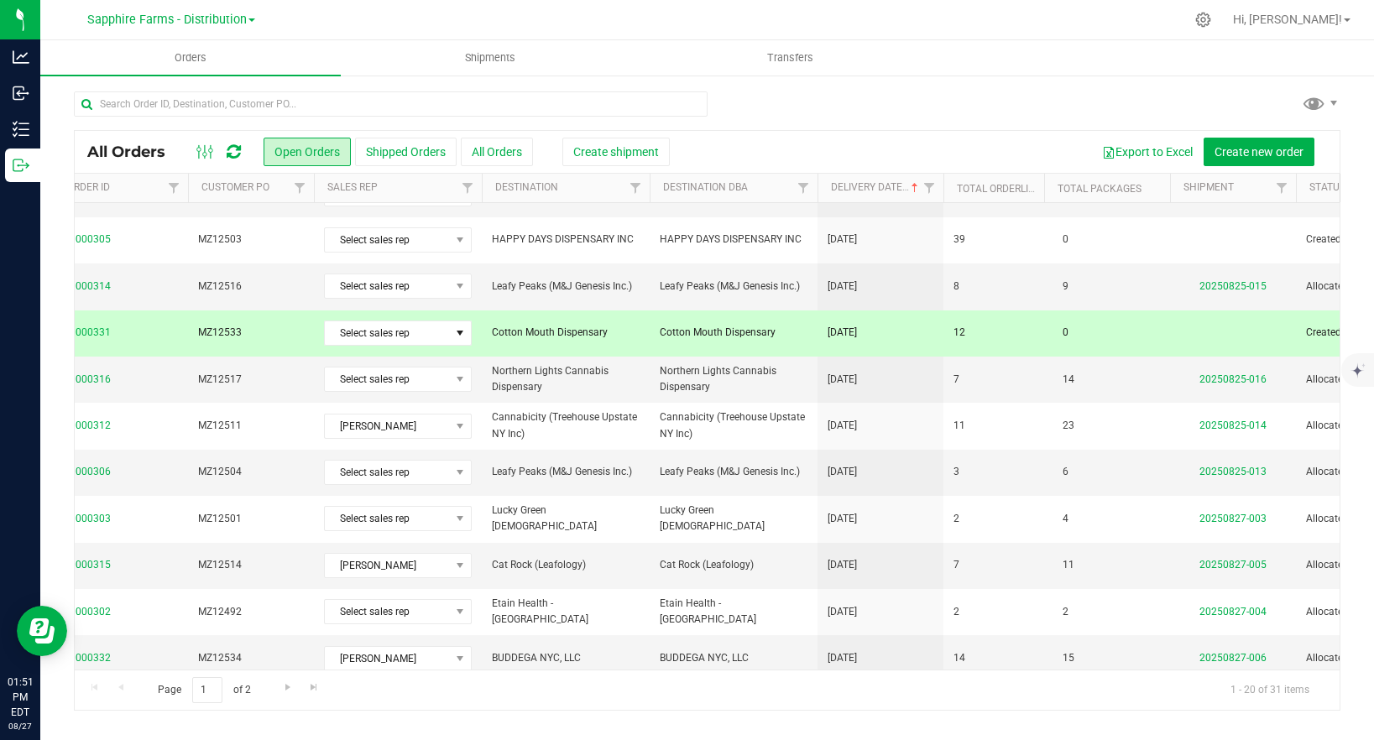
scroll to position [0, 0]
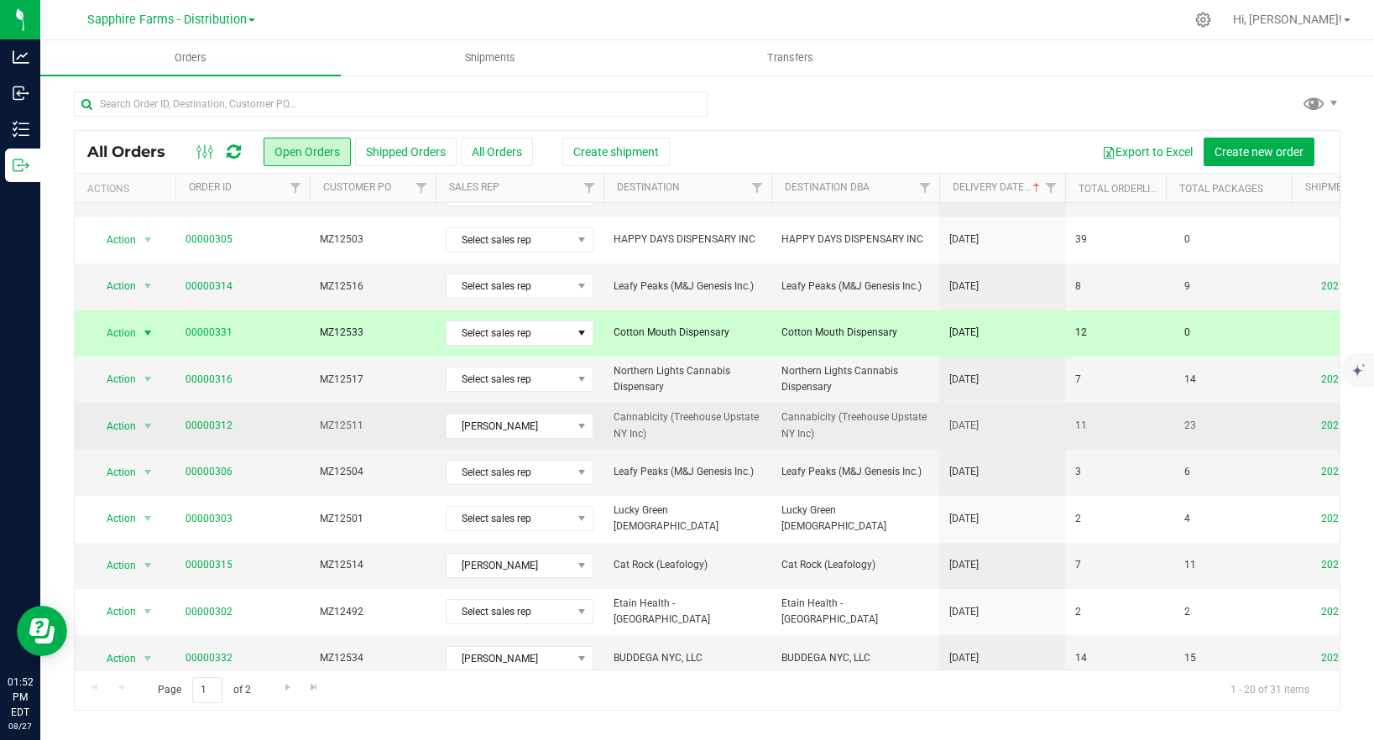
click at [722, 420] on span "Cannabicity (Treehouse Upstate NY Inc)" at bounding box center [687, 426] width 148 height 32
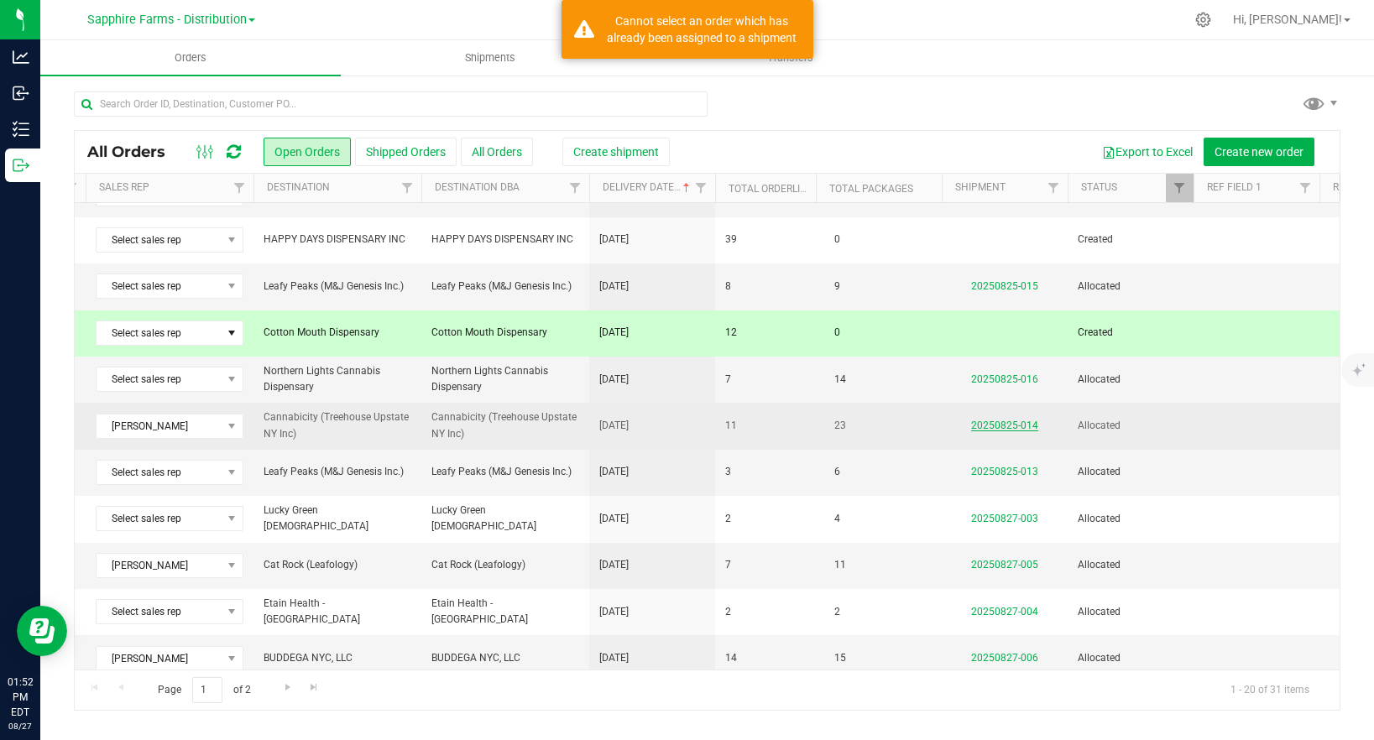
scroll to position [0, 354]
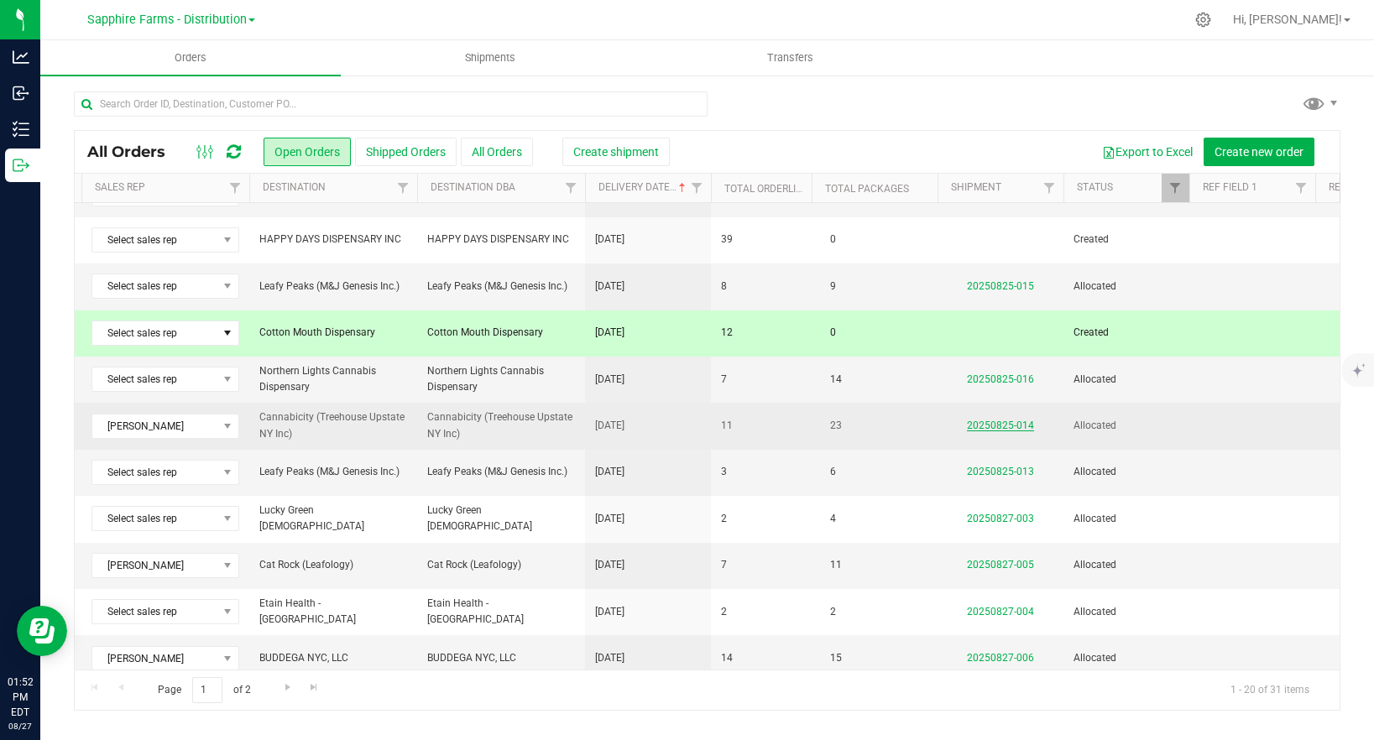
click at [1000, 426] on link "20250825-014" at bounding box center [1000, 426] width 67 height 12
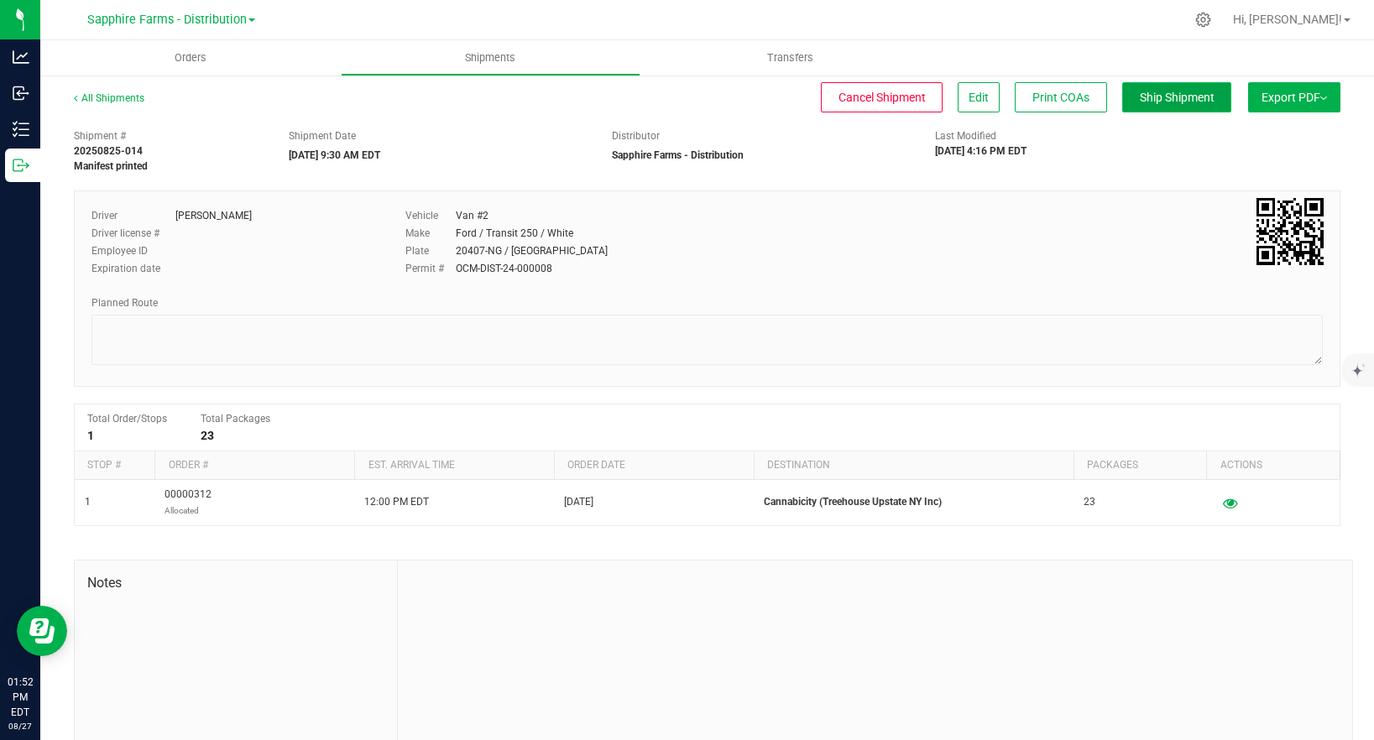
click at [1163, 97] on span "Ship Shipment" at bounding box center [1177, 97] width 75 height 13
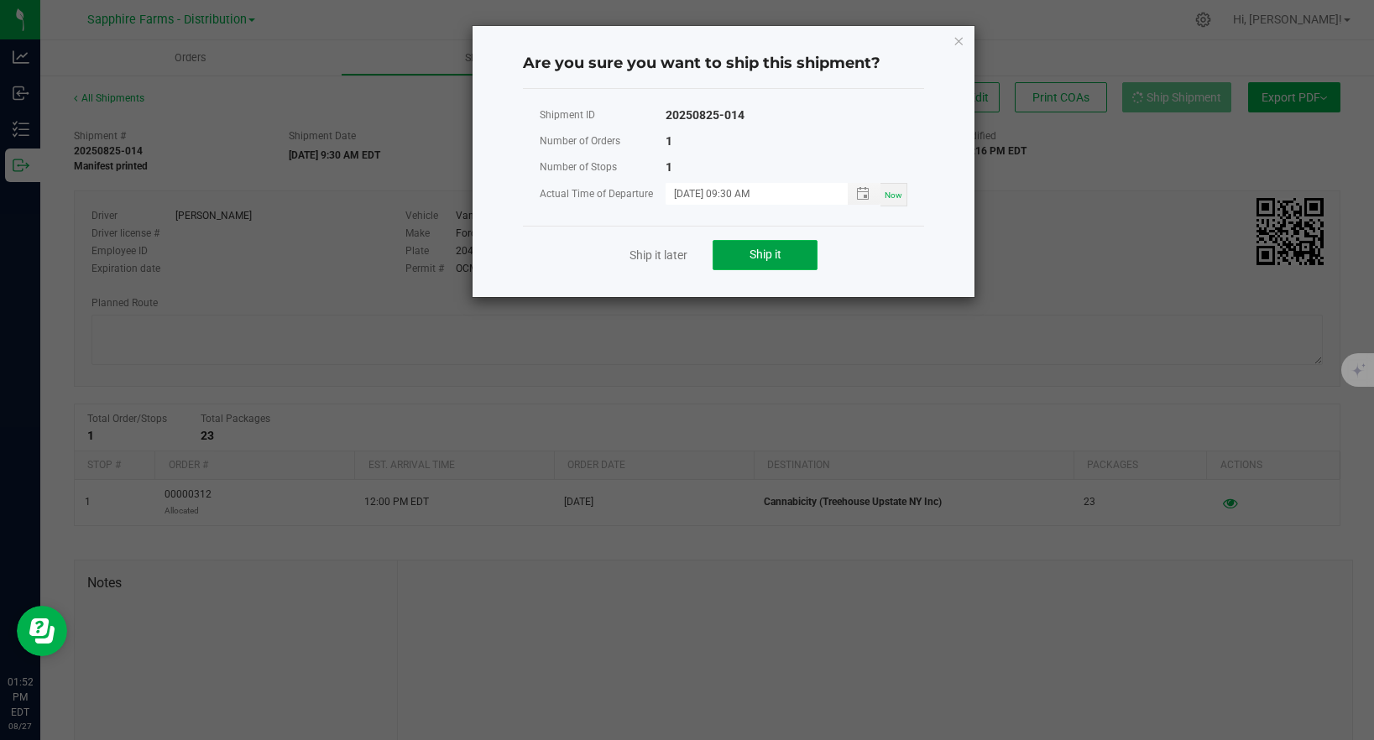
click at [757, 254] on span "Ship it" at bounding box center [765, 254] width 32 height 13
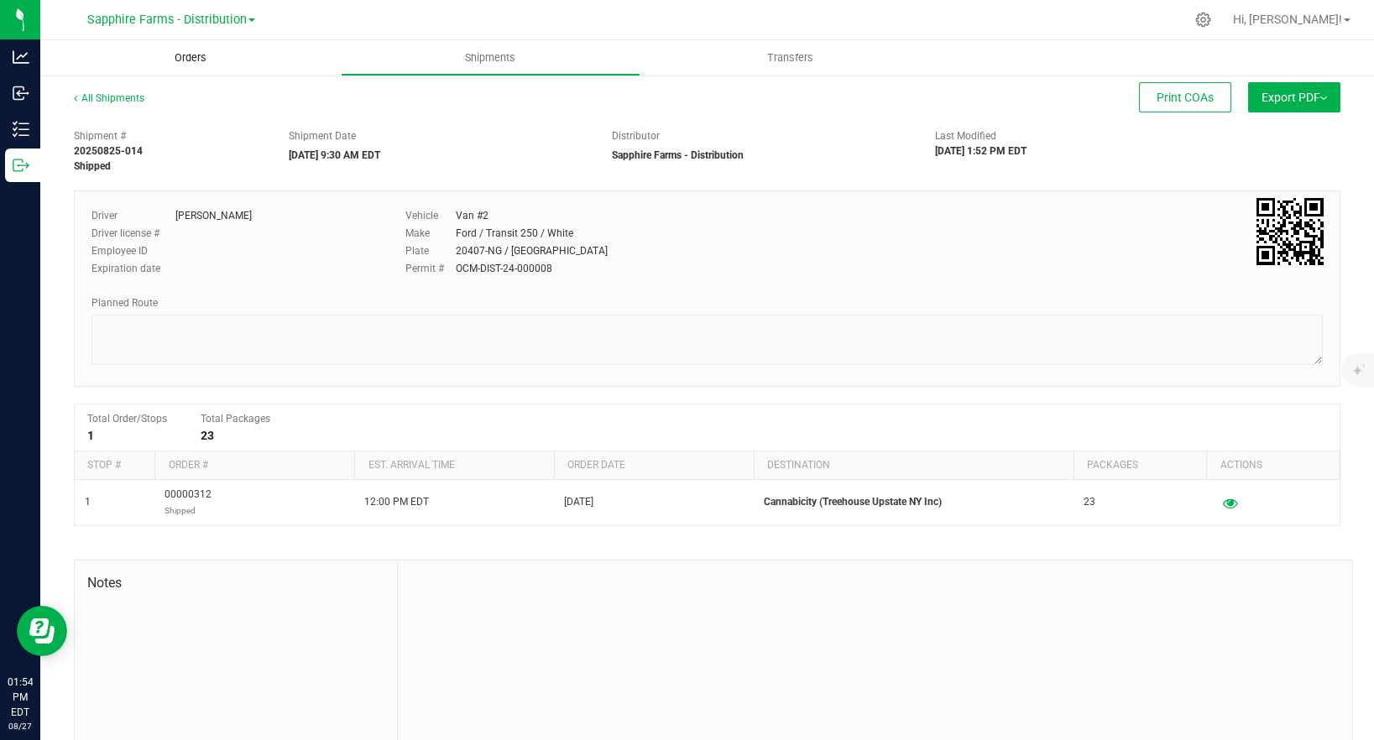
click at [181, 54] on span "Orders" at bounding box center [190, 57] width 77 height 15
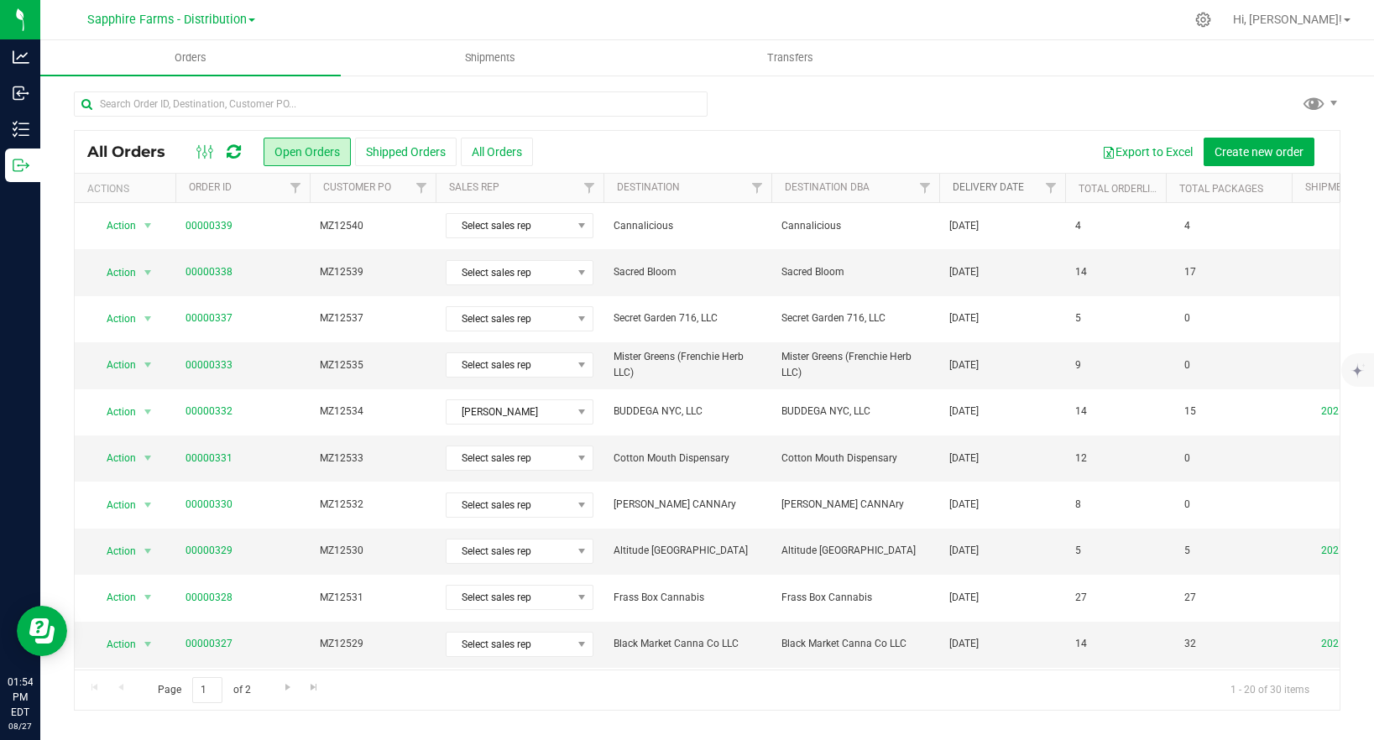
click at [1010, 186] on link "Delivery Date" at bounding box center [987, 187] width 71 height 12
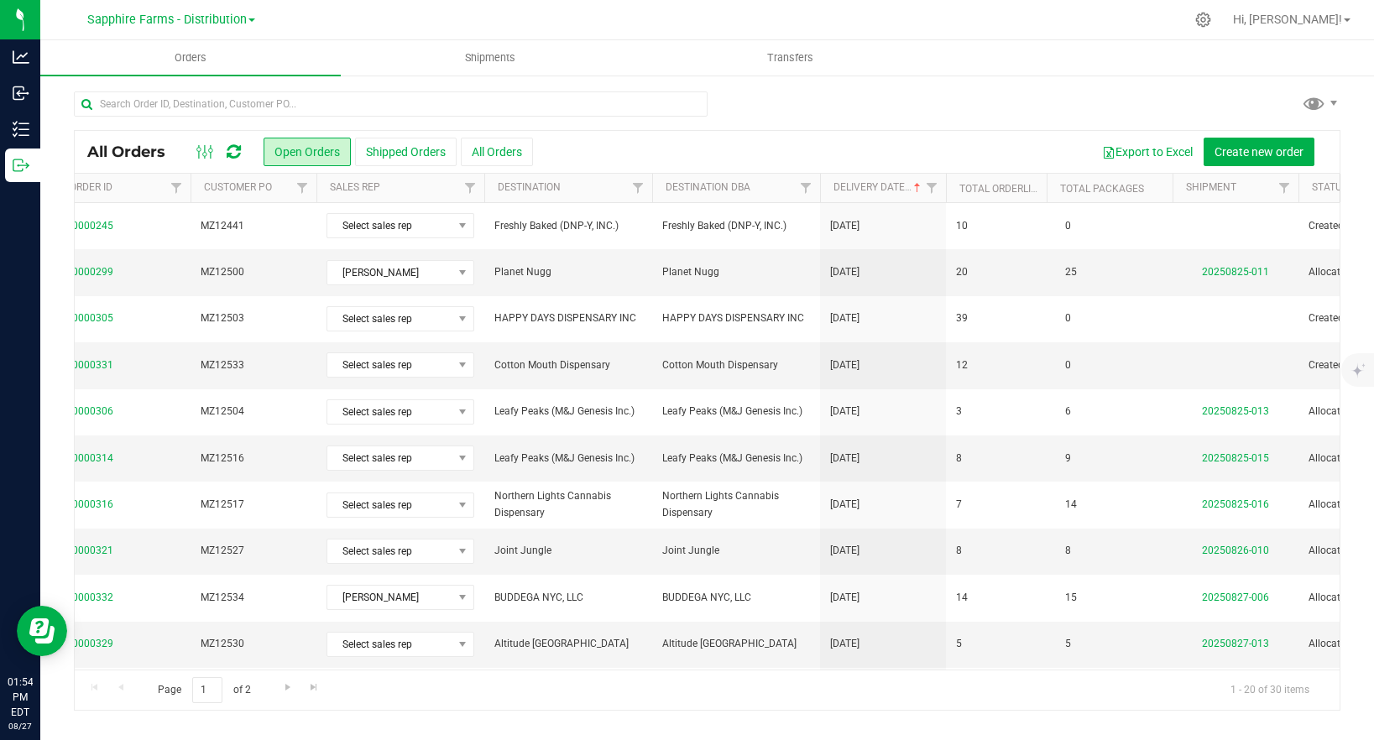
scroll to position [0, 123]
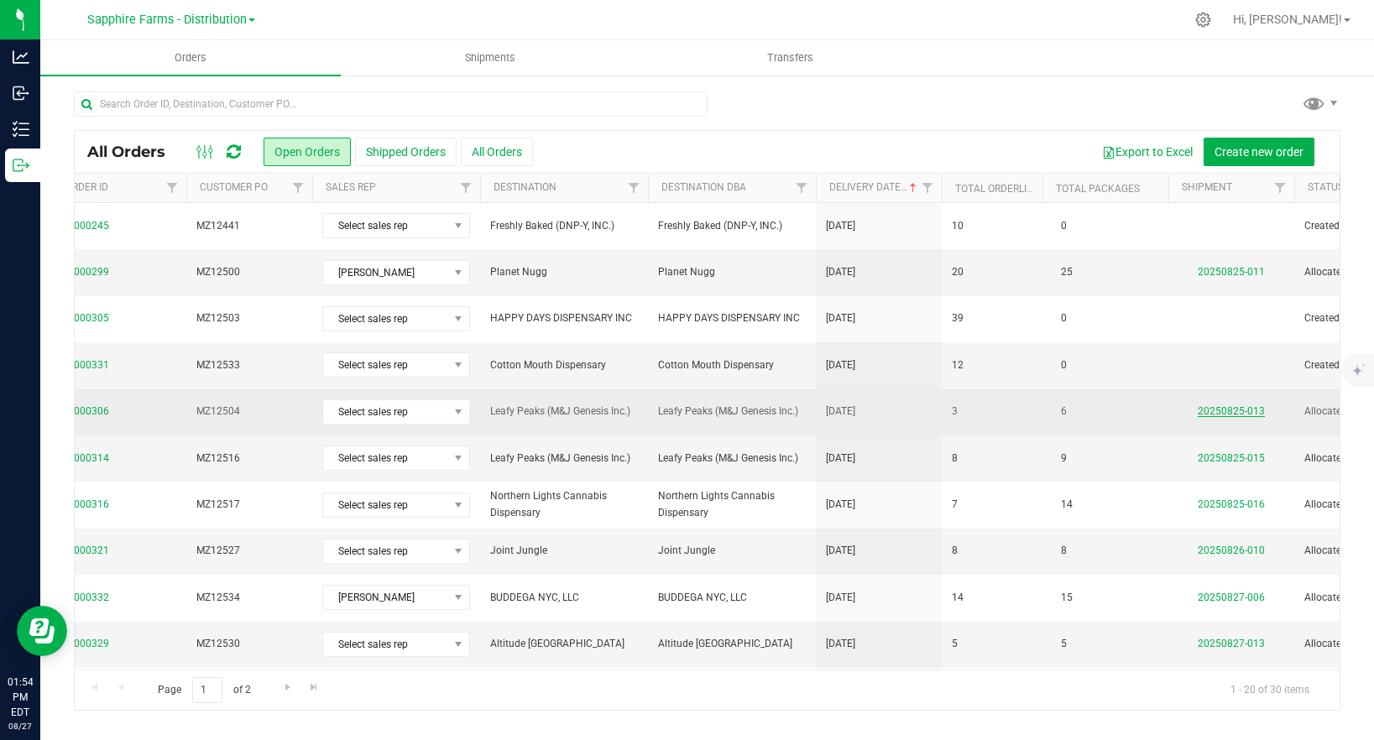
click at [1209, 410] on link "20250825-013" at bounding box center [1230, 411] width 67 height 12
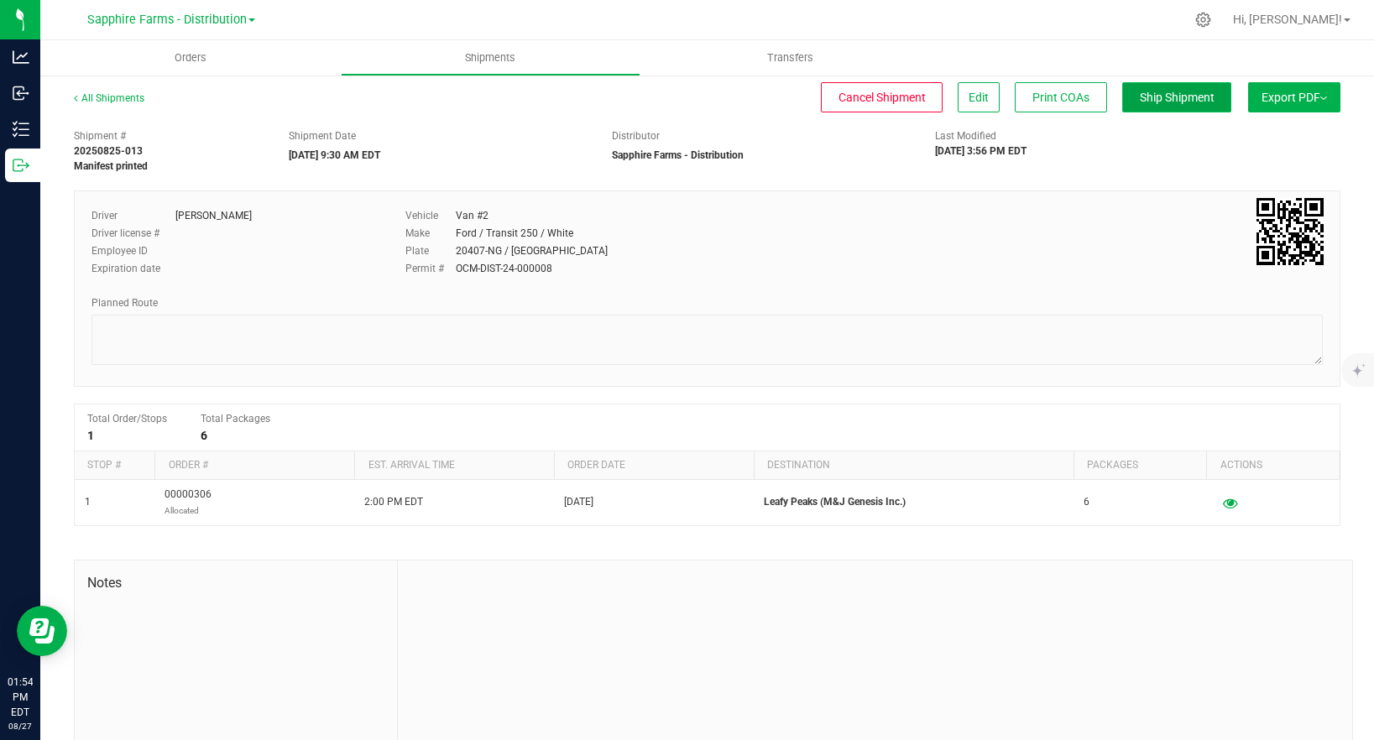
click at [1167, 95] on span "Ship Shipment" at bounding box center [1177, 97] width 75 height 13
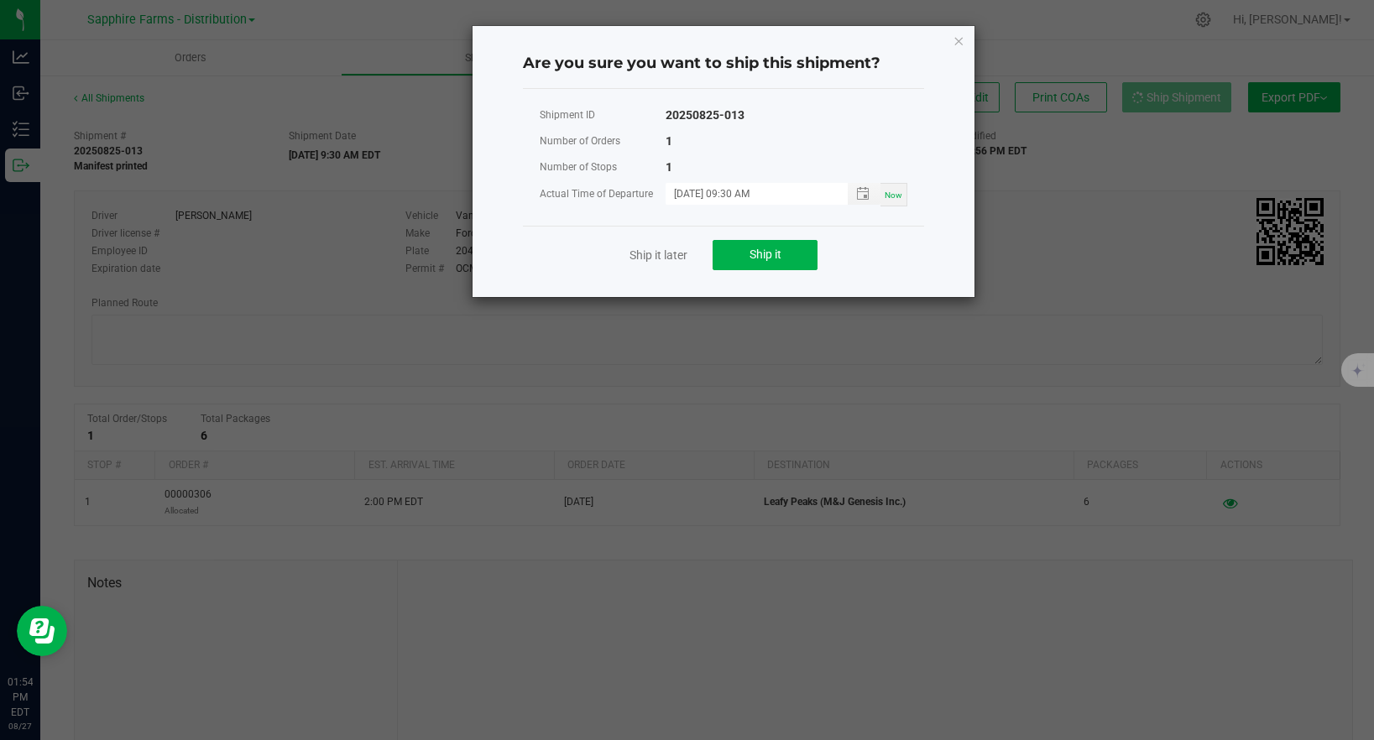
click at [956, 34] on icon "Close" at bounding box center [958, 40] width 12 height 20
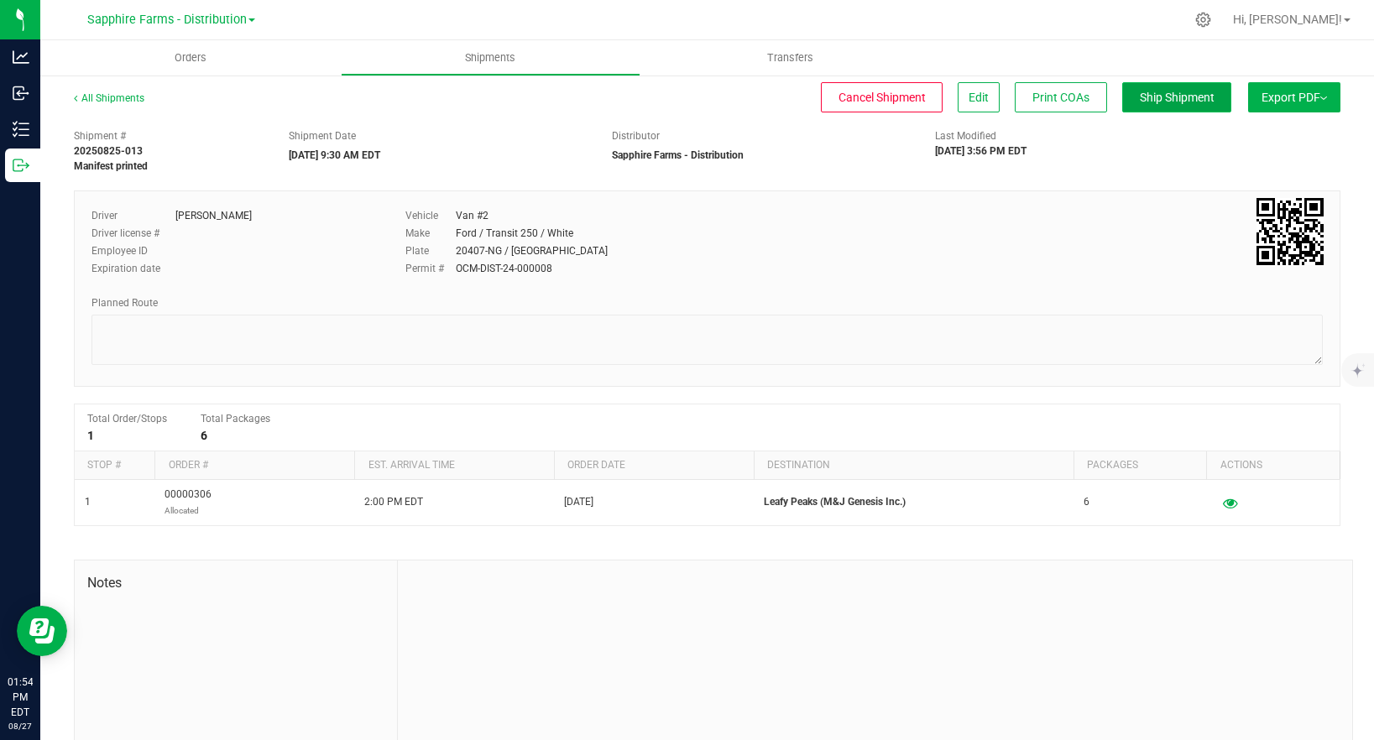
click at [1169, 107] on button "Ship Shipment" at bounding box center [1176, 97] width 109 height 30
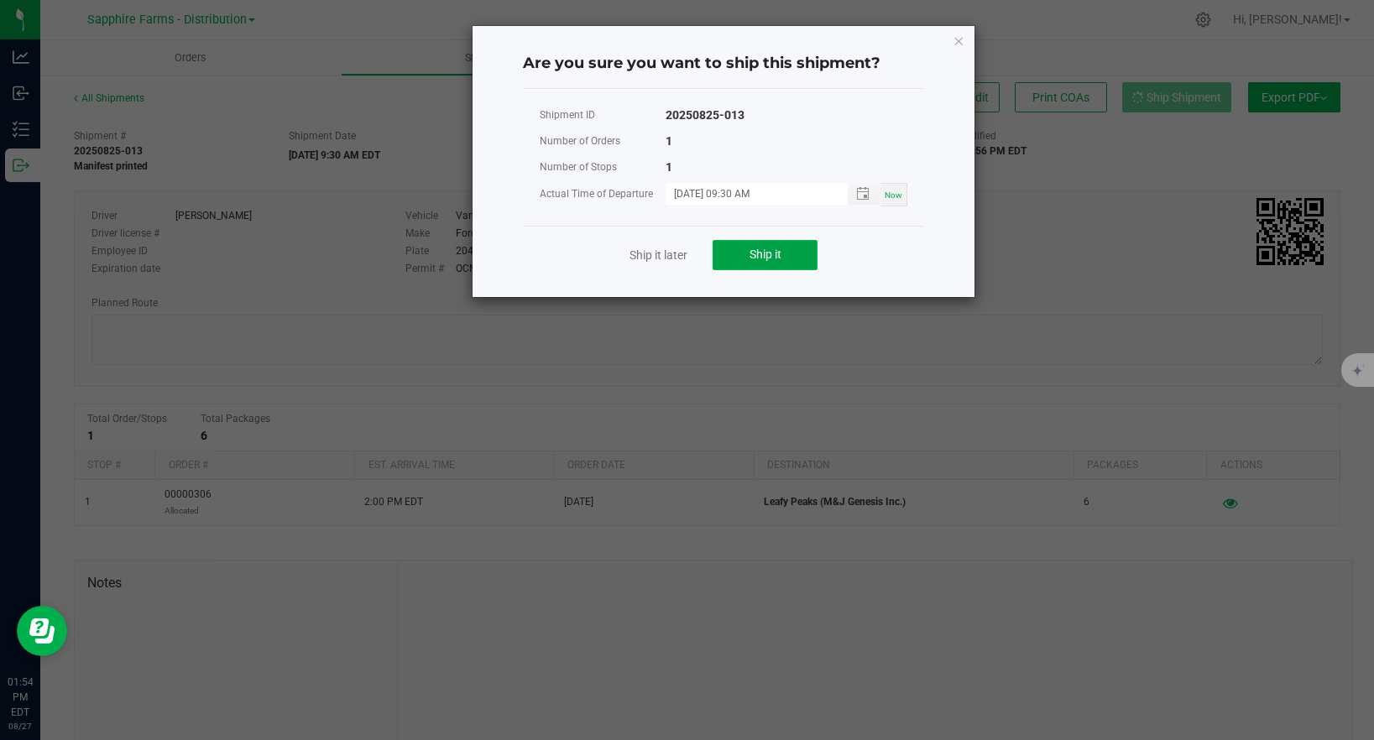
click at [781, 263] on button "Ship it" at bounding box center [764, 255] width 105 height 30
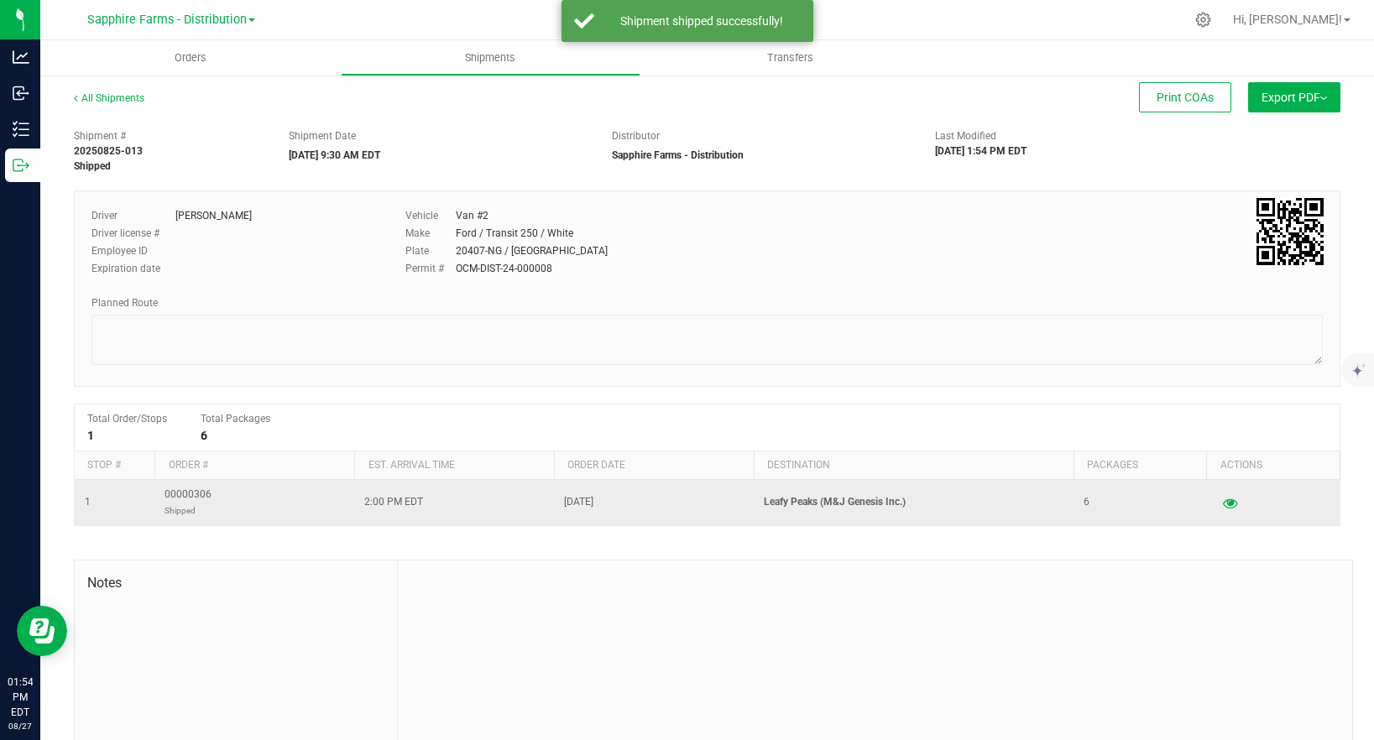
drag, startPoint x: 163, startPoint y: 514, endPoint x: 246, endPoint y: 514, distance: 83.1
click at [207, 514] on td "00000306 Shipped" at bounding box center [254, 502] width 200 height 45
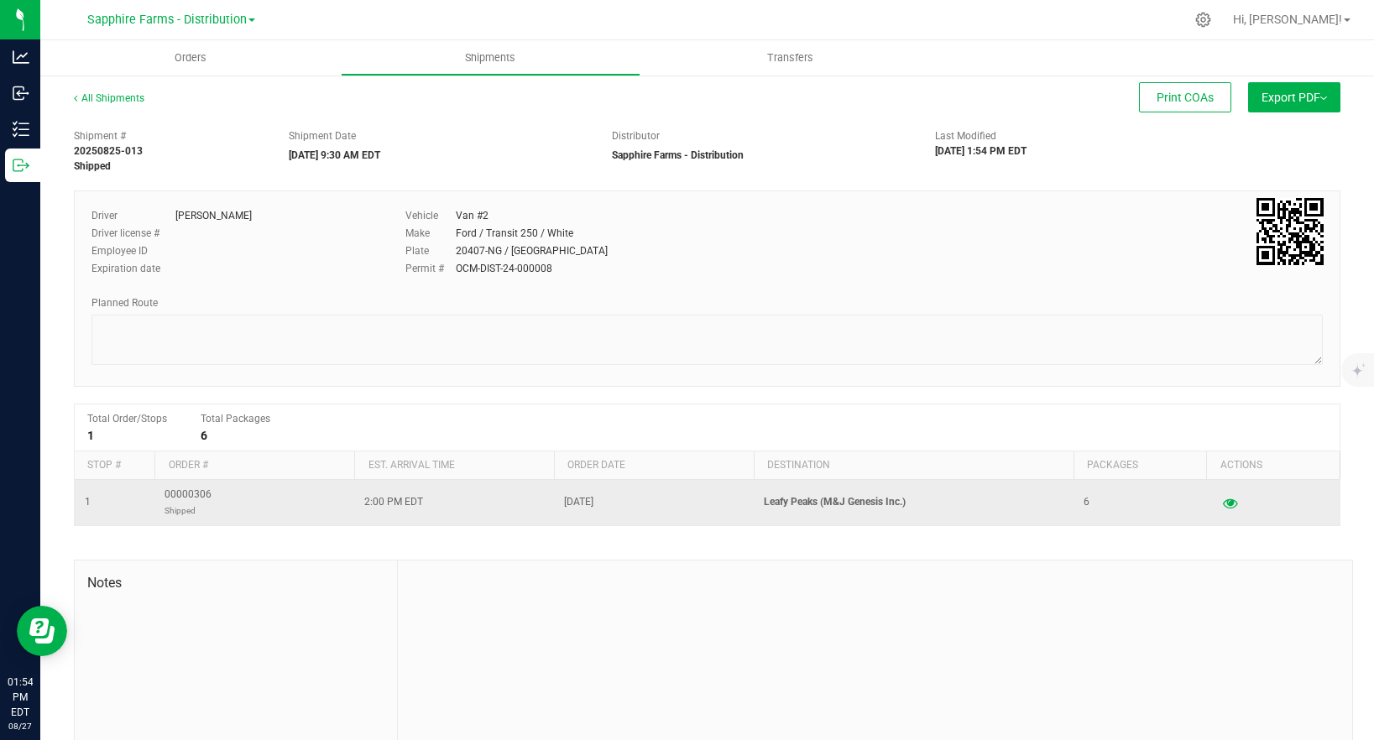
click at [251, 513] on td "00000306 Shipped" at bounding box center [254, 502] width 200 height 45
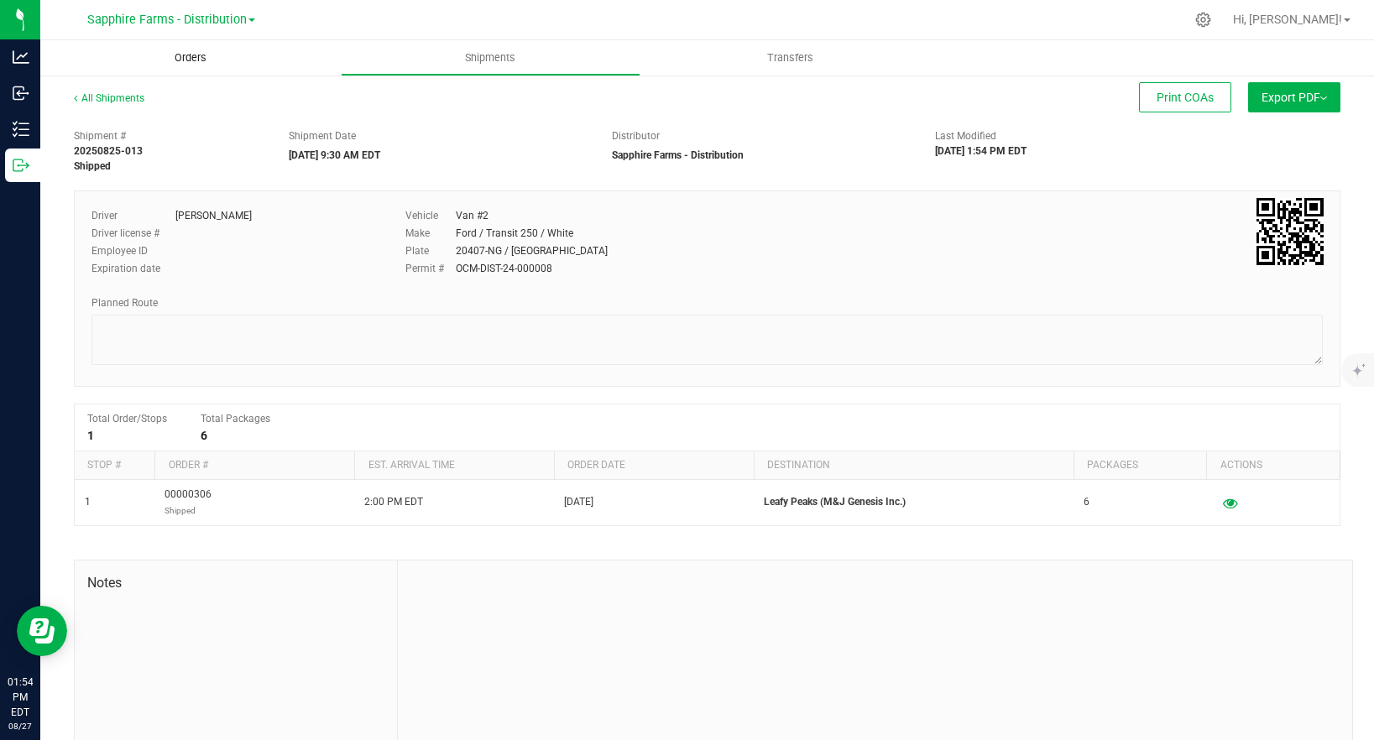
click at [188, 50] on span "Orders" at bounding box center [190, 57] width 77 height 15
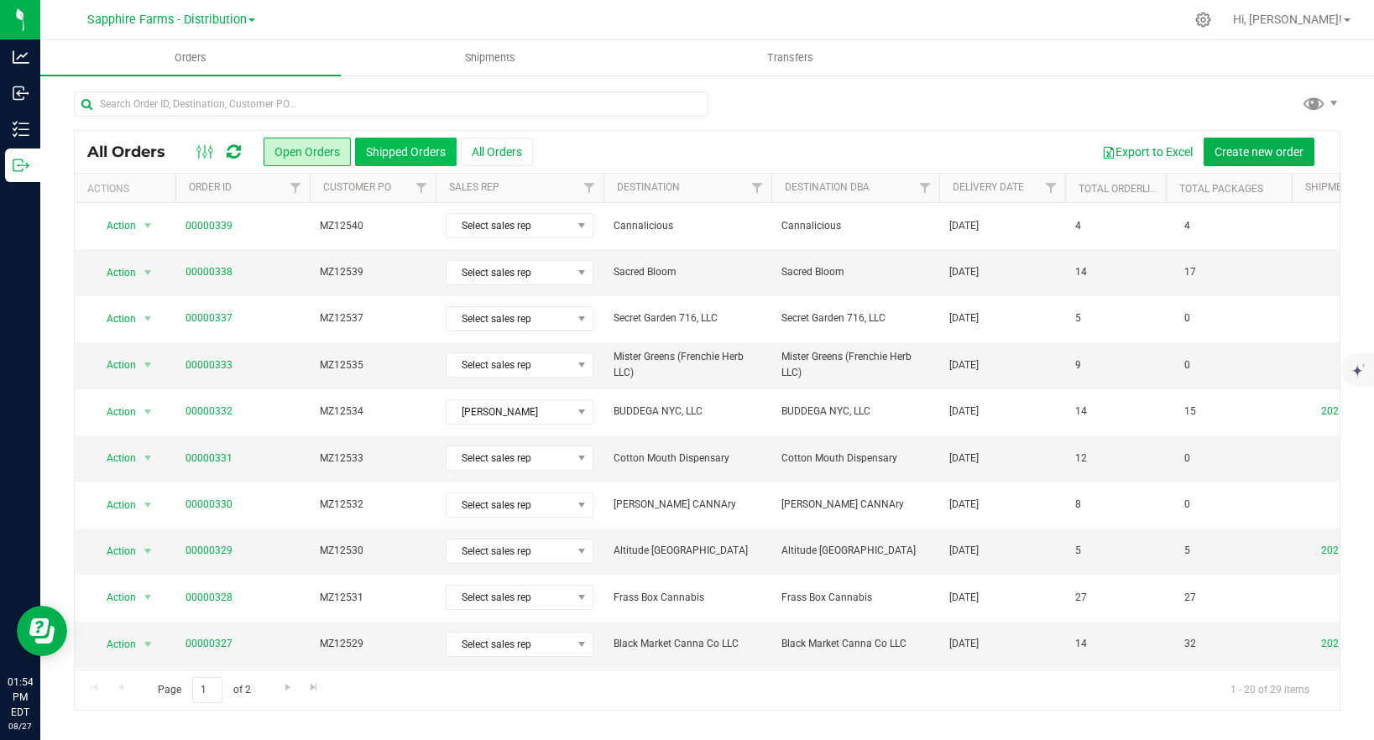
click at [410, 154] on button "Shipped Orders" at bounding box center [406, 152] width 102 height 29
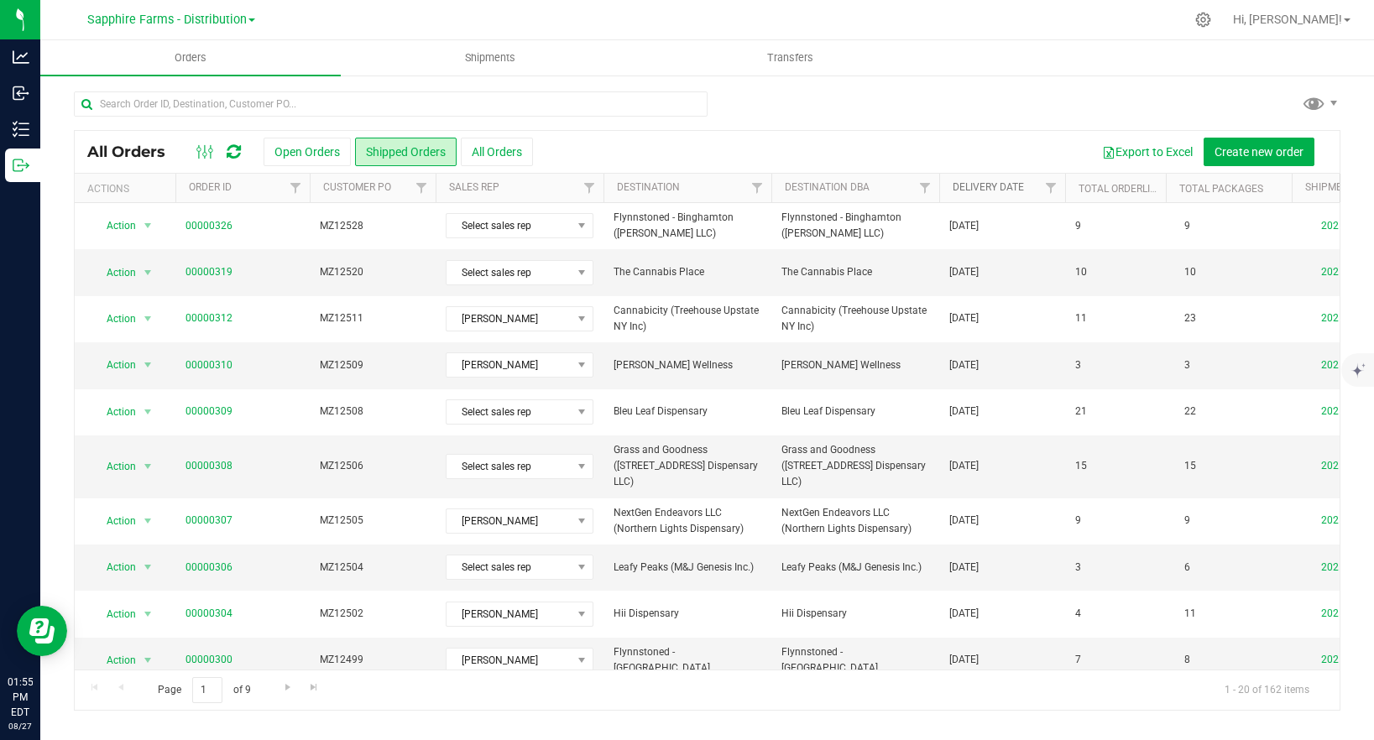
click at [994, 189] on link "Delivery Date" at bounding box center [987, 187] width 71 height 12
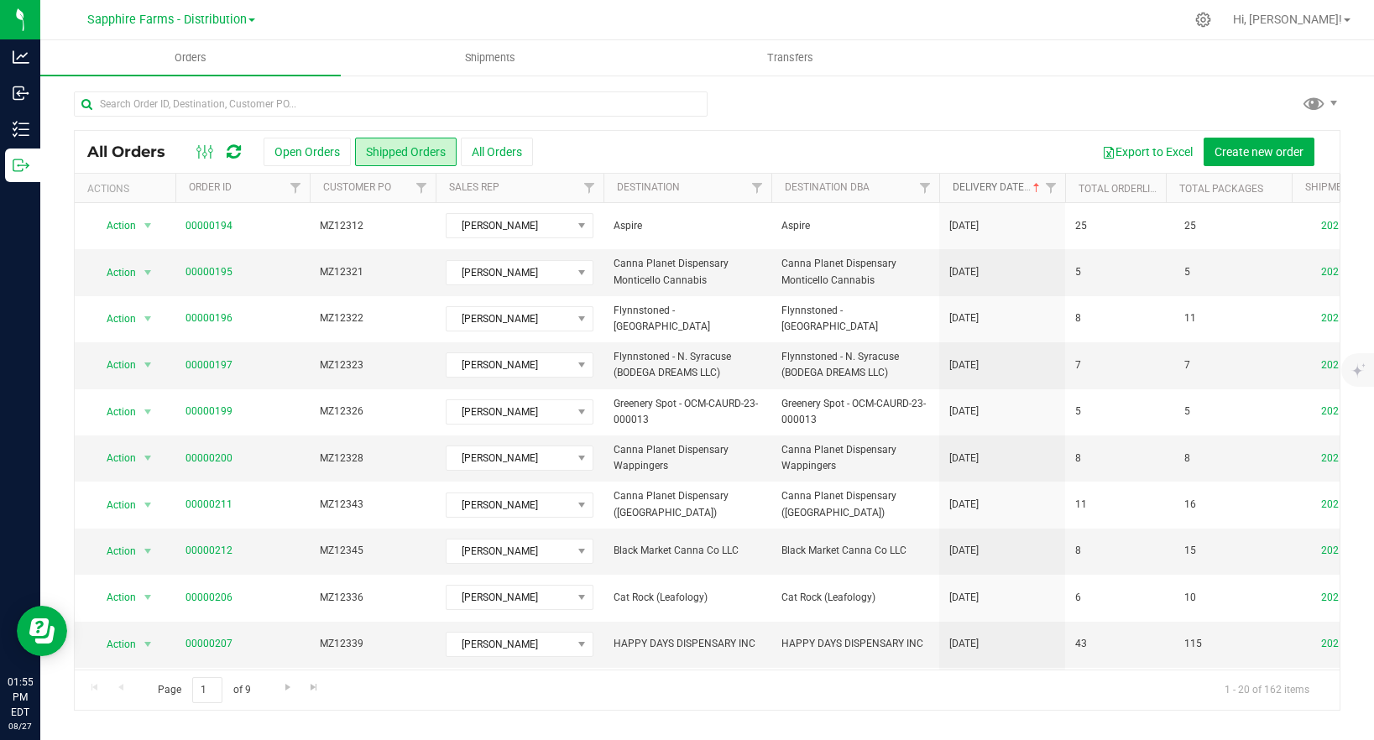
click at [994, 189] on link "Delivery Date" at bounding box center [997, 187] width 91 height 12
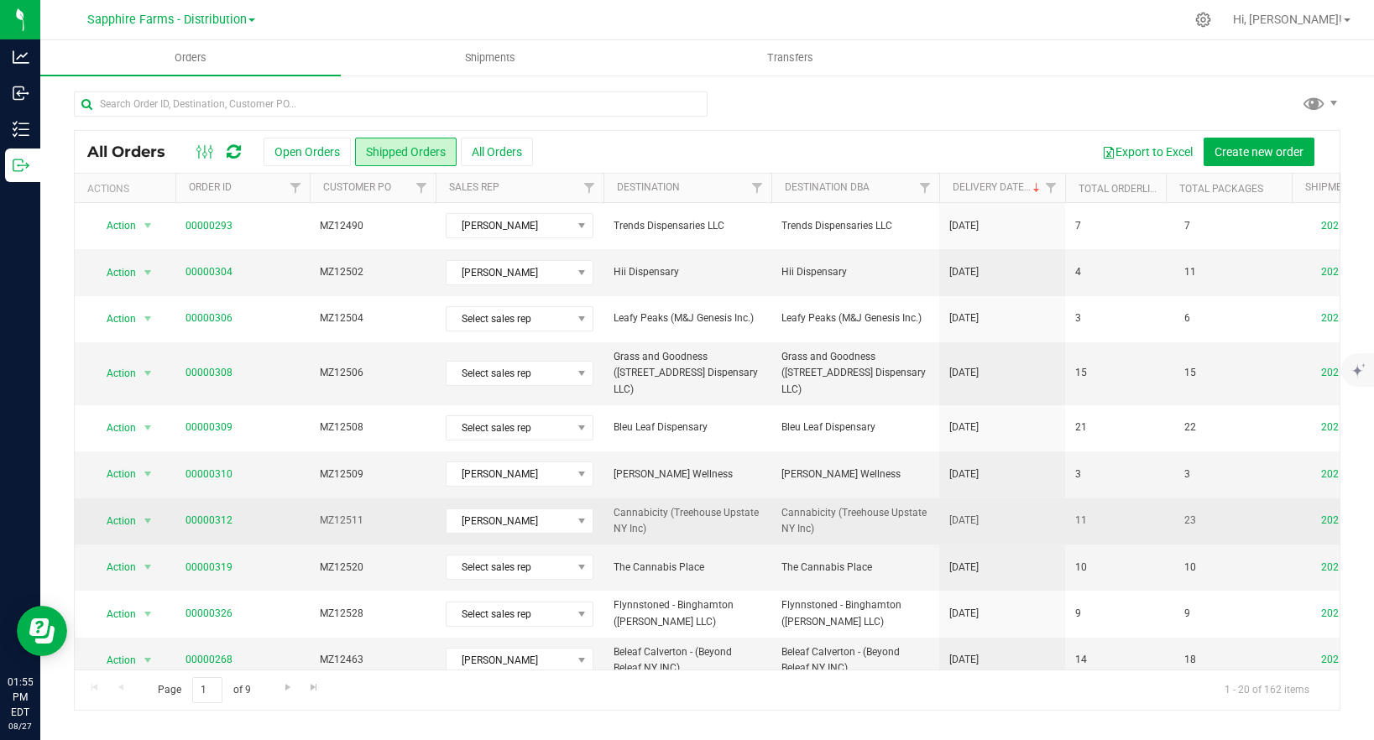
drag, startPoint x: 639, startPoint y: 509, endPoint x: 655, endPoint y: 504, distance: 17.0
click at [623, 505] on span "Cannabicity (Treehouse Upstate NY Inc)" at bounding box center [687, 521] width 148 height 32
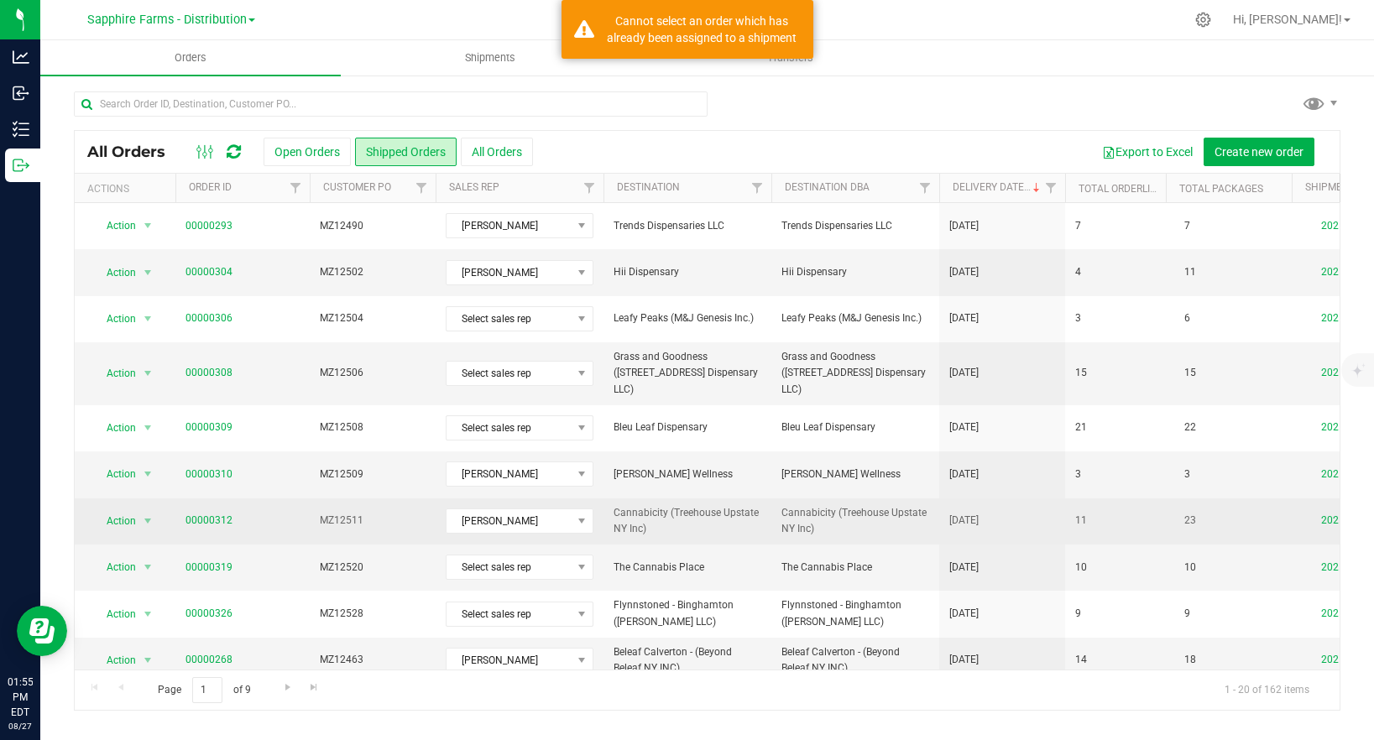
click at [728, 519] on span "Cannabicity (Treehouse Upstate NY Inc)" at bounding box center [687, 521] width 148 height 32
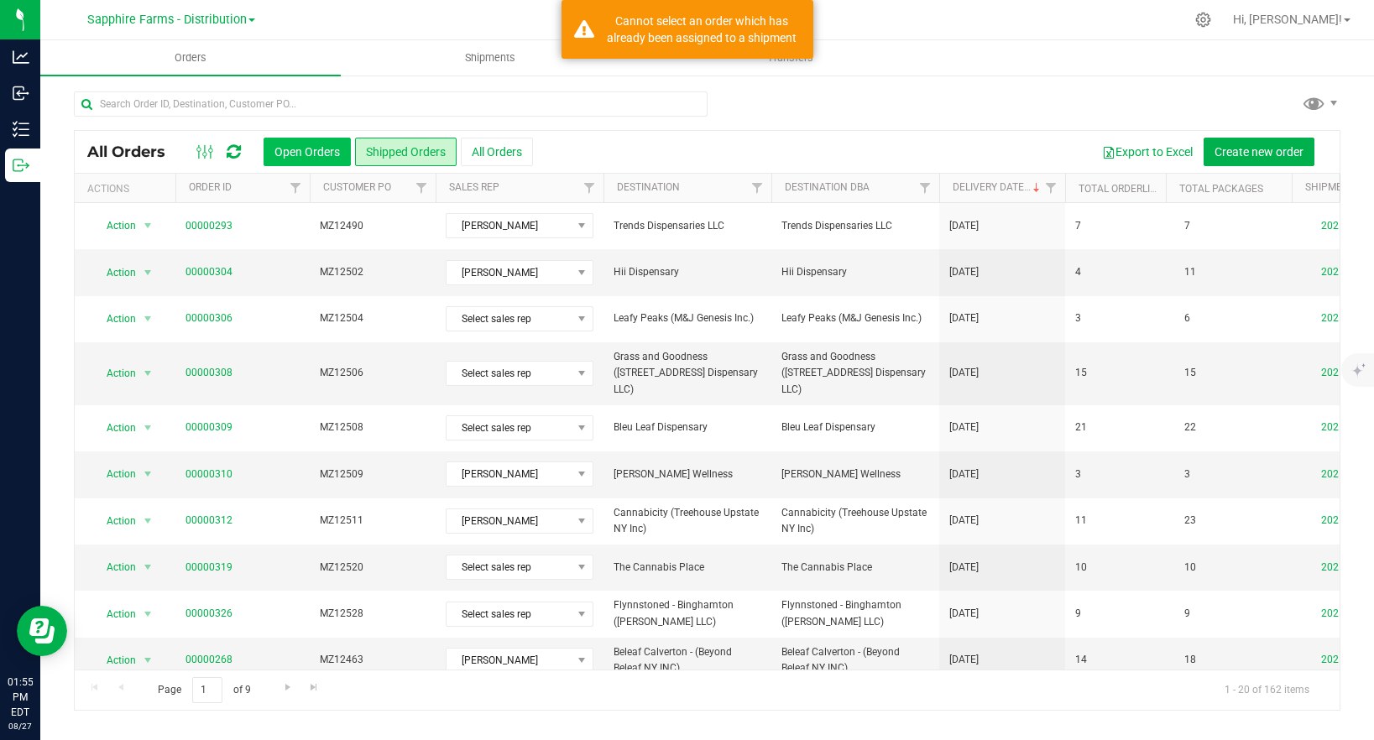
click at [315, 151] on button "Open Orders" at bounding box center [306, 152] width 87 height 29
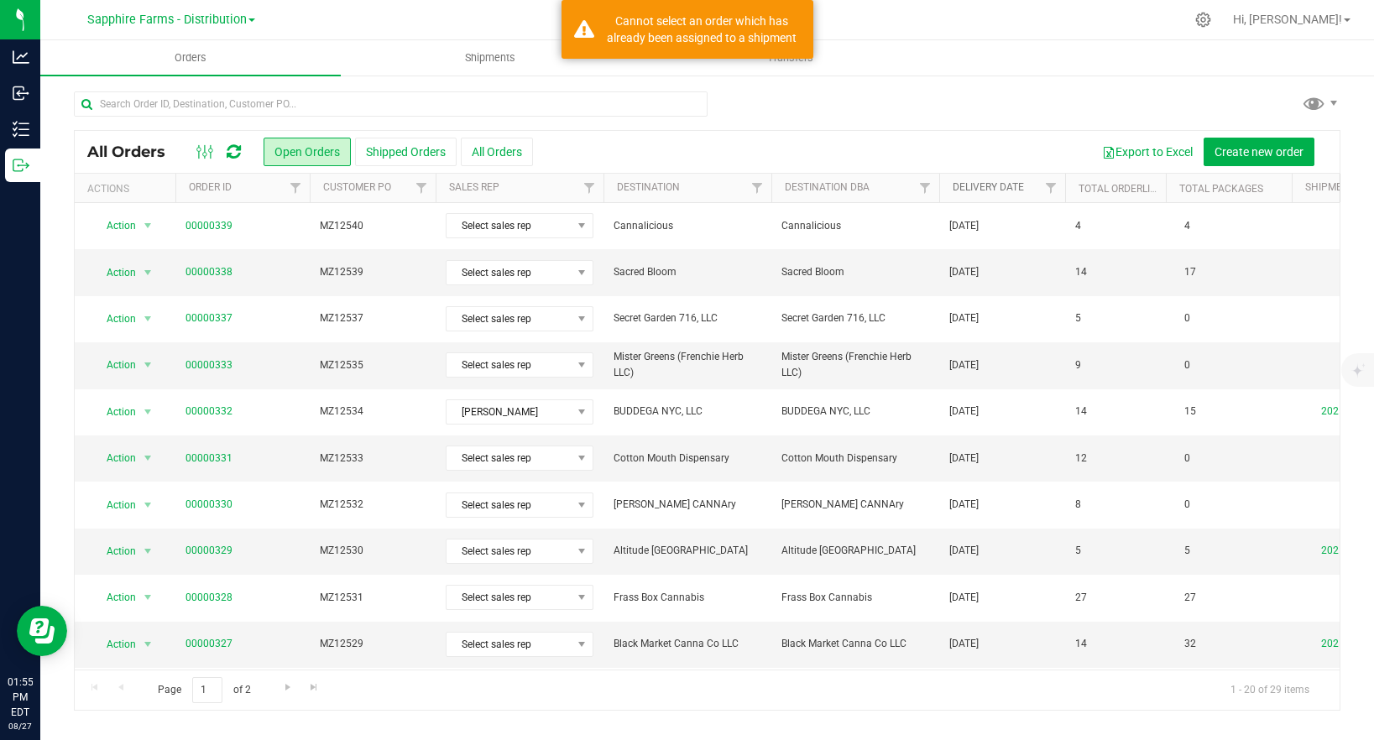
click at [998, 183] on link "Delivery Date" at bounding box center [987, 187] width 71 height 12
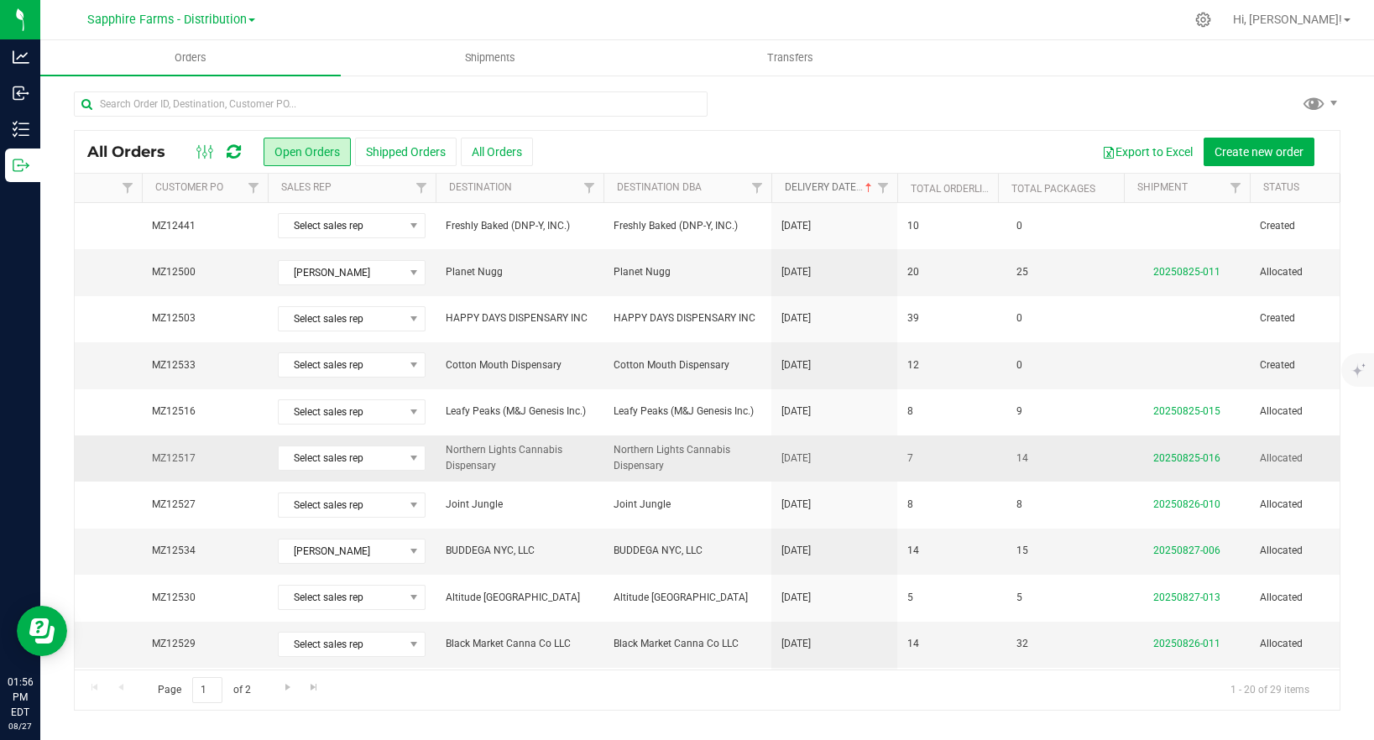
scroll to position [0, 170]
click at [1171, 458] on link "20250825-016" at bounding box center [1184, 458] width 67 height 12
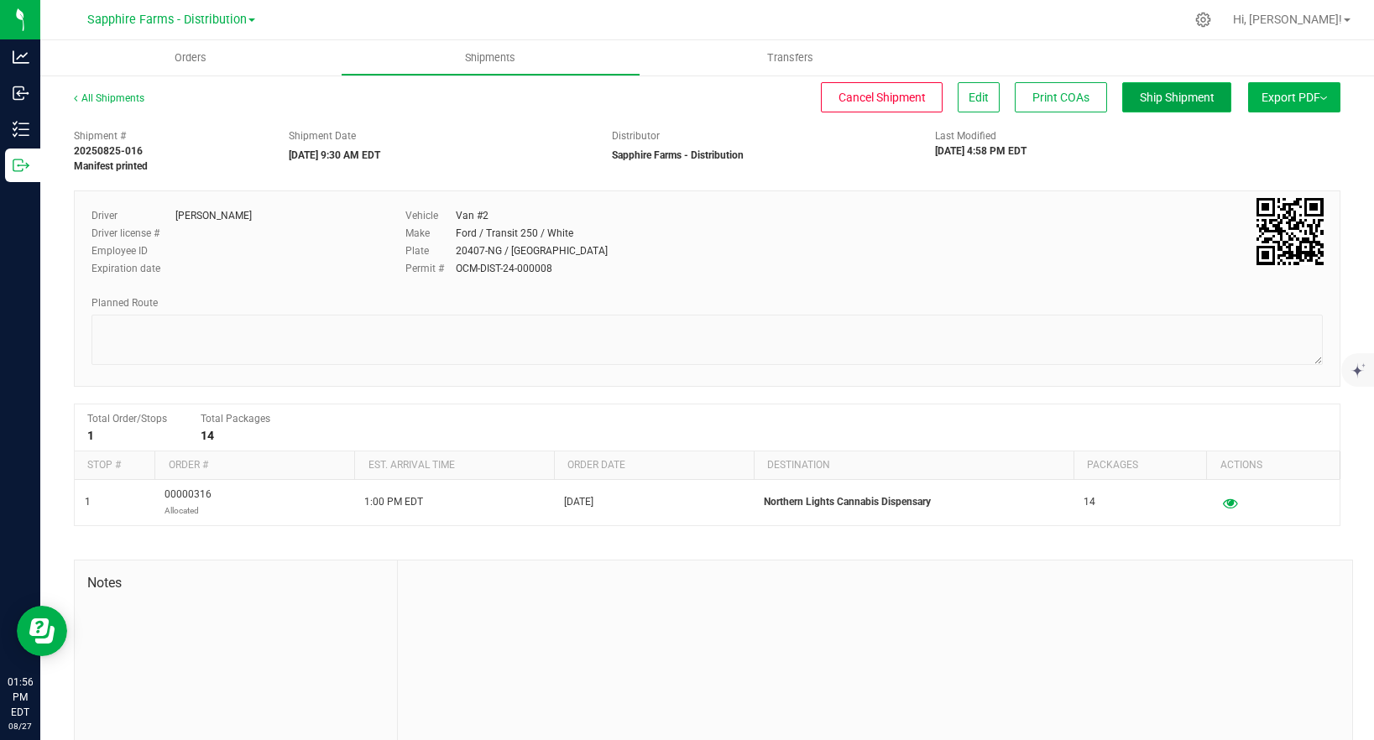
click at [1162, 103] on span "Ship Shipment" at bounding box center [1177, 97] width 75 height 13
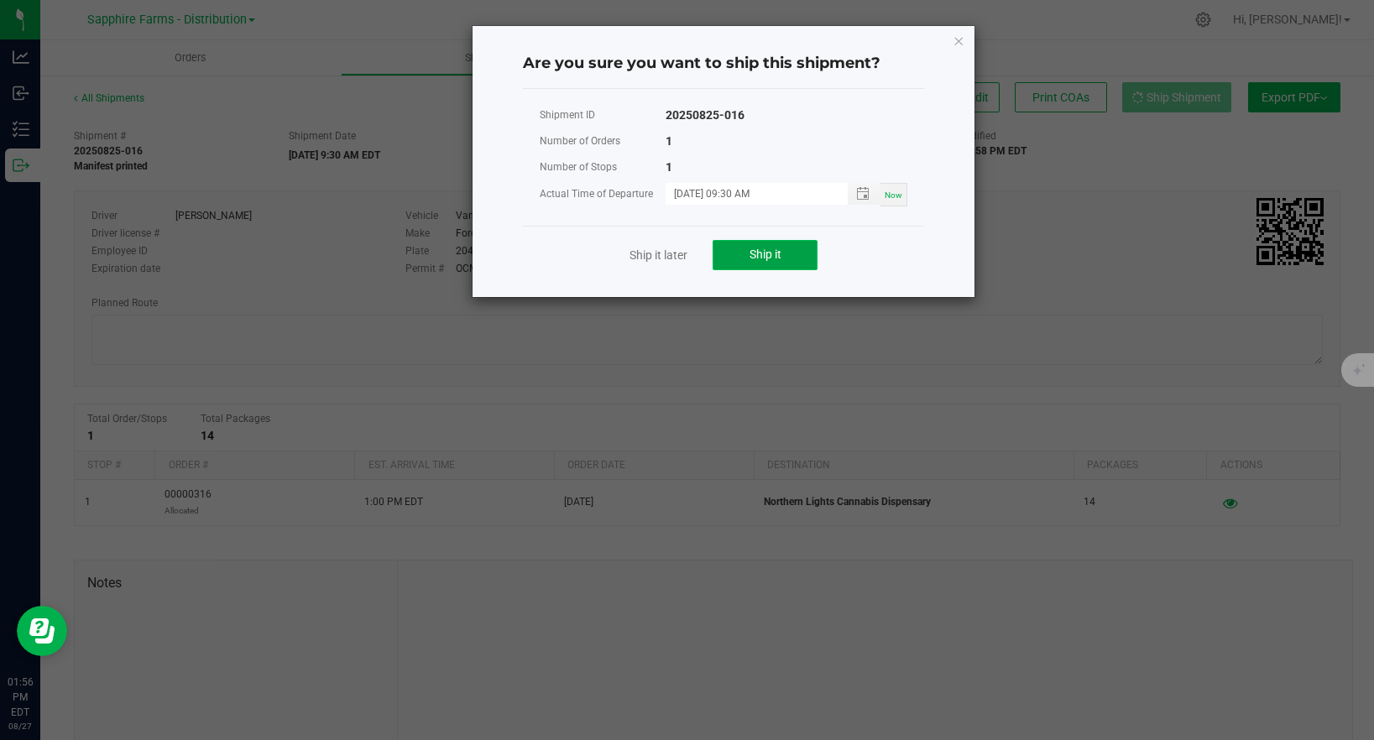
click at [774, 242] on button "Ship it" at bounding box center [764, 255] width 105 height 30
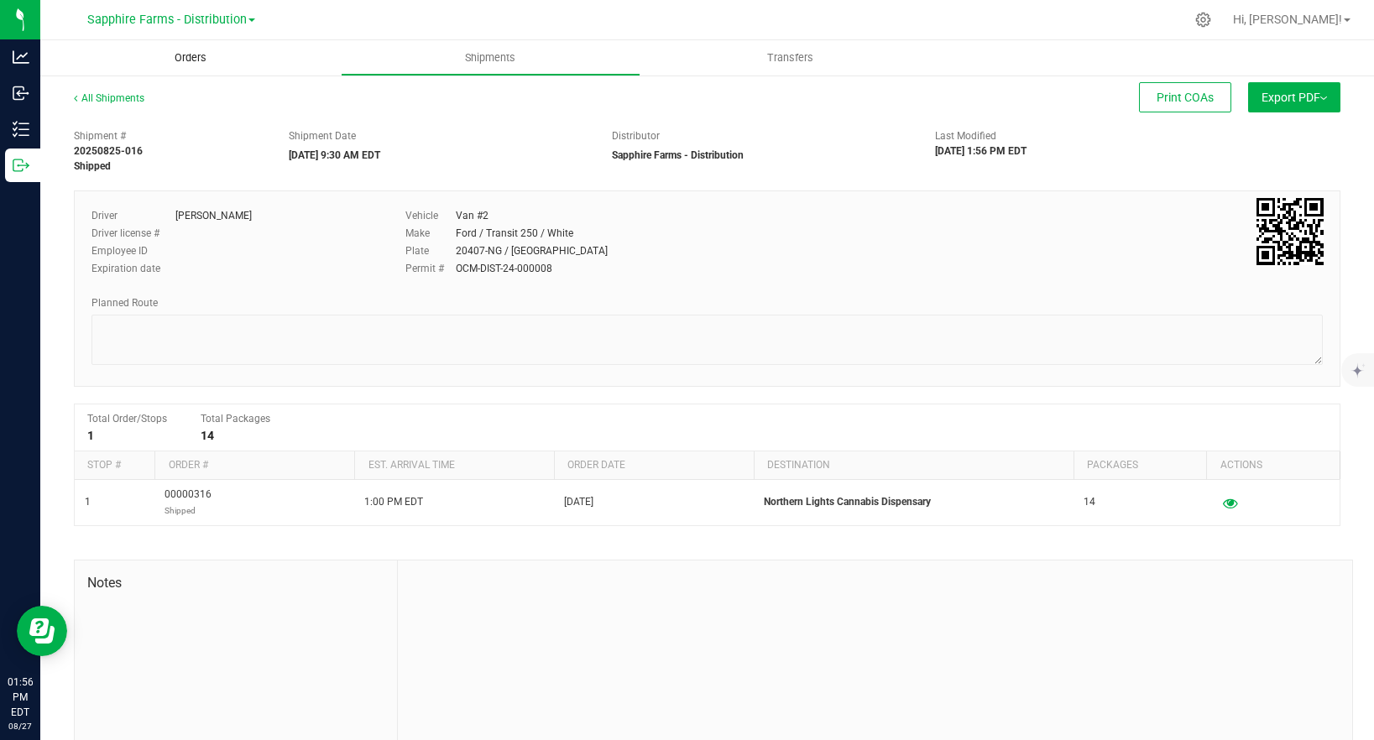
click at [184, 57] on span "Orders" at bounding box center [190, 57] width 77 height 15
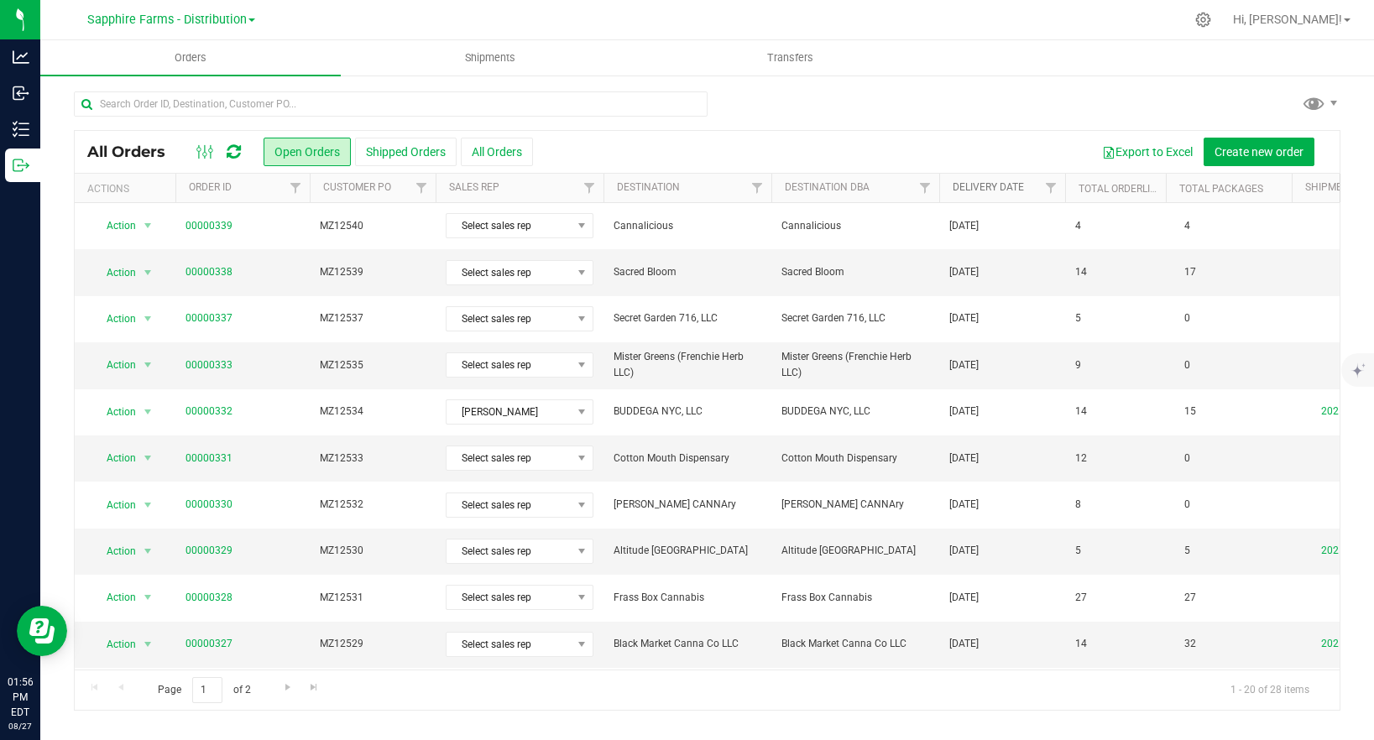
click at [999, 185] on link "Delivery Date" at bounding box center [987, 187] width 71 height 12
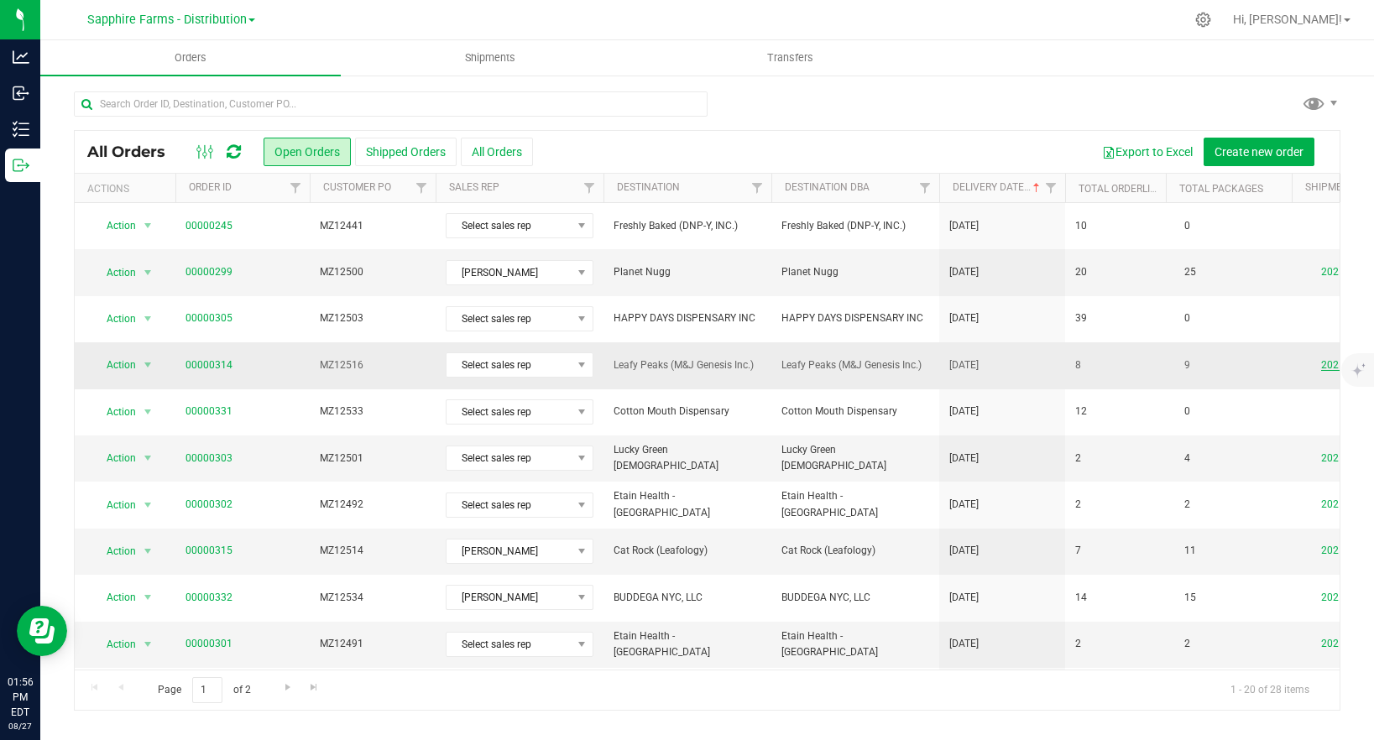
click at [1328, 368] on link "20250825-015" at bounding box center [1354, 365] width 67 height 12
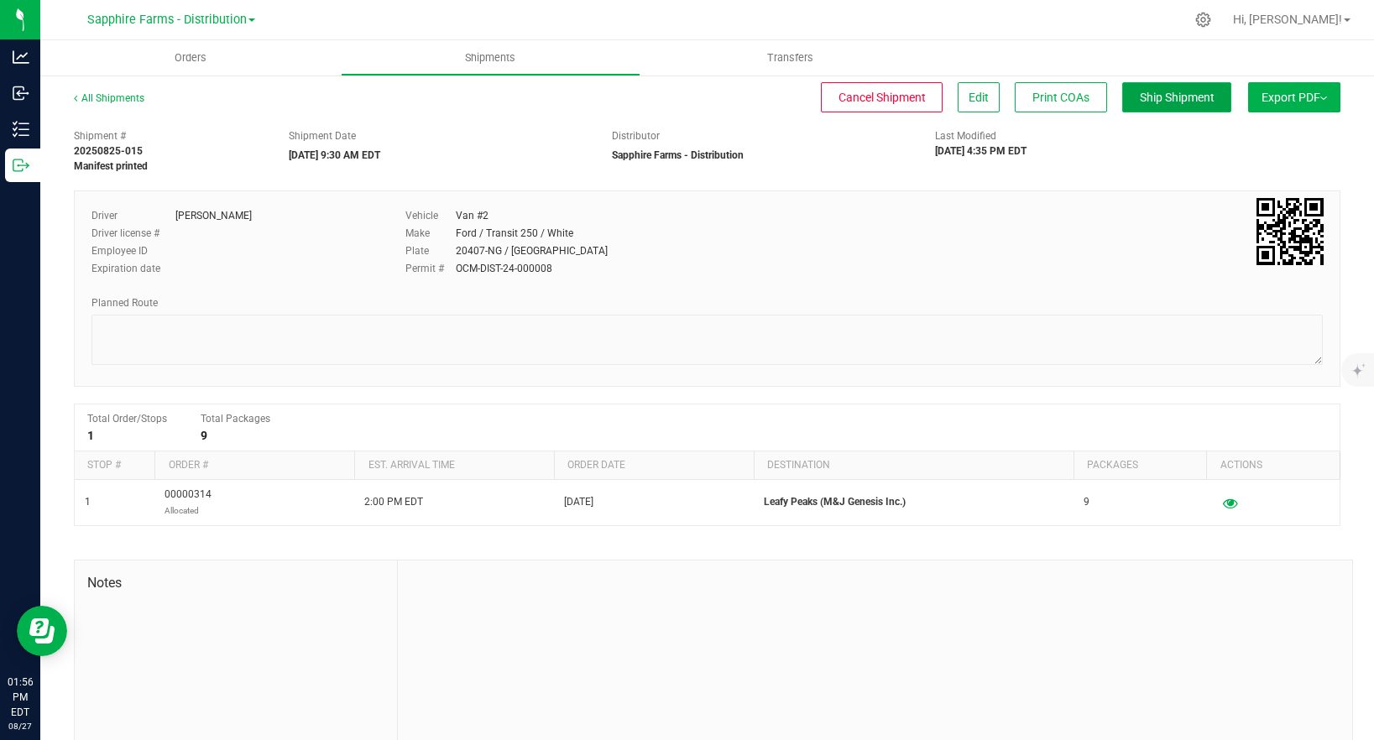
click at [1182, 94] on span "Ship Shipment" at bounding box center [1177, 97] width 75 height 13
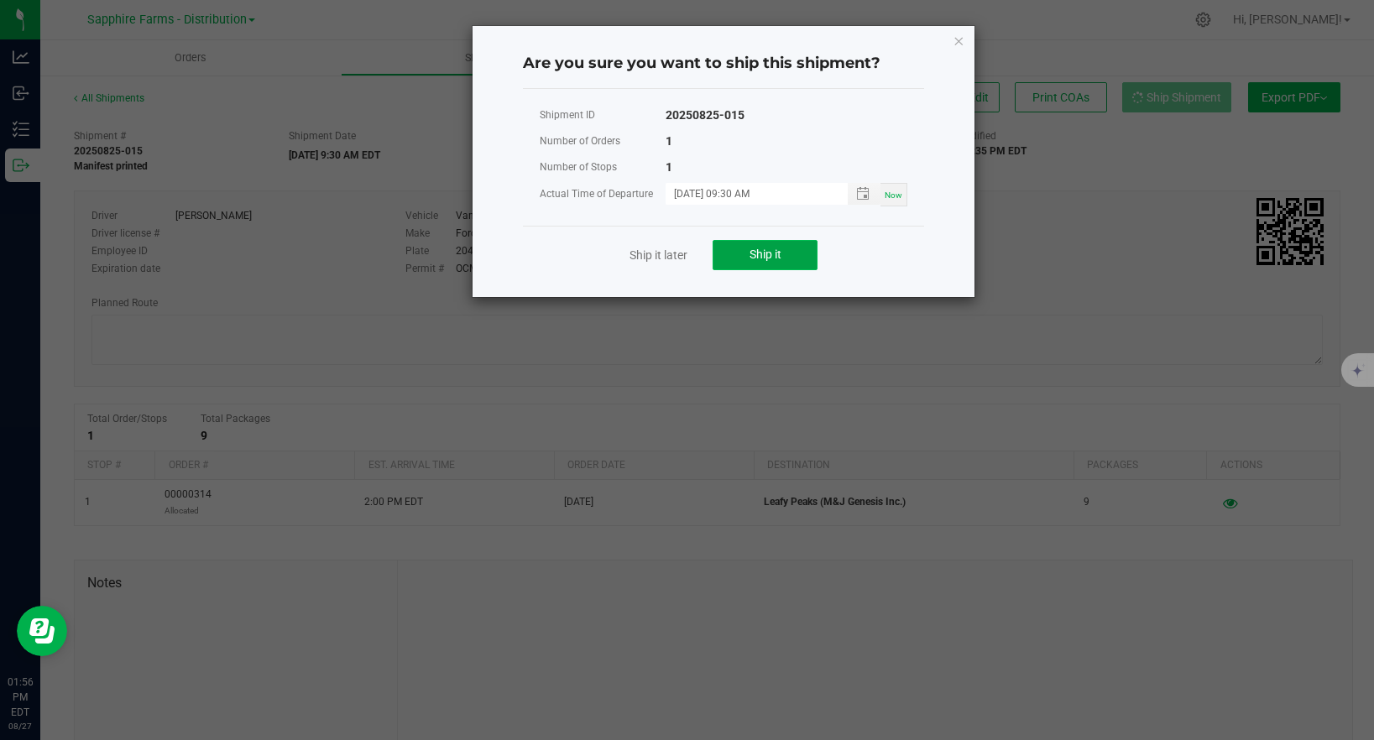
click at [745, 253] on button "Ship it" at bounding box center [764, 255] width 105 height 30
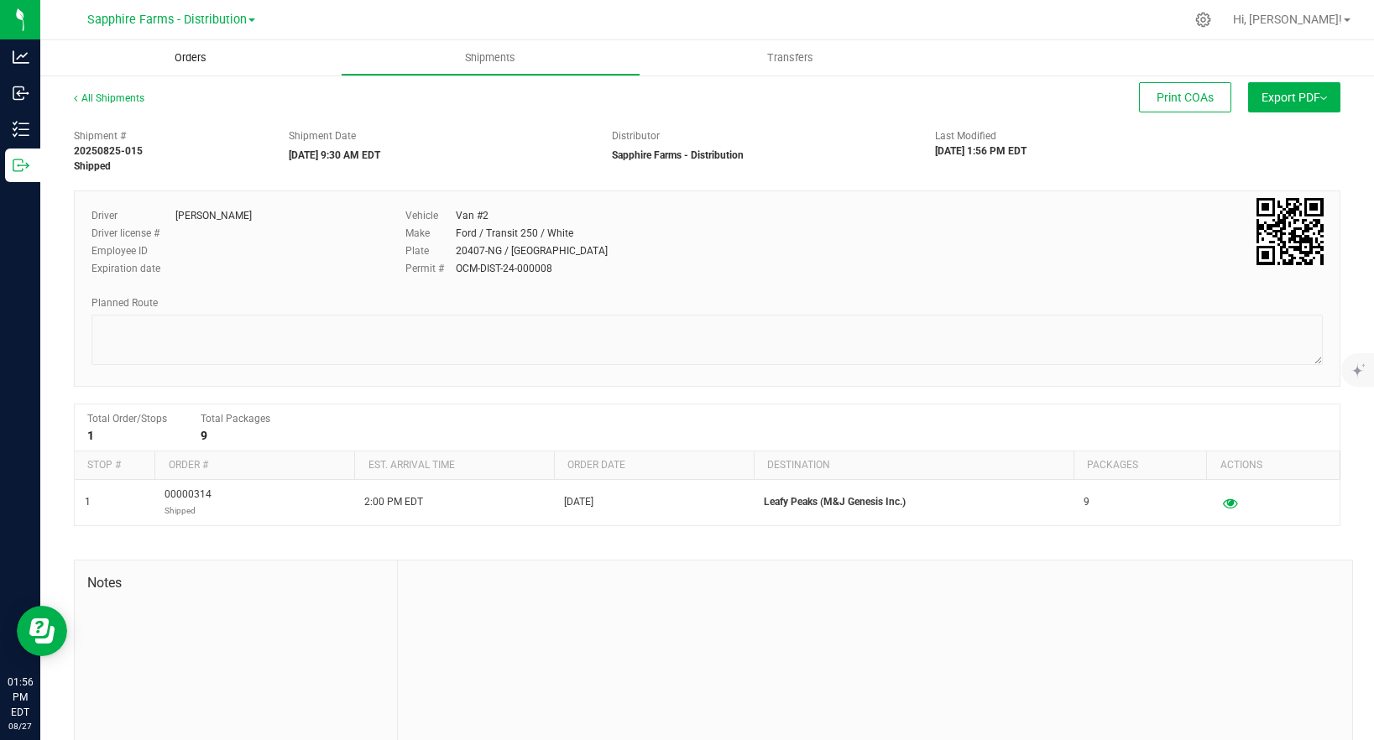
click at [186, 62] on span "Orders" at bounding box center [190, 57] width 77 height 15
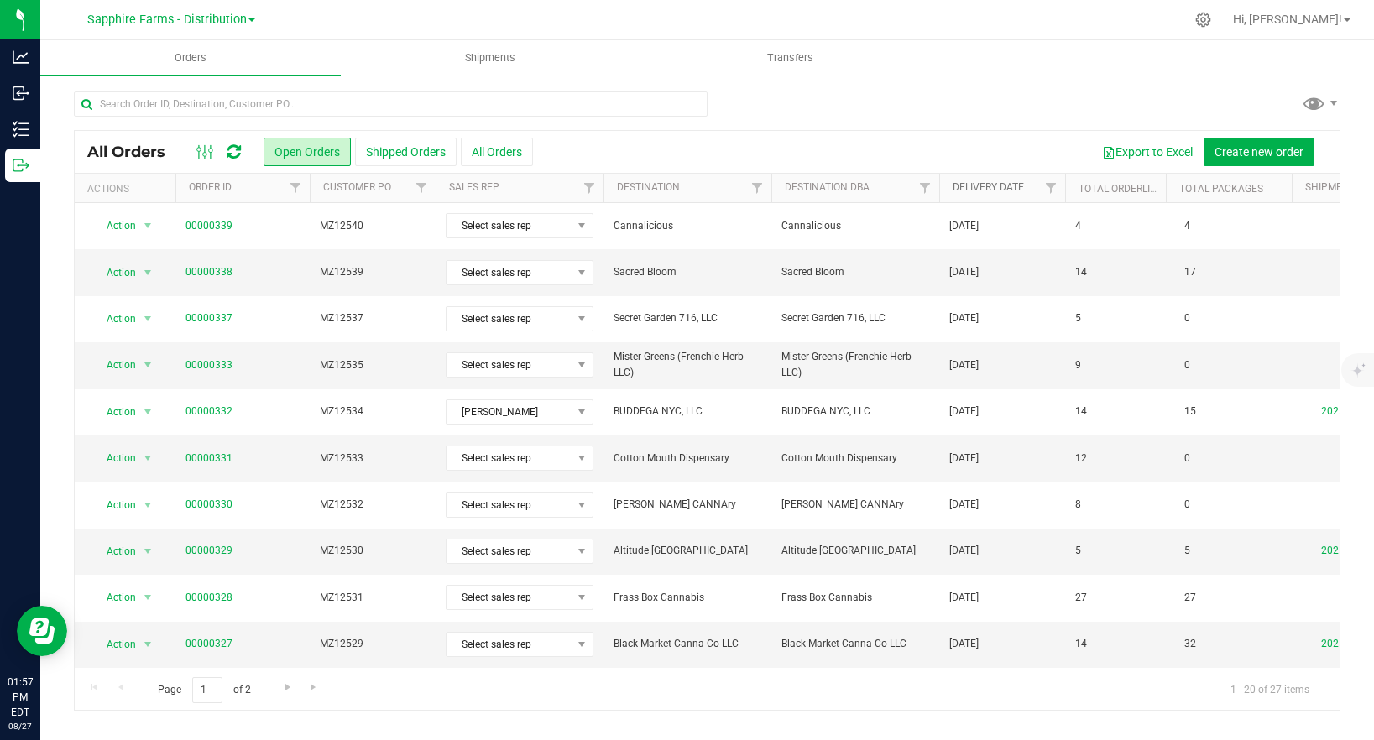
click at [990, 185] on link "Delivery Date" at bounding box center [987, 187] width 71 height 12
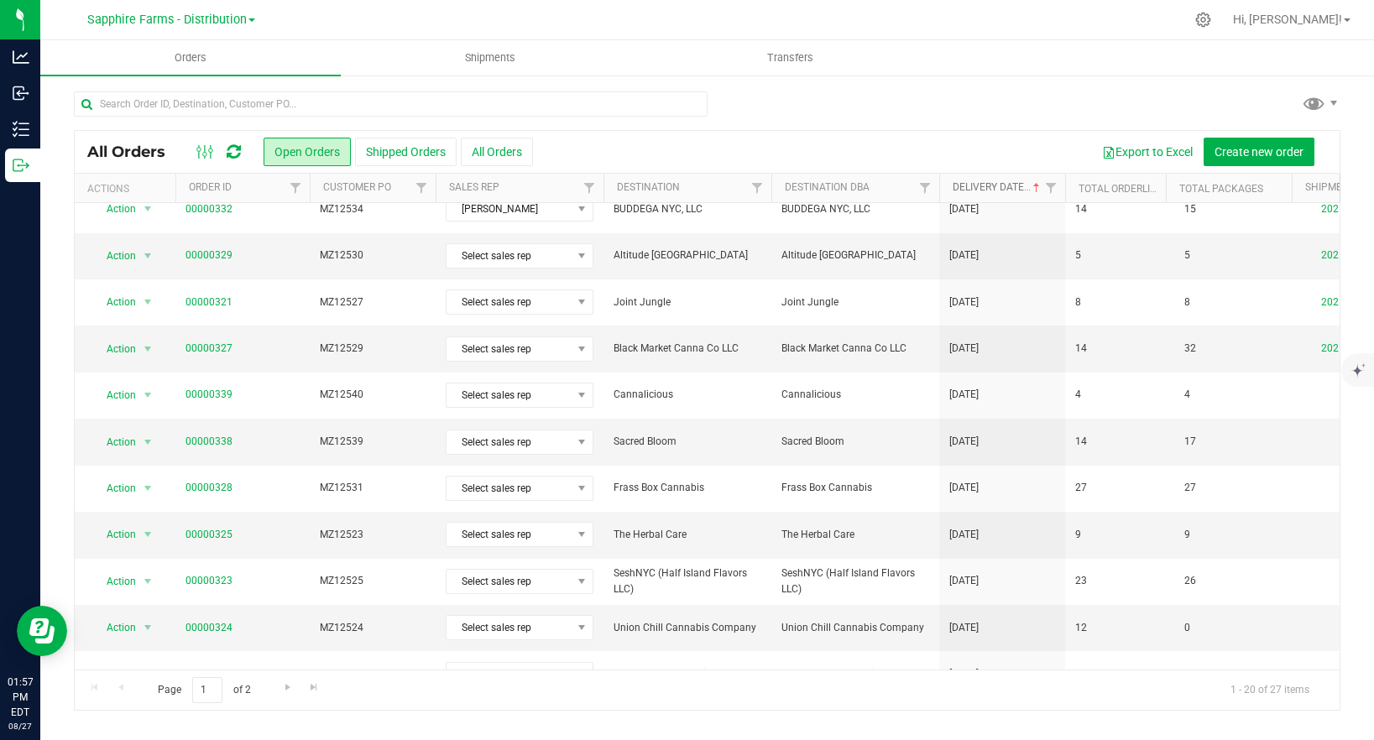
scroll to position [462, 0]
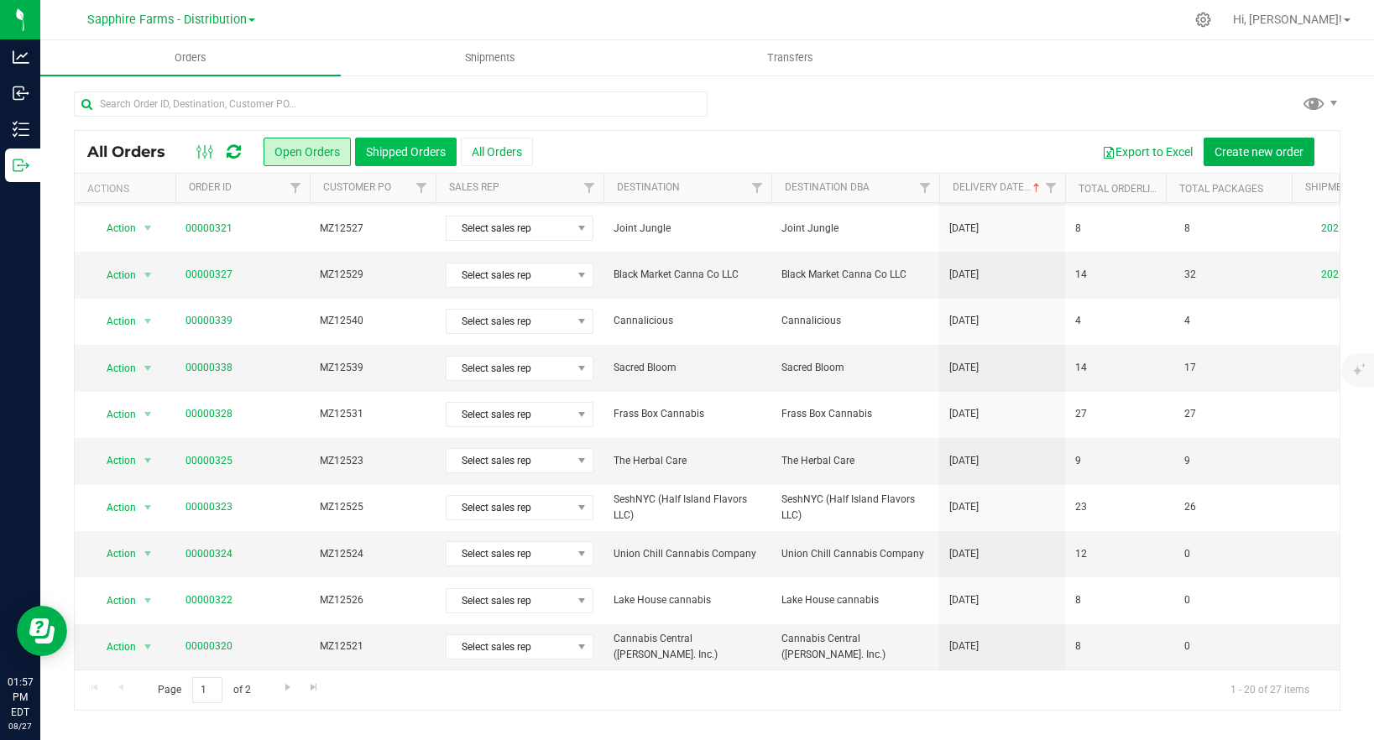
click at [404, 148] on button "Shipped Orders" at bounding box center [406, 152] width 102 height 29
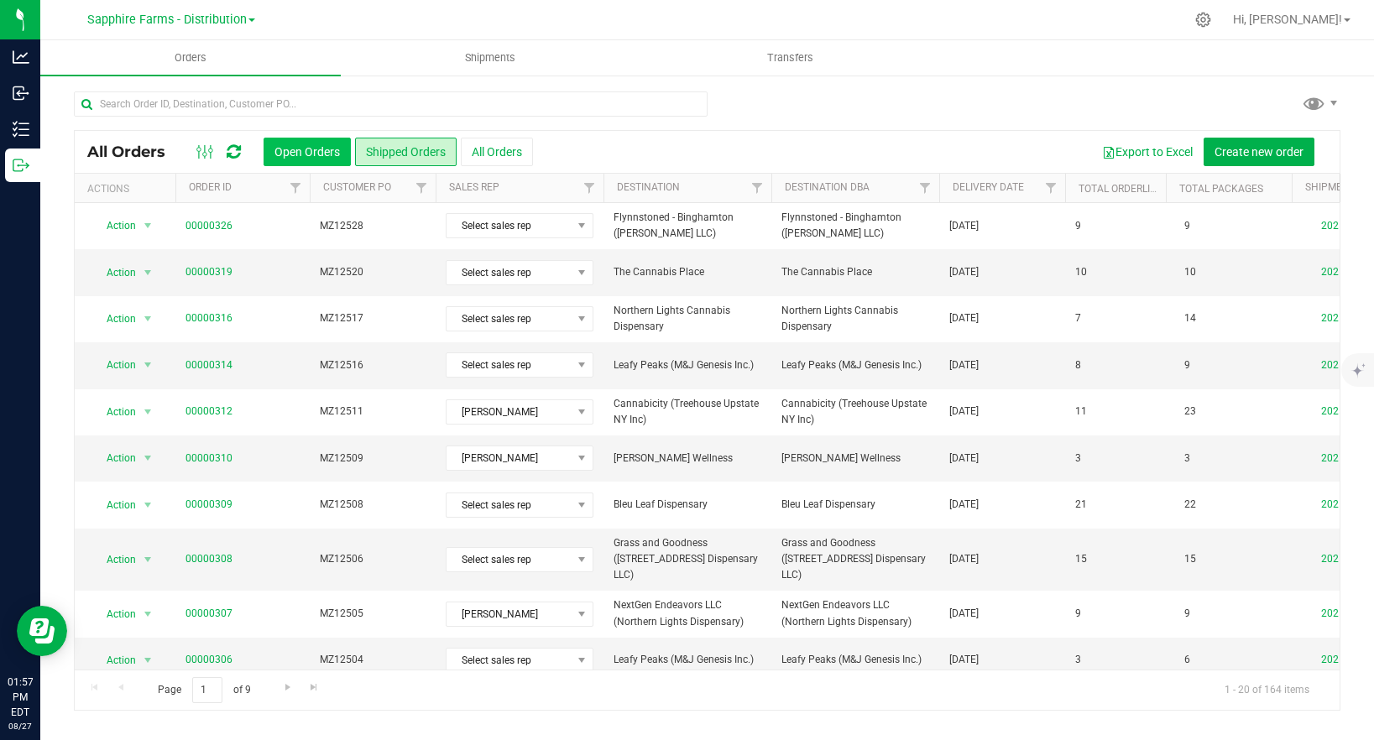
click at [305, 155] on button "Open Orders" at bounding box center [306, 152] width 87 height 29
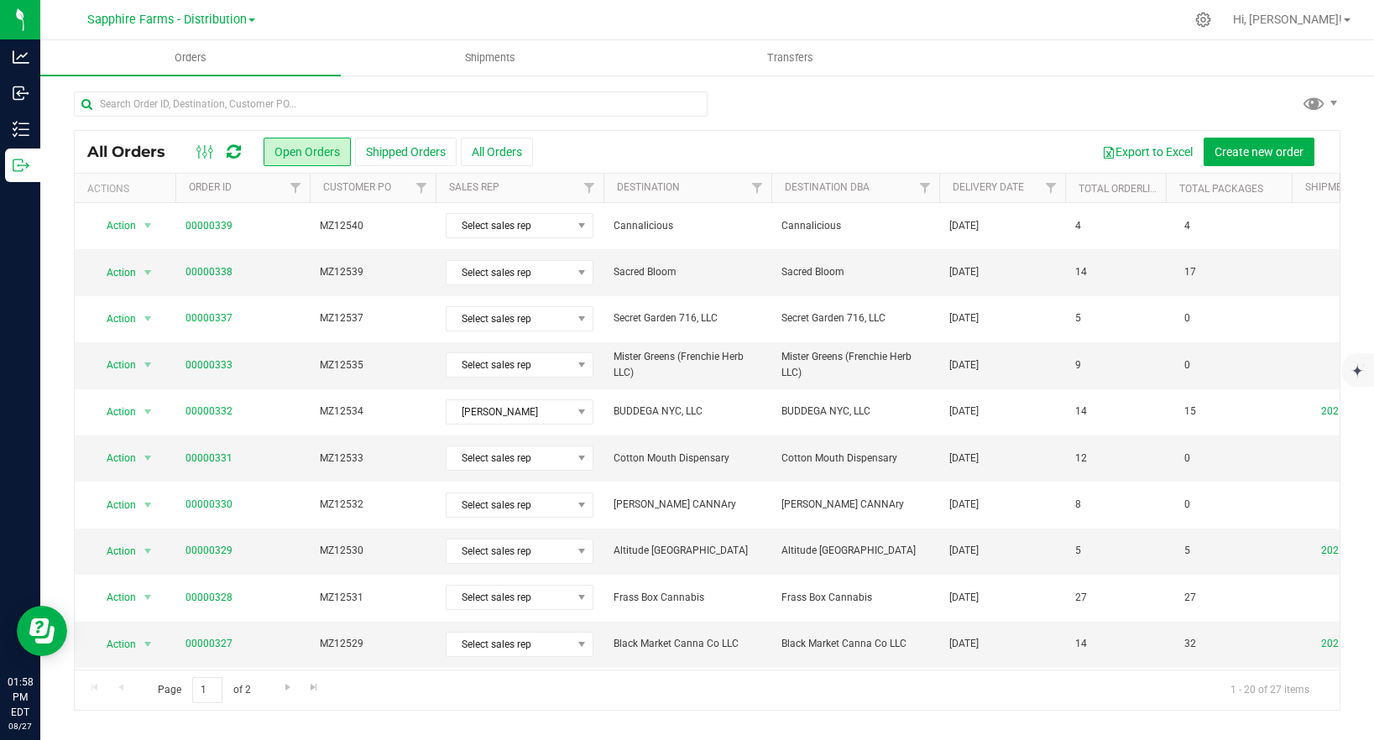
click at [1015, 180] on th "Delivery Date" at bounding box center [1002, 188] width 126 height 29
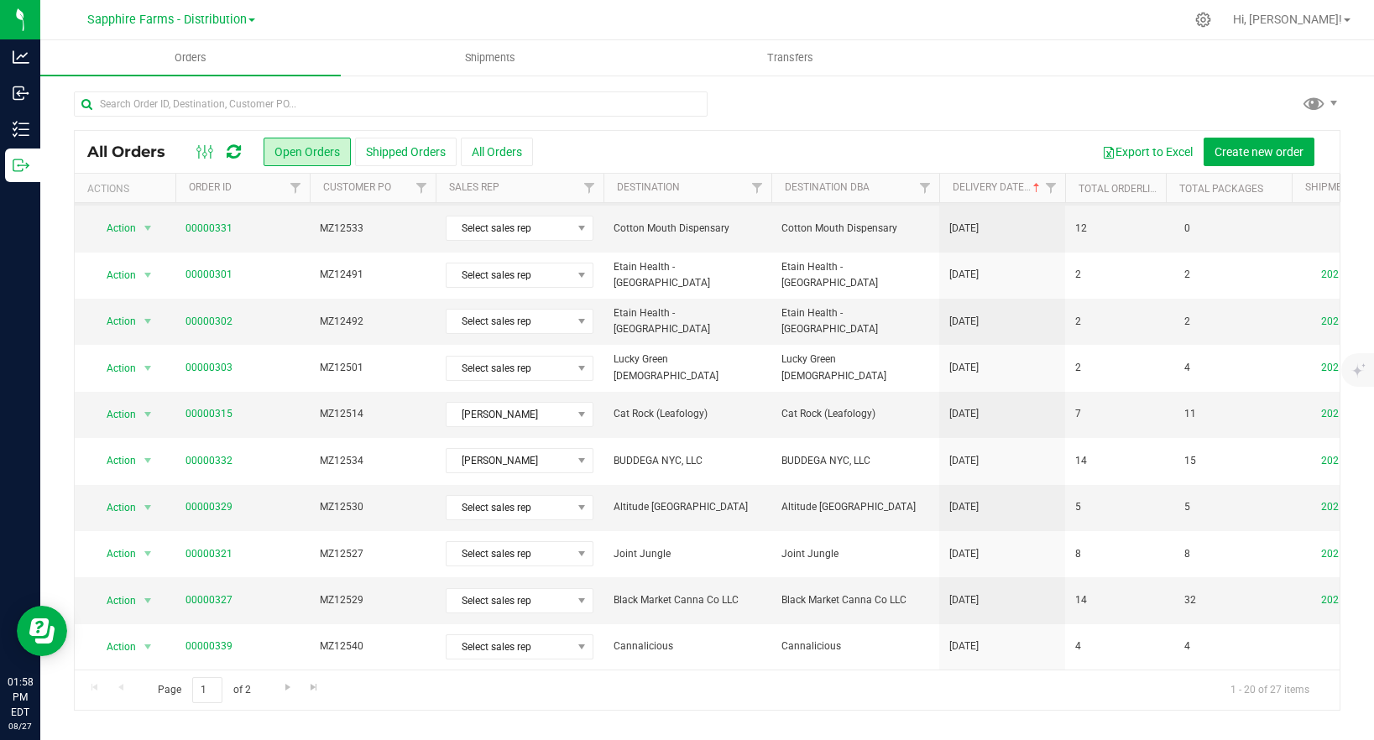
scroll to position [138, 0]
click at [410, 138] on button "Shipped Orders" at bounding box center [406, 152] width 102 height 29
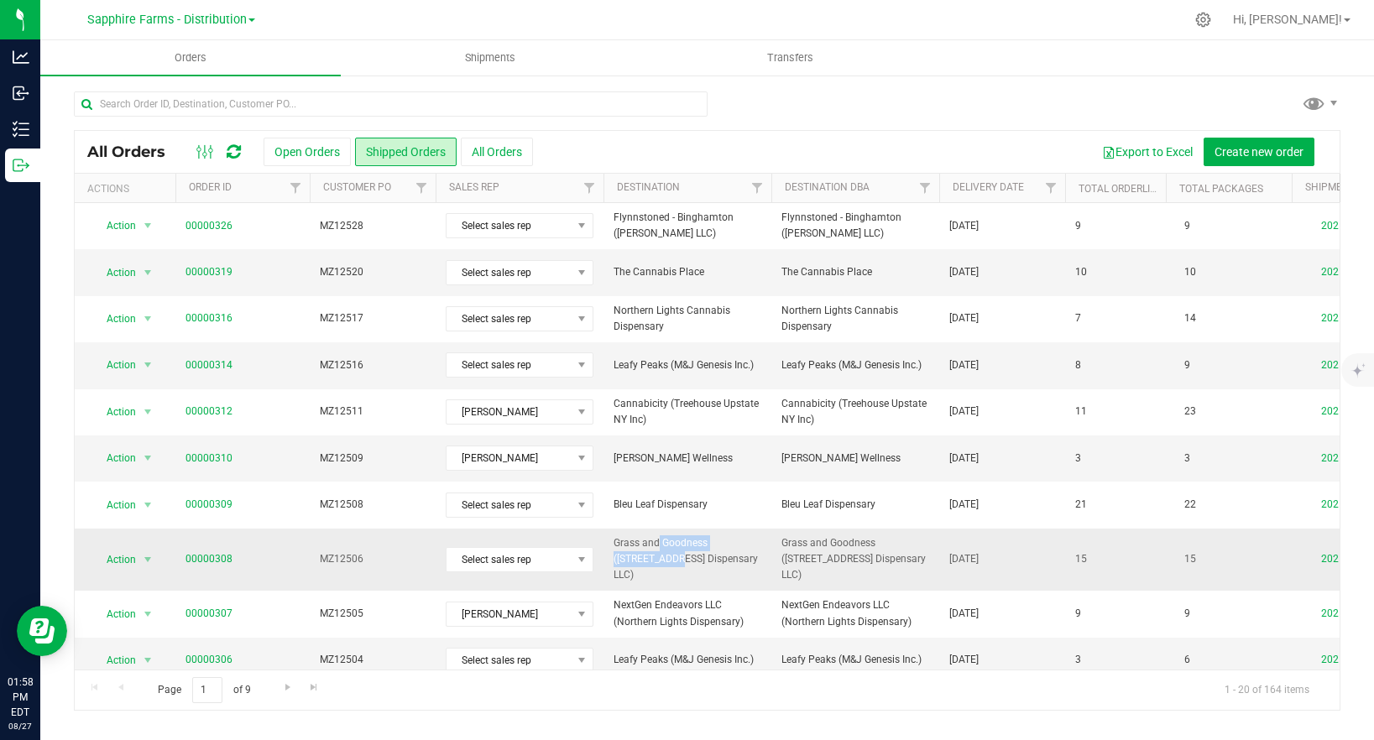
drag, startPoint x: 644, startPoint y: 542, endPoint x: 732, endPoint y: 542, distance: 87.3
click at [732, 542] on span "Grass and Goodness (1650 Crane Street Dispensary LLC)" at bounding box center [687, 559] width 148 height 49
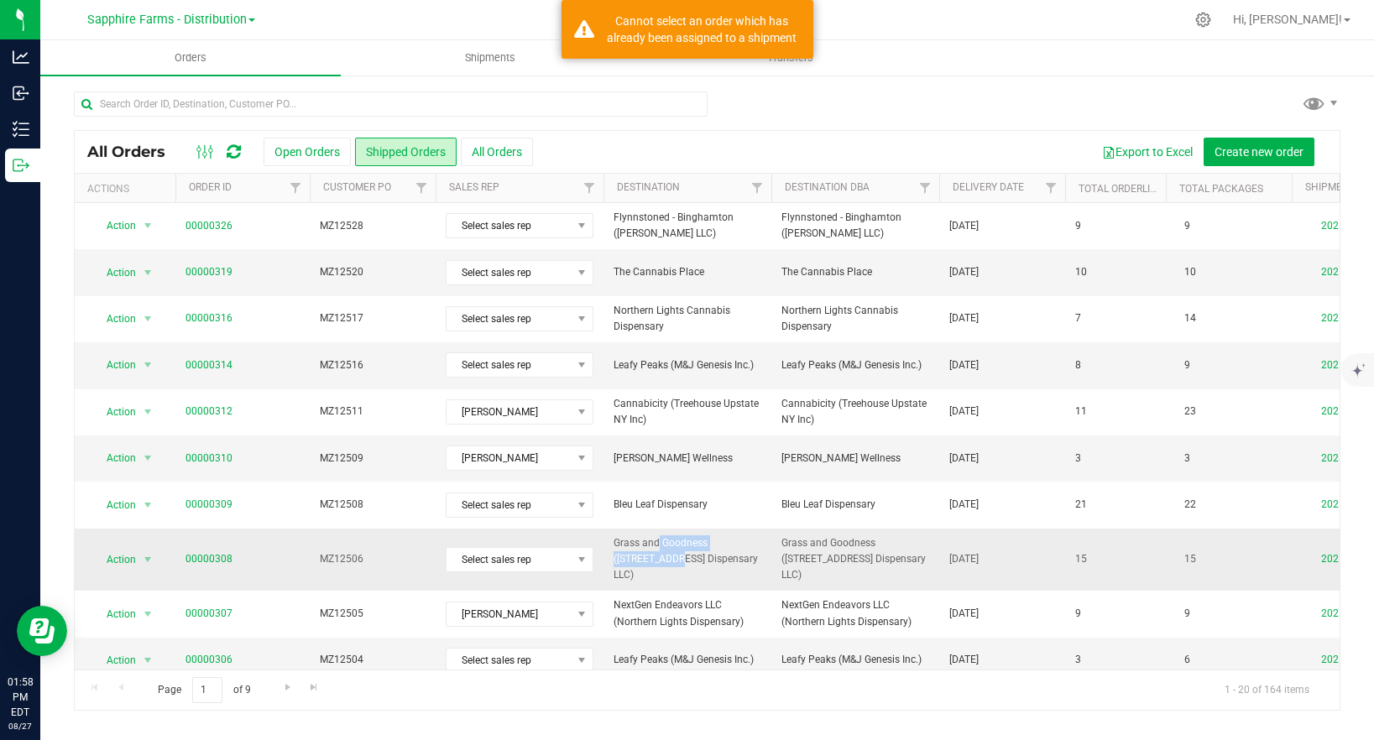
click at [686, 547] on span "Grass and Goodness (1650 Crane Street Dispensary LLC)" at bounding box center [687, 559] width 148 height 49
click at [678, 547] on span "Grass and Goodness (1650 Crane Street Dispensary LLC)" at bounding box center [687, 559] width 148 height 49
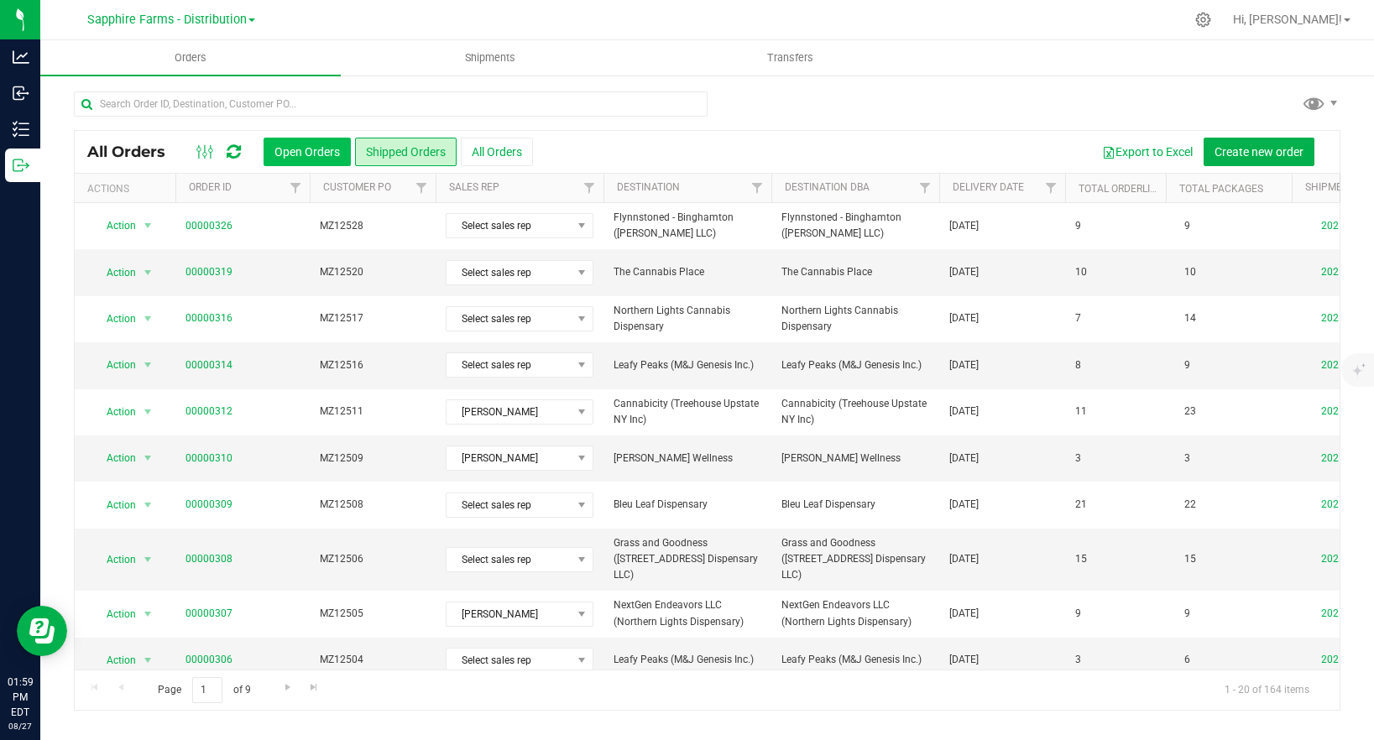
click at [312, 147] on button "Open Orders" at bounding box center [306, 152] width 87 height 29
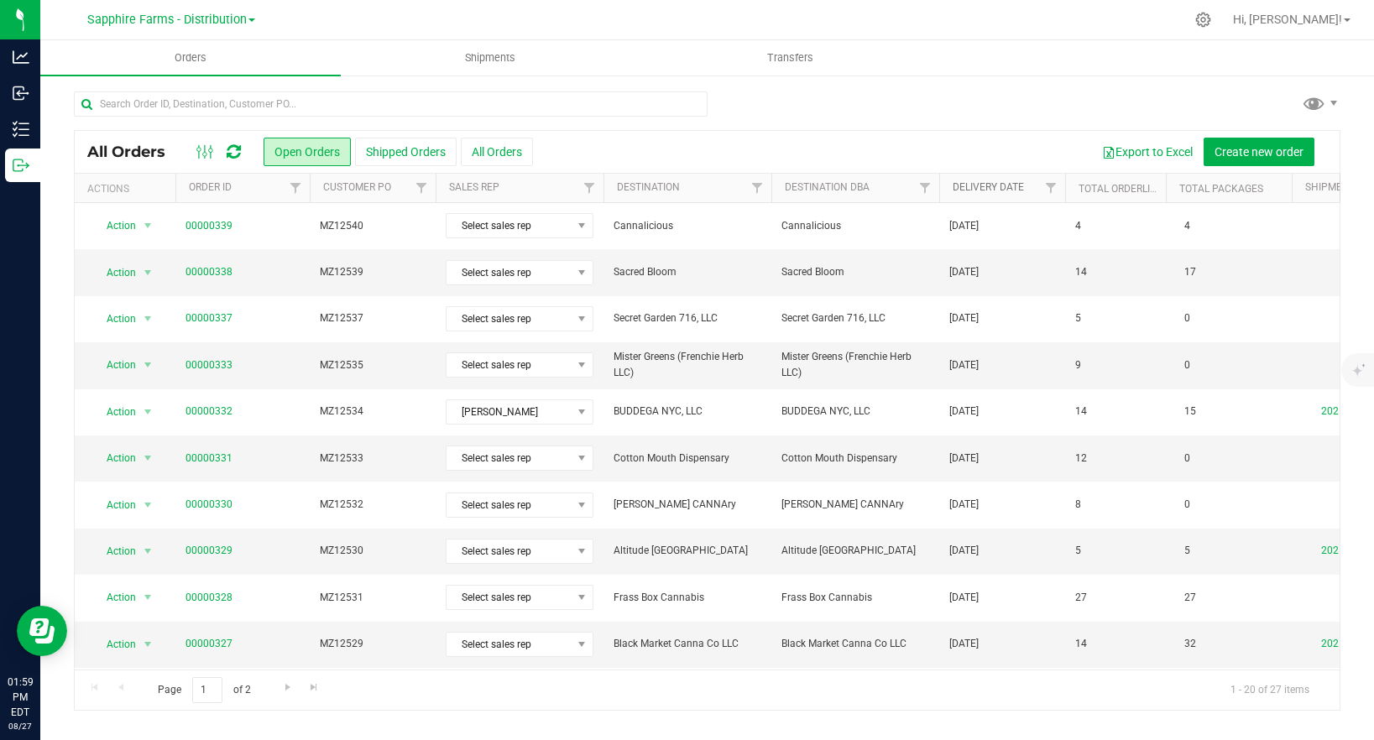
click at [1014, 183] on link "Delivery Date" at bounding box center [987, 187] width 71 height 12
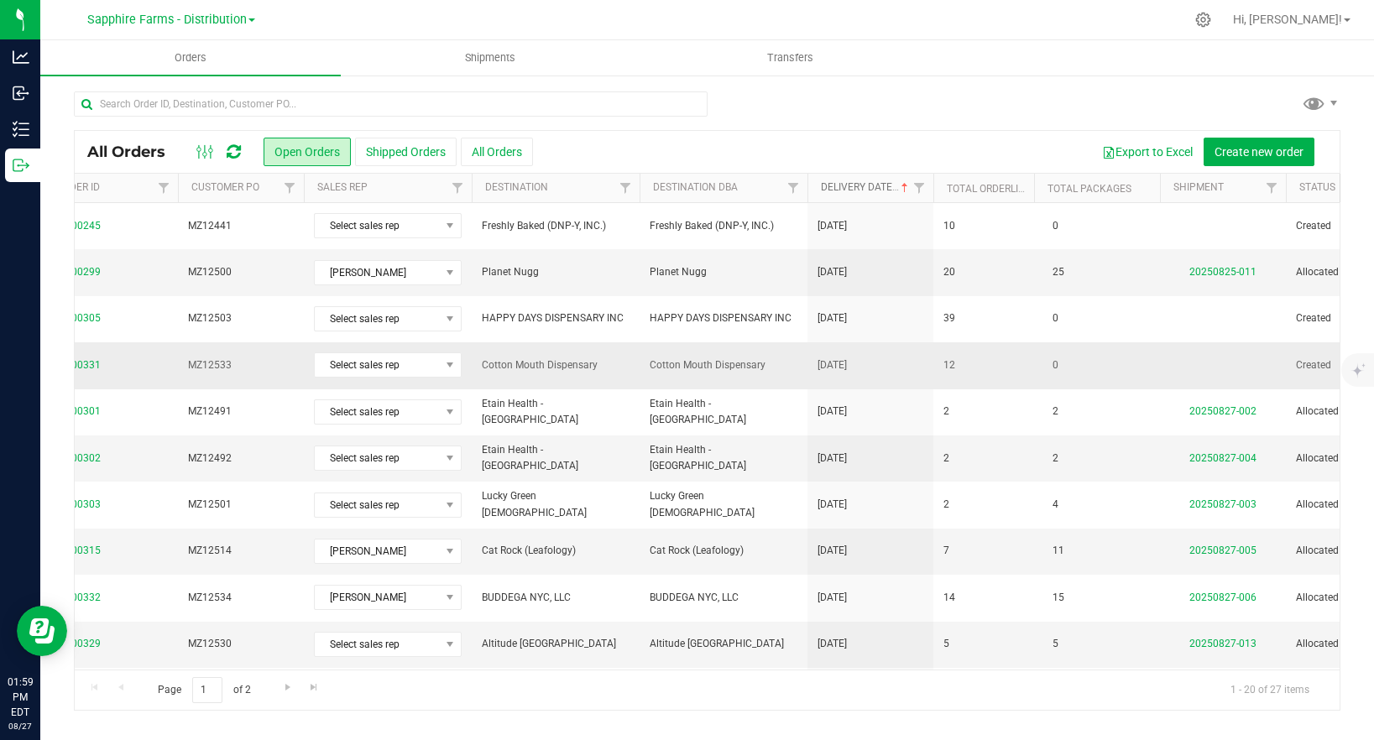
scroll to position [0, 129]
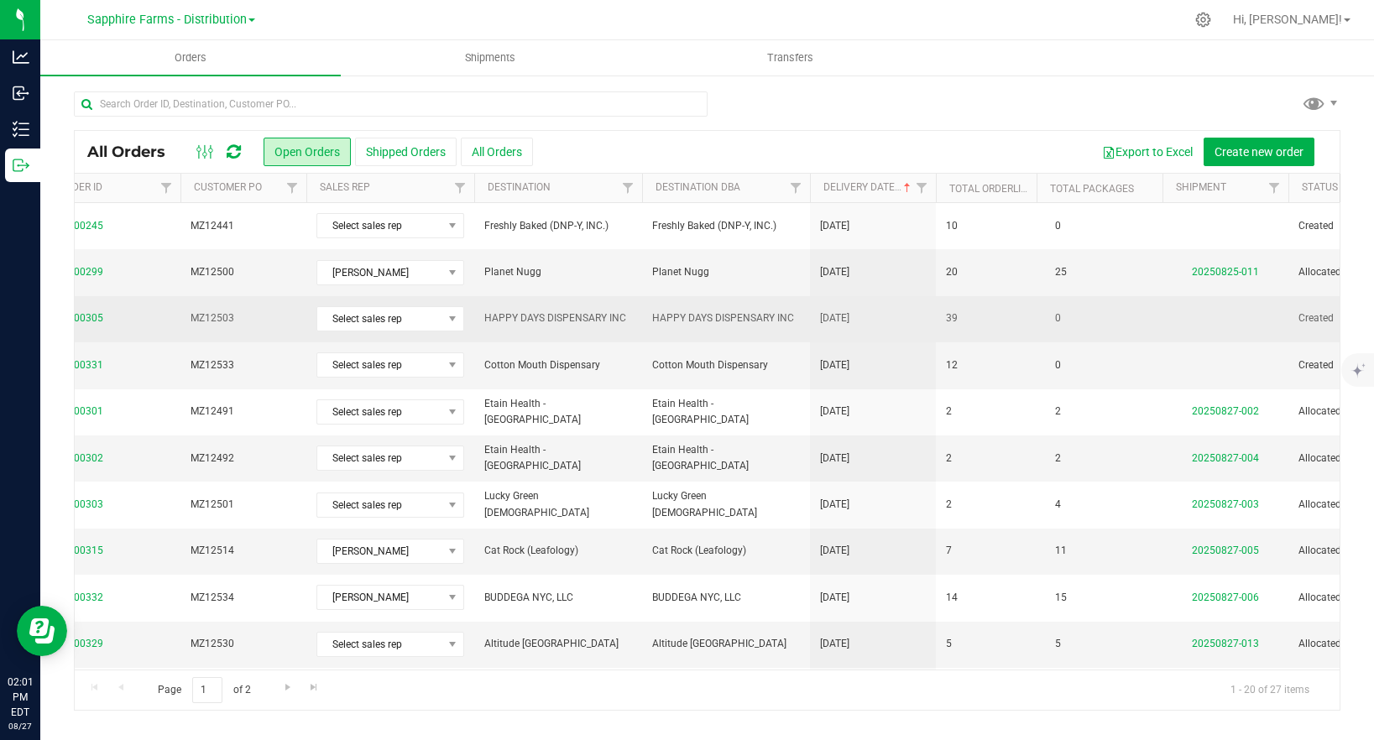
click at [572, 319] on span "HAPPY DAYS DISPENSARY INC" at bounding box center [558, 318] width 148 height 16
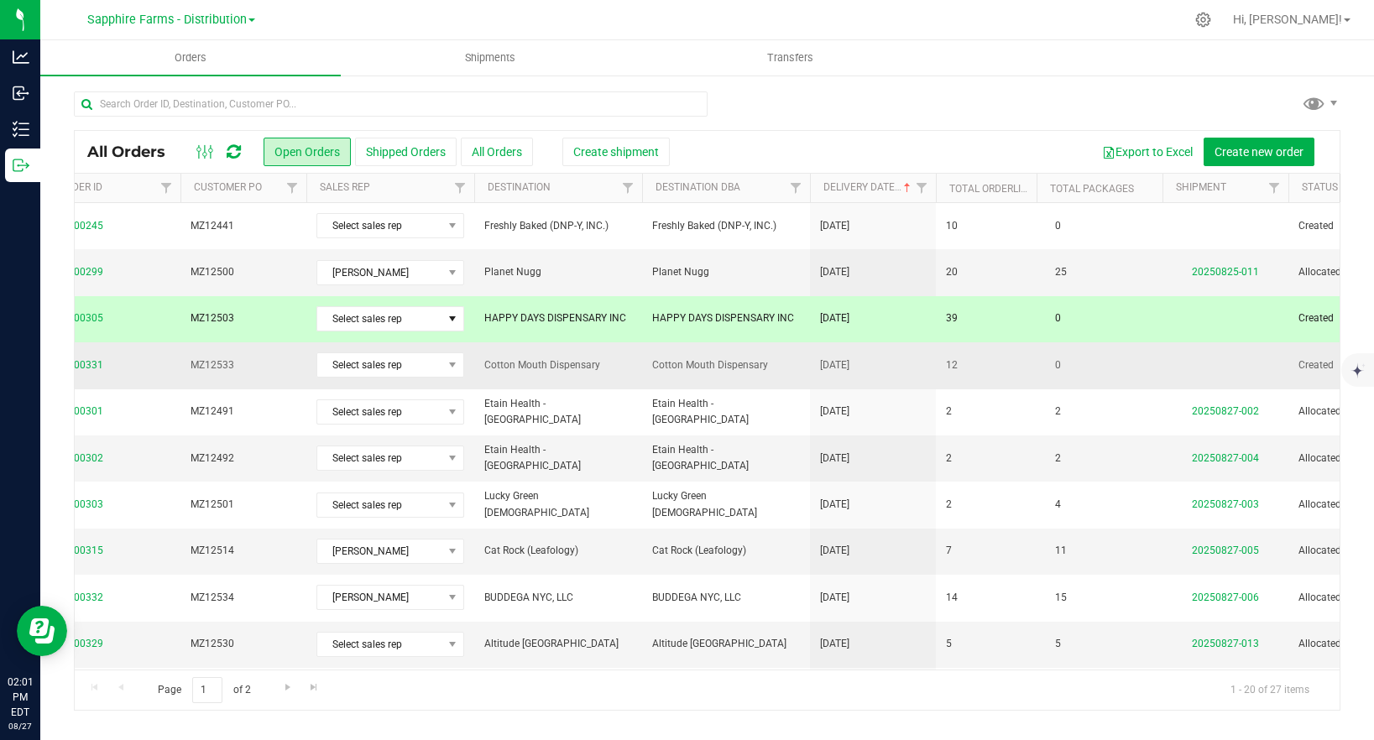
drag, startPoint x: 565, startPoint y: 363, endPoint x: 527, endPoint y: 365, distance: 37.8
click at [565, 363] on span "Cotton Mouth Dispensary" at bounding box center [558, 365] width 148 height 16
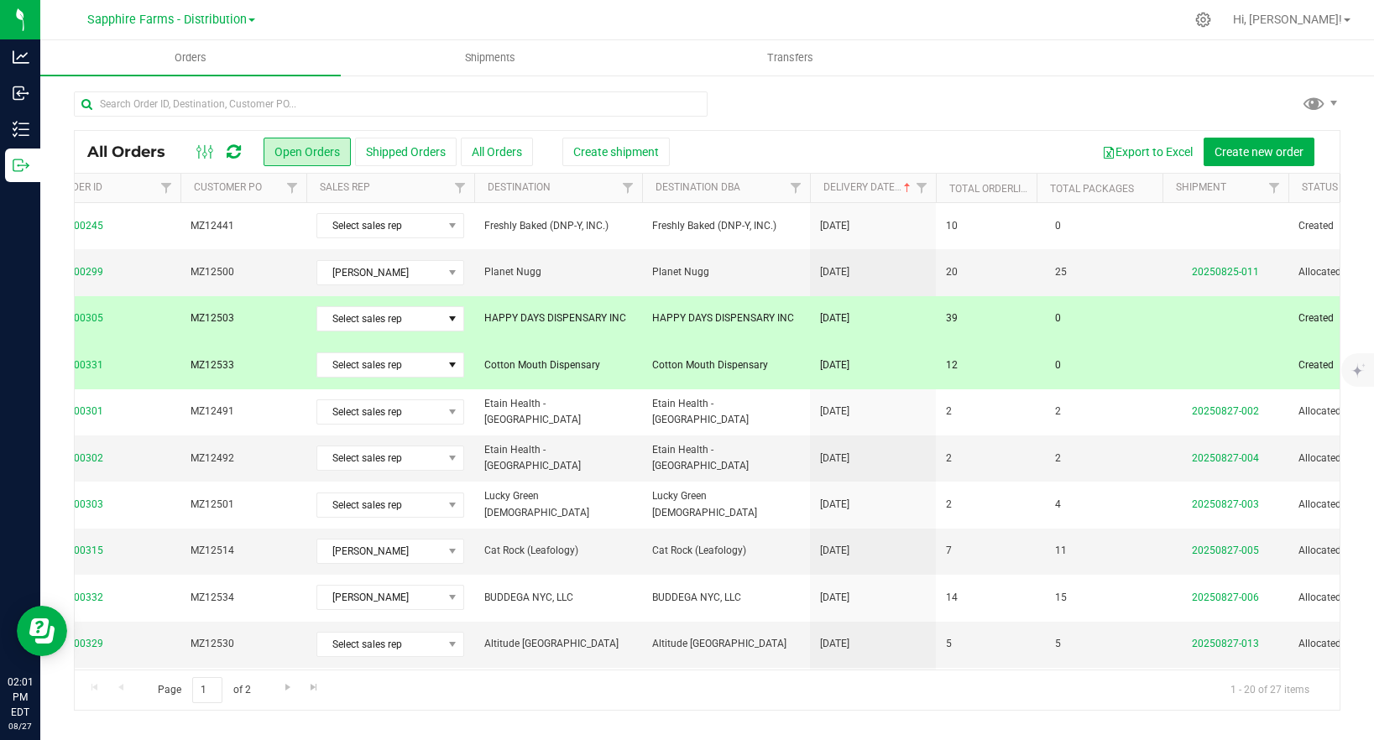
drag, startPoint x: 489, startPoint y: 364, endPoint x: 610, endPoint y: 362, distance: 120.9
click at [566, 360] on span "Cotton Mouth Dispensary" at bounding box center [558, 365] width 148 height 16
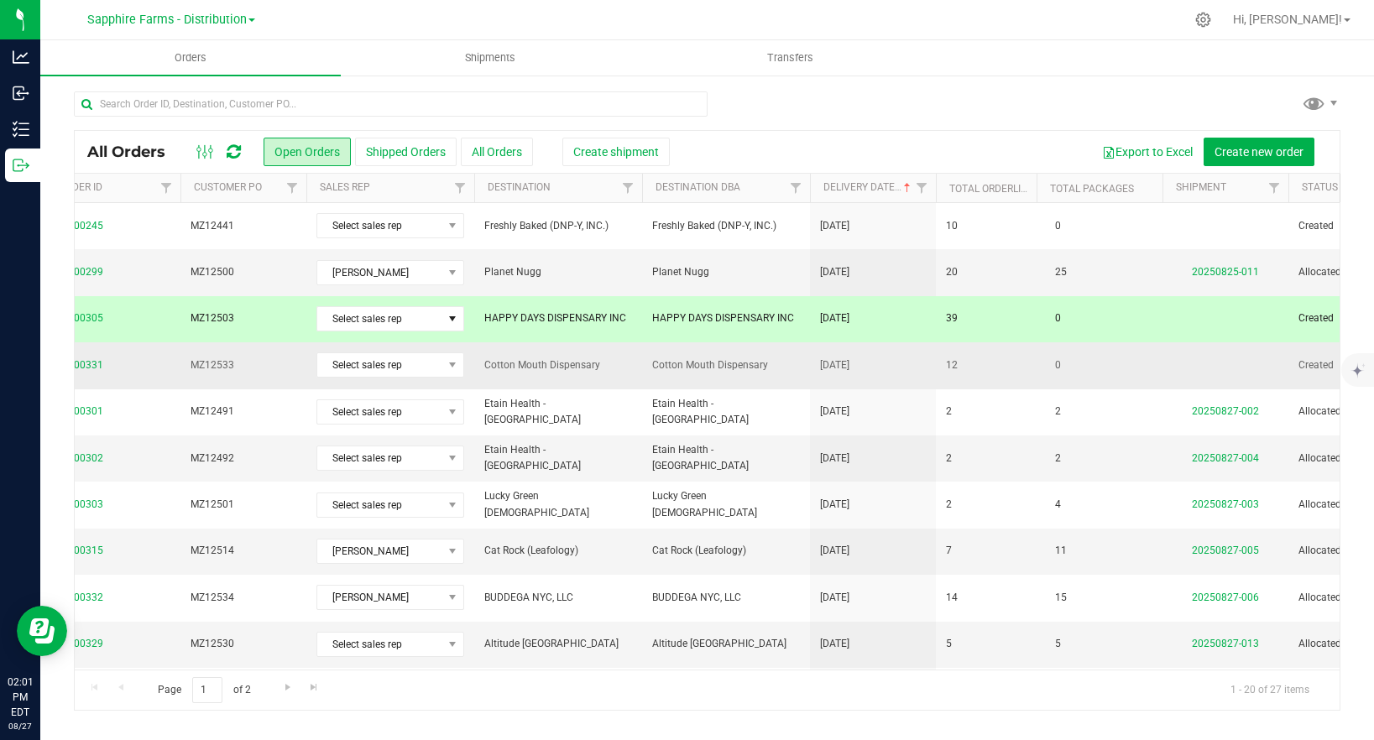
click at [610, 362] on span "Cotton Mouth Dispensary" at bounding box center [558, 365] width 148 height 16
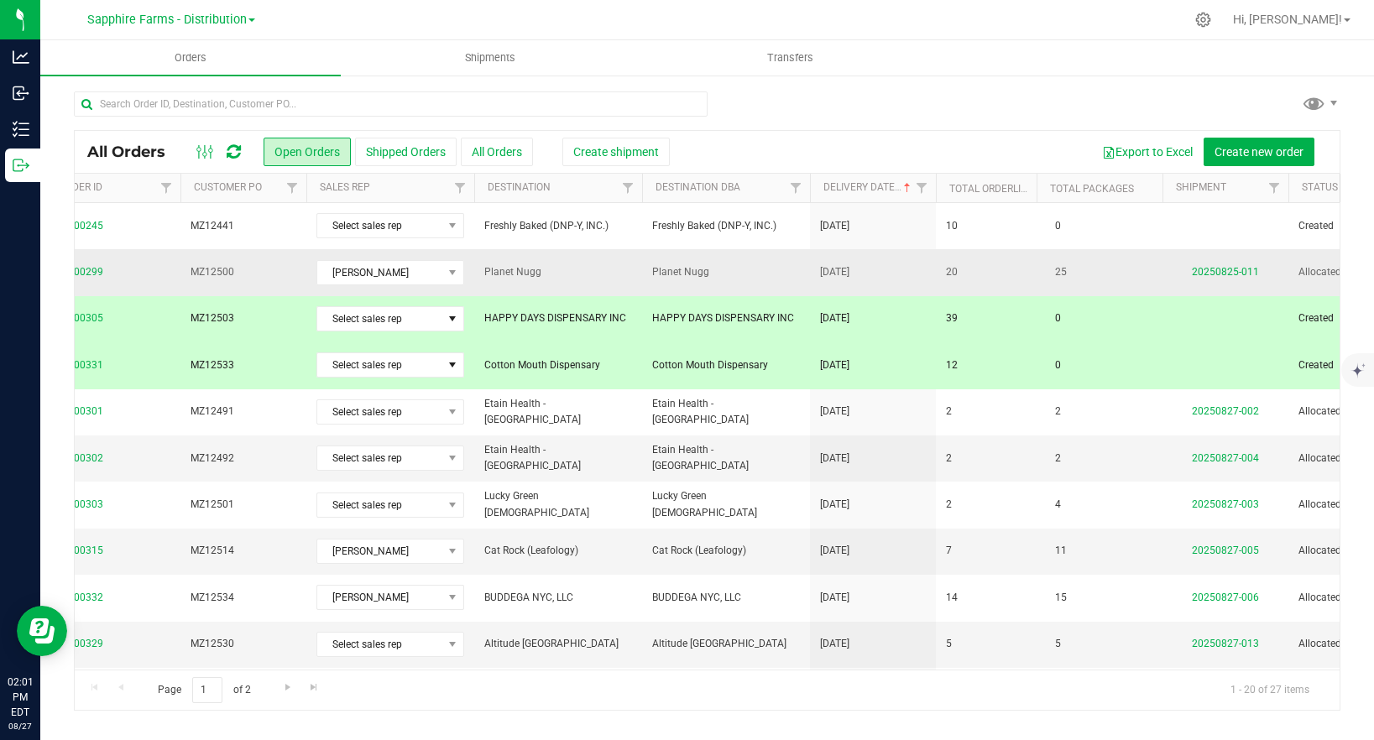
click at [1051, 272] on span "25" at bounding box center [1060, 272] width 29 height 24
drag, startPoint x: 827, startPoint y: 316, endPoint x: 821, endPoint y: 328, distance: 13.9
click at [826, 316] on span "[DATE]" at bounding box center [834, 318] width 29 height 16
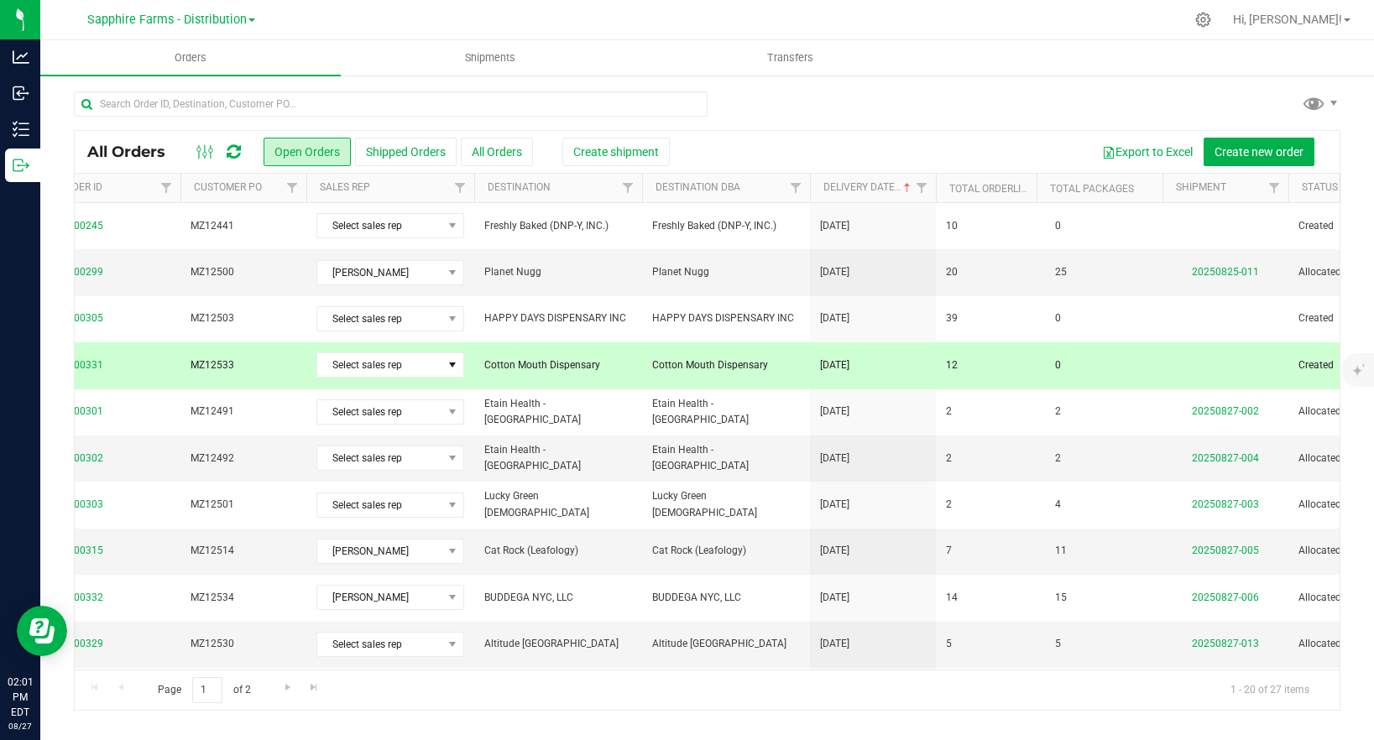
click at [815, 368] on td "[DATE]" at bounding box center [873, 365] width 126 height 46
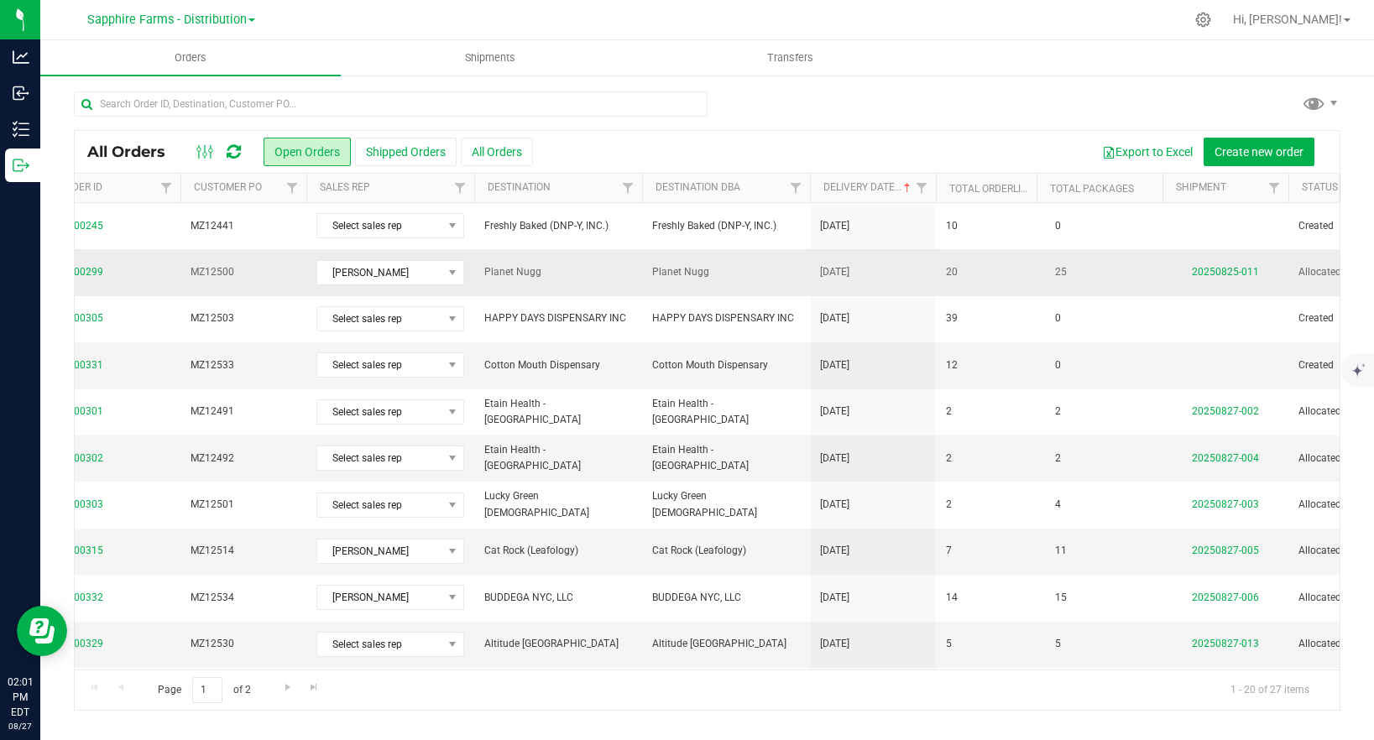
click at [763, 277] on span "Planet Nugg" at bounding box center [726, 272] width 148 height 16
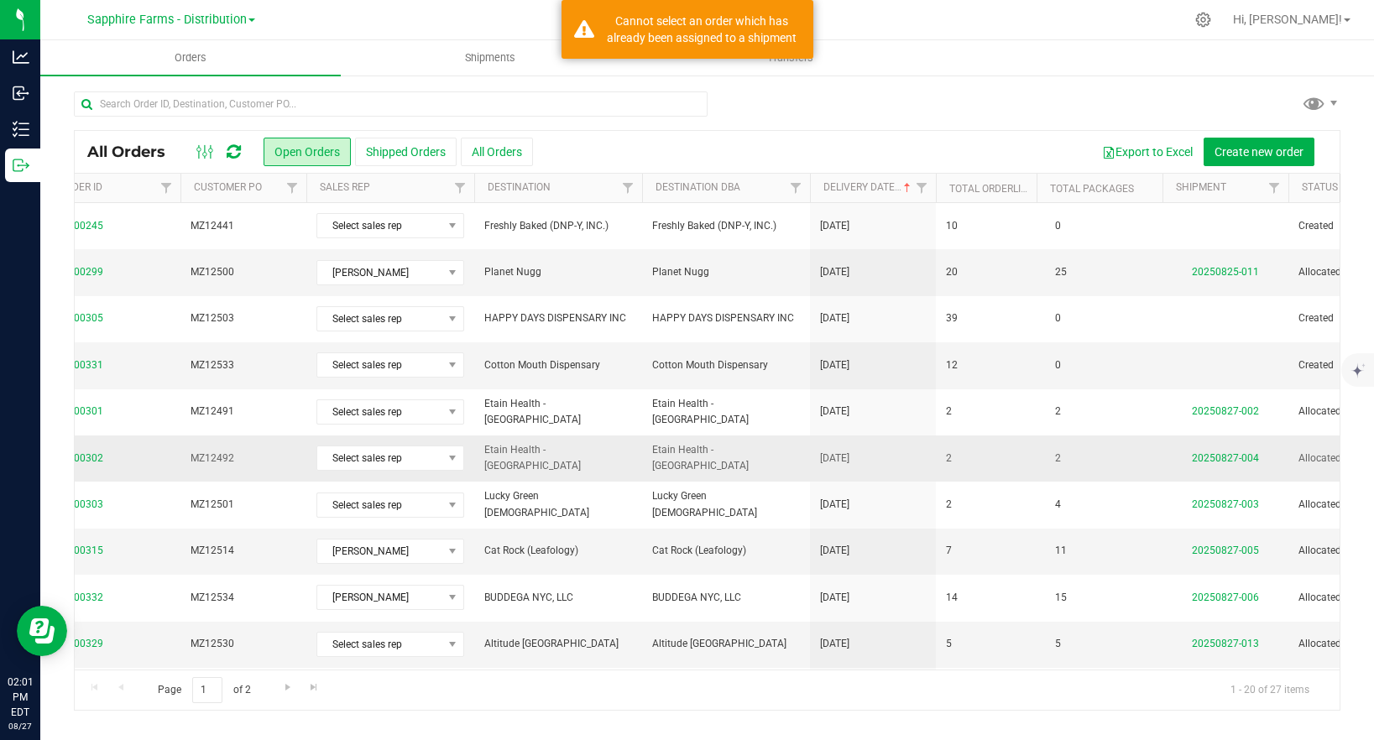
click at [880, 436] on td "[DATE]" at bounding box center [873, 459] width 126 height 46
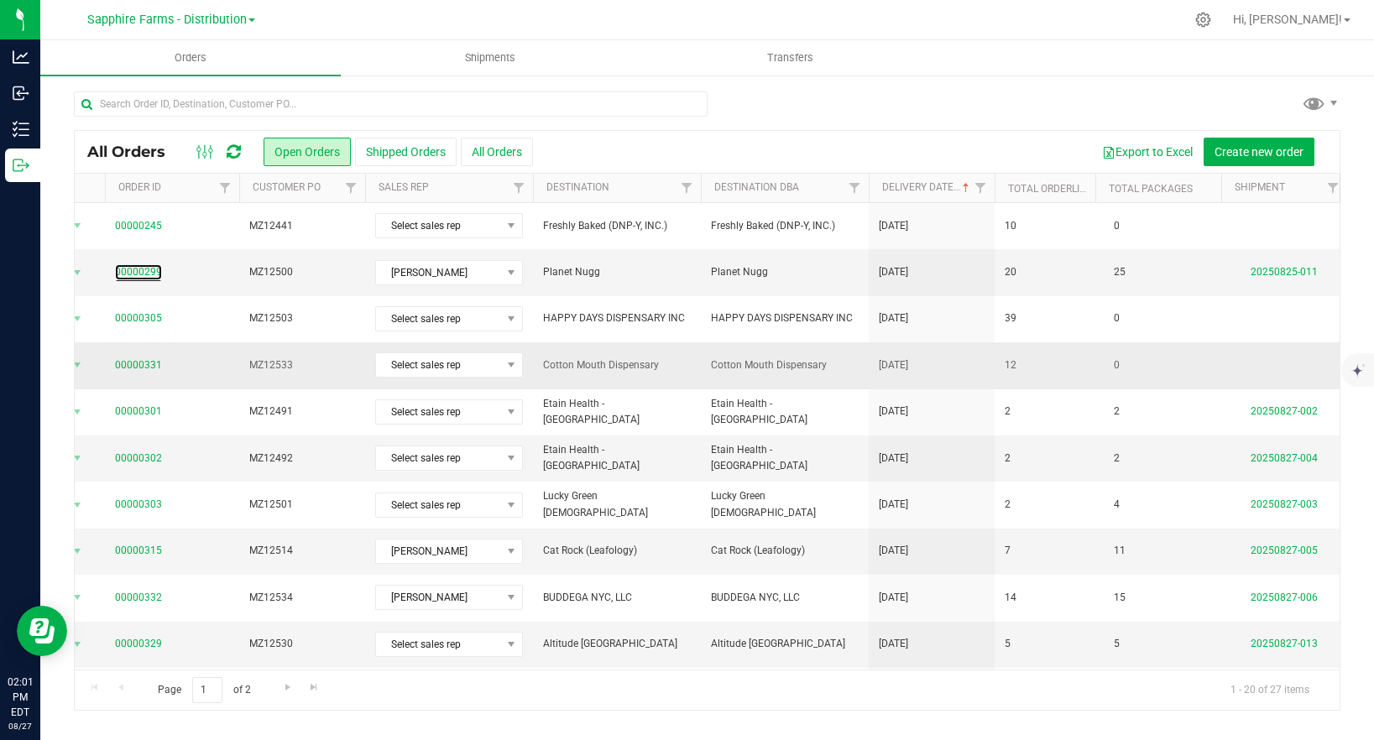
scroll to position [0, 83]
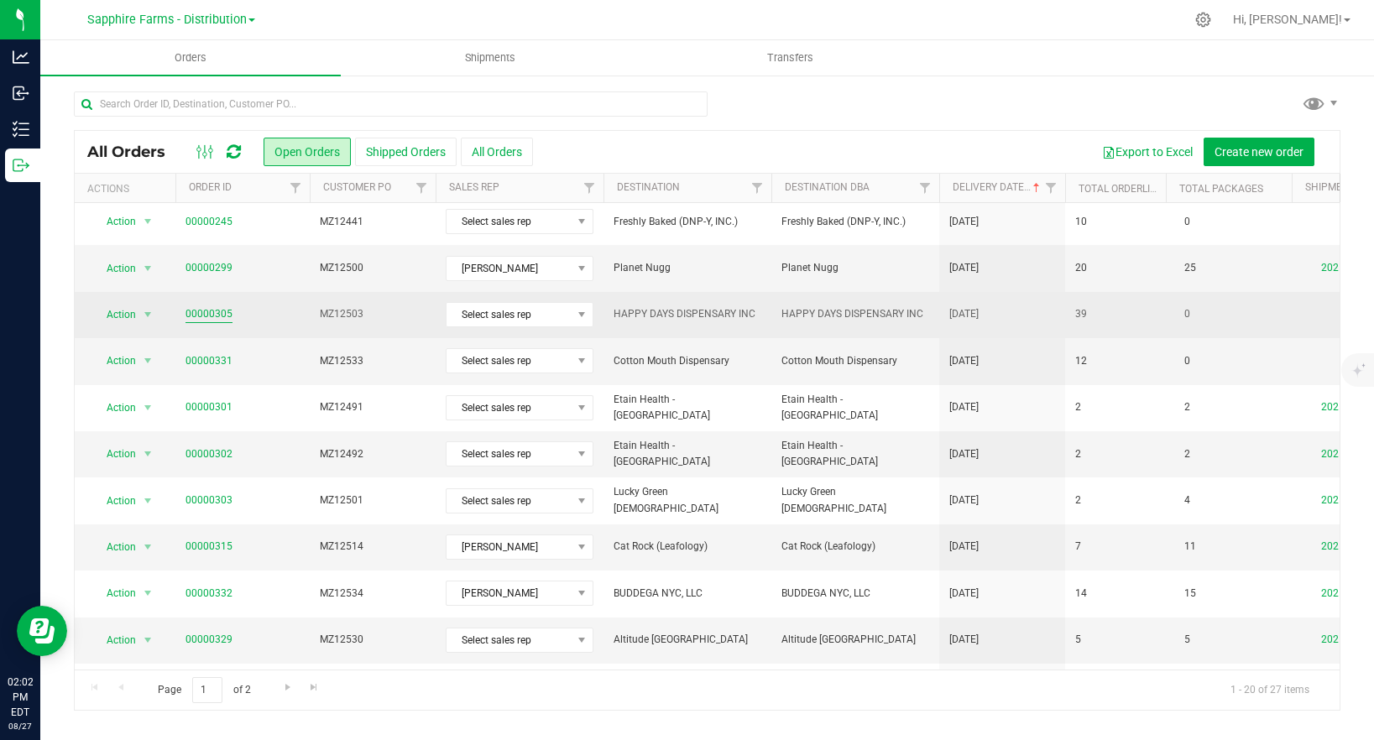
click at [205, 317] on link "00000305" at bounding box center [208, 314] width 47 height 16
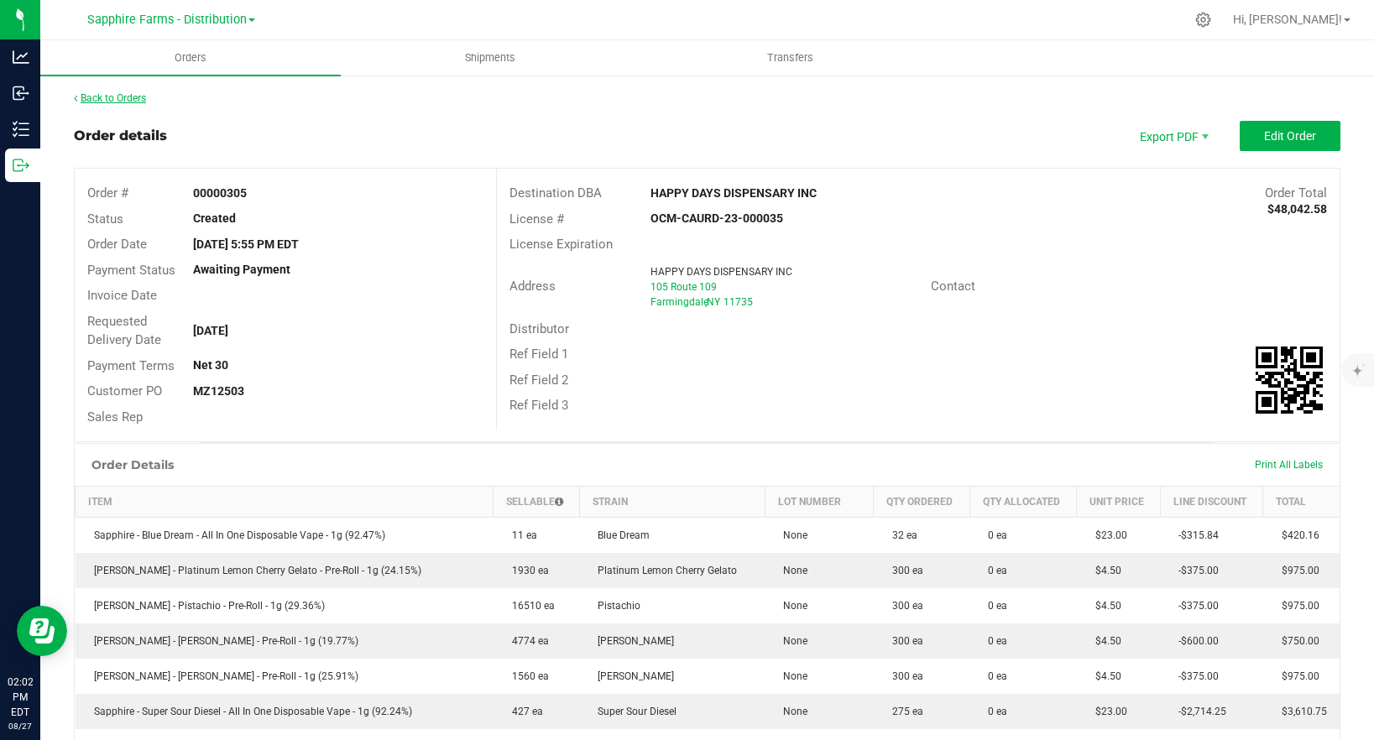
click at [131, 98] on link "Back to Orders" at bounding box center [110, 98] width 72 height 12
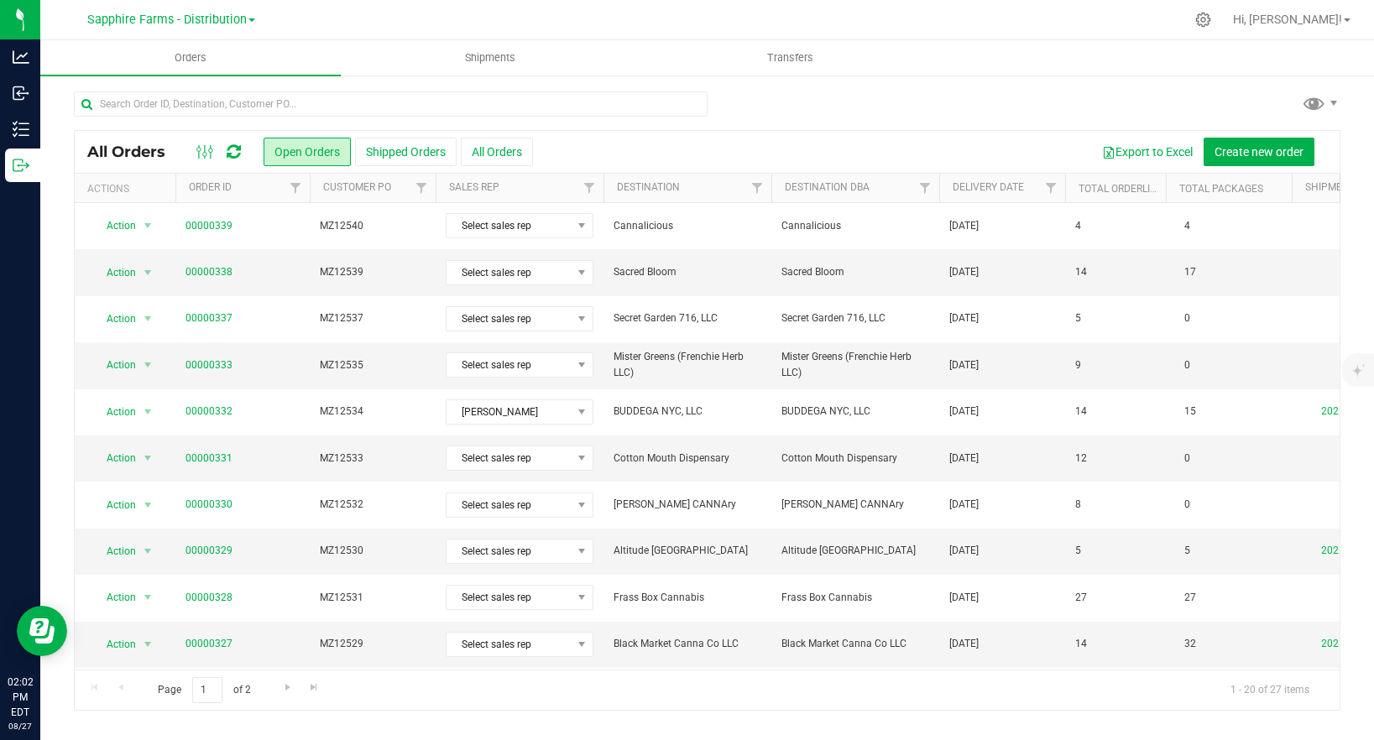
click at [985, 195] on th "Delivery Date" at bounding box center [1002, 188] width 126 height 29
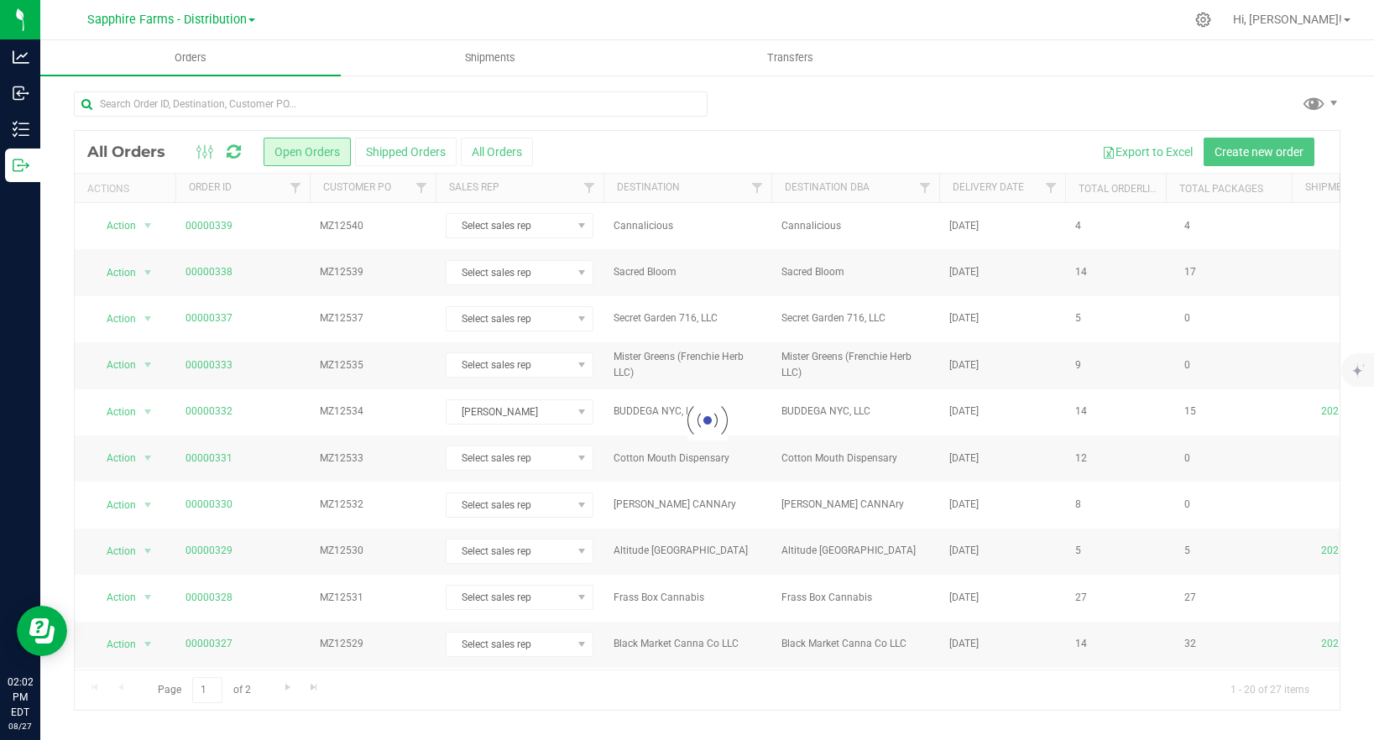
click at [994, 185] on div at bounding box center [707, 420] width 1265 height 579
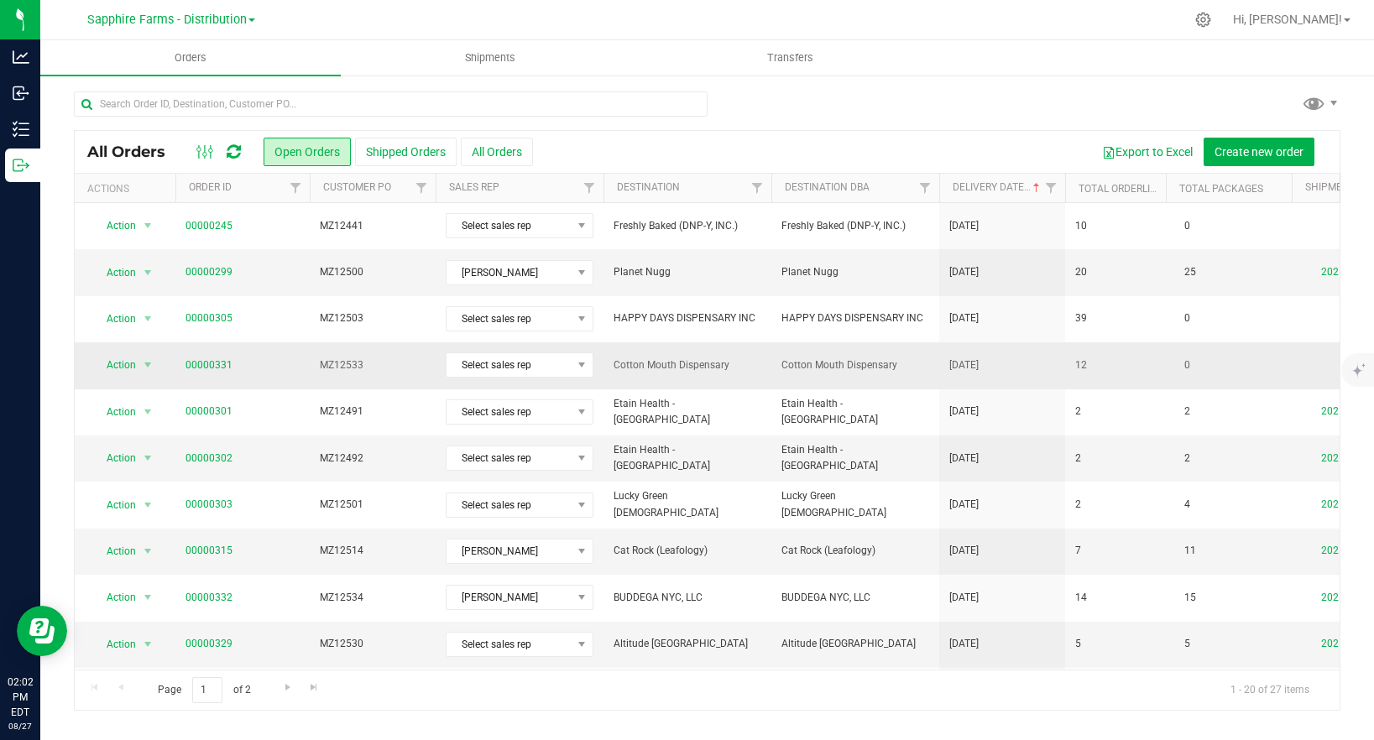
click at [258, 361] on span "00000331" at bounding box center [242, 365] width 114 height 16
click at [199, 362] on link "00000331" at bounding box center [208, 365] width 47 height 16
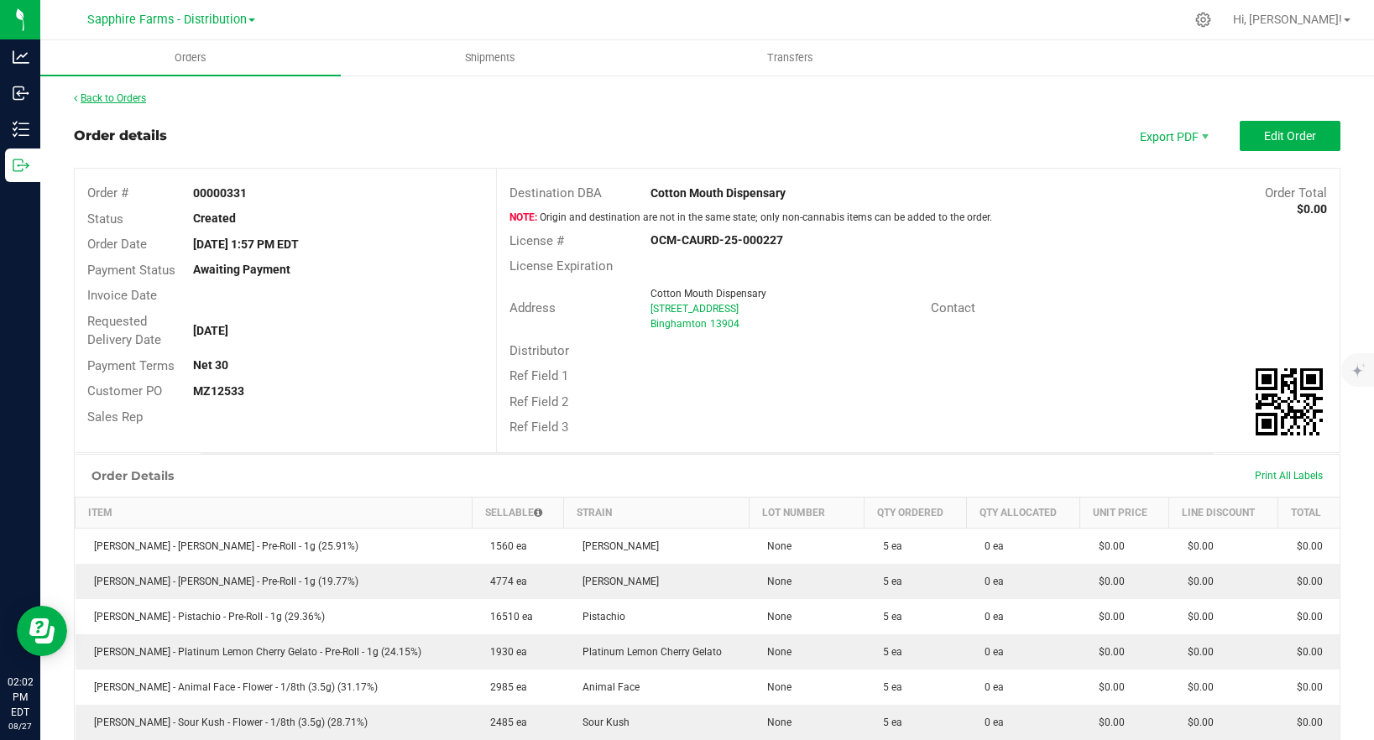
click at [116, 97] on link "Back to Orders" at bounding box center [110, 98] width 72 height 12
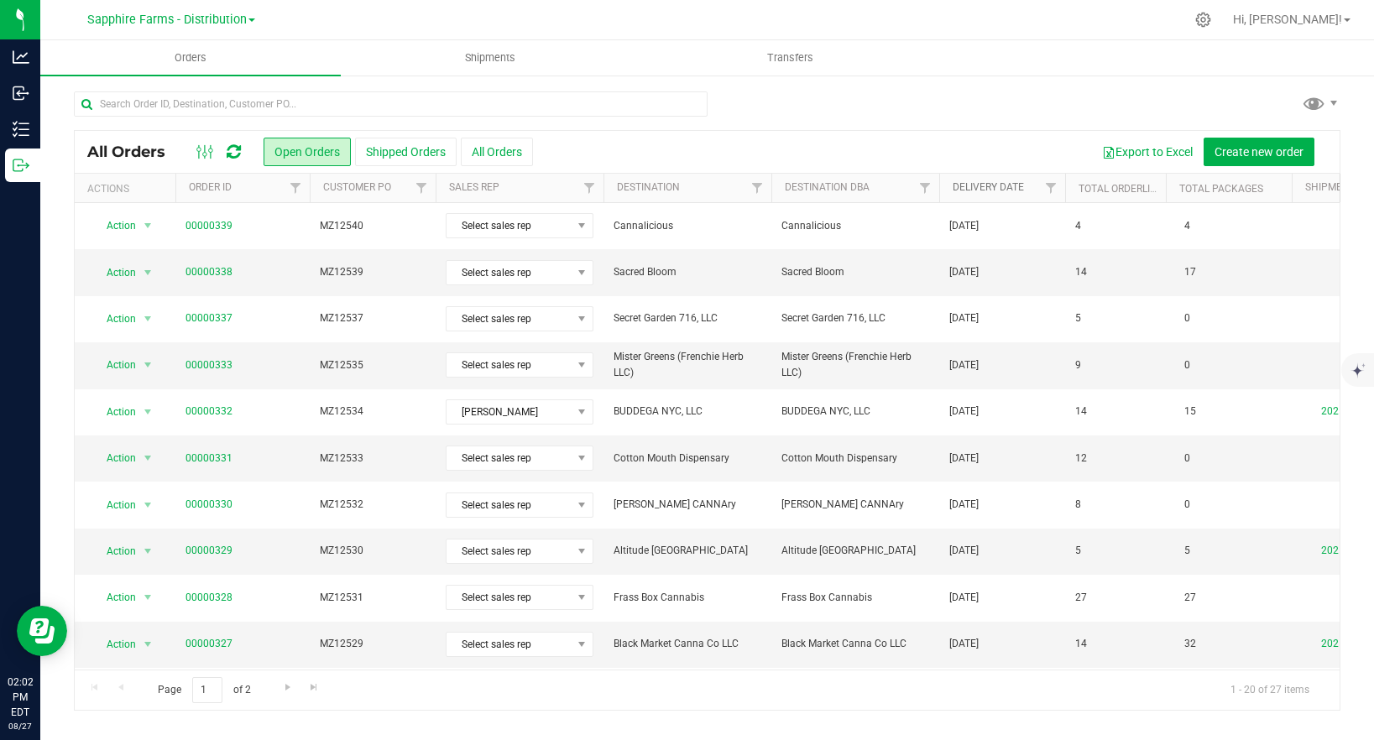
click at [999, 187] on link "Delivery Date" at bounding box center [987, 187] width 71 height 12
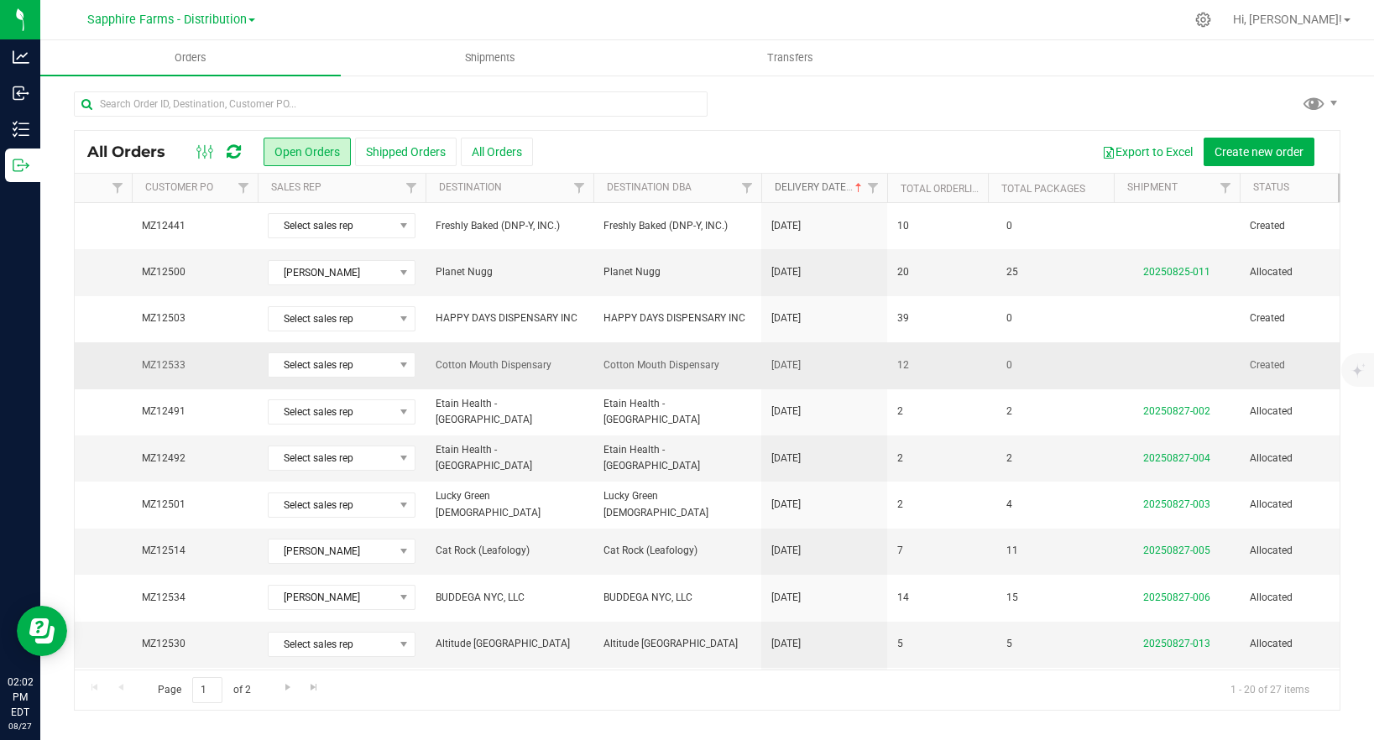
scroll to position [0, 221]
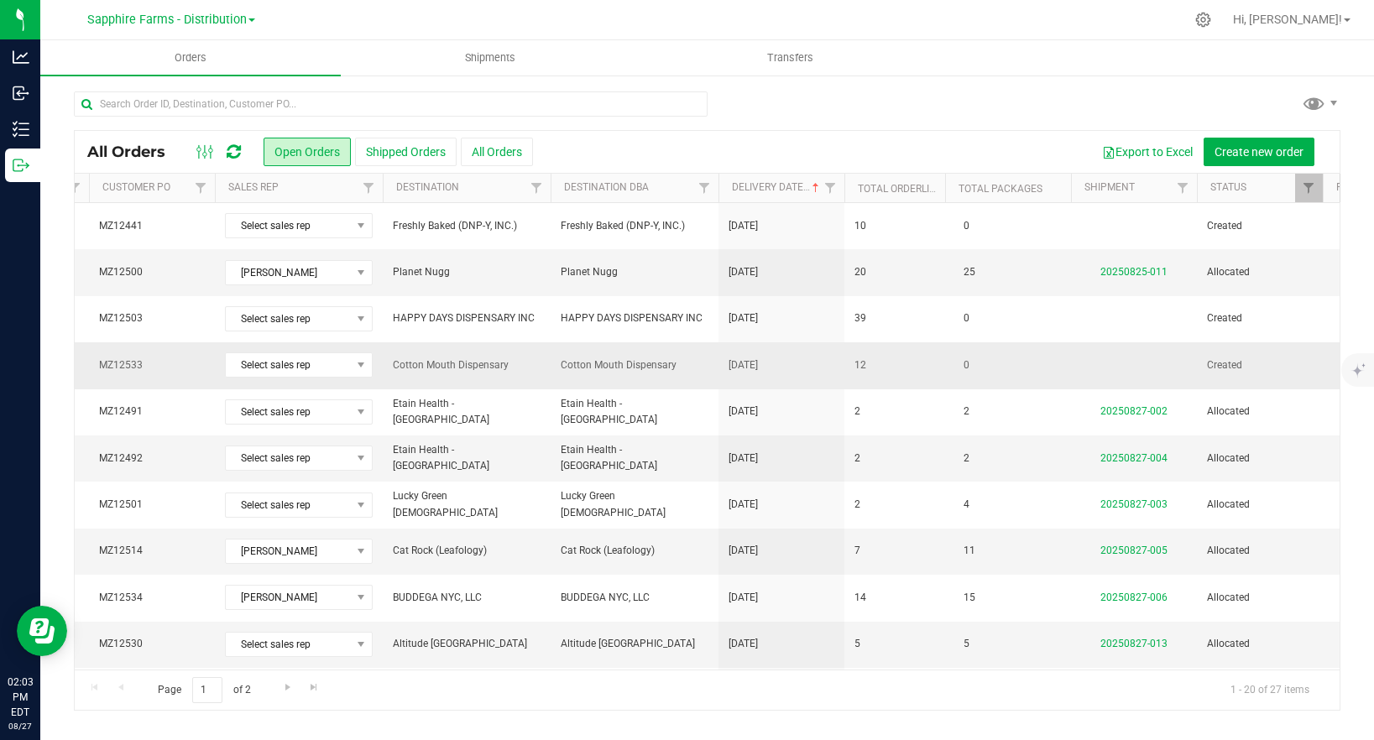
drag, startPoint x: 854, startPoint y: 363, endPoint x: 869, endPoint y: 363, distance: 15.1
click at [869, 363] on td "12" at bounding box center [894, 365] width 101 height 46
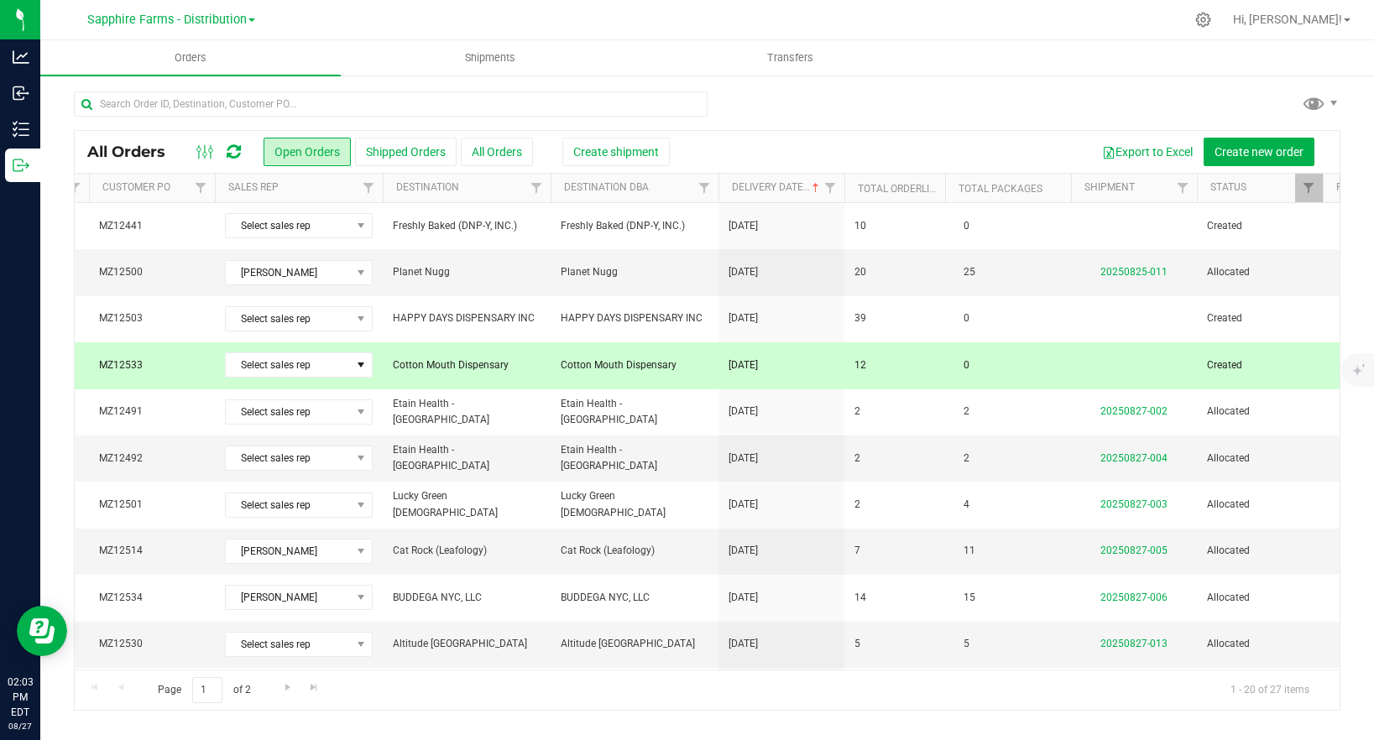
click at [871, 363] on td "12" at bounding box center [894, 365] width 101 height 46
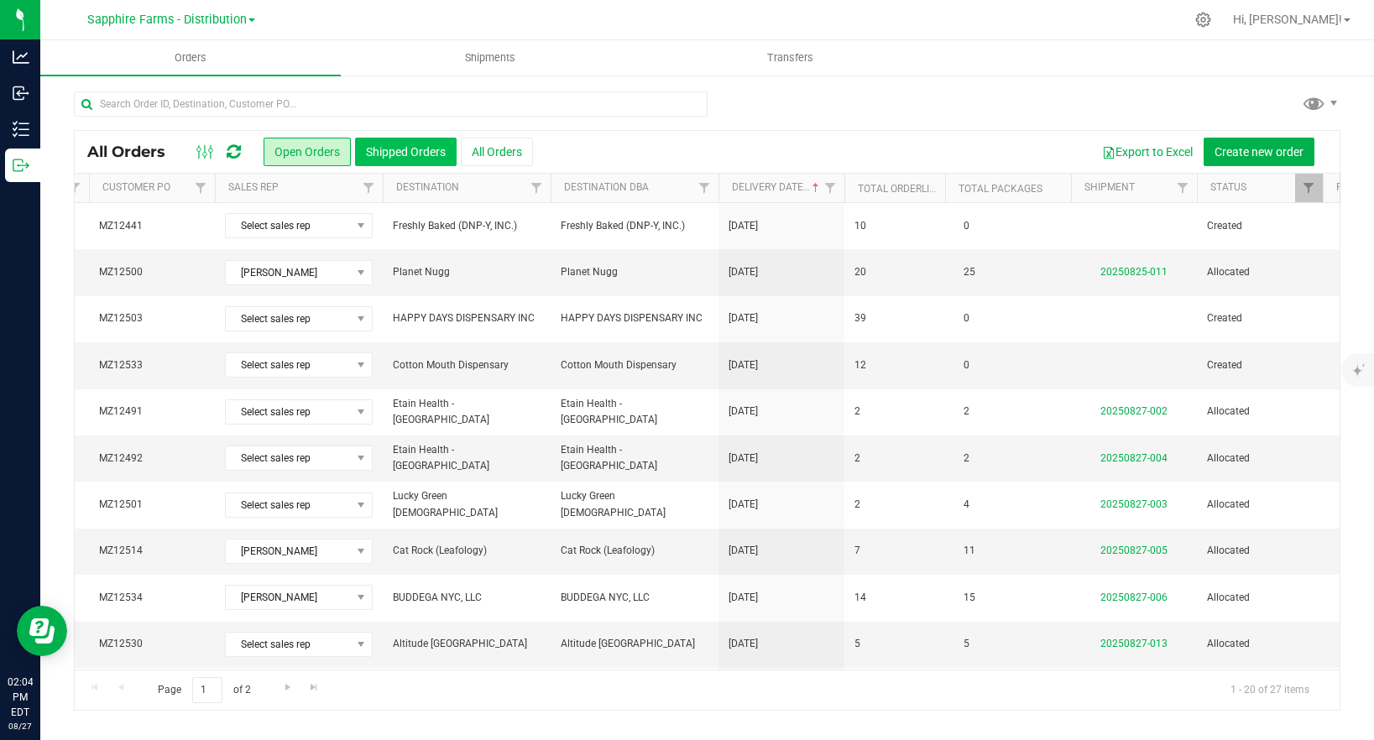
click at [430, 146] on button "Shipped Orders" at bounding box center [406, 152] width 102 height 29
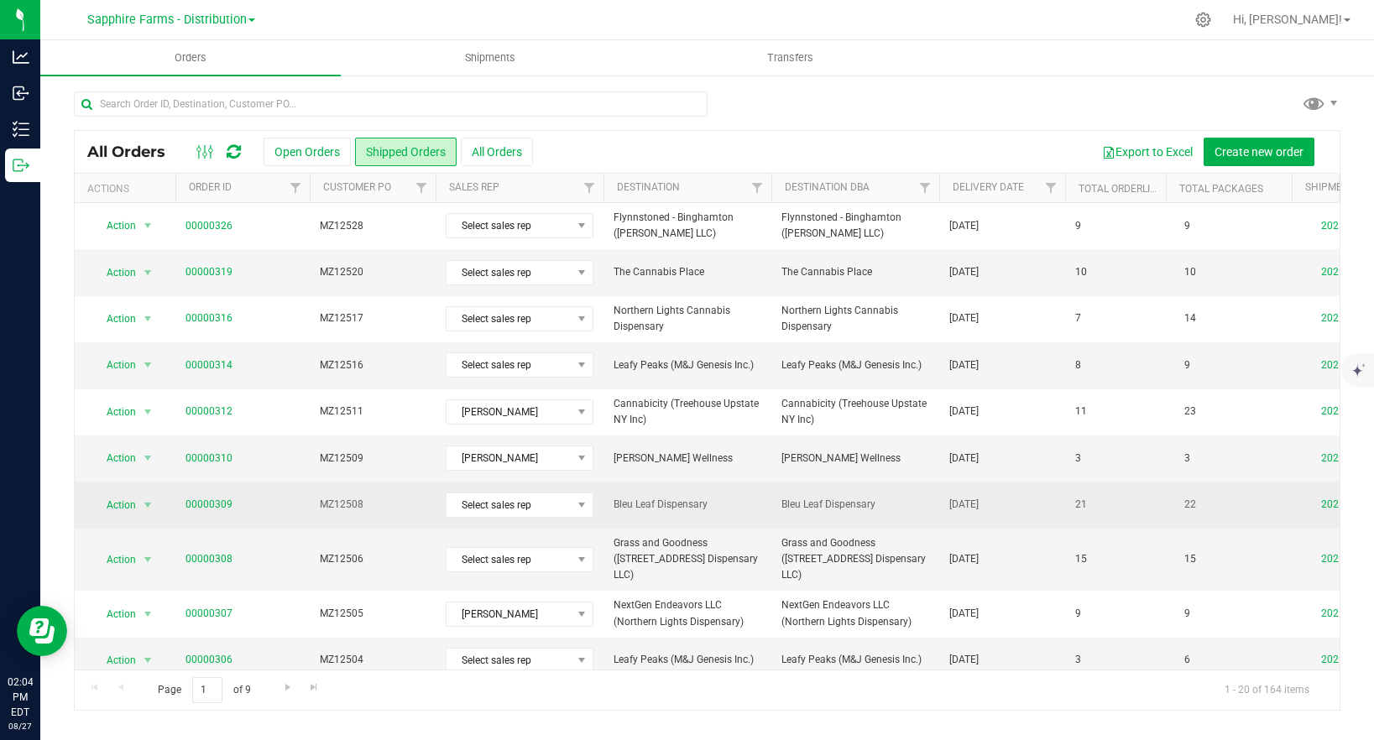
click at [717, 500] on span "Bleu Leaf Dispensary" at bounding box center [687, 505] width 148 height 16
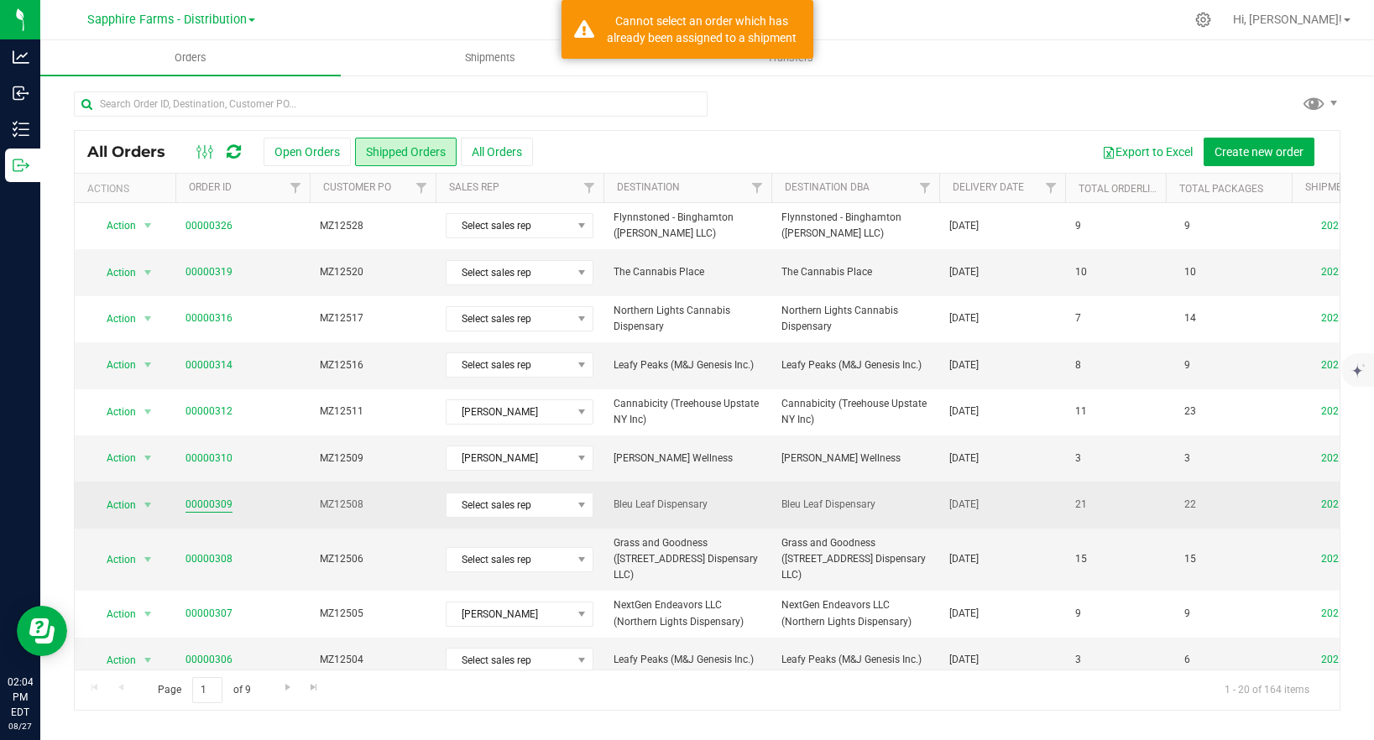
click at [219, 504] on link "00000309" at bounding box center [208, 505] width 47 height 16
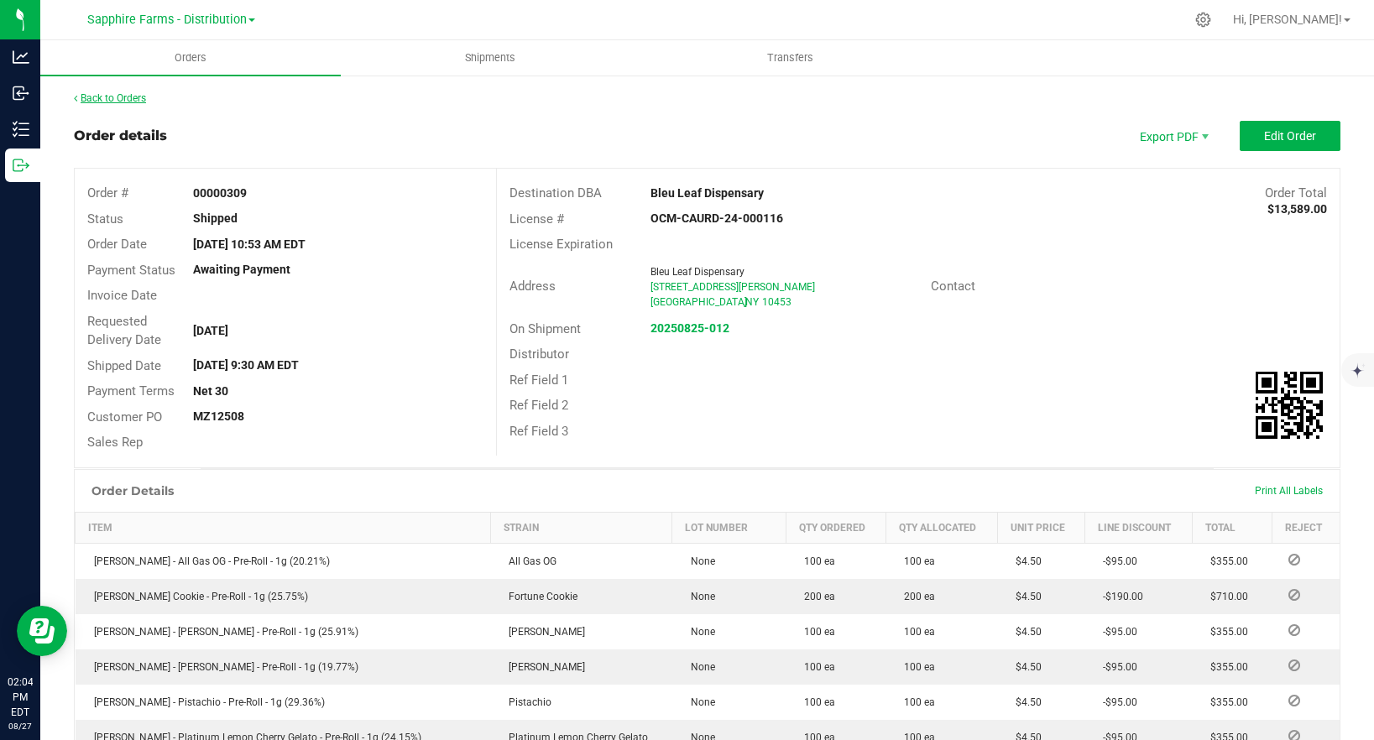
click at [109, 96] on link "Back to Orders" at bounding box center [110, 98] width 72 height 12
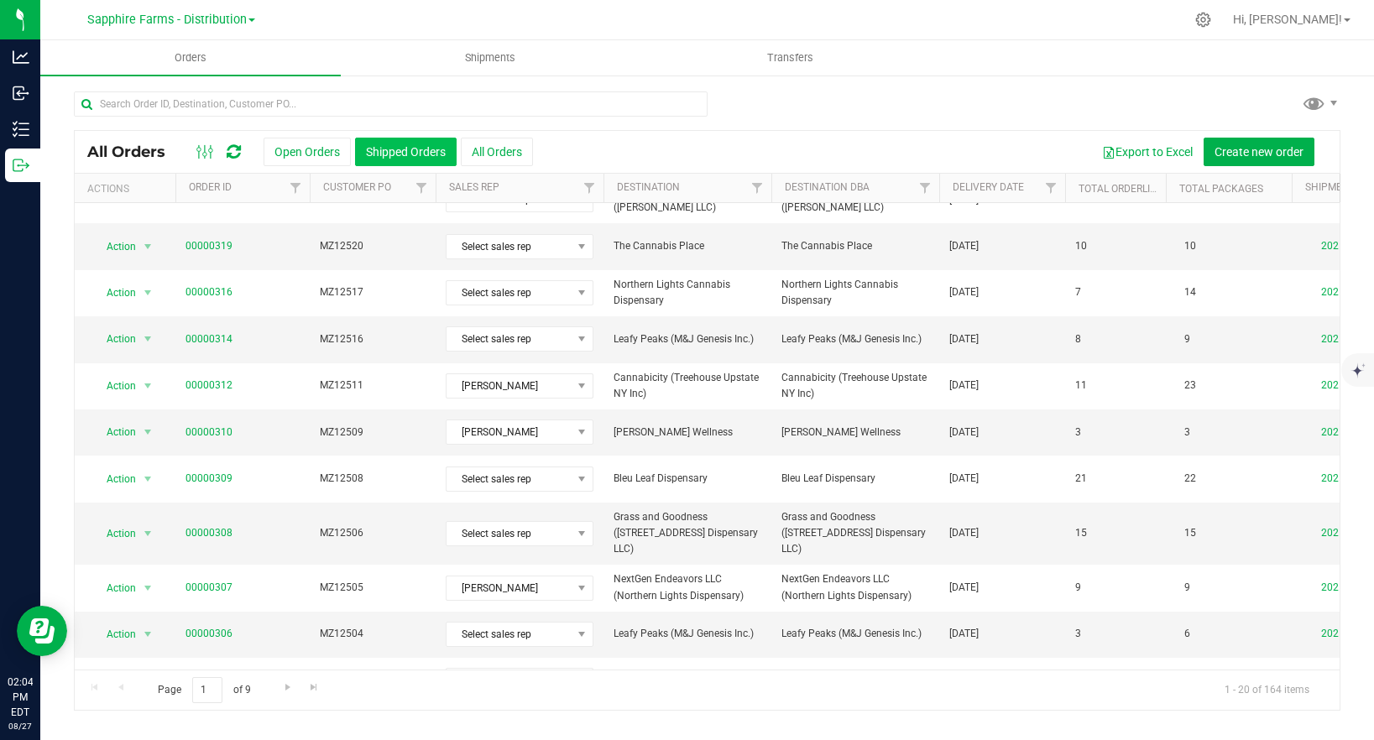
scroll to position [28, 0]
drag, startPoint x: 326, startPoint y: 149, endPoint x: 410, endPoint y: 146, distance: 84.0
click at [0, 0] on div "Open Orders Shipped Orders All Orders" at bounding box center [0, 0] width 0 height 0
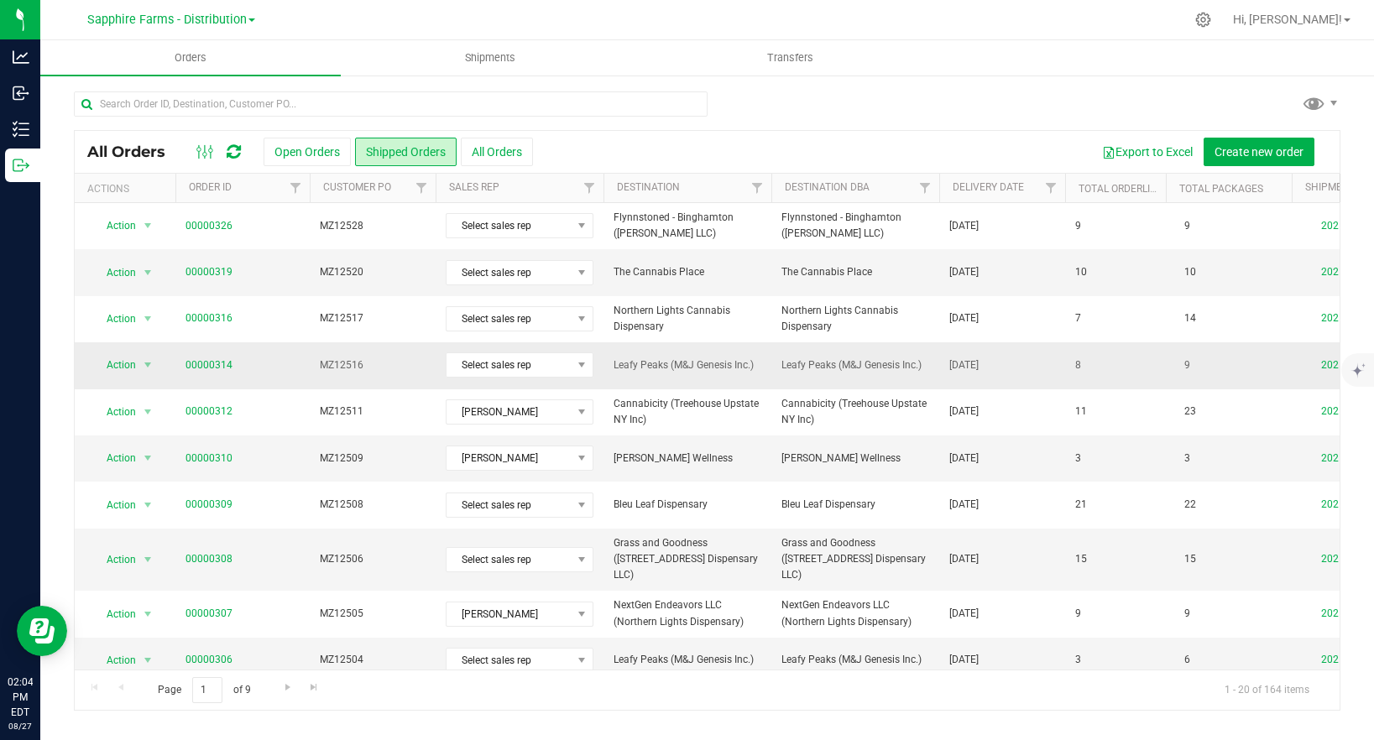
scroll to position [2, 0]
click at [989, 188] on link "Delivery Date" at bounding box center [987, 187] width 71 height 12
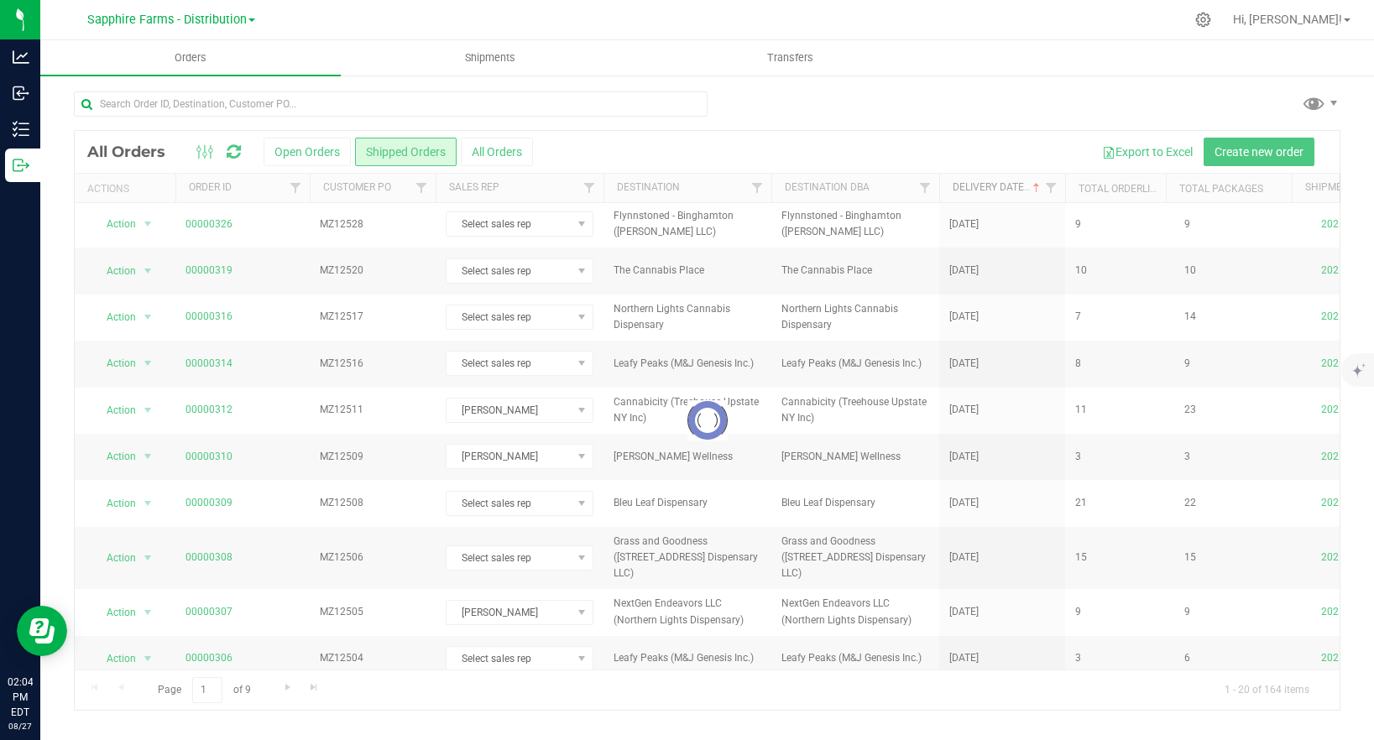
scroll to position [0, 0]
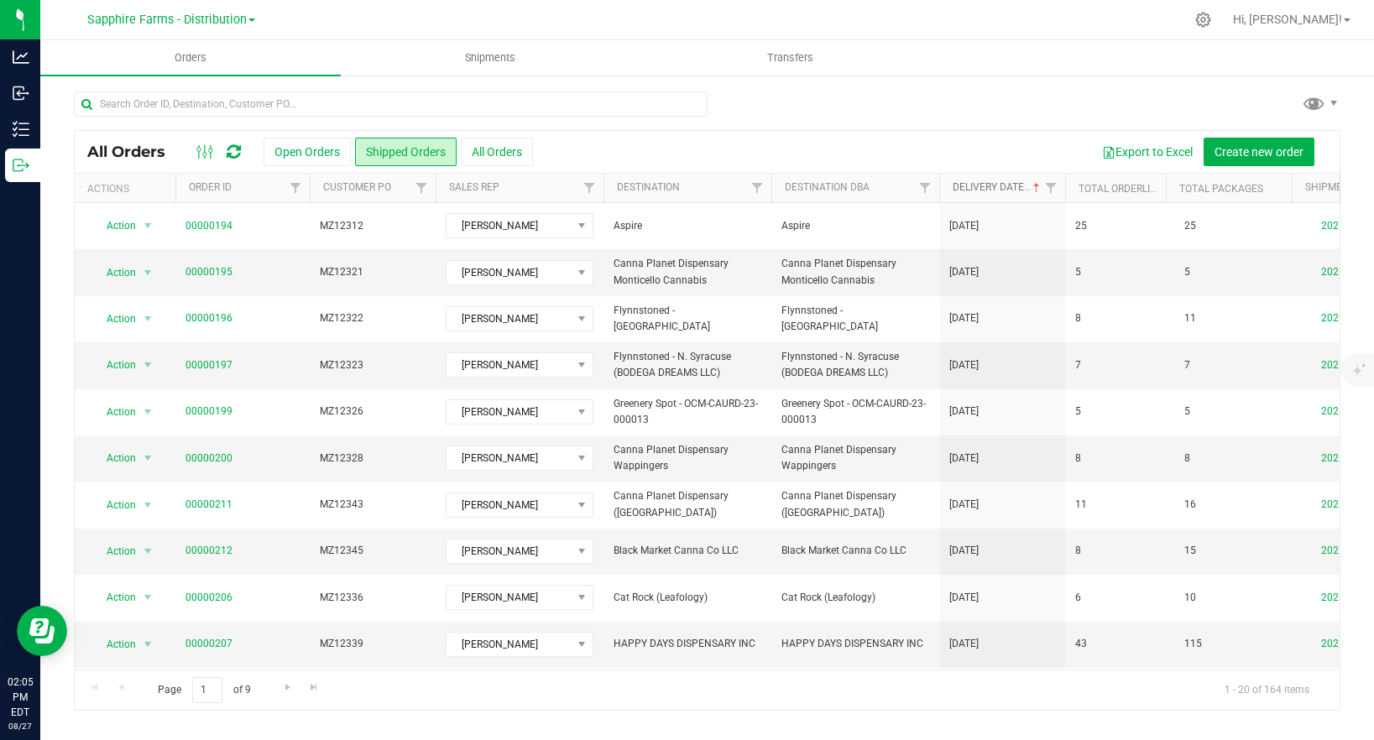
click at [1004, 185] on link "Delivery Date" at bounding box center [997, 187] width 91 height 12
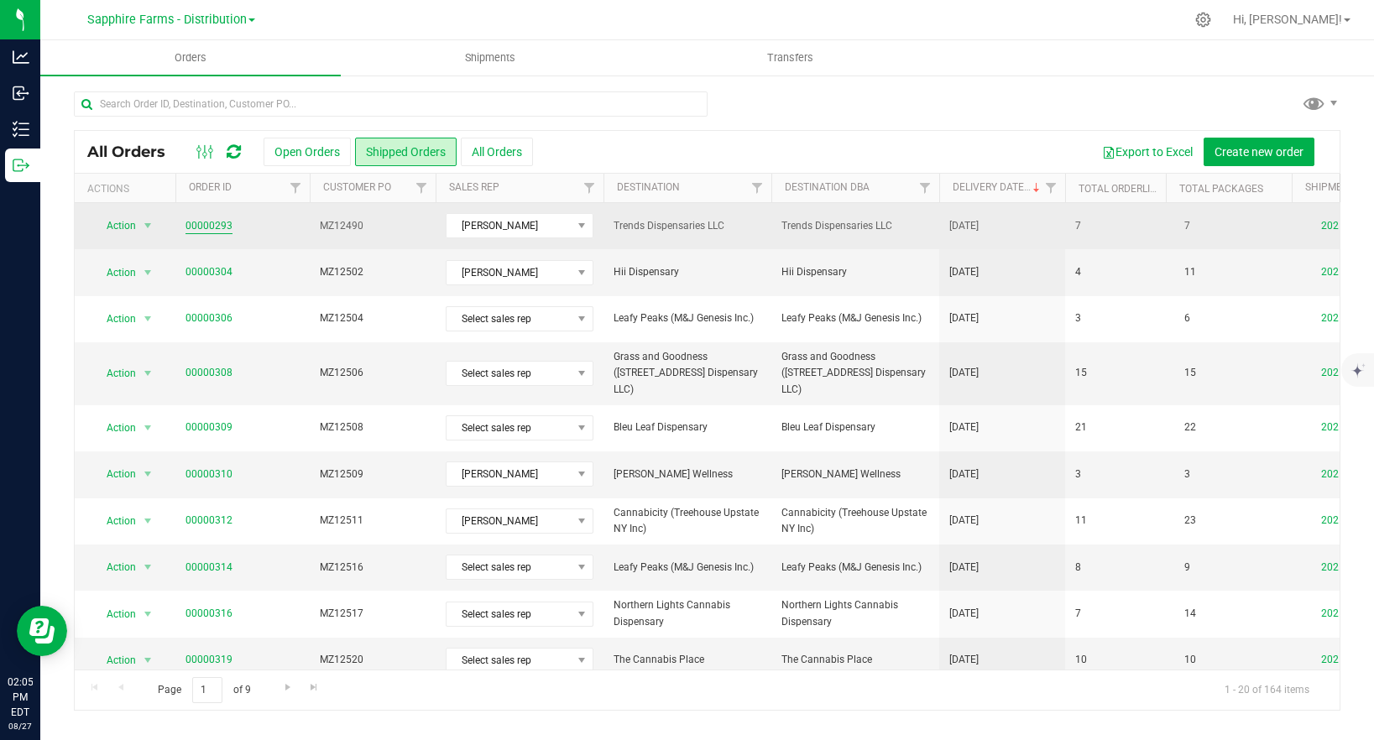
click at [208, 223] on link "00000293" at bounding box center [208, 226] width 47 height 16
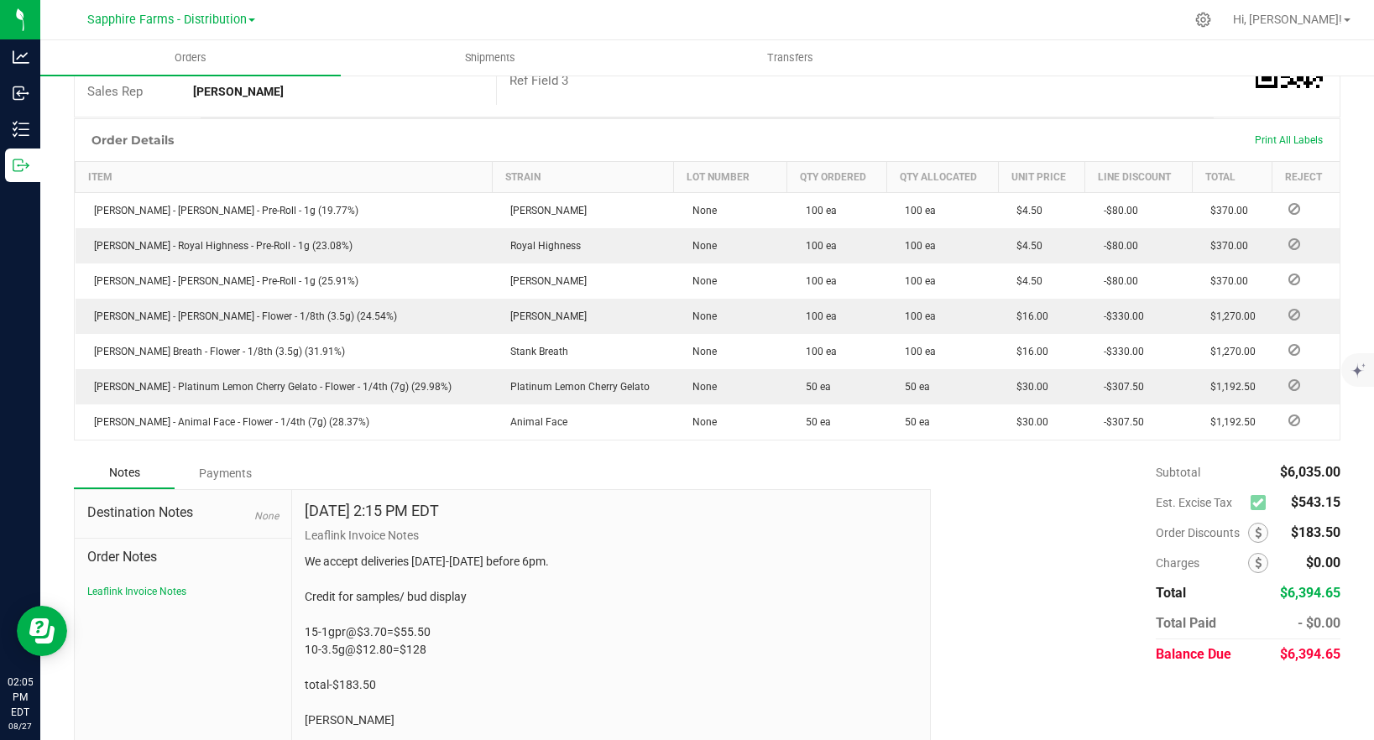
scroll to position [370, 0]
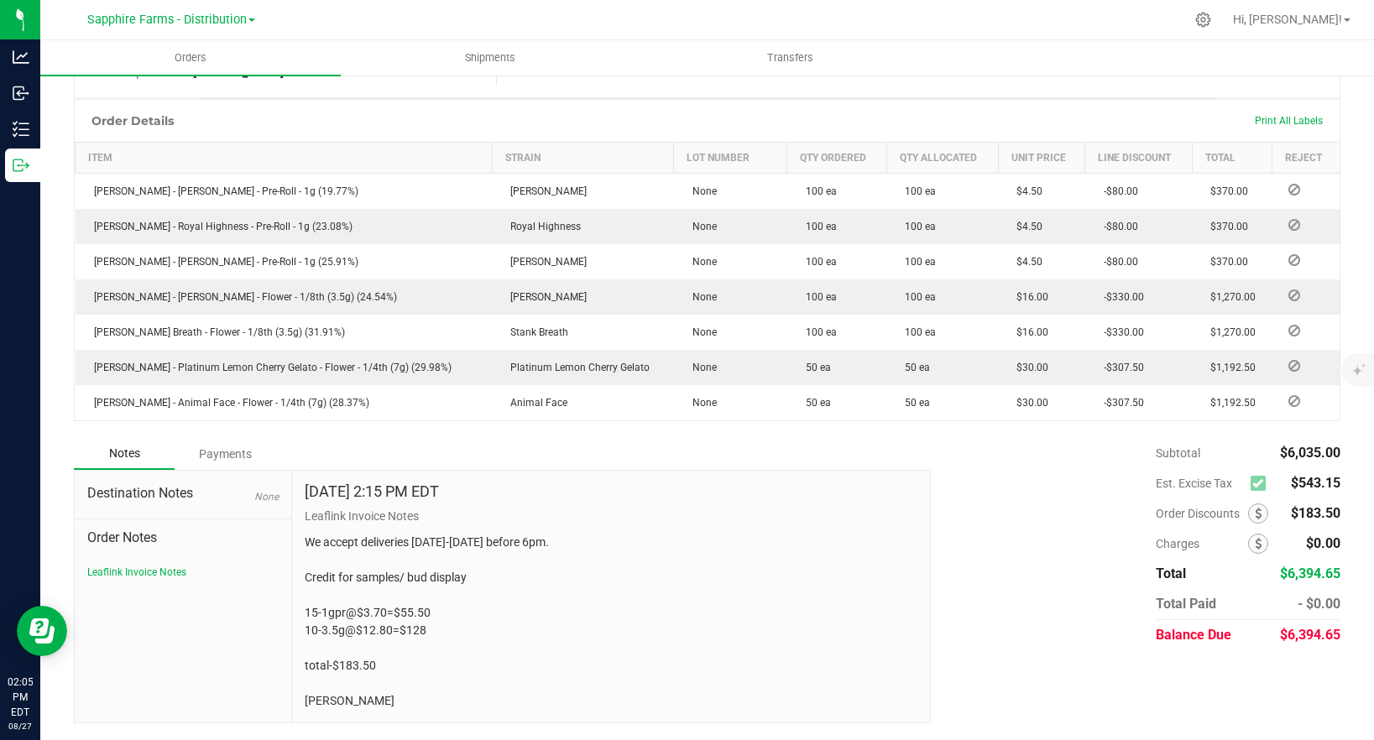
click at [1259, 483] on icon at bounding box center [1257, 483] width 11 height 0
click at [1255, 483] on icon at bounding box center [1257, 483] width 11 height 0
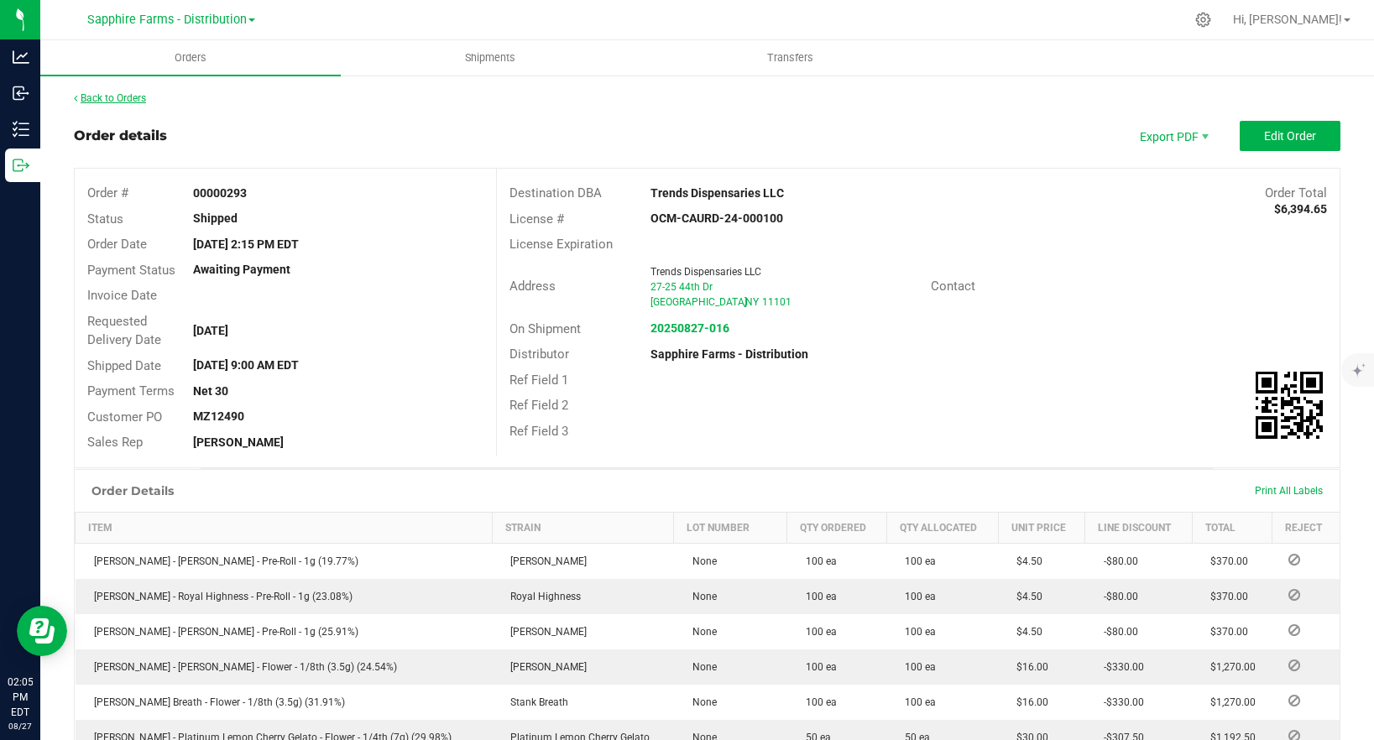
click at [110, 96] on link "Back to Orders" at bounding box center [110, 98] width 72 height 12
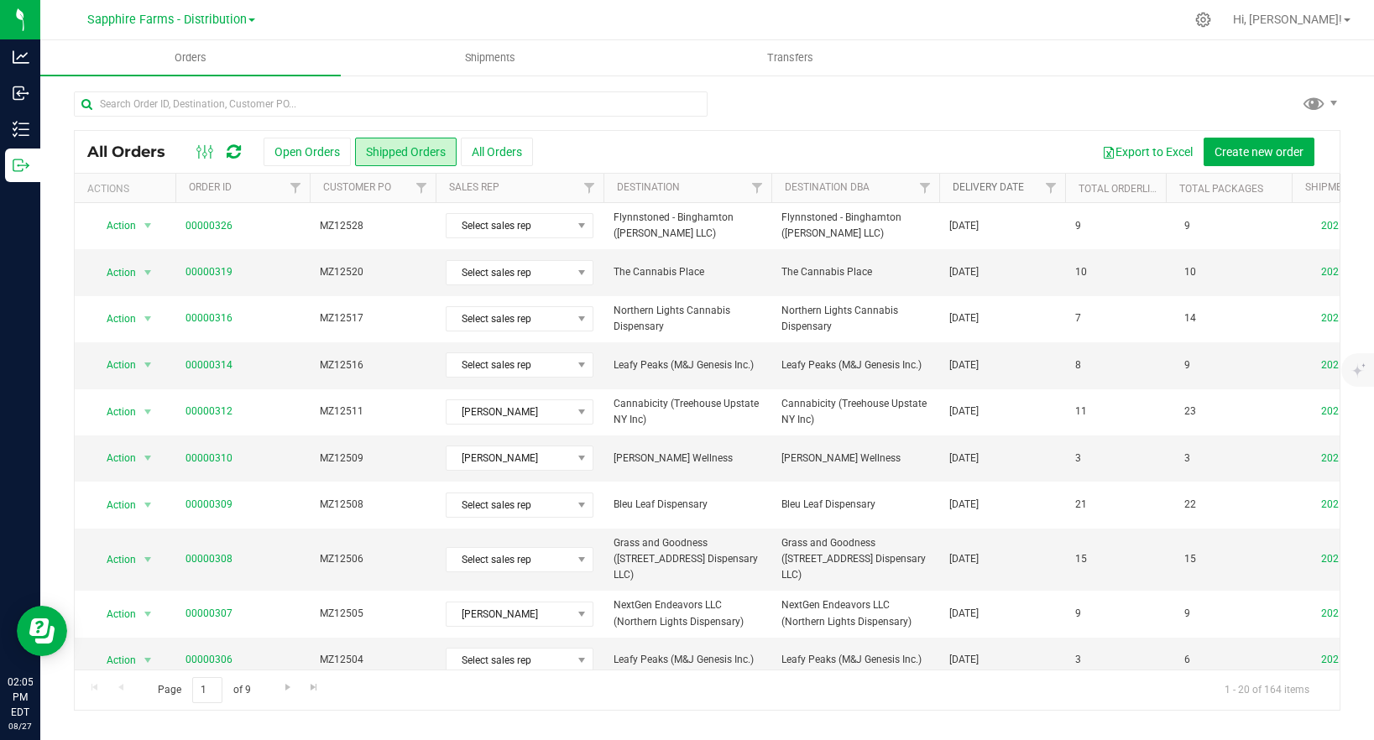
click at [1016, 190] on link "Delivery Date" at bounding box center [987, 187] width 71 height 12
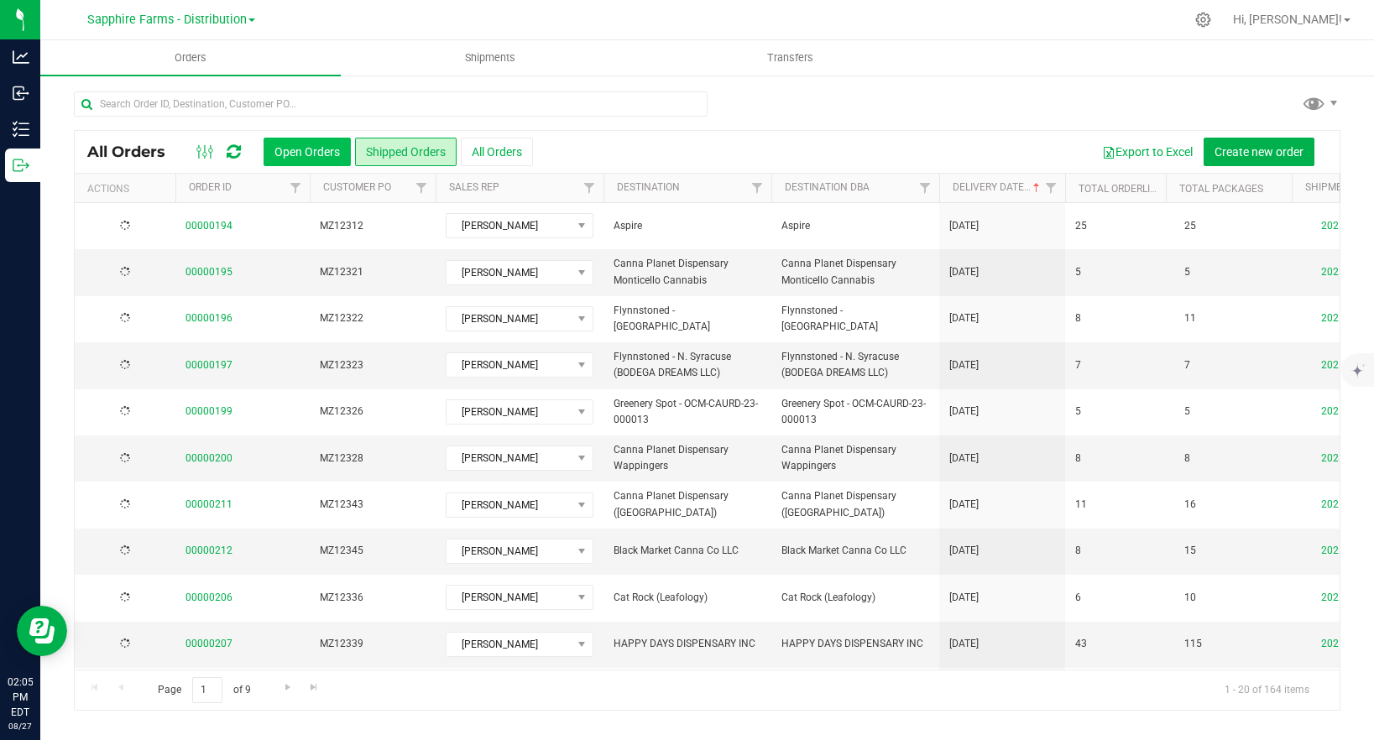
click at [323, 151] on button "Open Orders" at bounding box center [306, 152] width 87 height 29
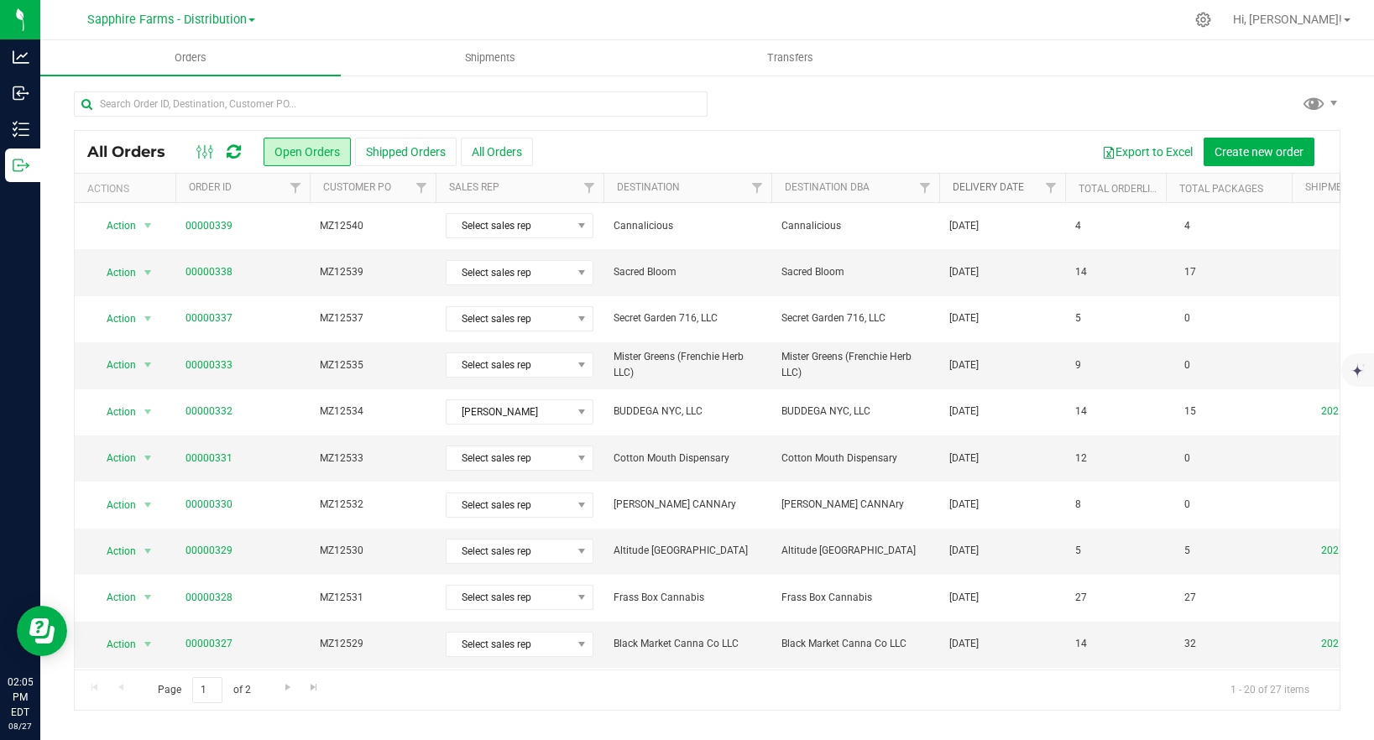
click at [1013, 190] on link "Delivery Date" at bounding box center [987, 187] width 71 height 12
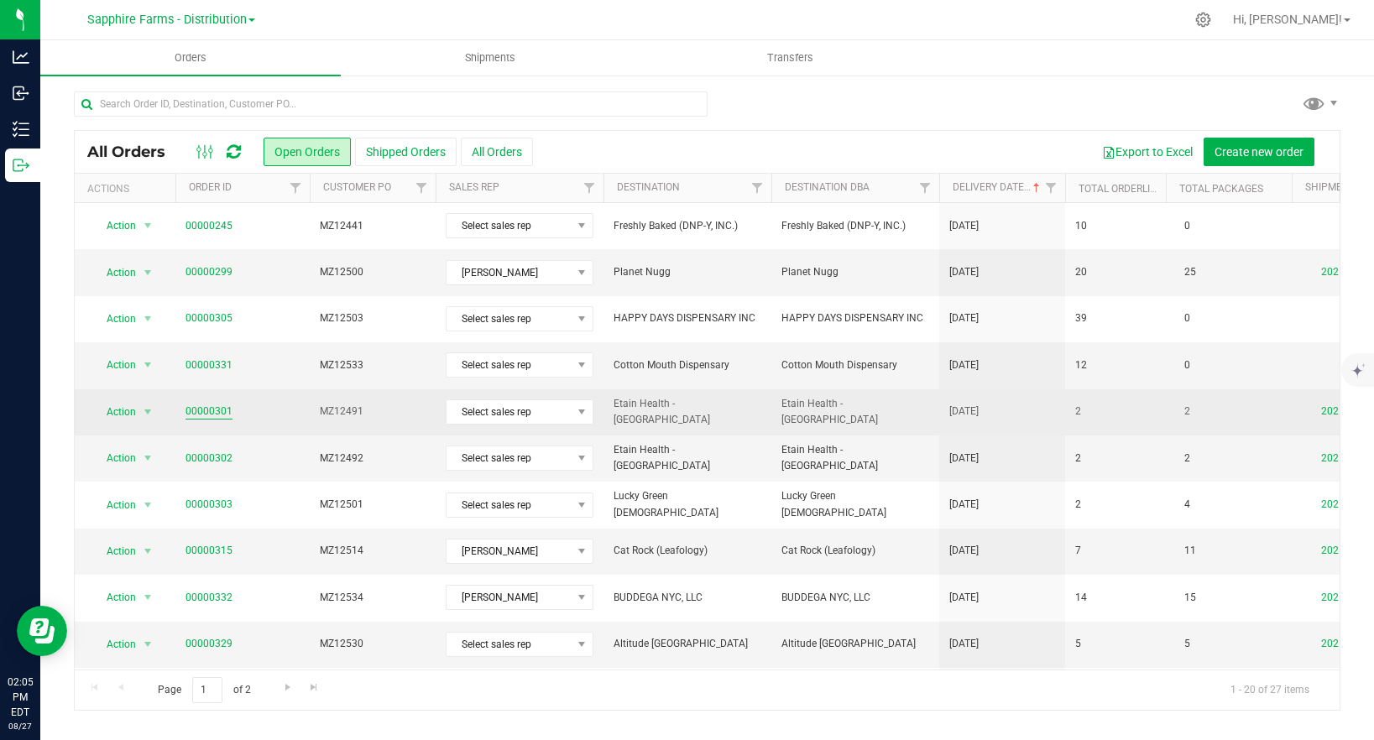
click at [205, 411] on link "00000301" at bounding box center [208, 412] width 47 height 16
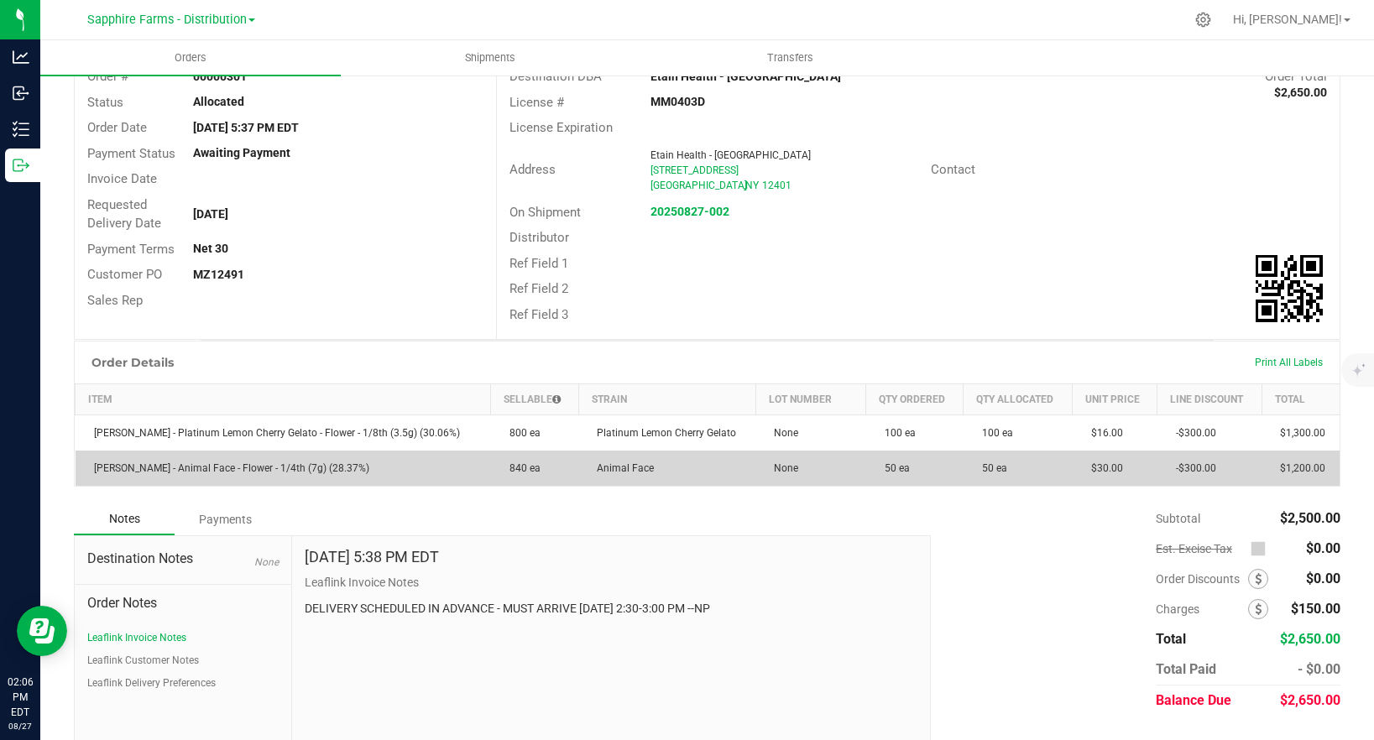
scroll to position [155, 0]
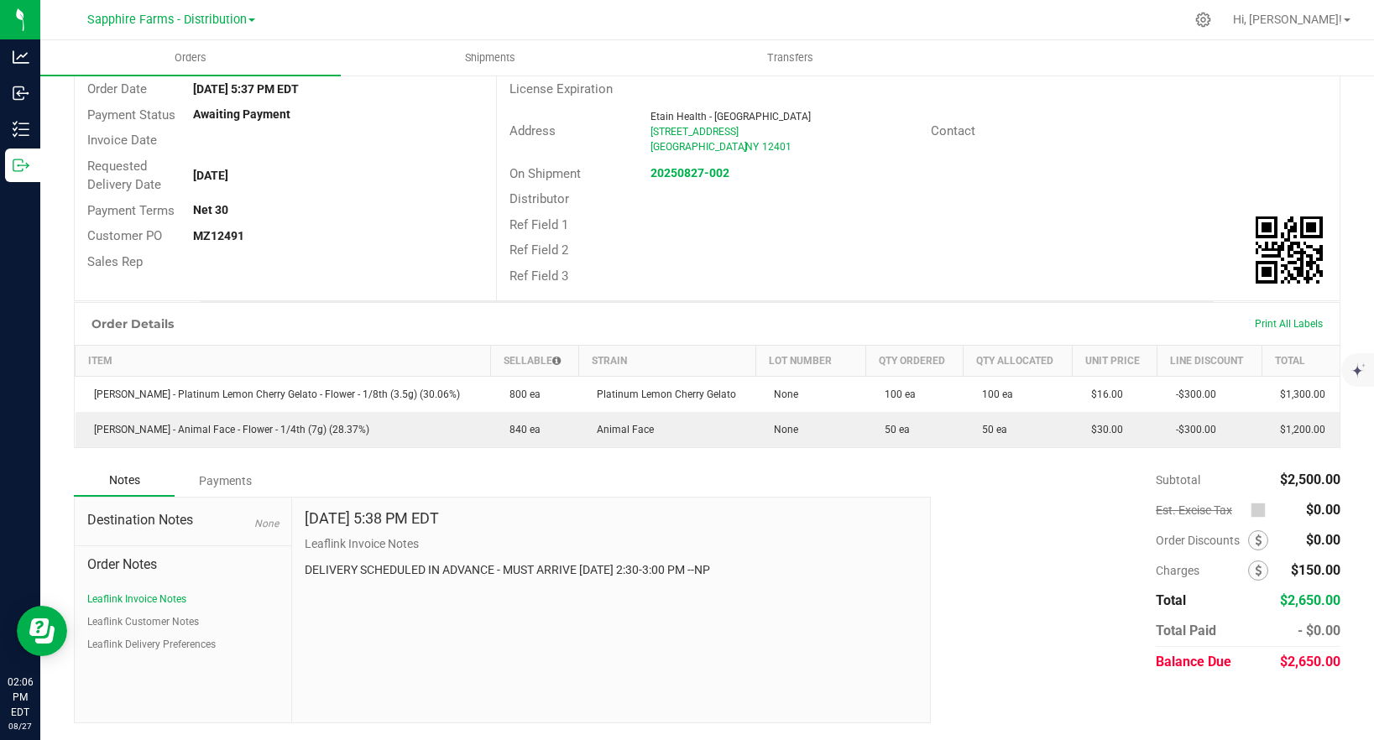
drag, startPoint x: 1323, startPoint y: 569, endPoint x: 1339, endPoint y: 568, distance: 16.8
click at [1339, 568] on span "$150.00" at bounding box center [1316, 570] width 50 height 16
click at [1095, 674] on div "Subtotal $2,500.00 Est. Excise Tax $0.00" at bounding box center [1129, 571] width 422 height 212
